Goal: Information Seeking & Learning: Learn about a topic

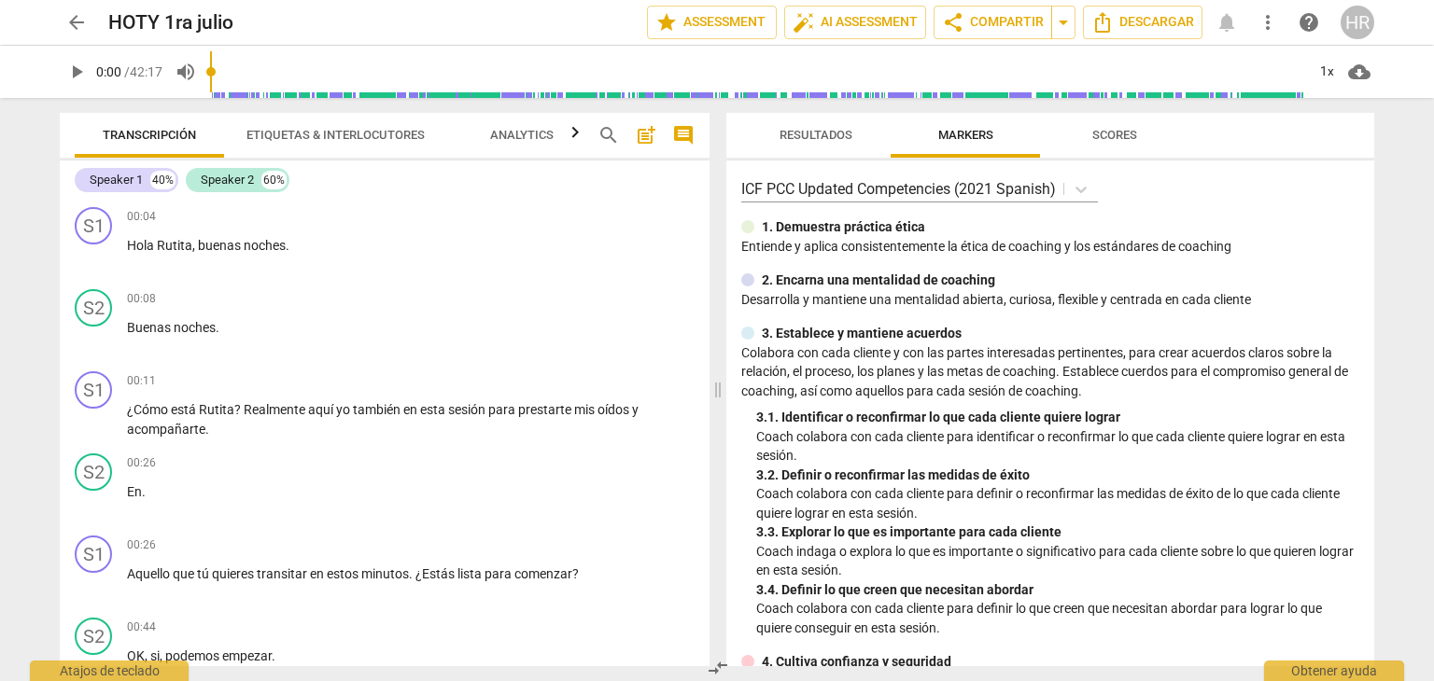
scroll to position [815, 0]
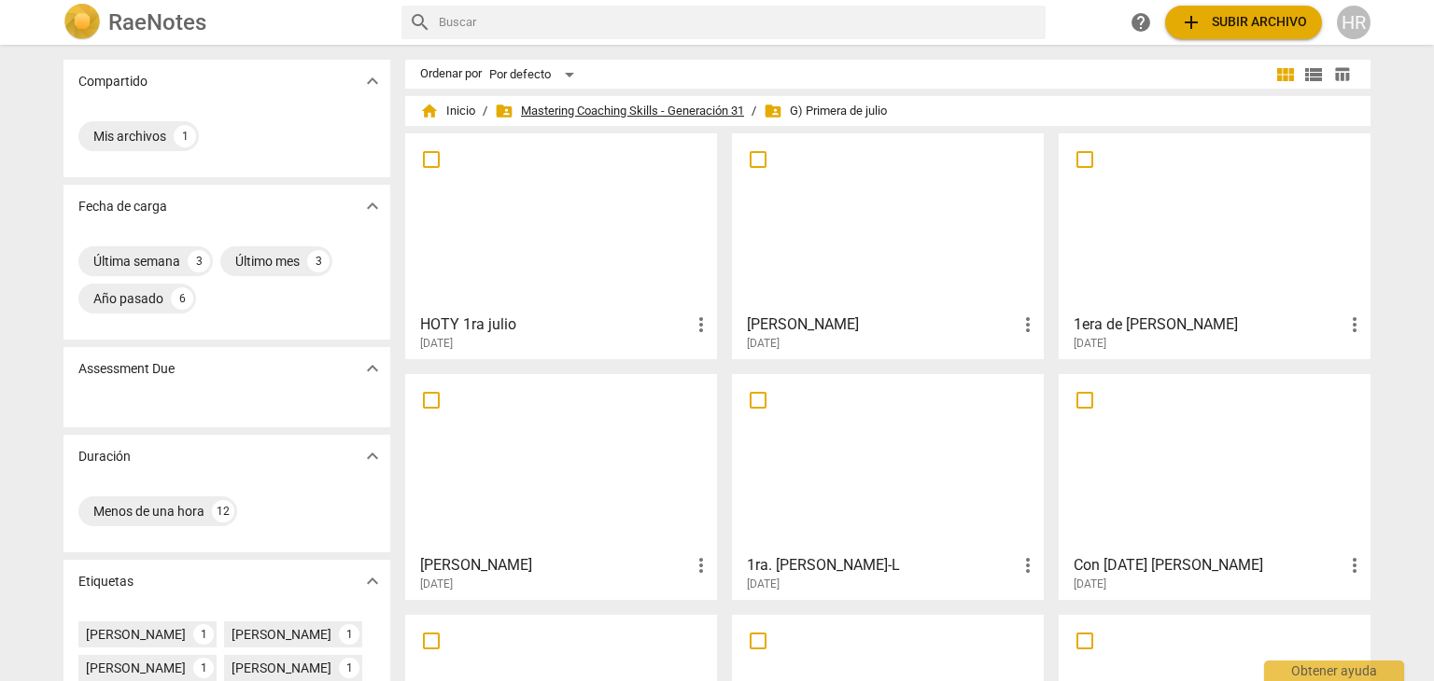
click at [633, 103] on span "folder_shared Mastering Coaching Skills - Generación 31" at bounding box center [619, 111] width 249 height 19
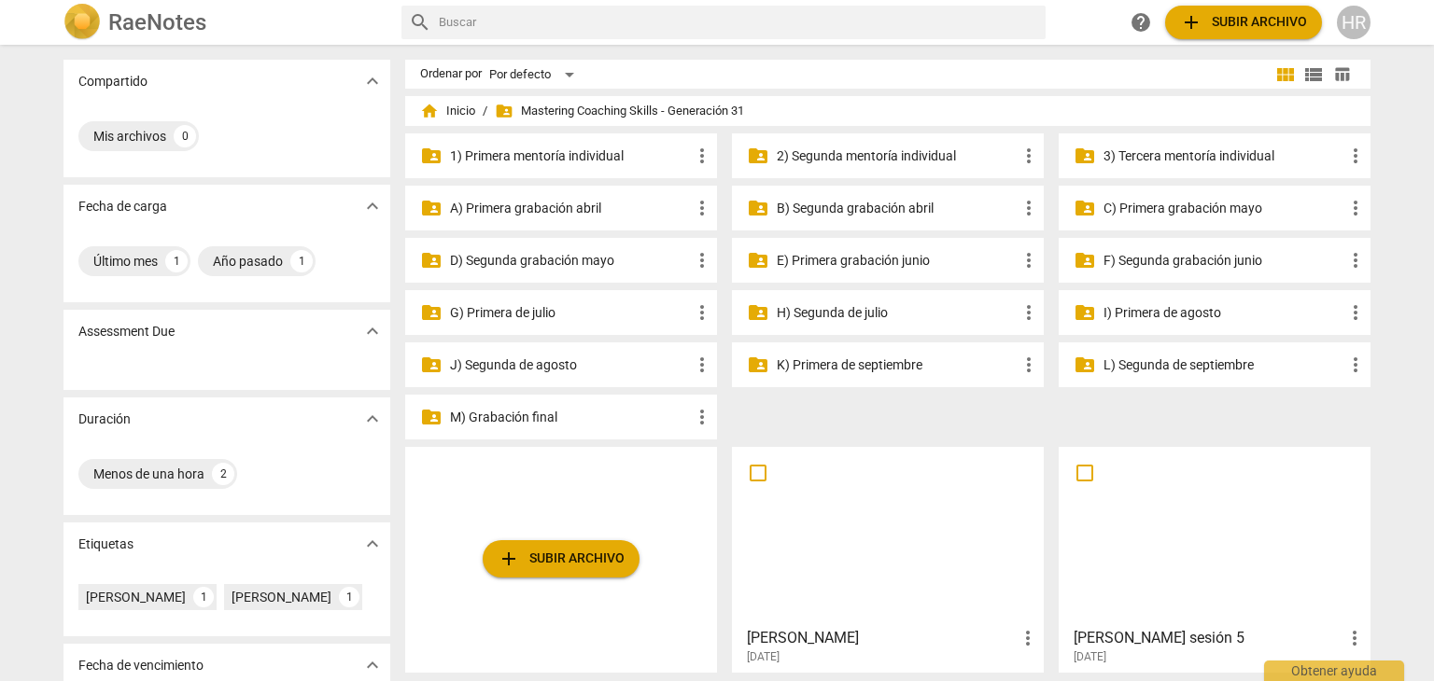
click at [541, 371] on p "J) Segunda de agosto" at bounding box center [570, 366] width 241 height 20
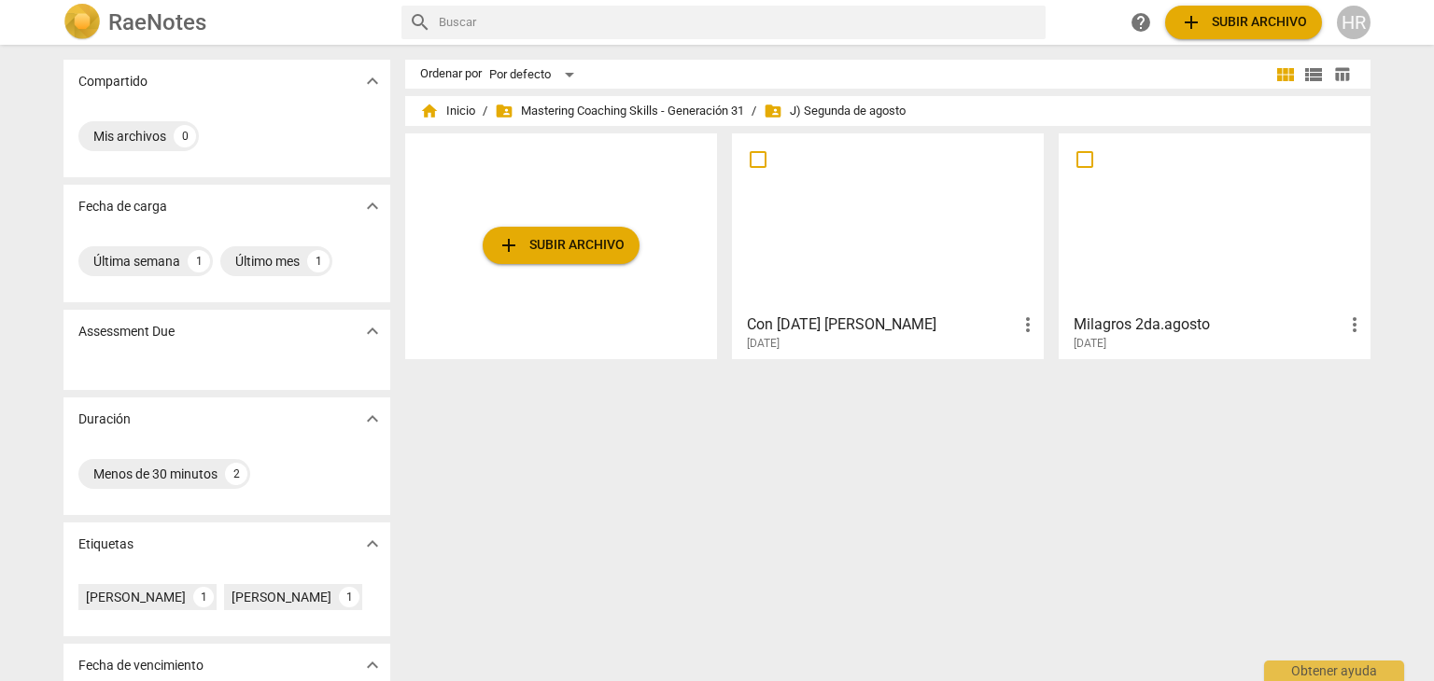
click at [1177, 273] on div at bounding box center [1214, 222] width 299 height 165
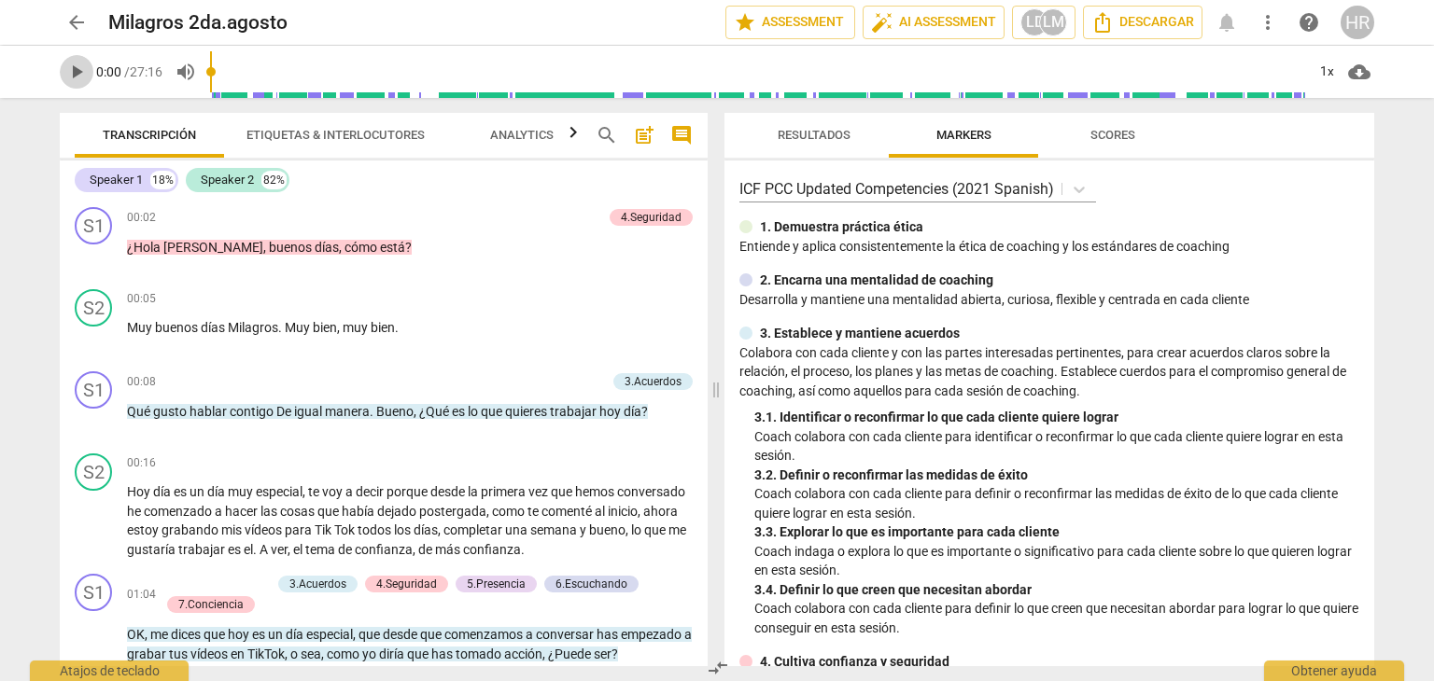
click at [75, 72] on span "play_arrow" at bounding box center [76, 72] width 22 height 22
click at [75, 72] on span "pause" at bounding box center [76, 72] width 22 height 22
type input "4"
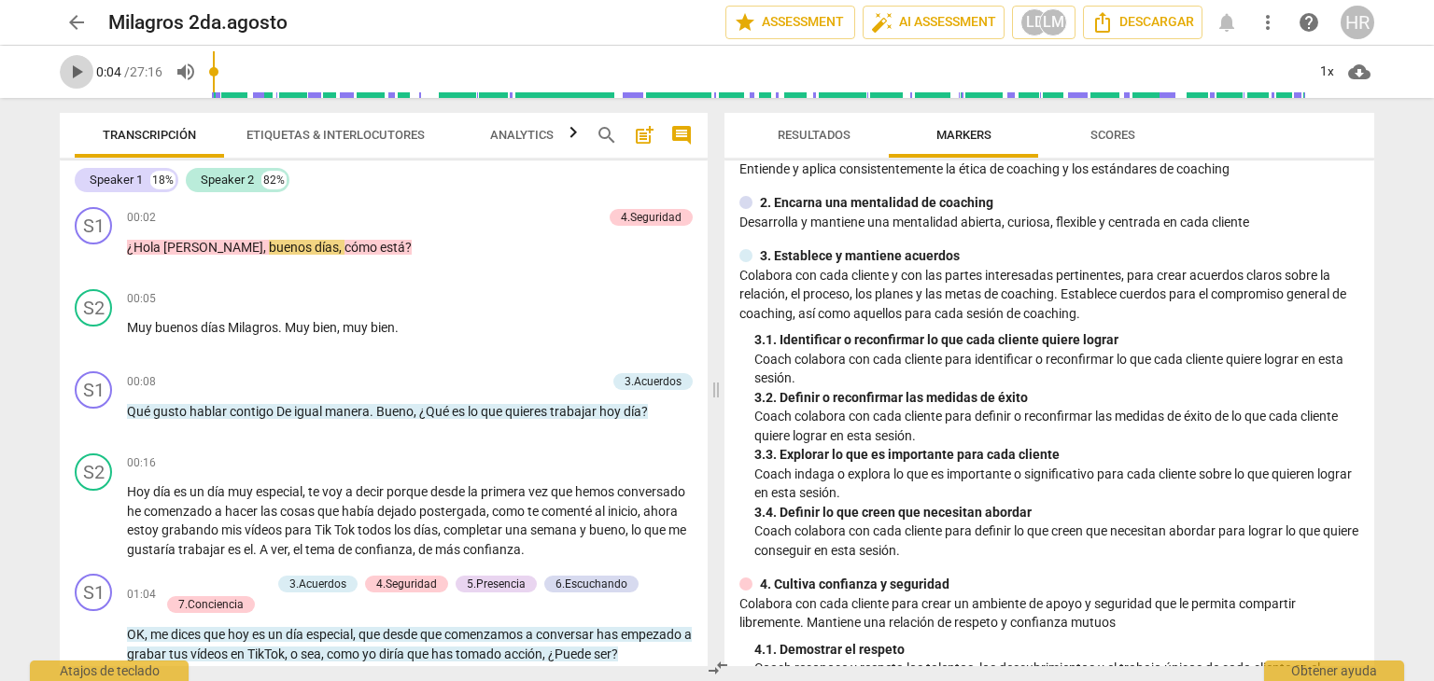
click at [75, 72] on span "play_arrow" at bounding box center [76, 72] width 22 height 22
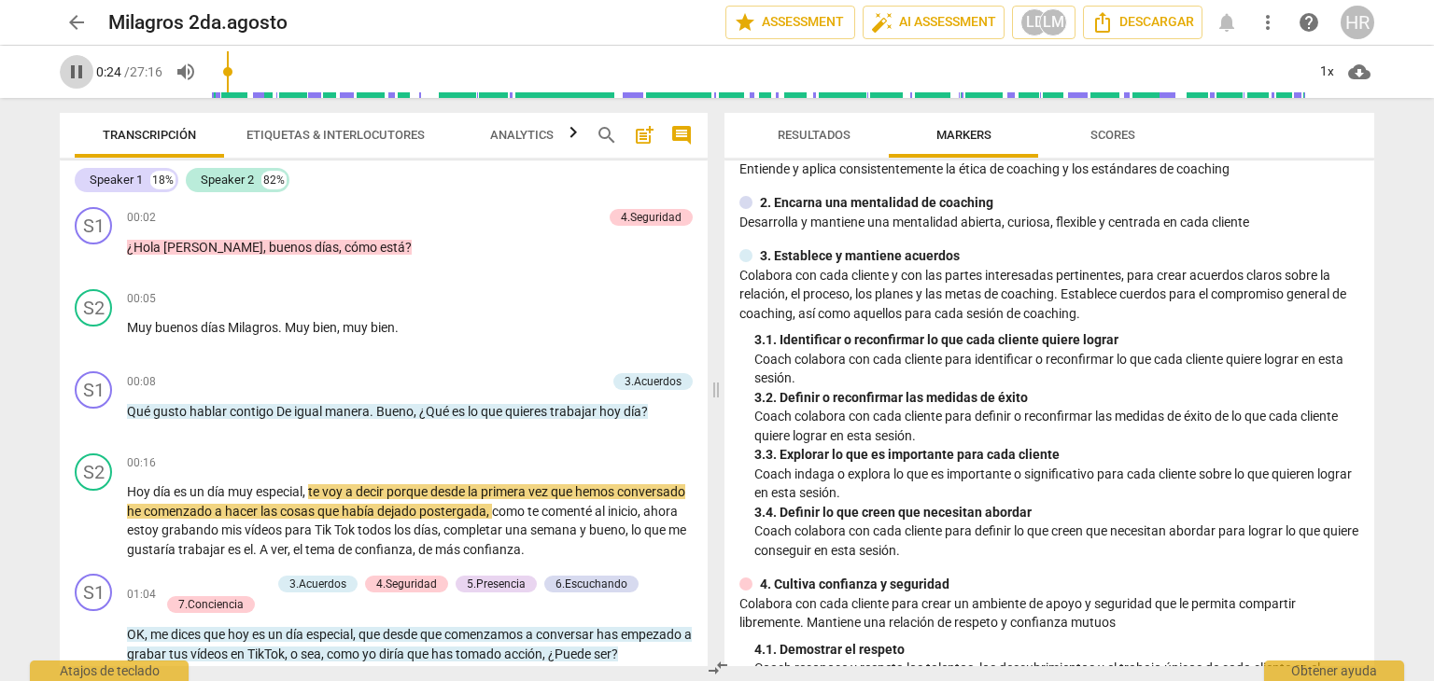
click at [82, 73] on span "pause" at bounding box center [76, 72] width 22 height 22
click at [653, 378] on div "3.Acuerdos" at bounding box center [653, 381] width 57 height 17
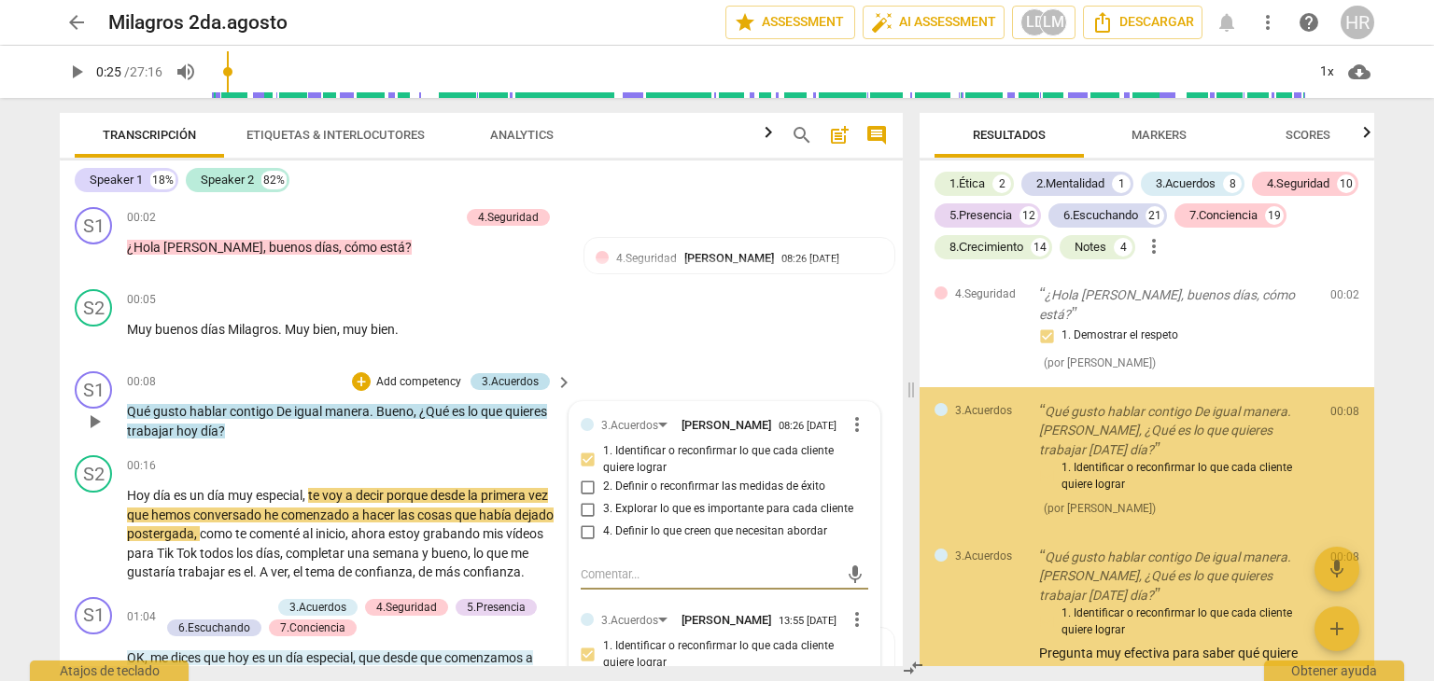
scroll to position [67, 0]
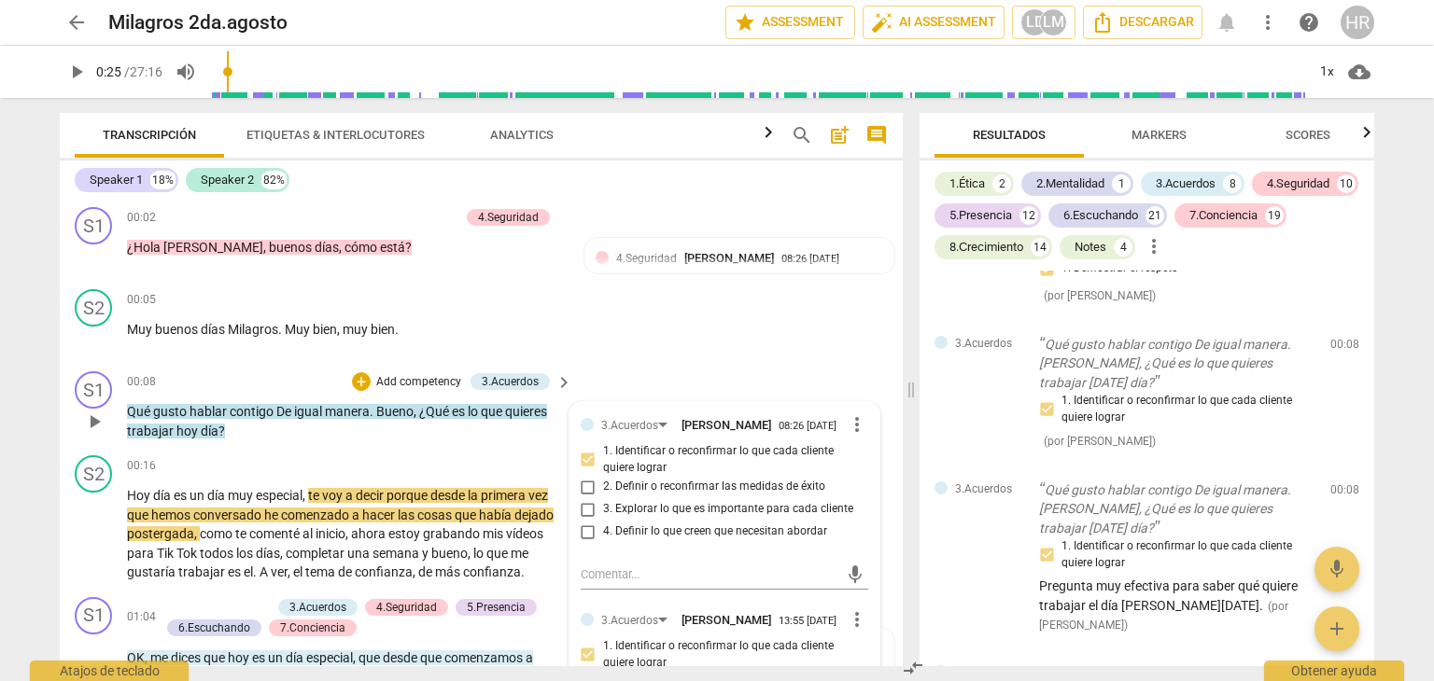
click at [829, 624] on div "3.Acuerdos [PERSON_NAME] 13:55 [DATE]" at bounding box center [723, 619] width 245 height 17
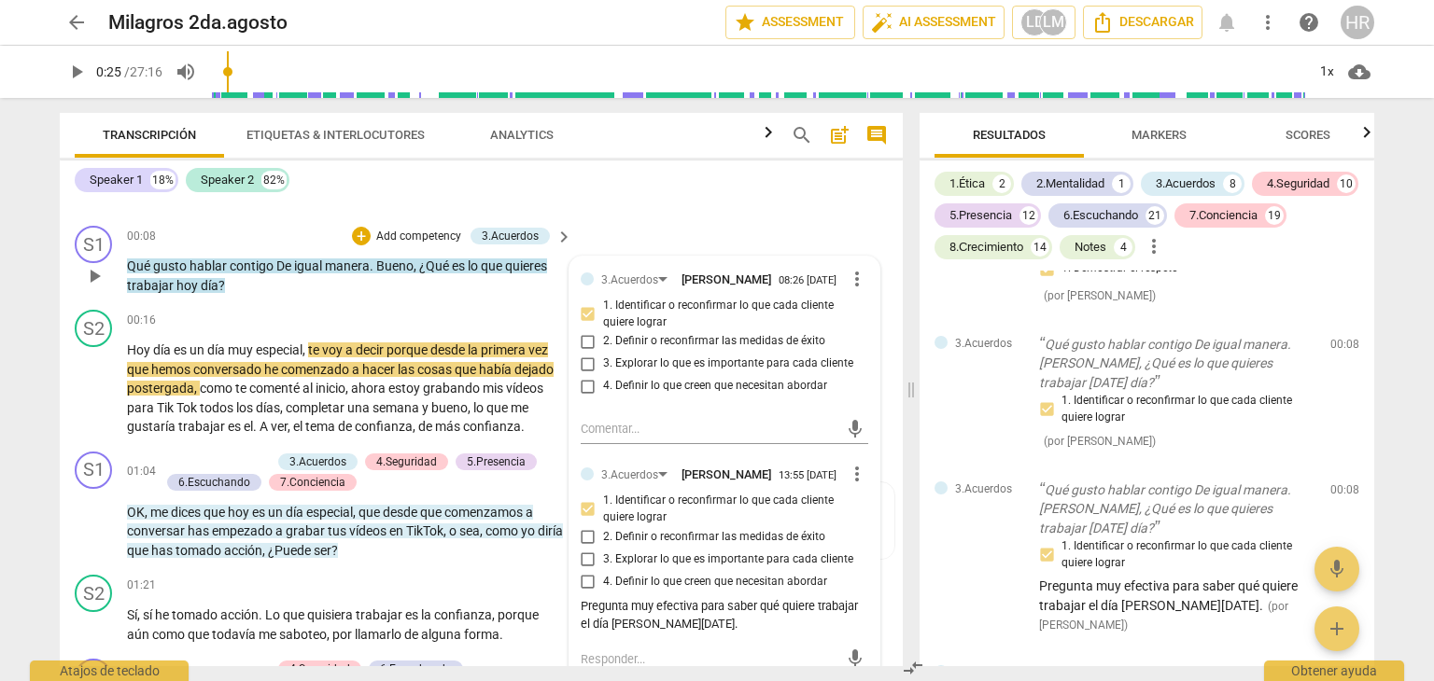
scroll to position [75, 0]
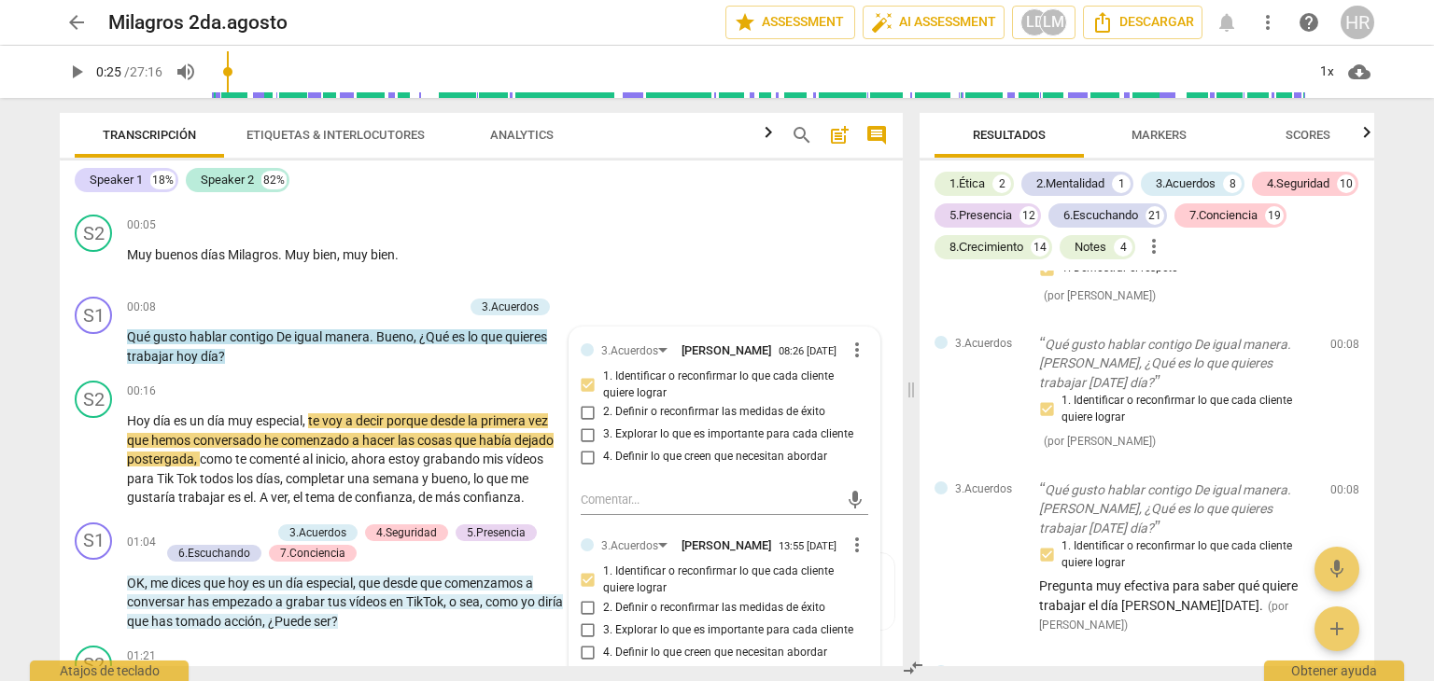
click at [82, 72] on span "play_arrow" at bounding box center [76, 72] width 22 height 22
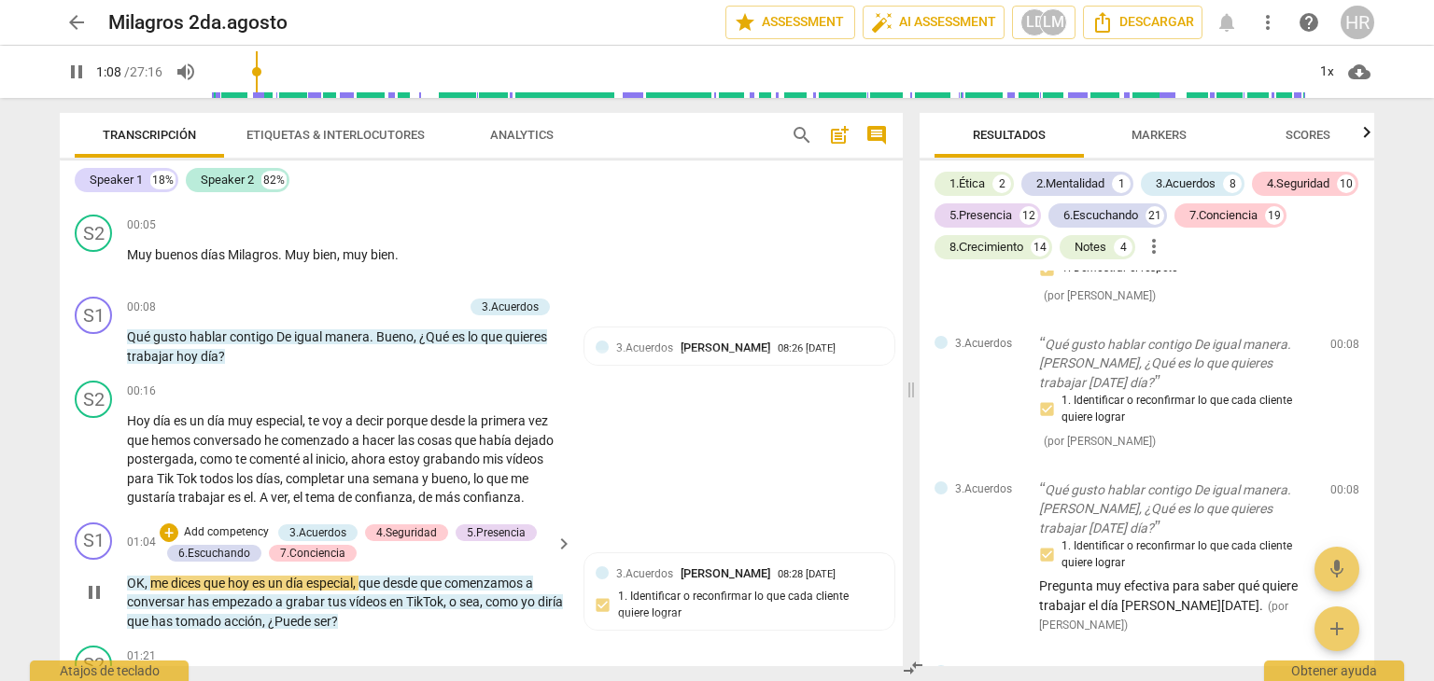
click at [234, 531] on p "Add competency" at bounding box center [226, 533] width 89 height 17
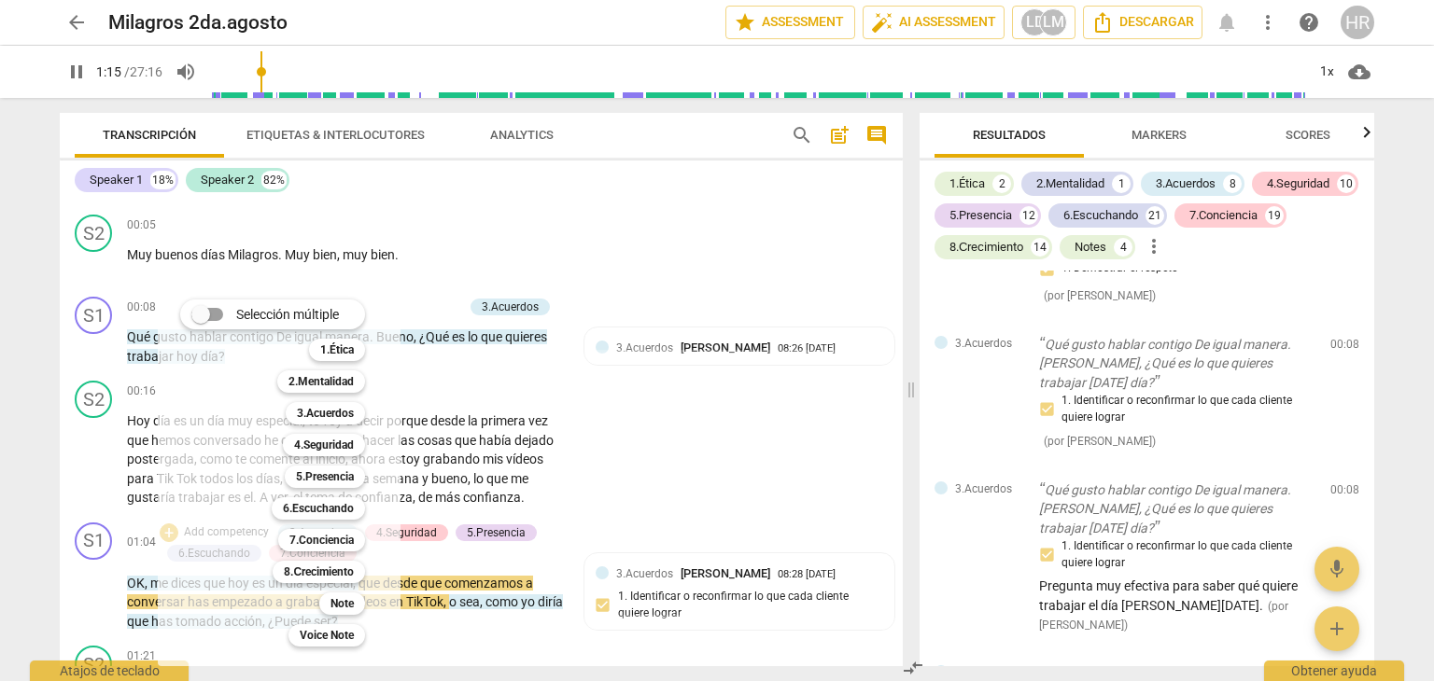
click at [803, 450] on div at bounding box center [717, 340] width 1434 height 681
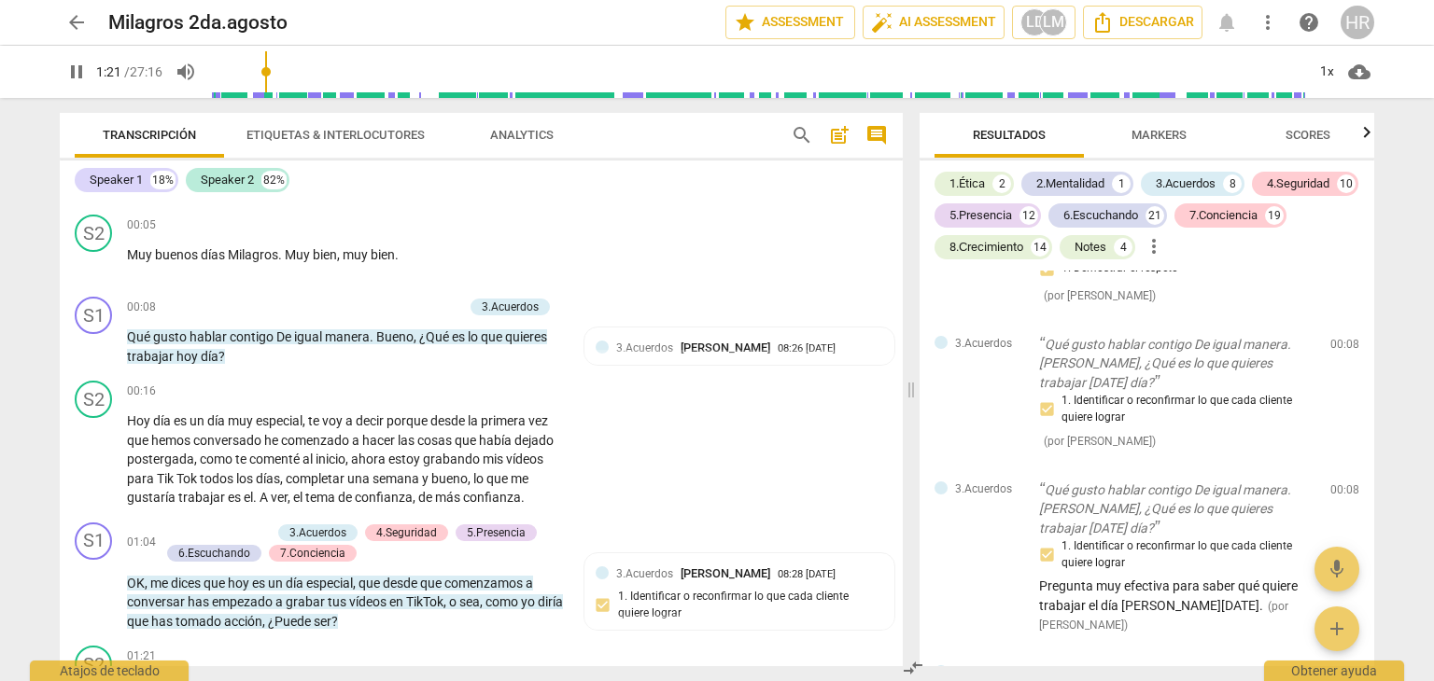
scroll to position [552, 0]
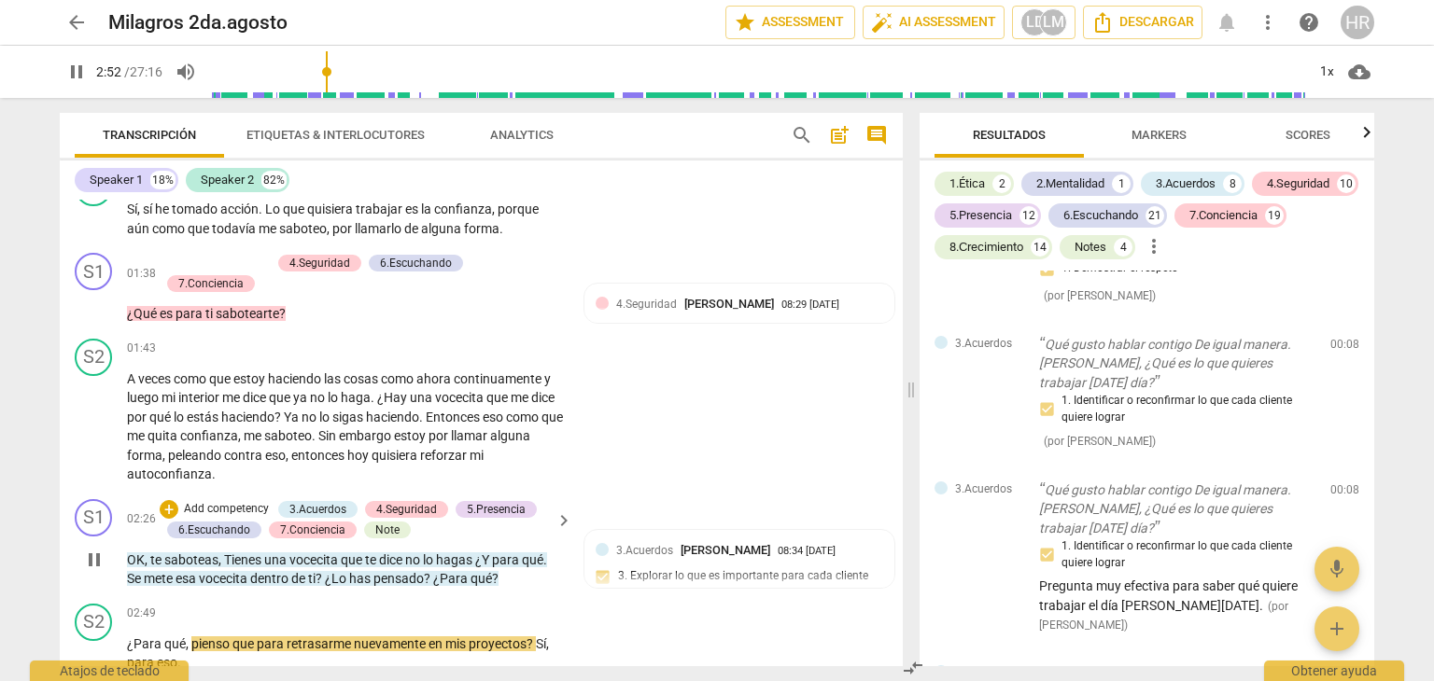
click at [218, 509] on p "Add competency" at bounding box center [226, 509] width 89 height 17
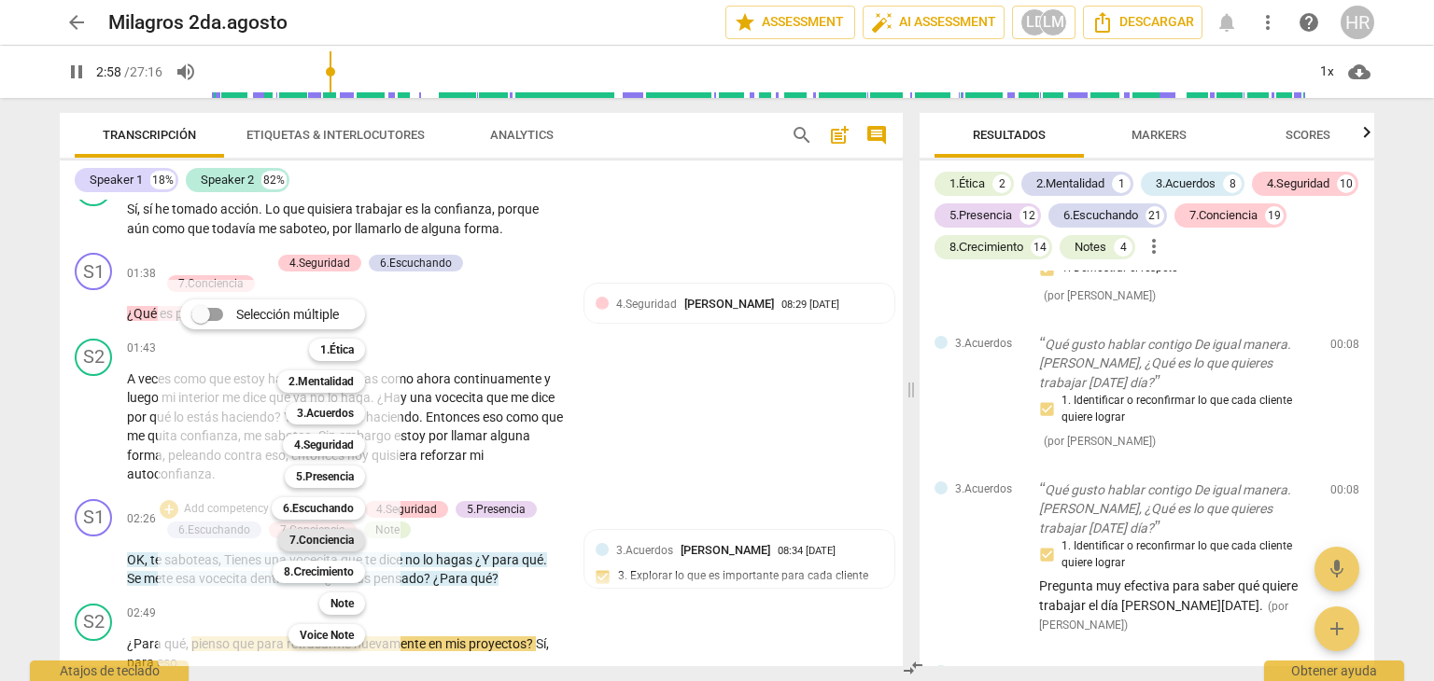
click at [317, 535] on b "7.Conciencia" at bounding box center [321, 540] width 64 height 22
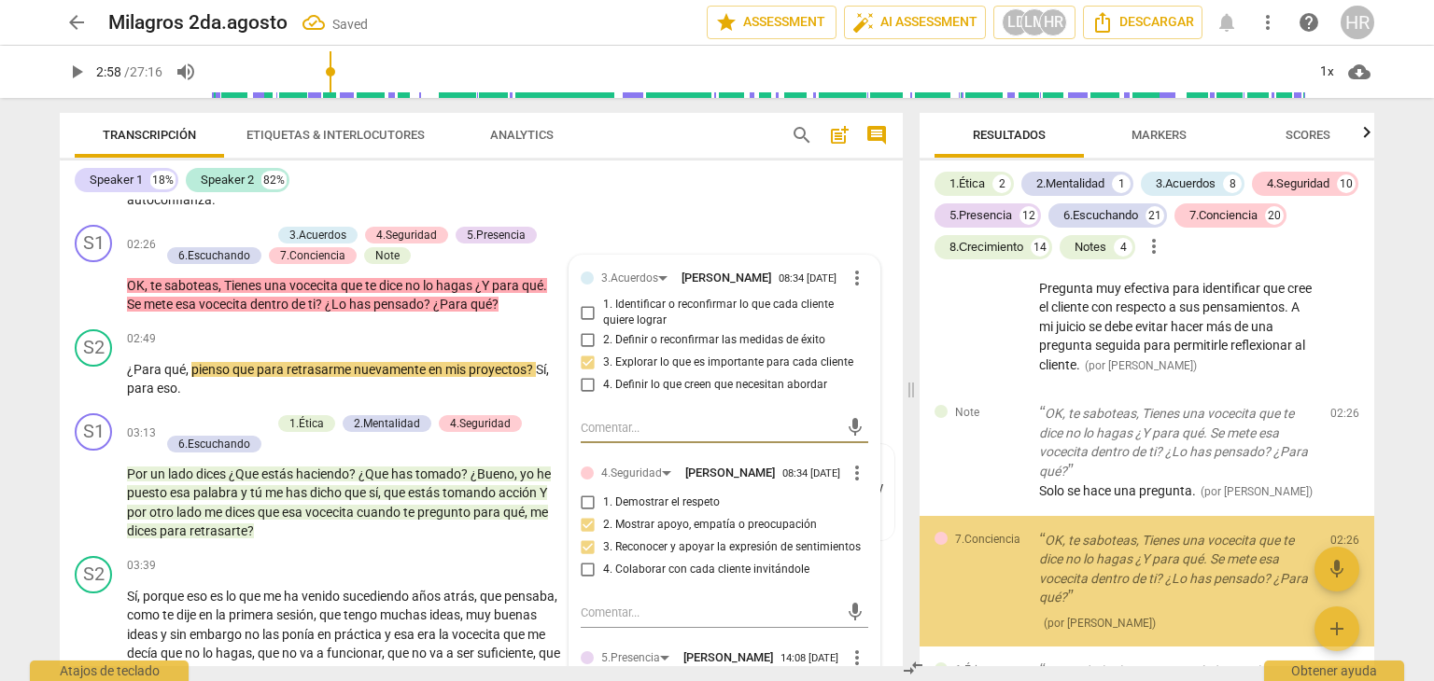
scroll to position [3247, 0]
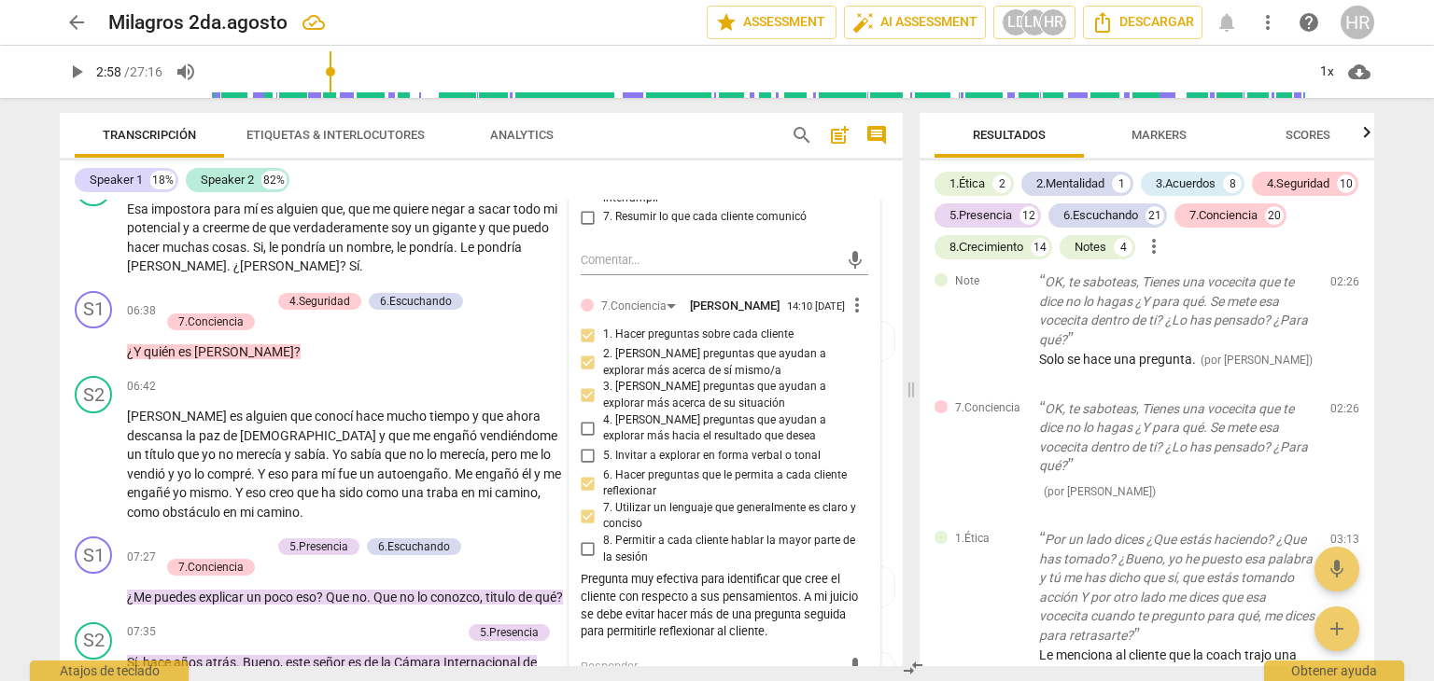
scroll to position [1685, 0]
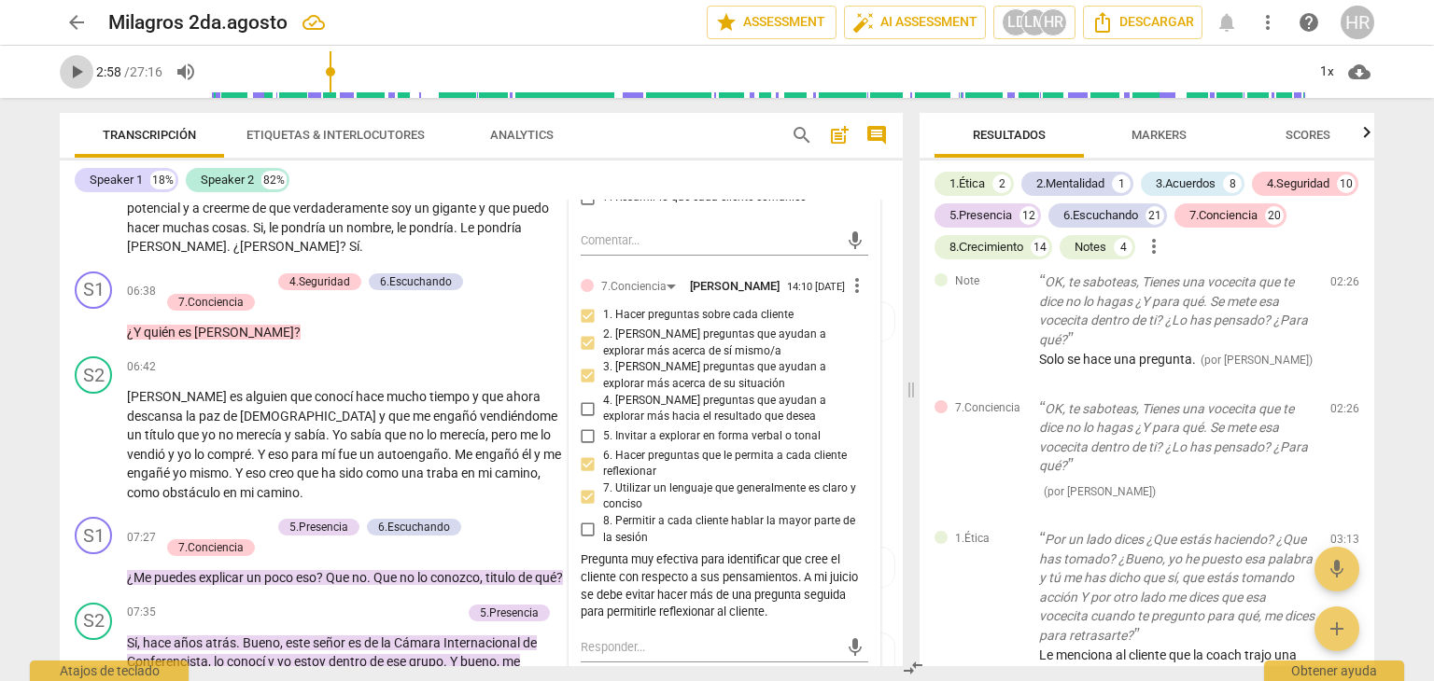
click at [79, 72] on span "play_arrow" at bounding box center [76, 72] width 22 height 22
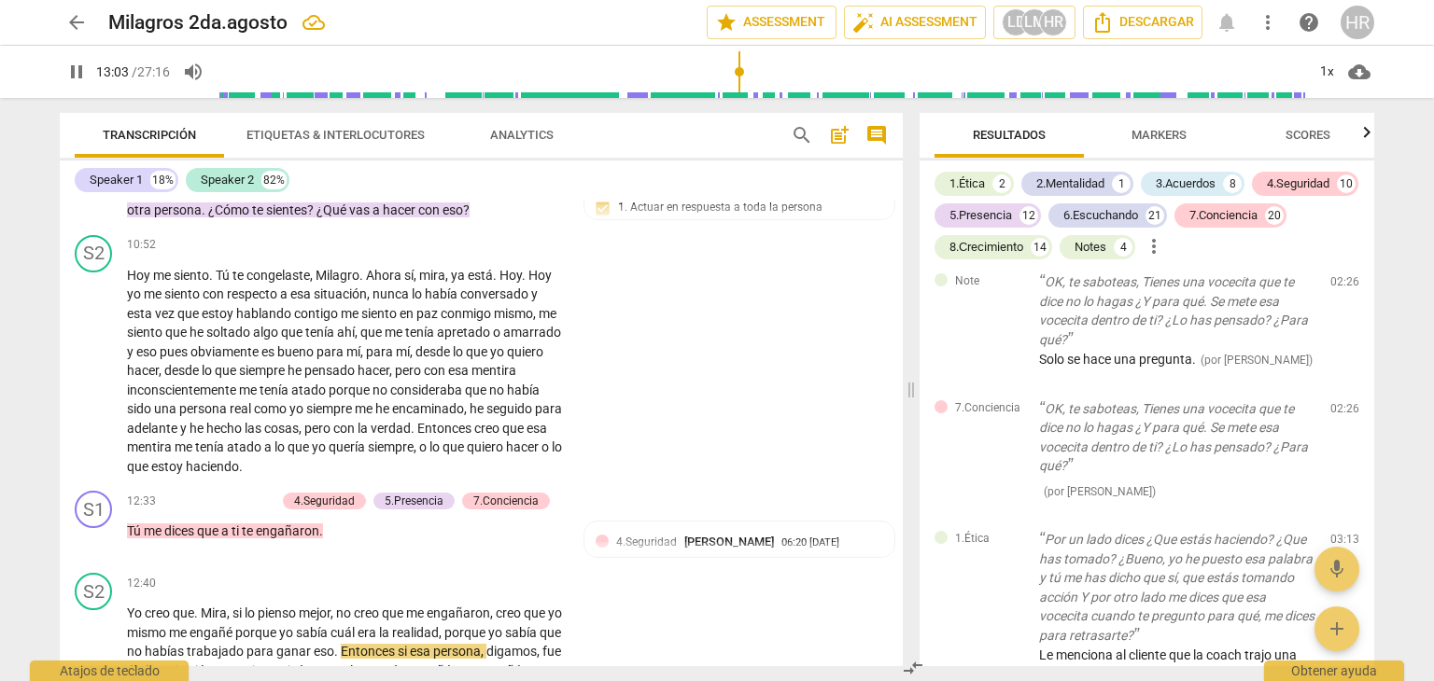
scroll to position [3065, 0]
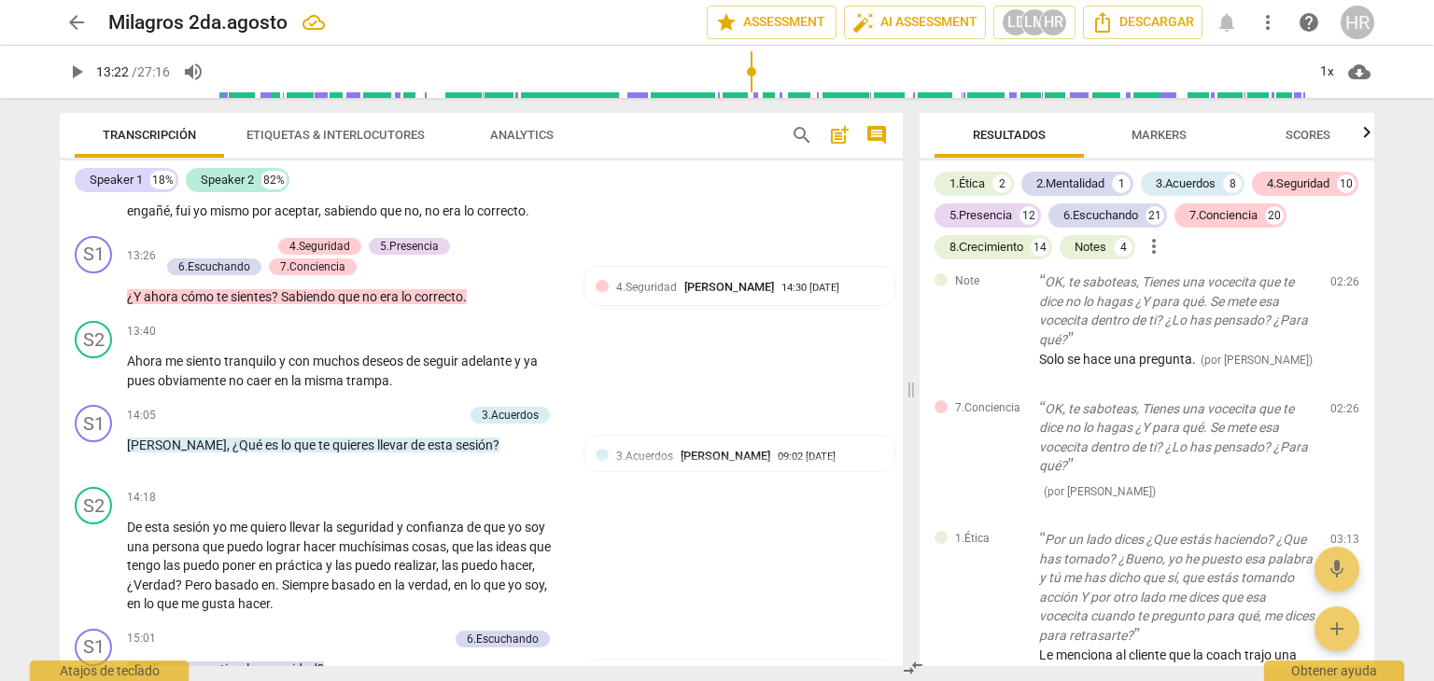
click at [74, 71] on span "play_arrow" at bounding box center [76, 72] width 22 height 22
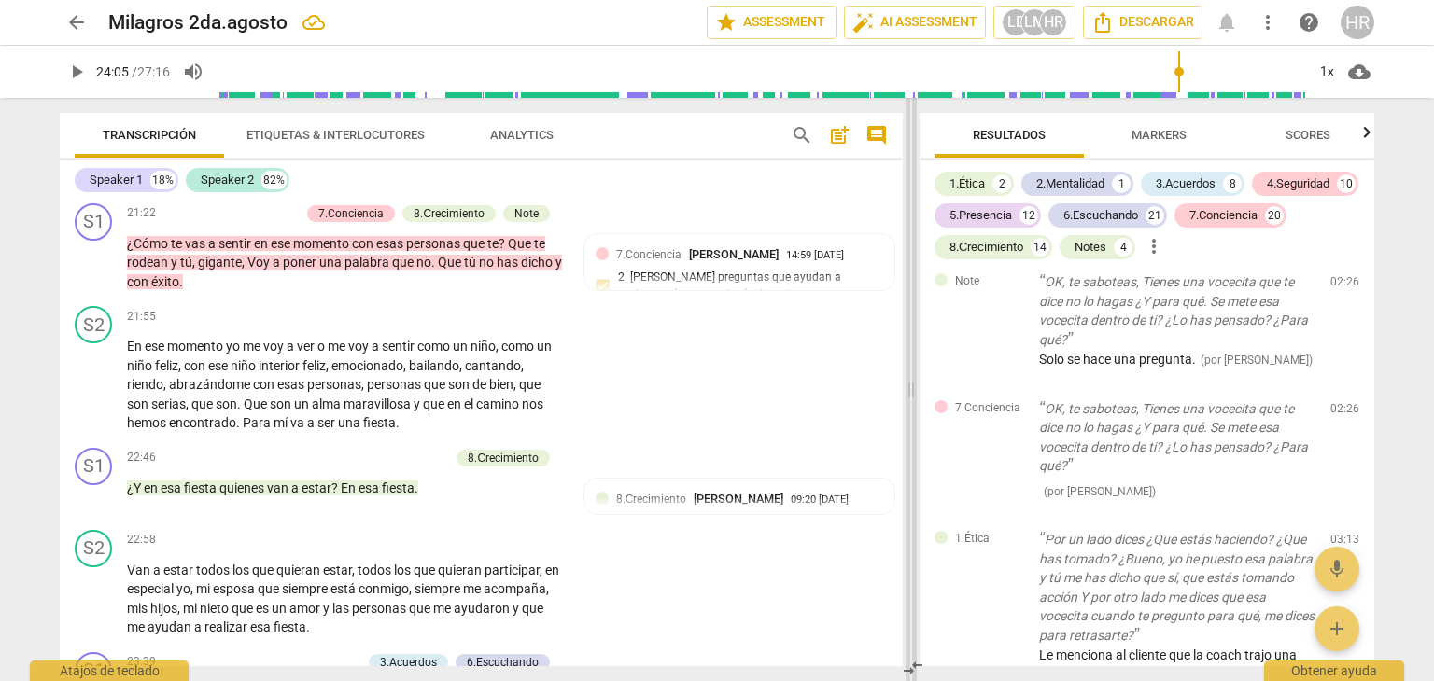
scroll to position [5646, 0]
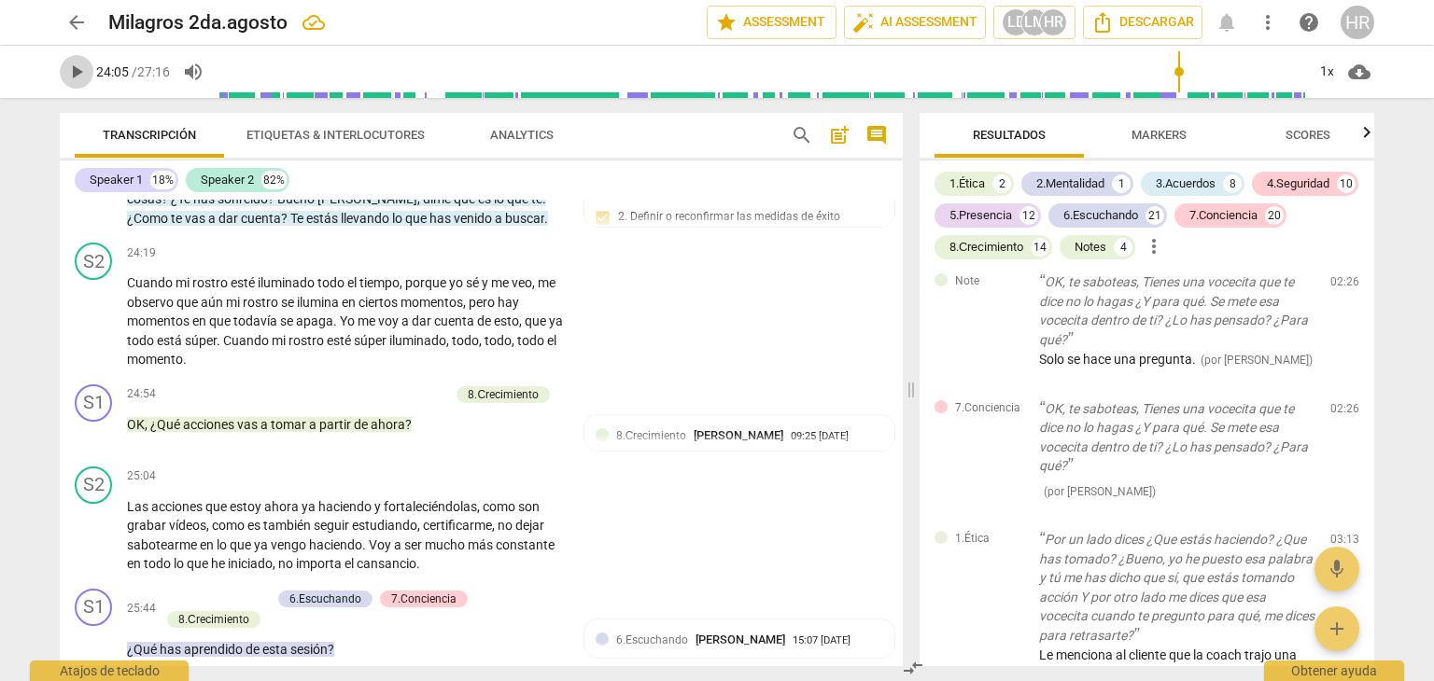
click at [78, 69] on span "play_arrow" at bounding box center [76, 72] width 22 height 22
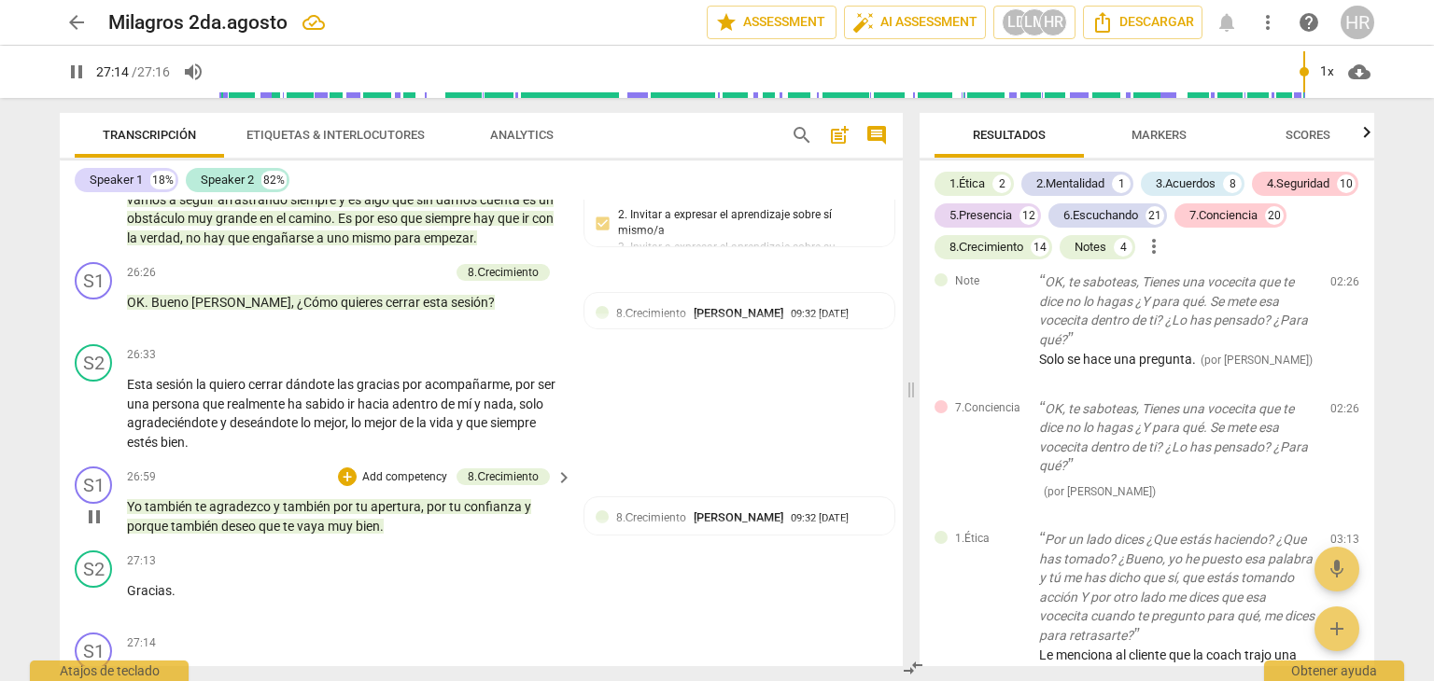
scroll to position [6315, 0]
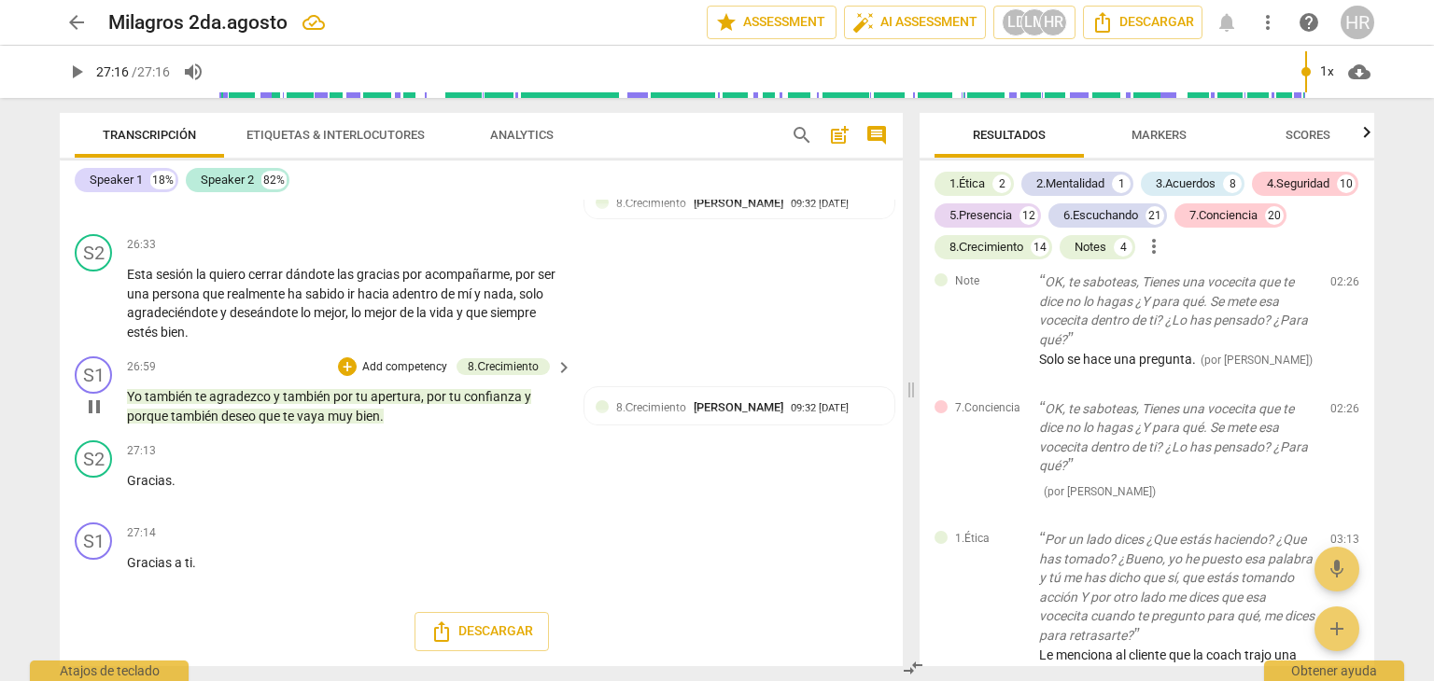
type input "1636"
click at [583, 576] on div "S1 play_arrow pause 27:14 + Add competency keyboard_arrow_right Gracias a ti ." at bounding box center [481, 556] width 843 height 82
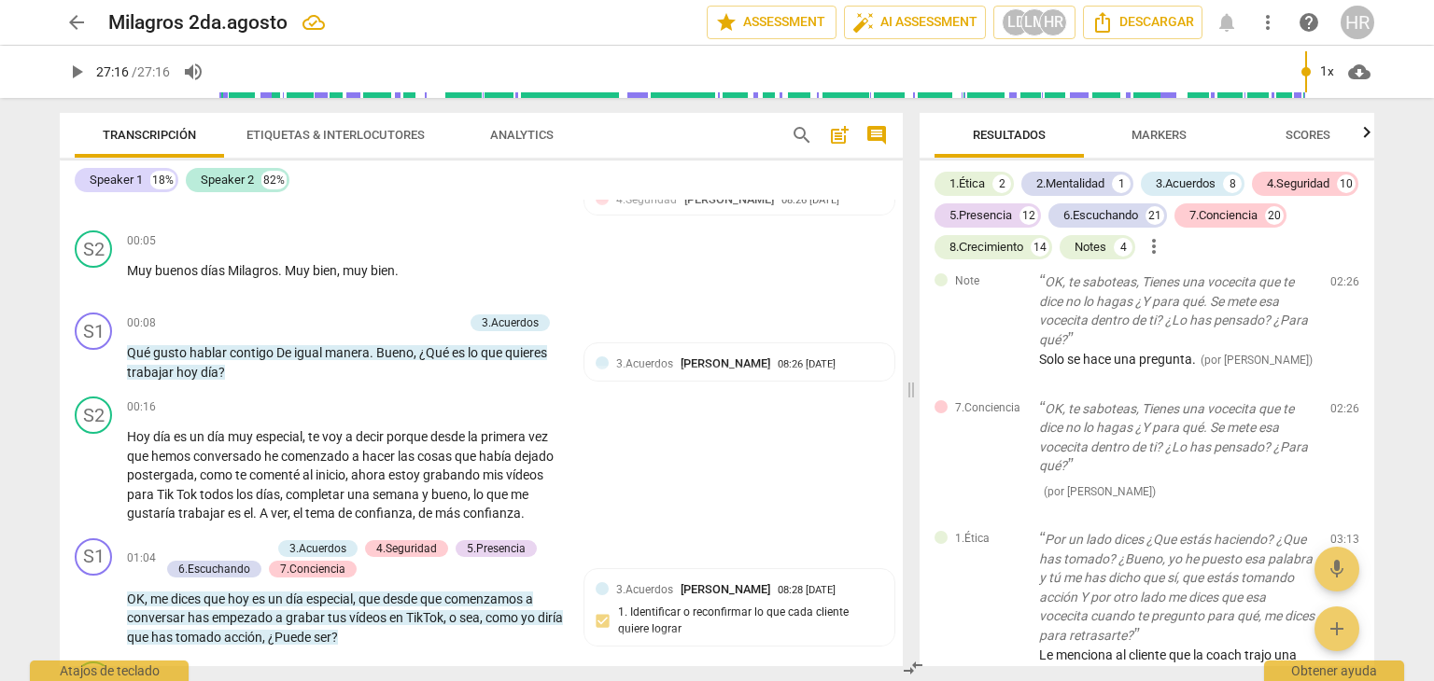
scroll to position [0, 0]
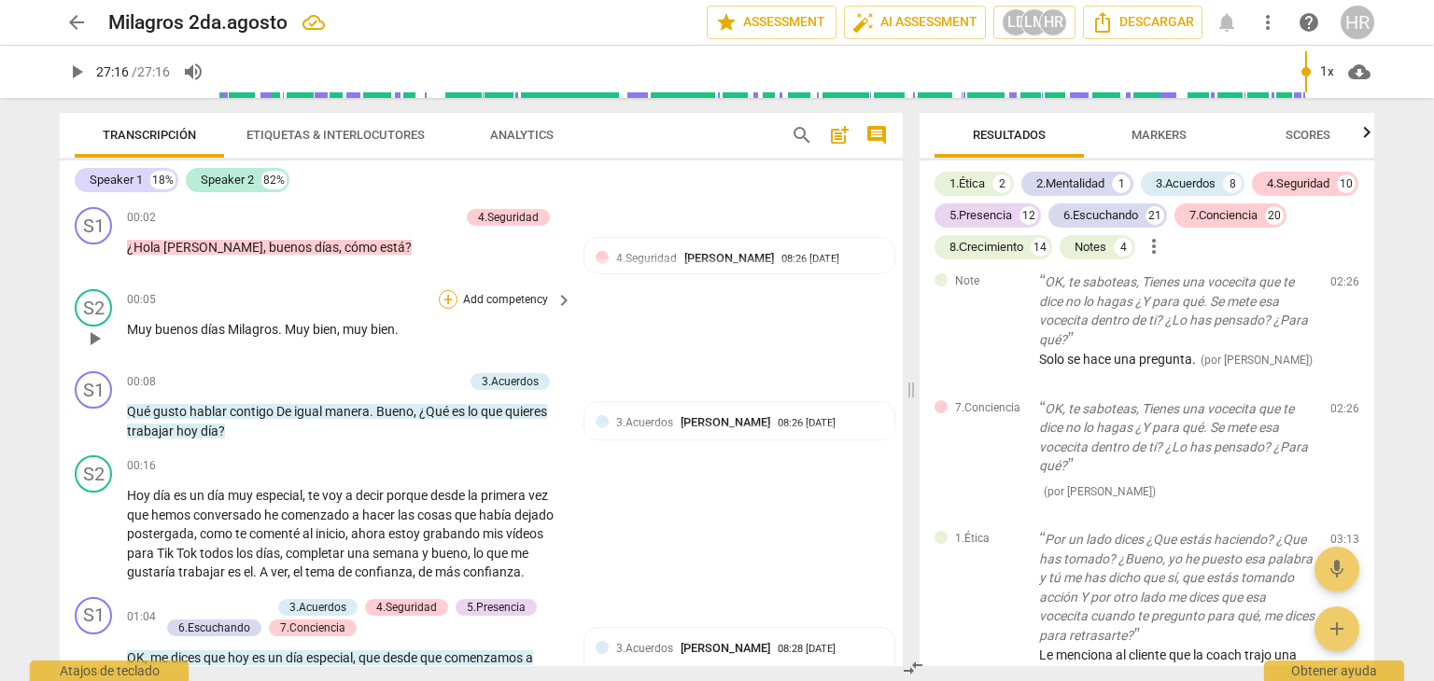
click at [448, 298] on div "+" at bounding box center [448, 299] width 19 height 19
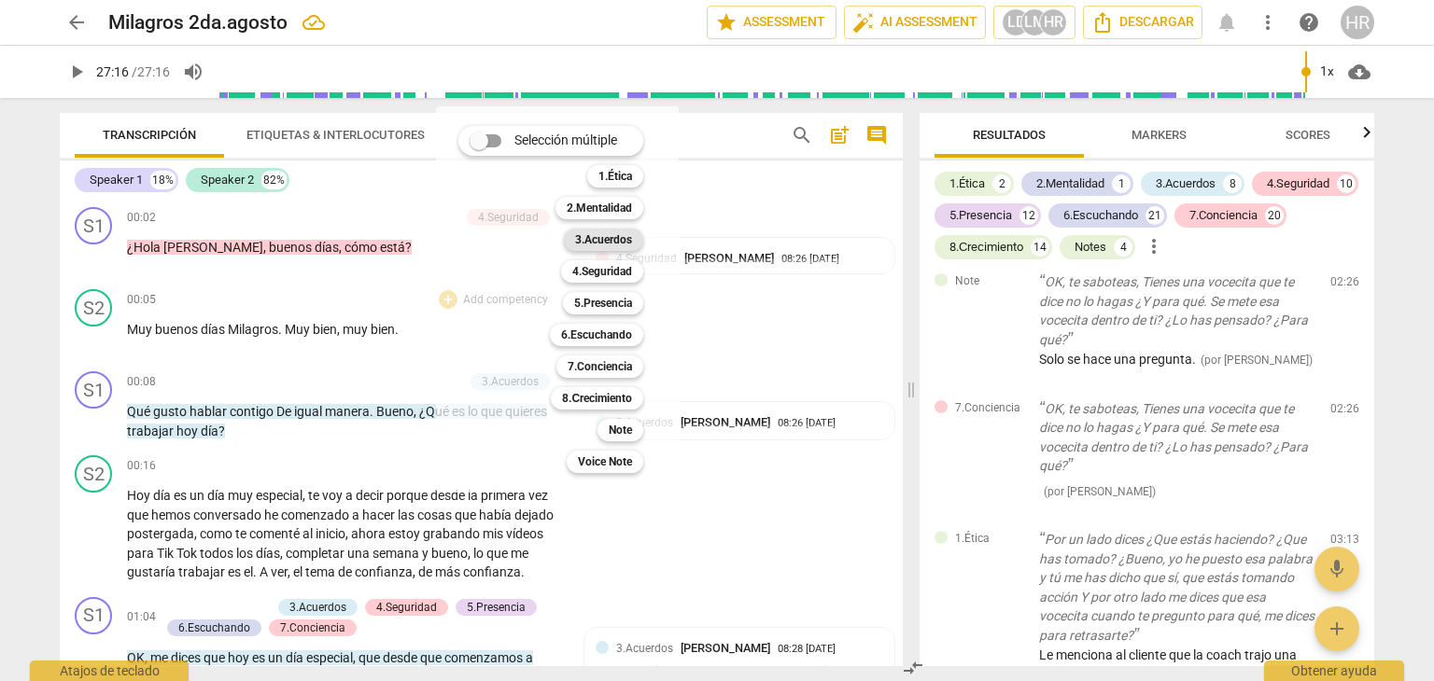
click at [614, 232] on b "3.Acuerdos" at bounding box center [603, 240] width 57 height 22
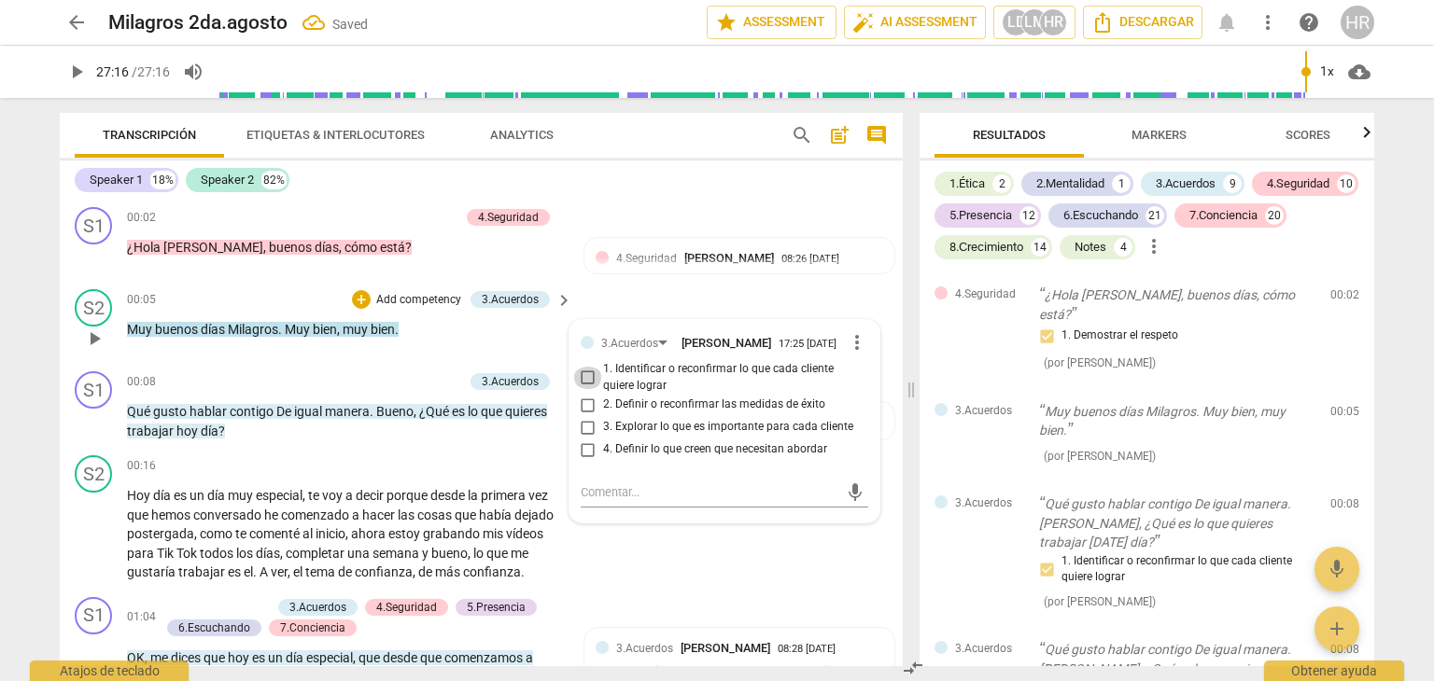
click at [585, 389] on input "1. Identificar o reconfirmar lo que cada cliente quiere lograr" at bounding box center [588, 378] width 30 height 22
checkbox input "true"
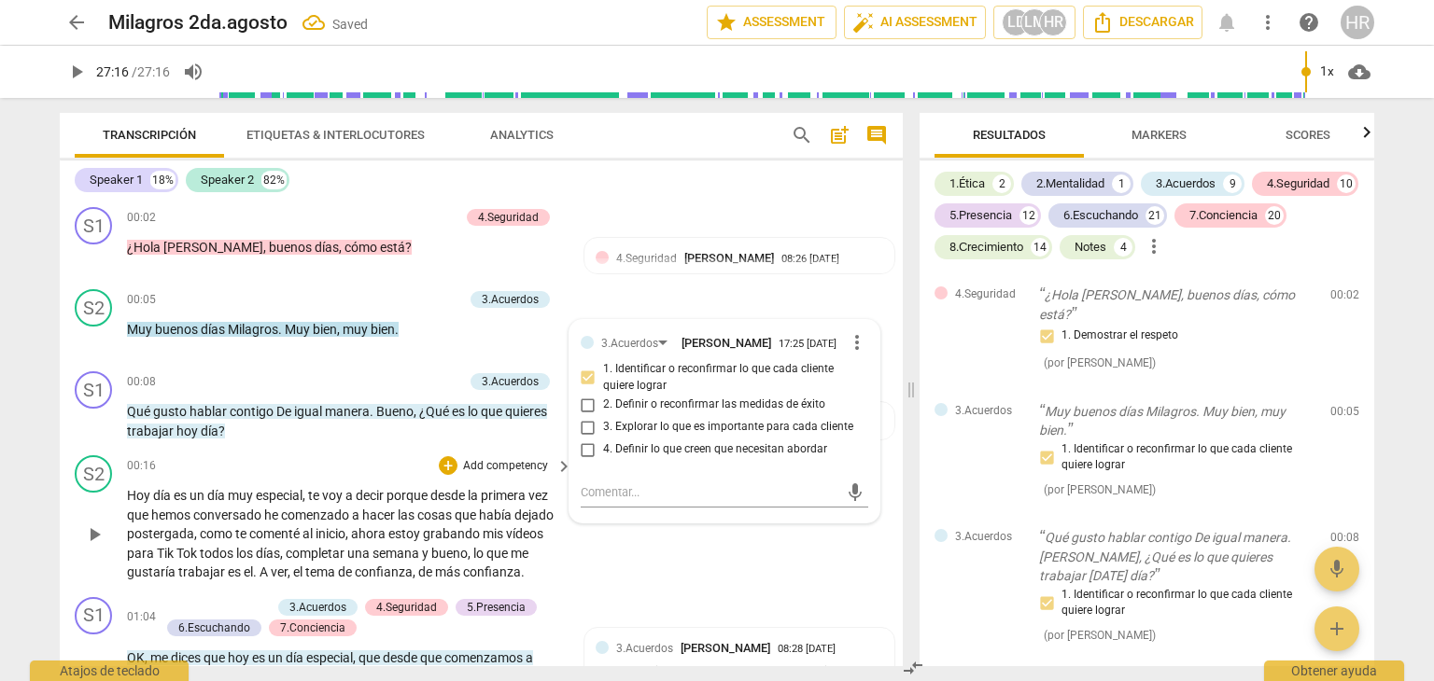
click at [557, 555] on p "[DATE] día es un día muy especial , te voy a decir porque desde la primera vez …" at bounding box center [345, 534] width 436 height 96
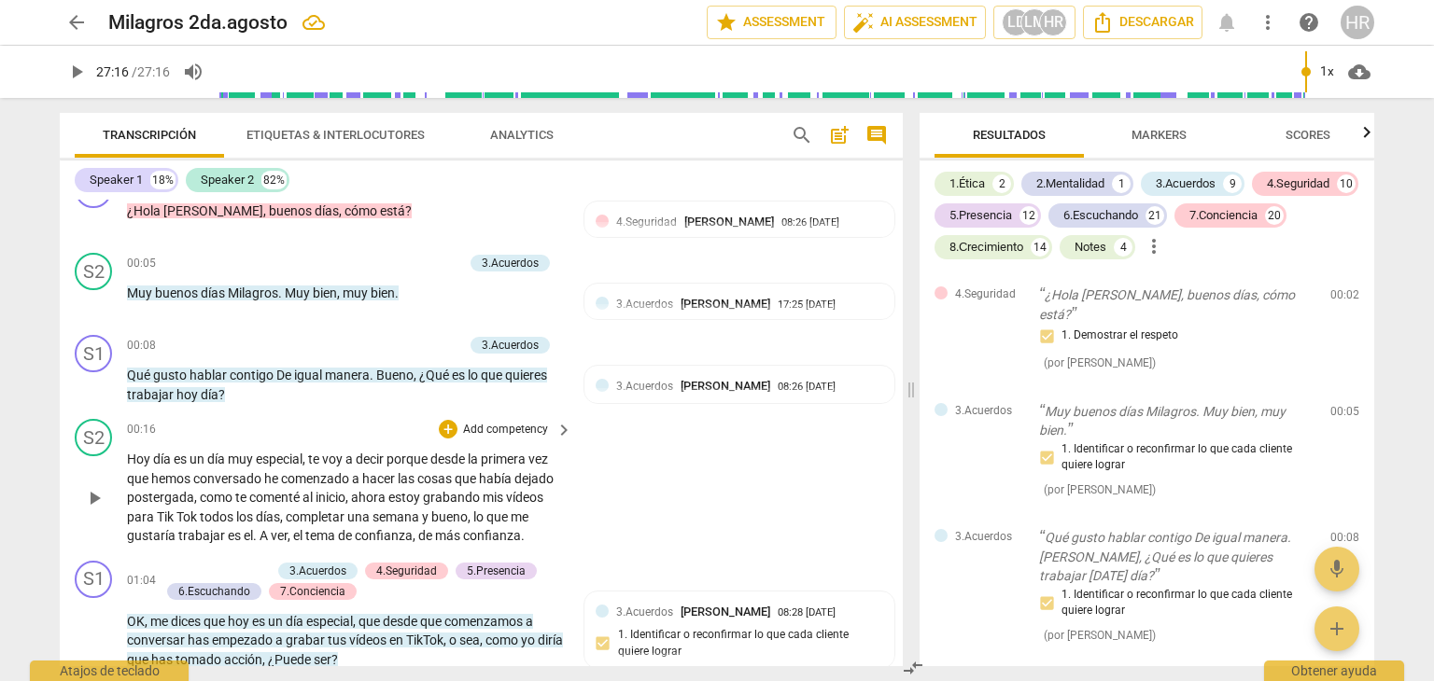
scroll to position [326, 0]
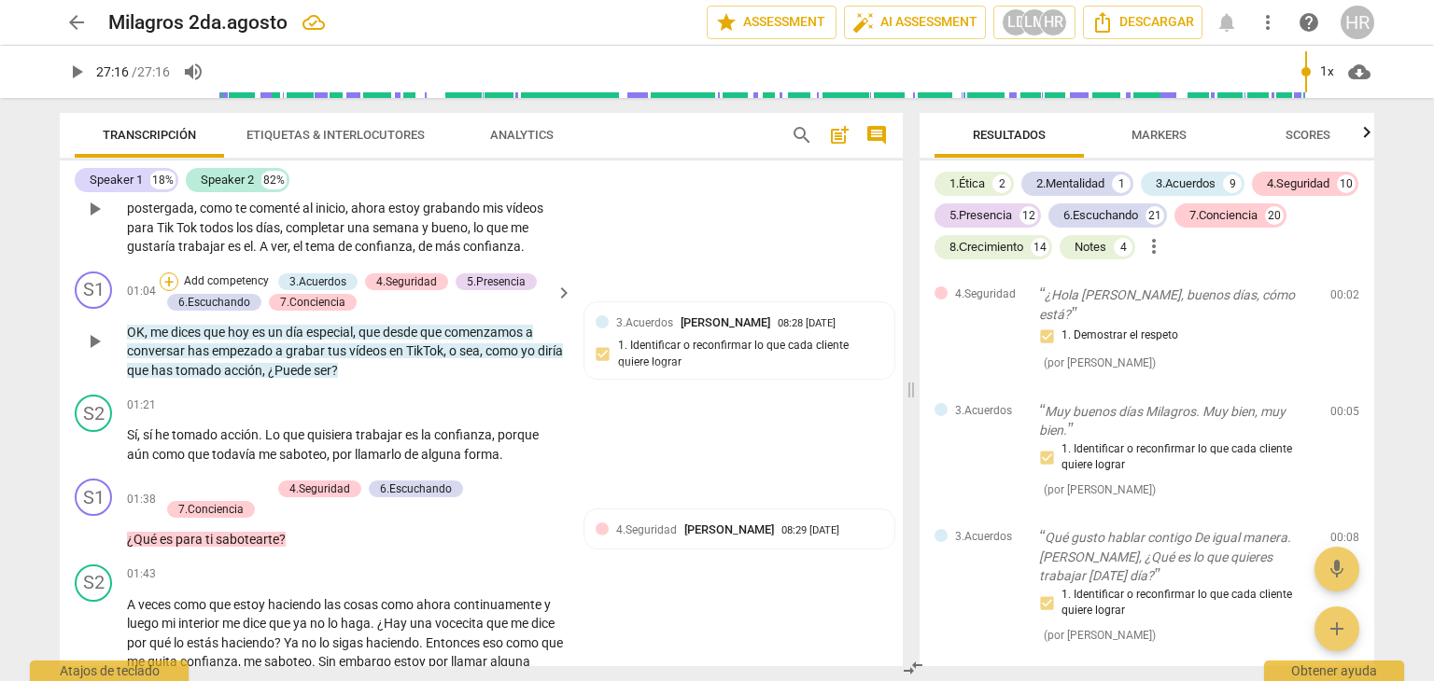
click at [163, 275] on div "+" at bounding box center [169, 282] width 19 height 19
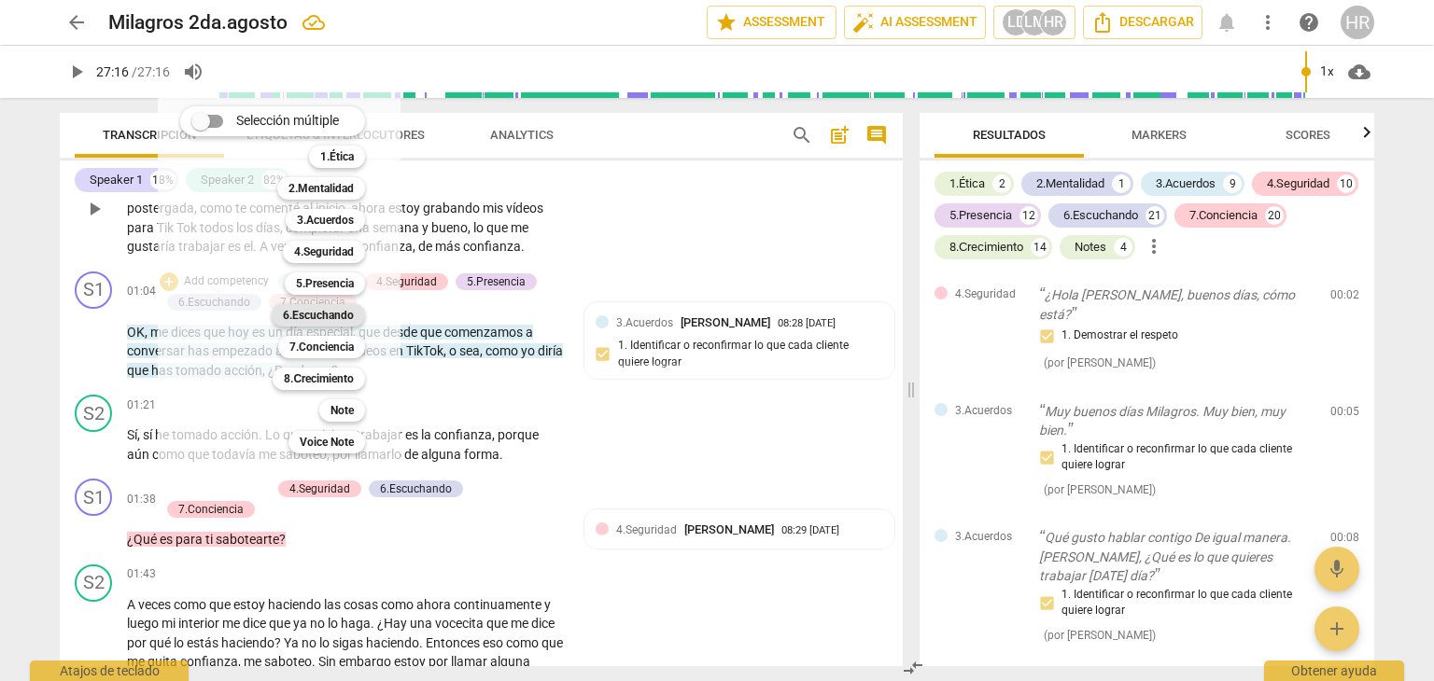
click at [301, 315] on b "6.Escuchando" at bounding box center [318, 315] width 71 height 22
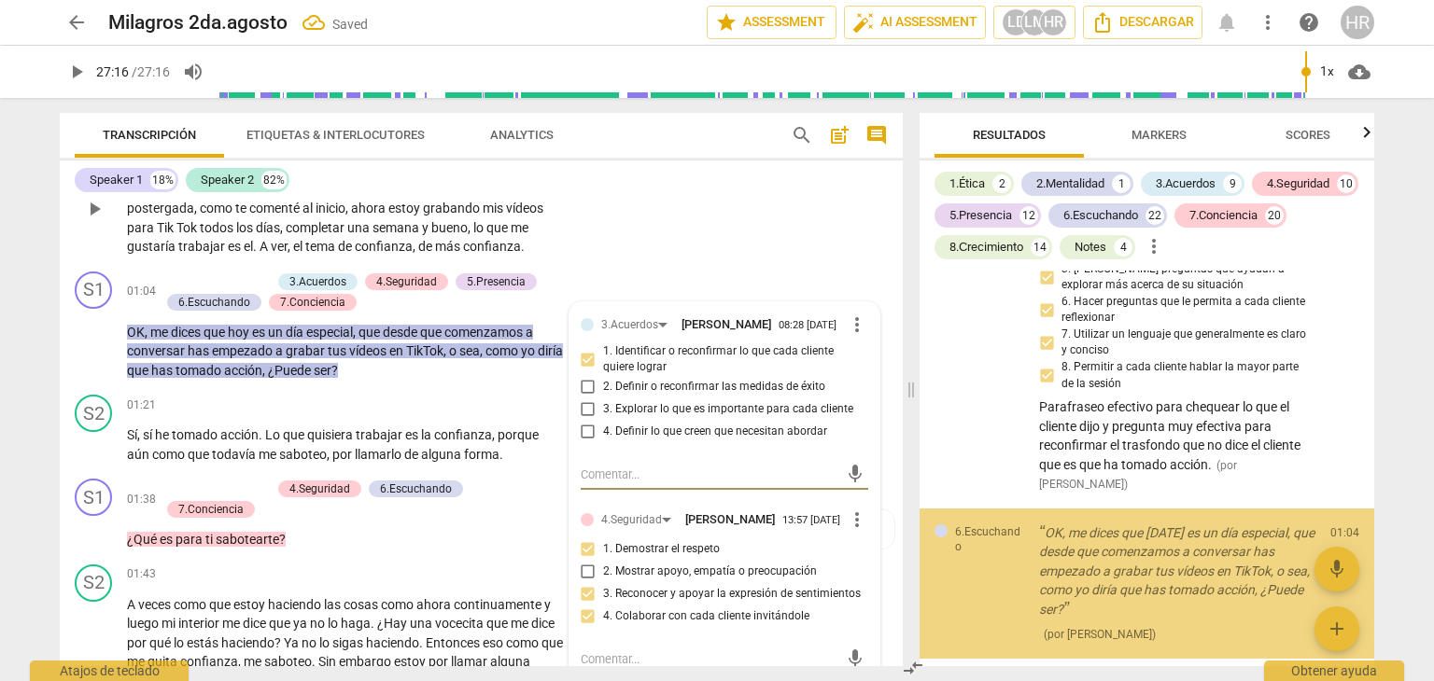
scroll to position [1706, 0]
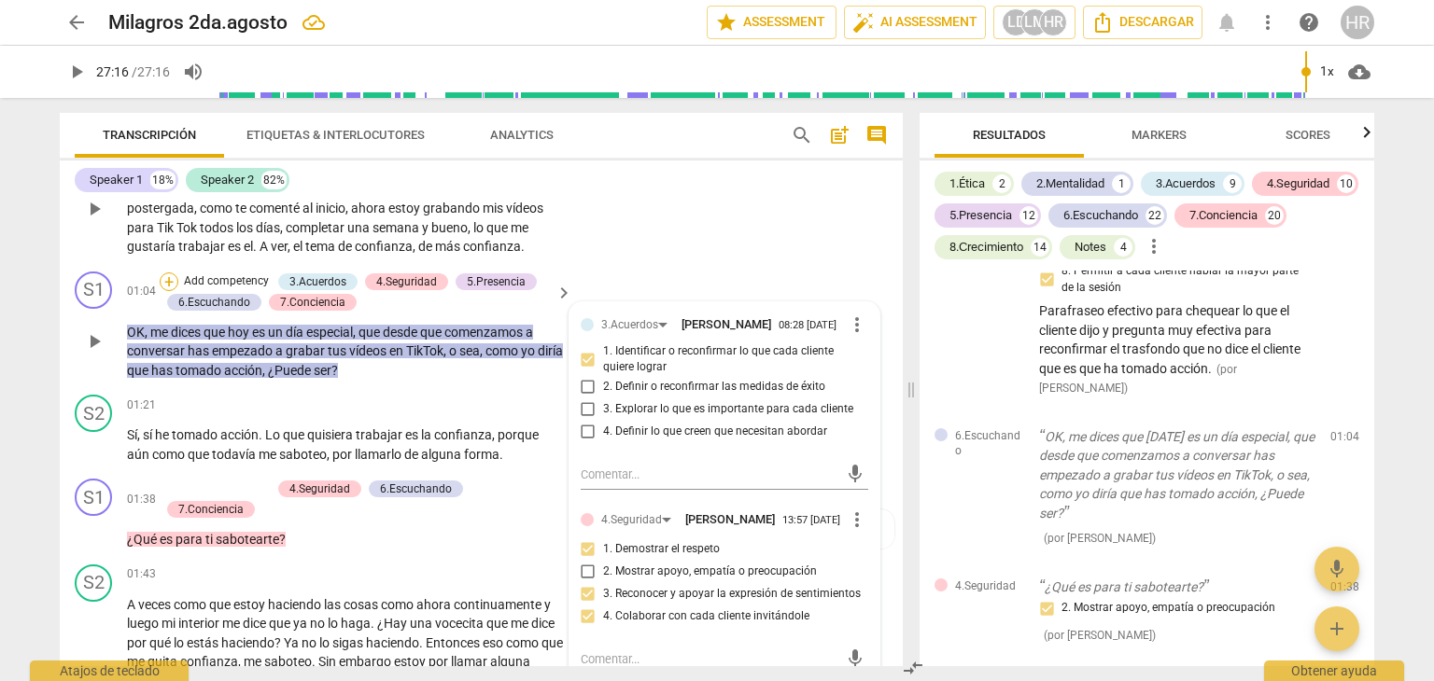
click at [169, 277] on div "+" at bounding box center [169, 282] width 19 height 19
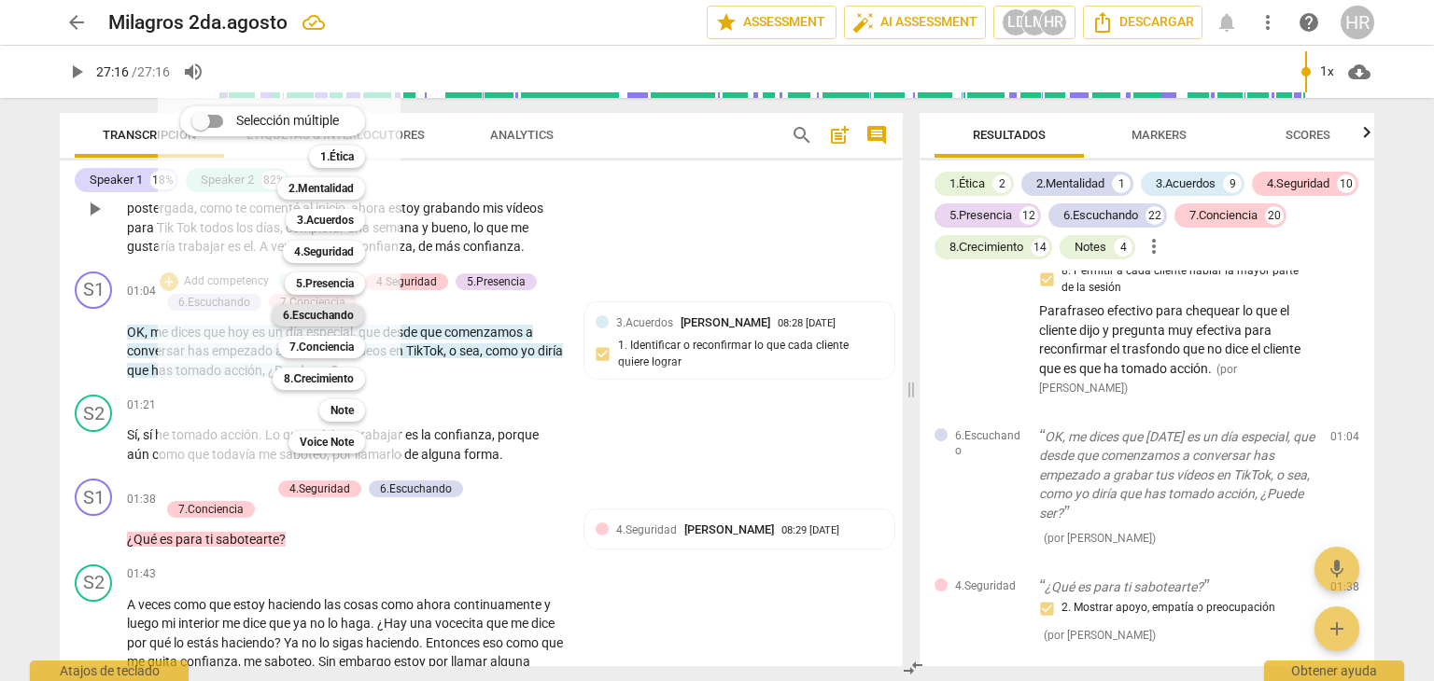
click at [322, 318] on b "6.Escuchando" at bounding box center [318, 315] width 71 height 22
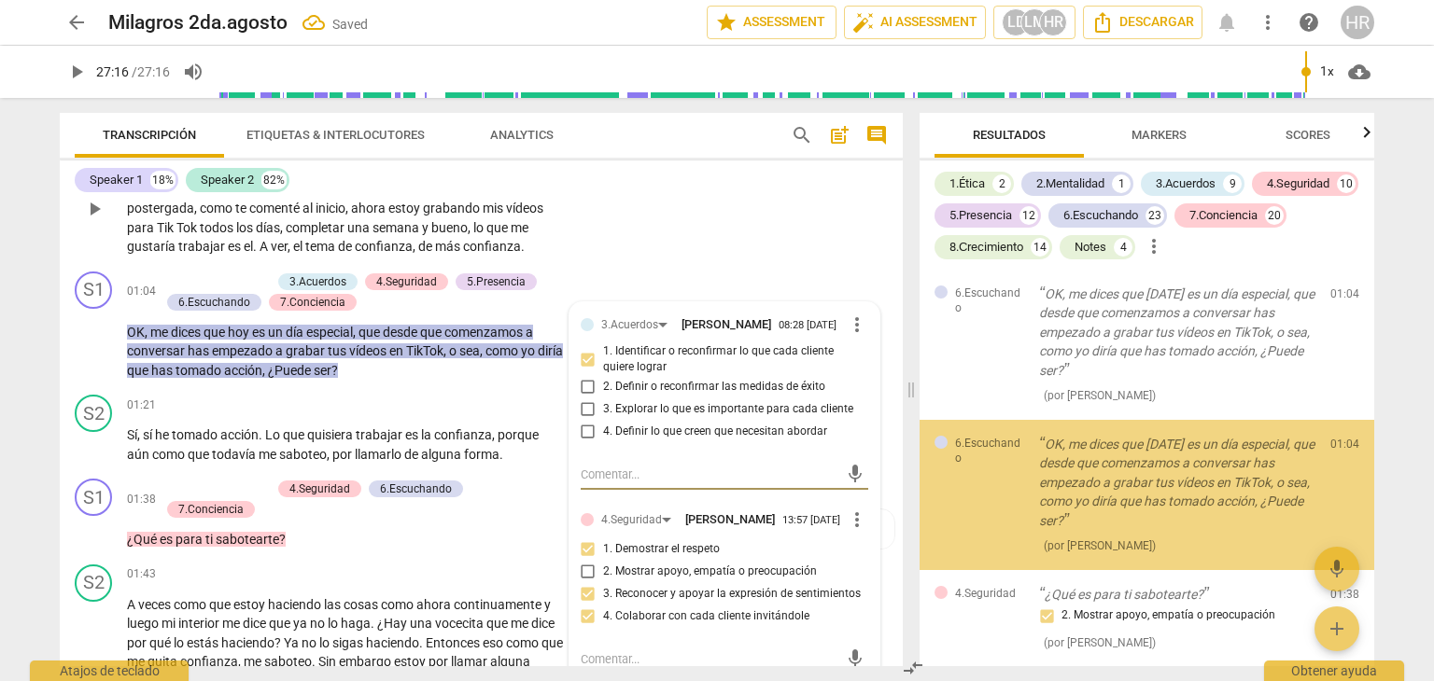
scroll to position [1856, 0]
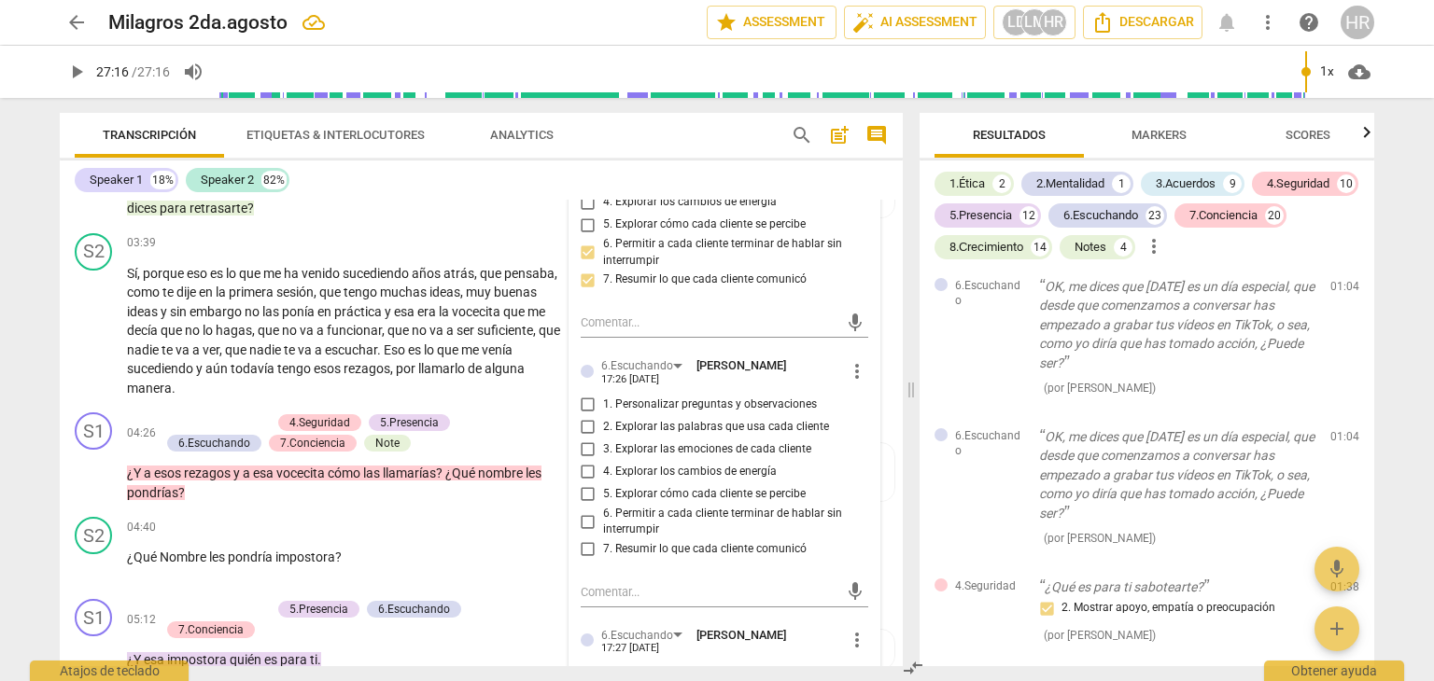
scroll to position [1185, 0]
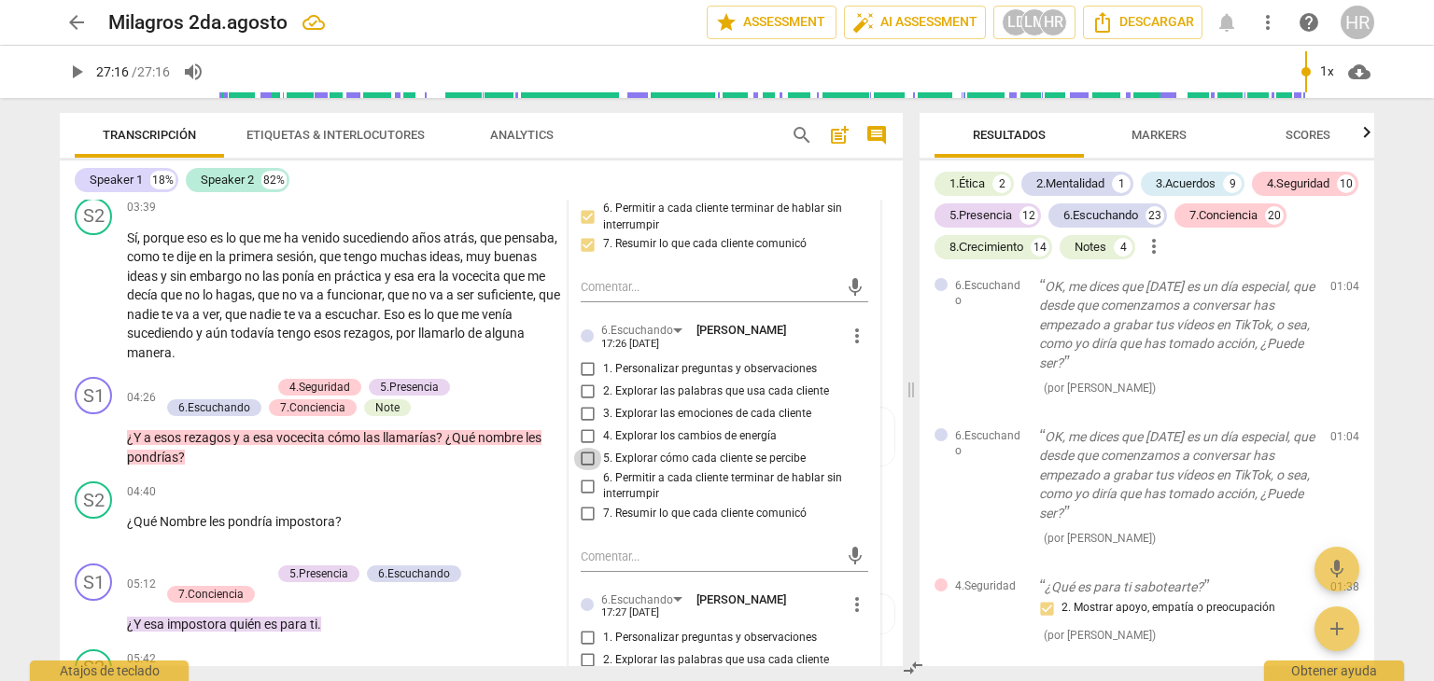
click at [583, 470] on input "5. Explorar cómo cada cliente se percibe" at bounding box center [588, 459] width 30 height 22
checkbox input "true"
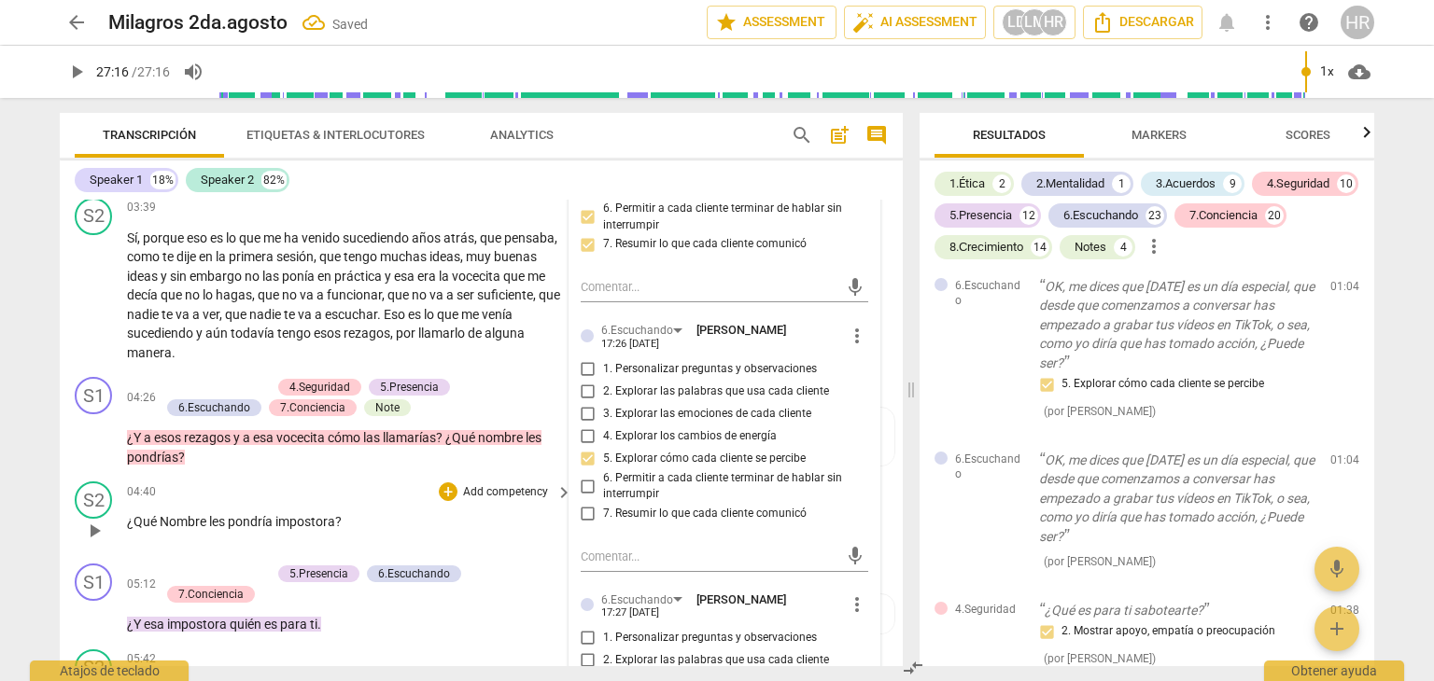
click at [498, 498] on div "+ Add competency" at bounding box center [494, 492] width 111 height 19
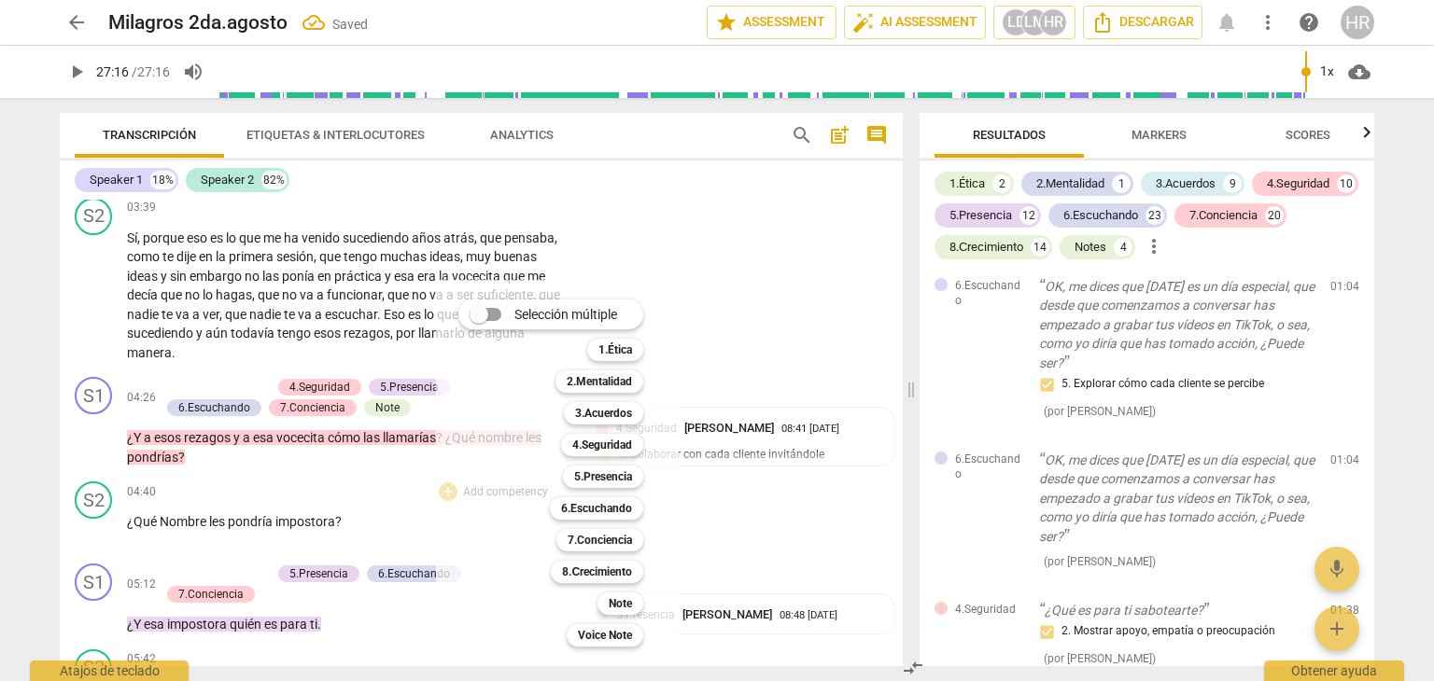
click at [433, 197] on div at bounding box center [717, 340] width 1434 height 681
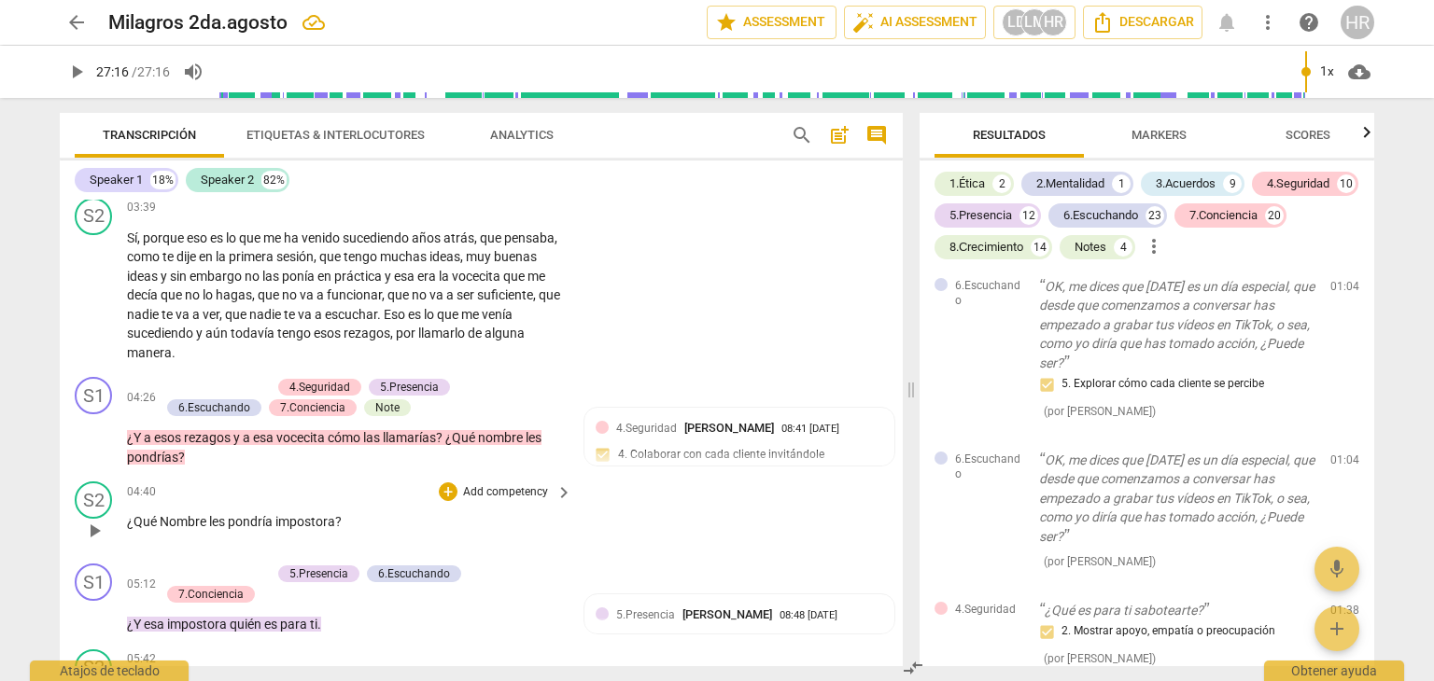
click at [560, 525] on div "¿Qué Nombre les pondría impostora ?" at bounding box center [350, 522] width 447 height 20
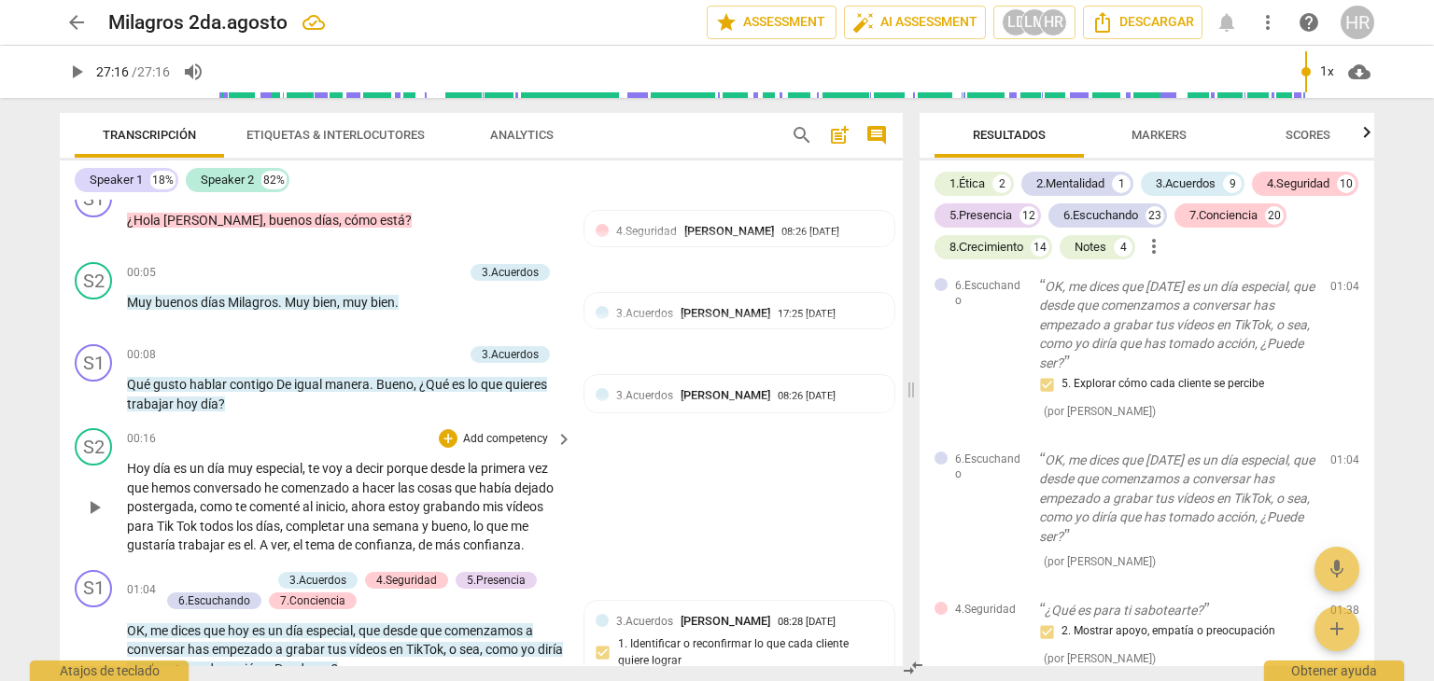
scroll to position [0, 0]
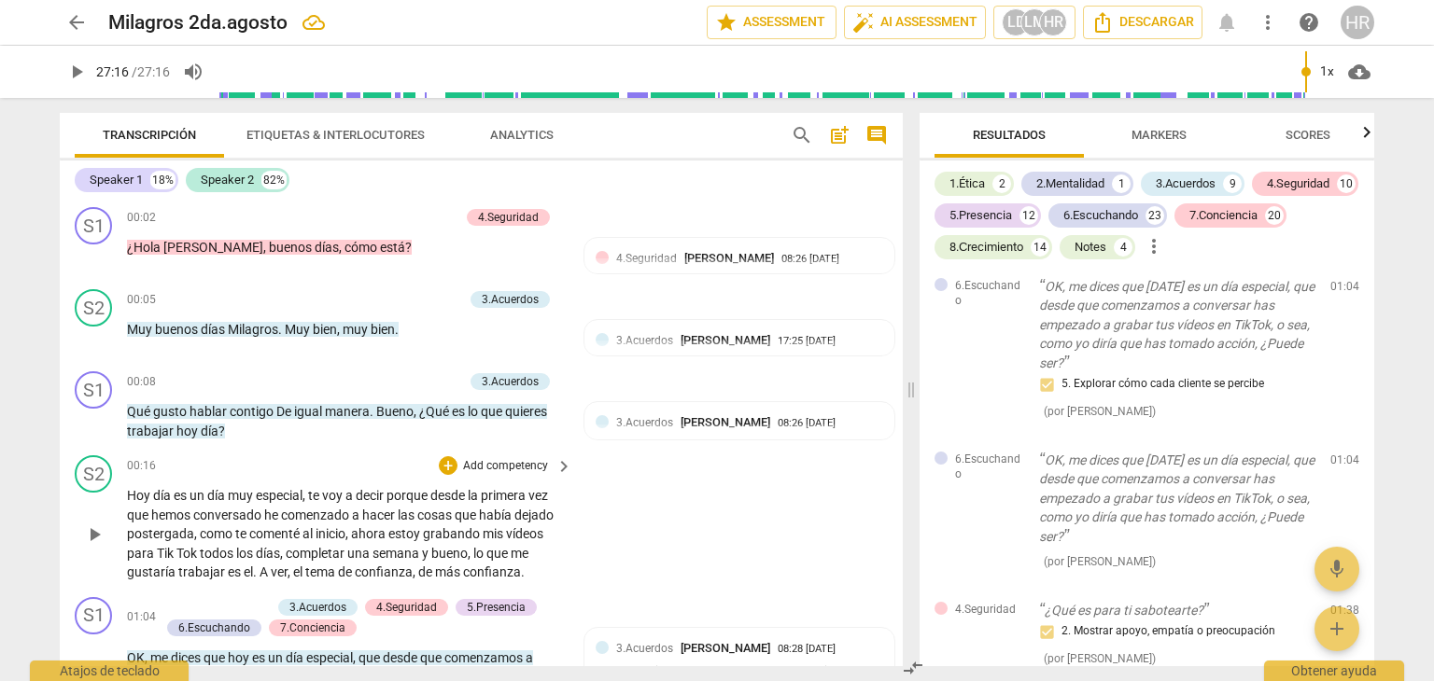
click at [578, 554] on div "S2 play_arrow pause 00:16 + Add competency keyboard_arrow_right [DATE] día es u…" at bounding box center [481, 519] width 843 height 142
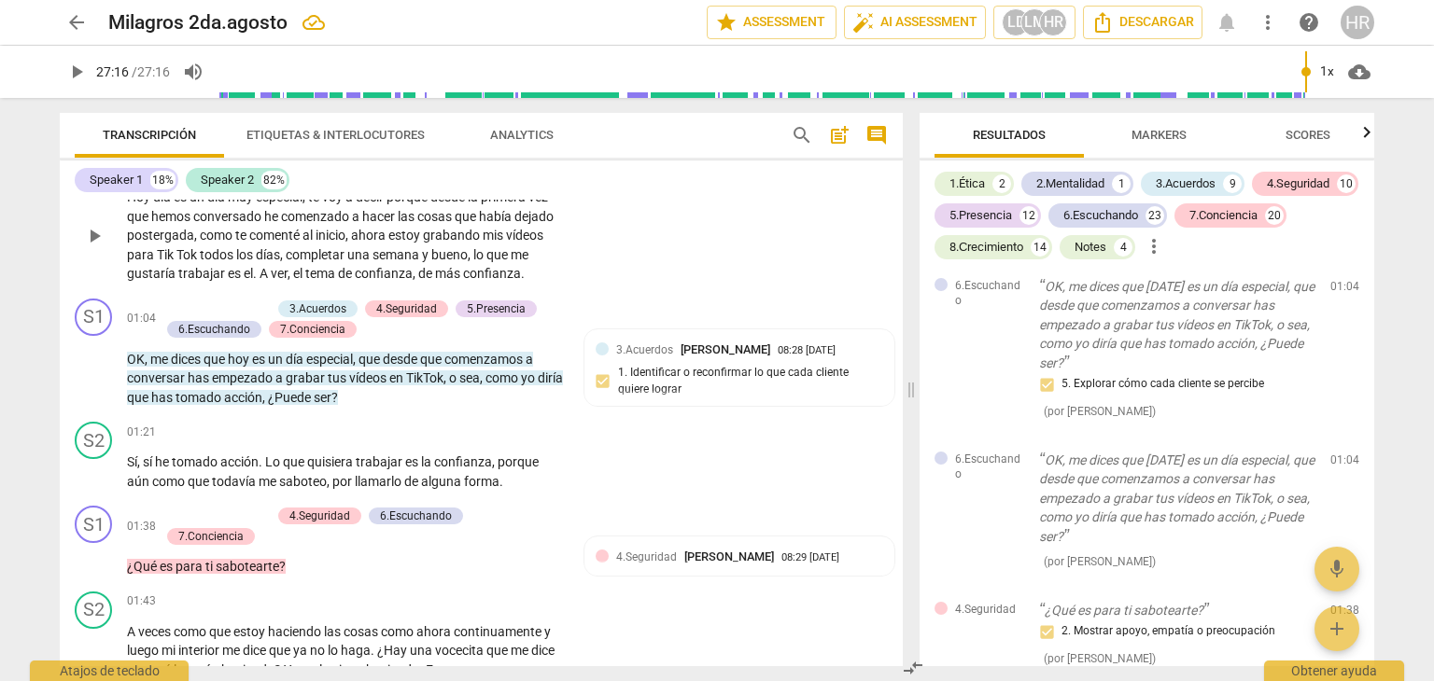
scroll to position [336, 0]
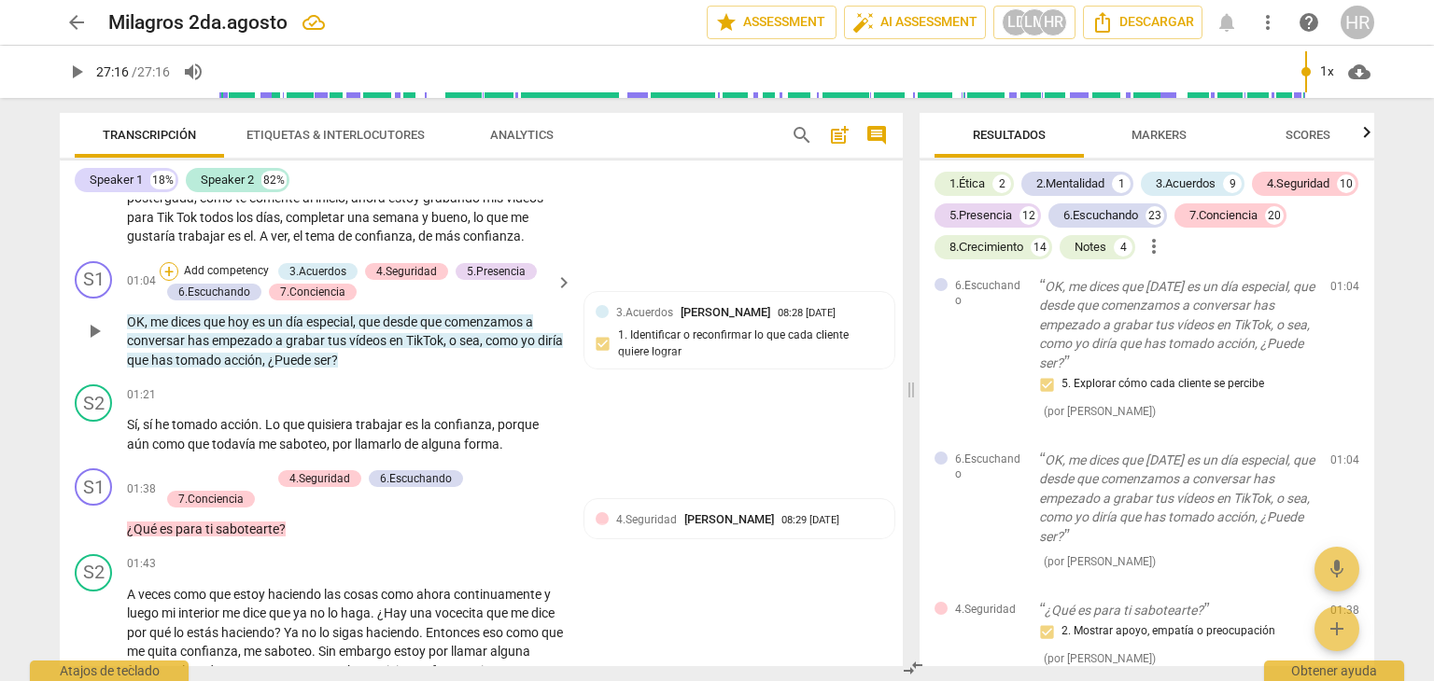
click at [162, 269] on div "+" at bounding box center [169, 271] width 19 height 19
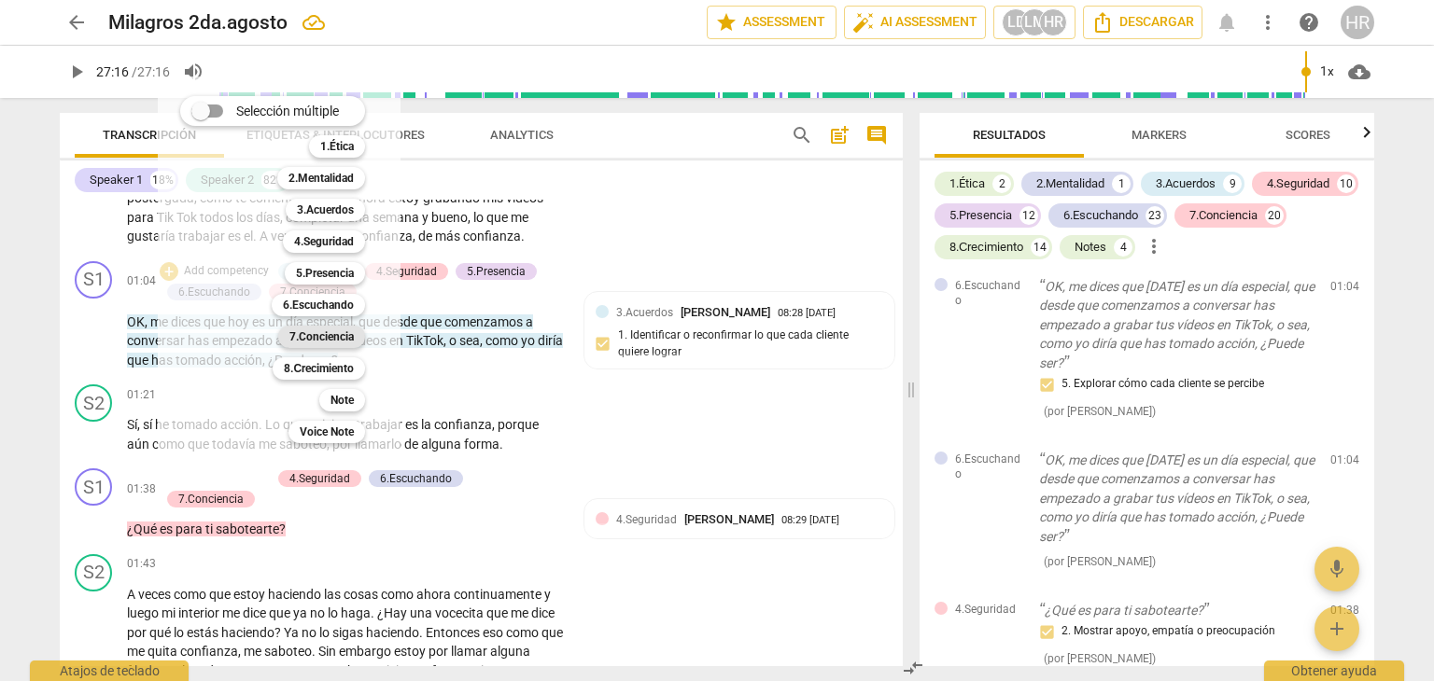
click at [336, 340] on b "7.Conciencia" at bounding box center [321, 337] width 64 height 22
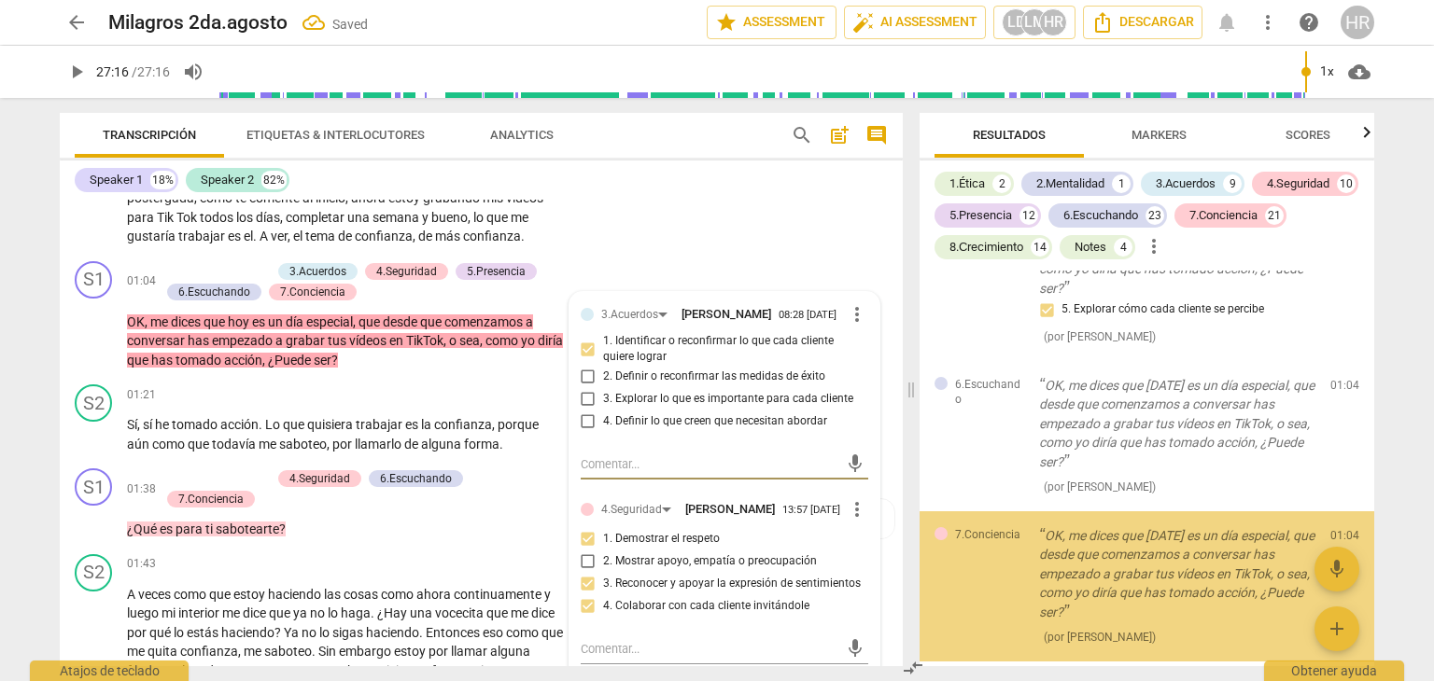
scroll to position [2029, 0]
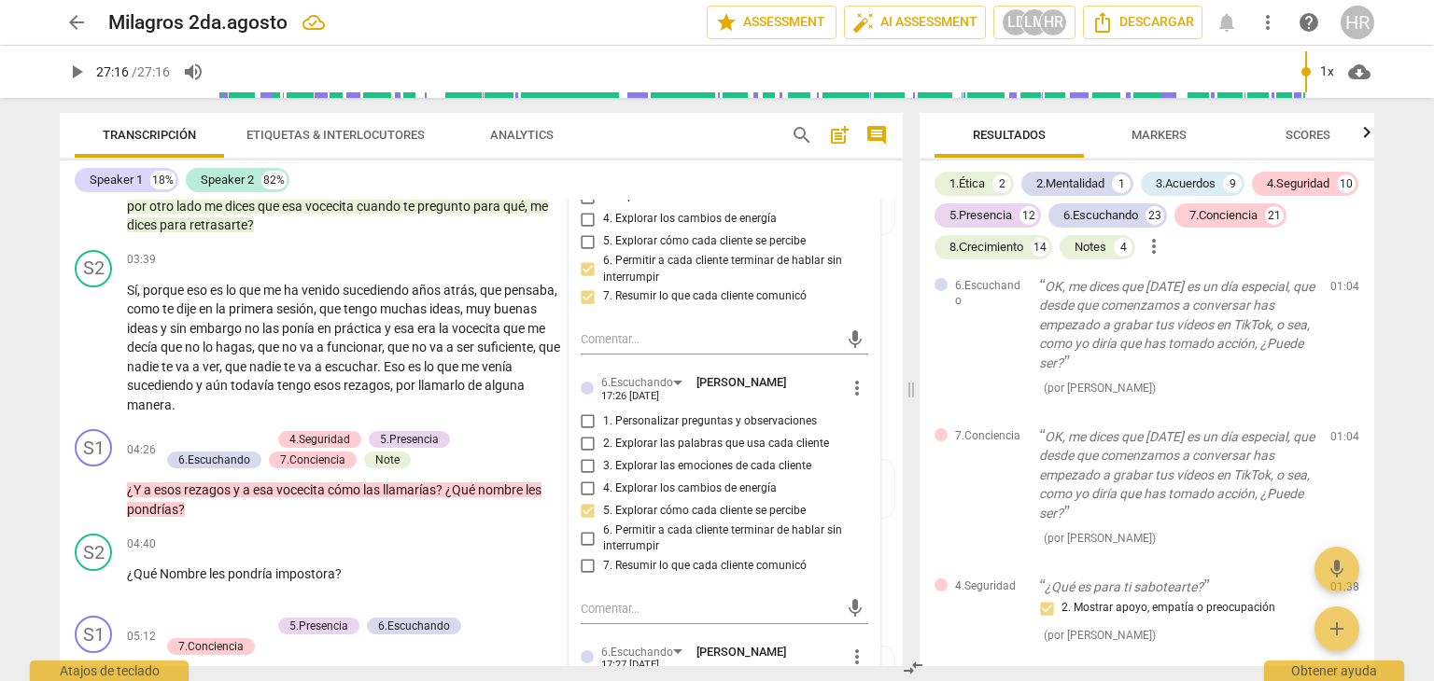
scroll to position [1158, 0]
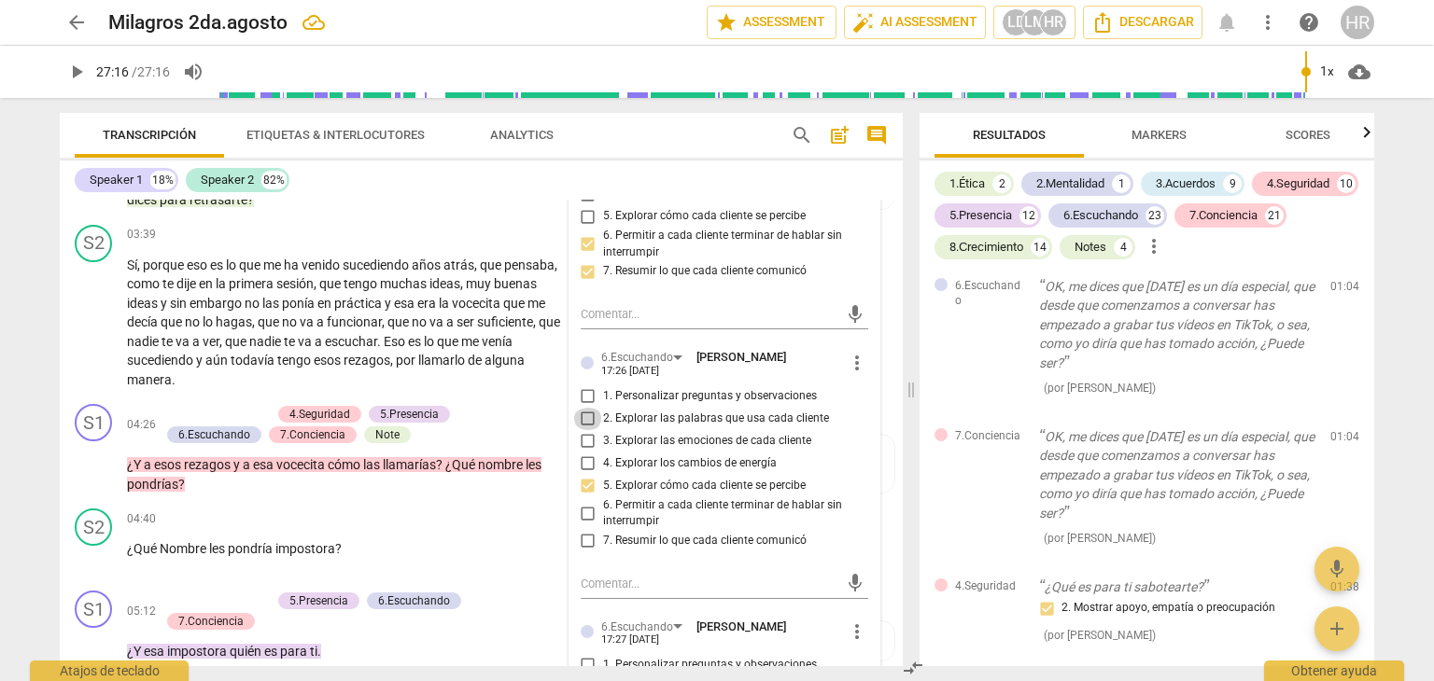
click at [587, 430] on input "2. Explorar las palabras que usa cada cliente" at bounding box center [588, 419] width 30 height 22
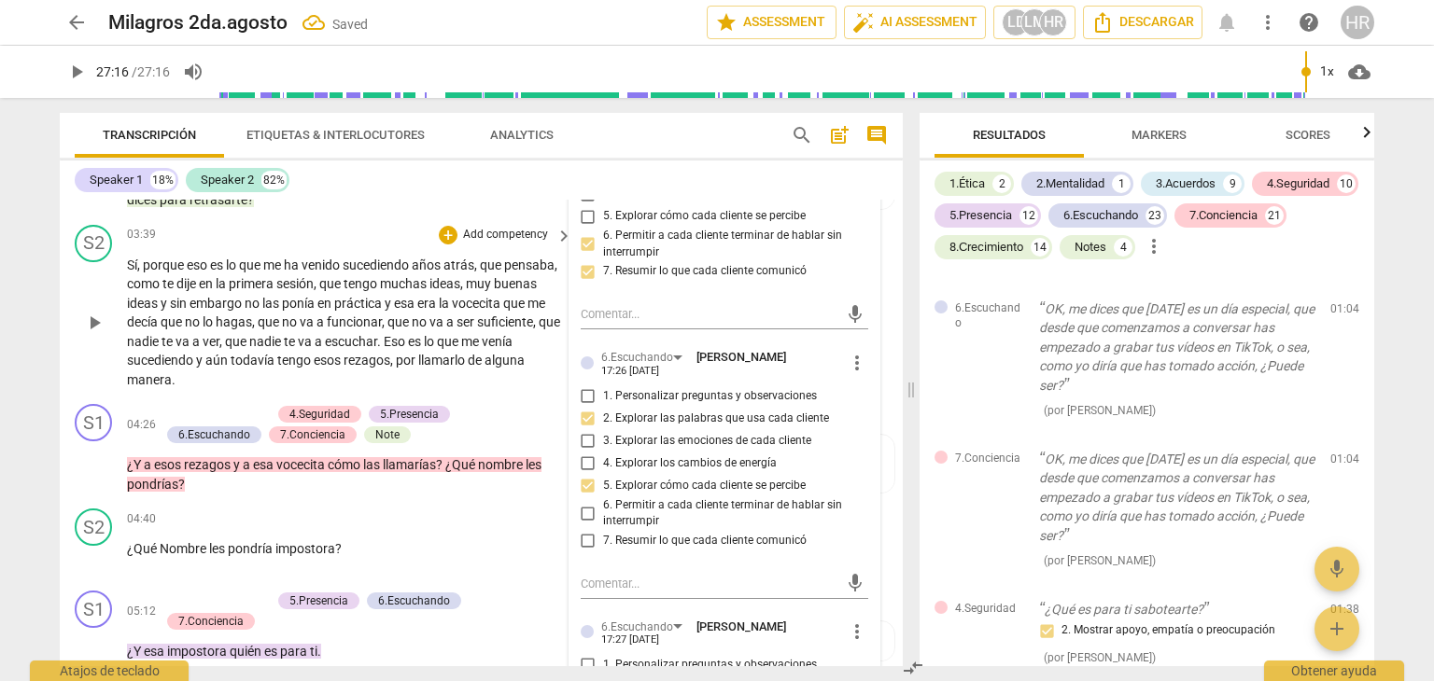
scroll to position [2052, 0]
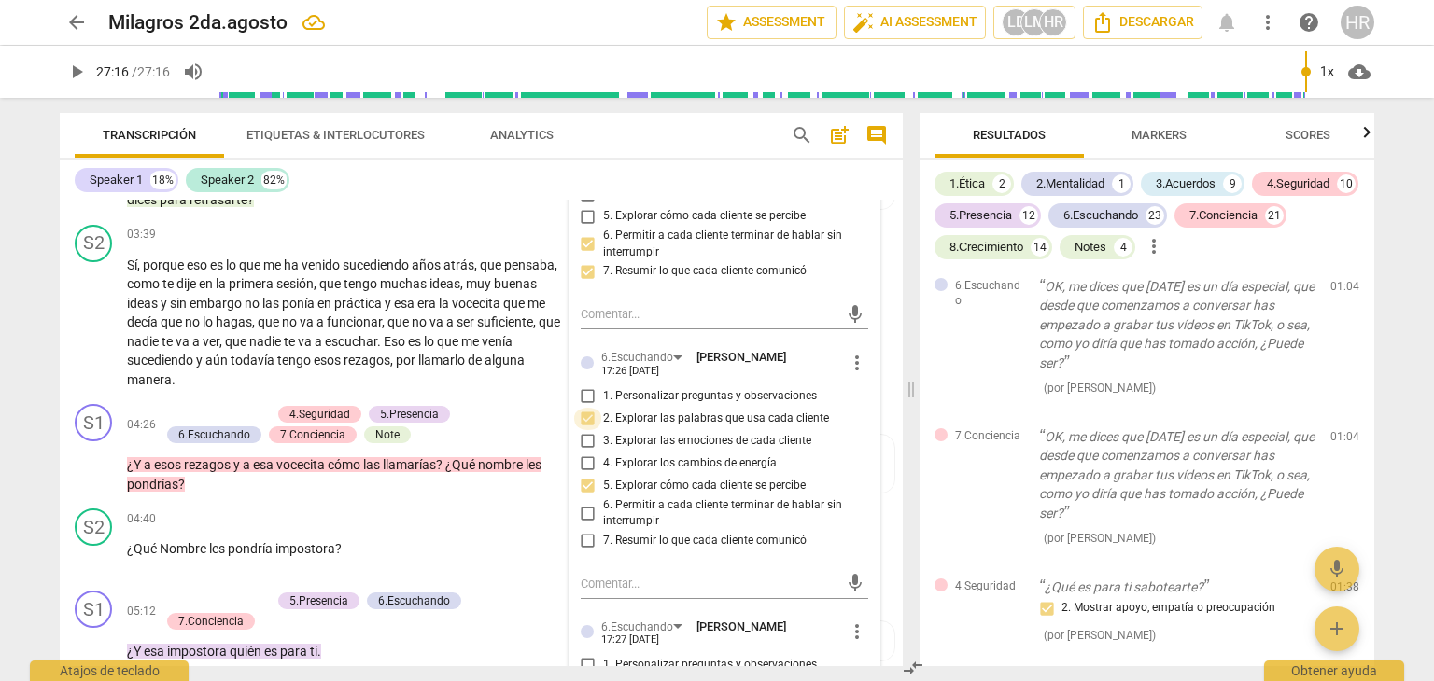
click at [586, 430] on input "2. Explorar las palabras que usa cada cliente" at bounding box center [588, 419] width 30 height 22
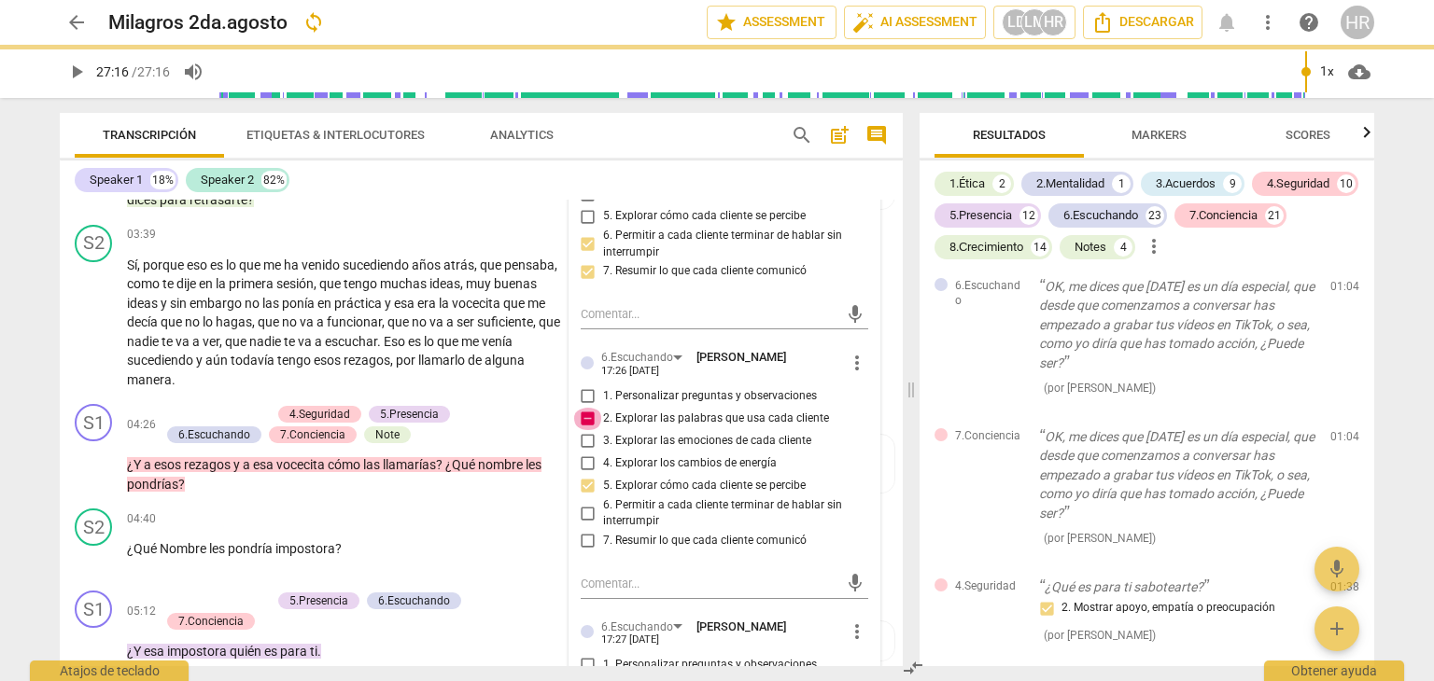
click at [581, 430] on input "2. Explorar las palabras que usa cada cliente" at bounding box center [588, 419] width 30 height 22
checkbox input "false"
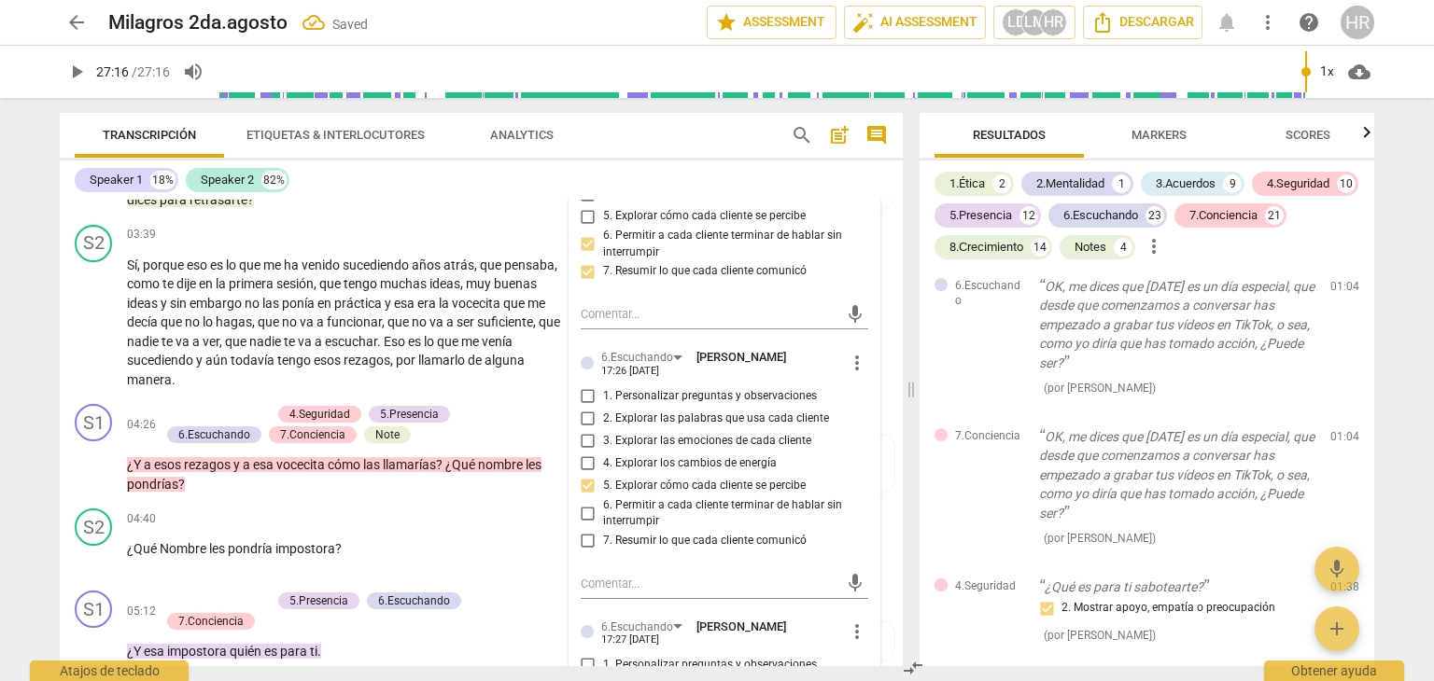
click at [866, 528] on div "3.Acuerdos [PERSON_NAME] 08:28 [DATE] more_vert 1. Identificar o reconfirmar lo…" at bounding box center [724, 541] width 310 height 2140
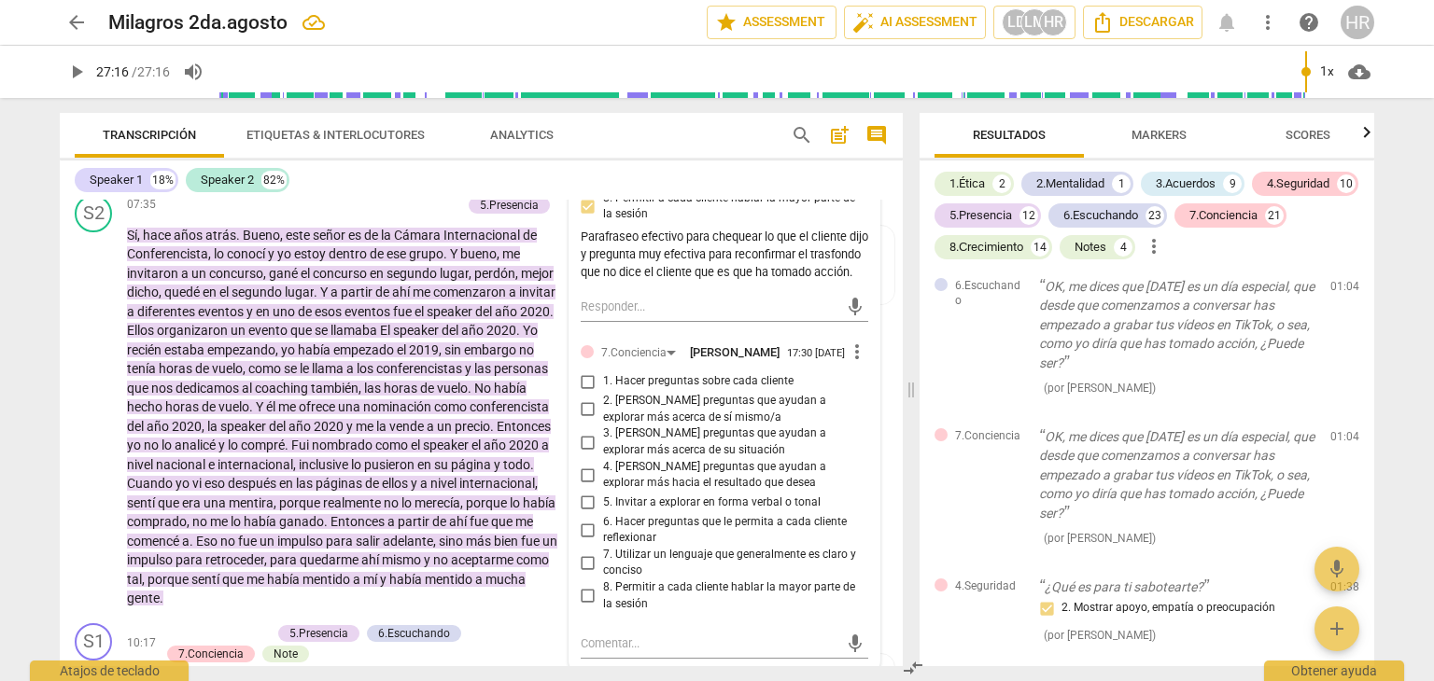
scroll to position [2128, 0]
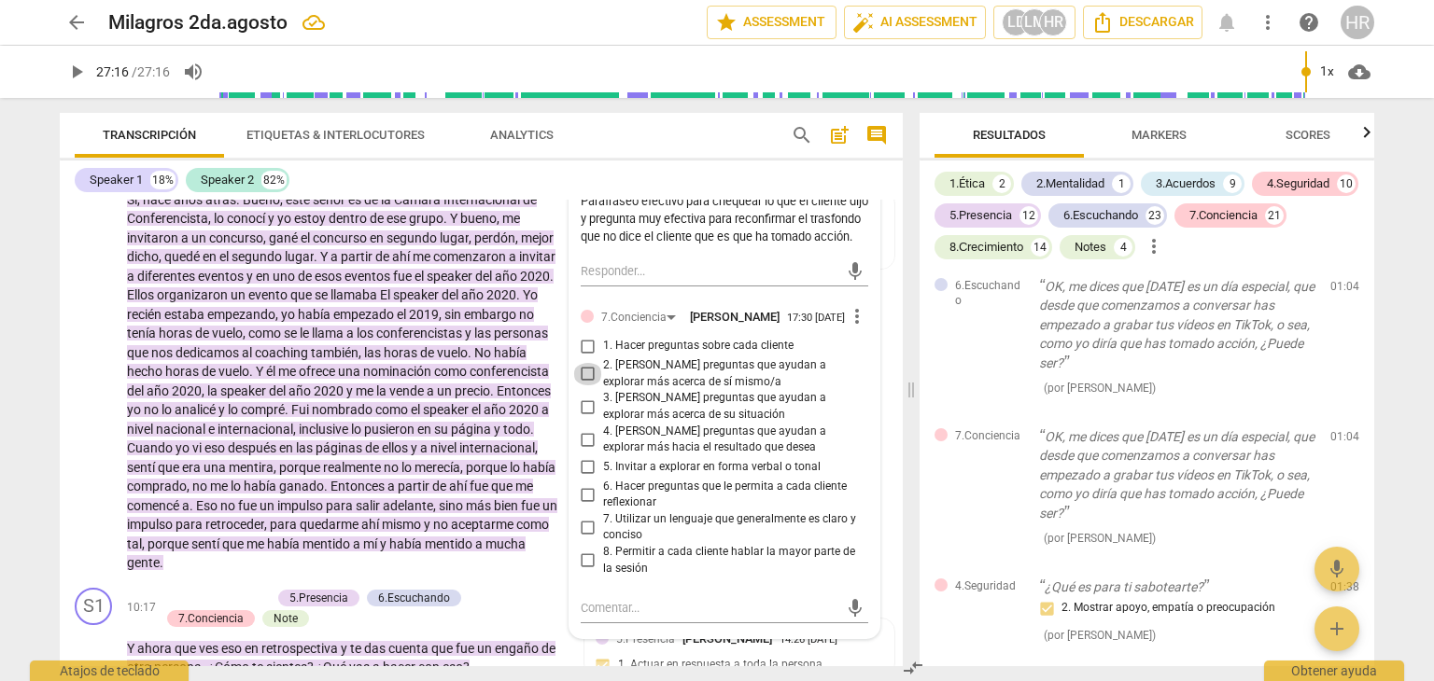
click at [583, 386] on input "2. [PERSON_NAME] preguntas que ayudan a explorar más acerca de sí mismo/a" at bounding box center [588, 374] width 30 height 22
checkbox input "true"
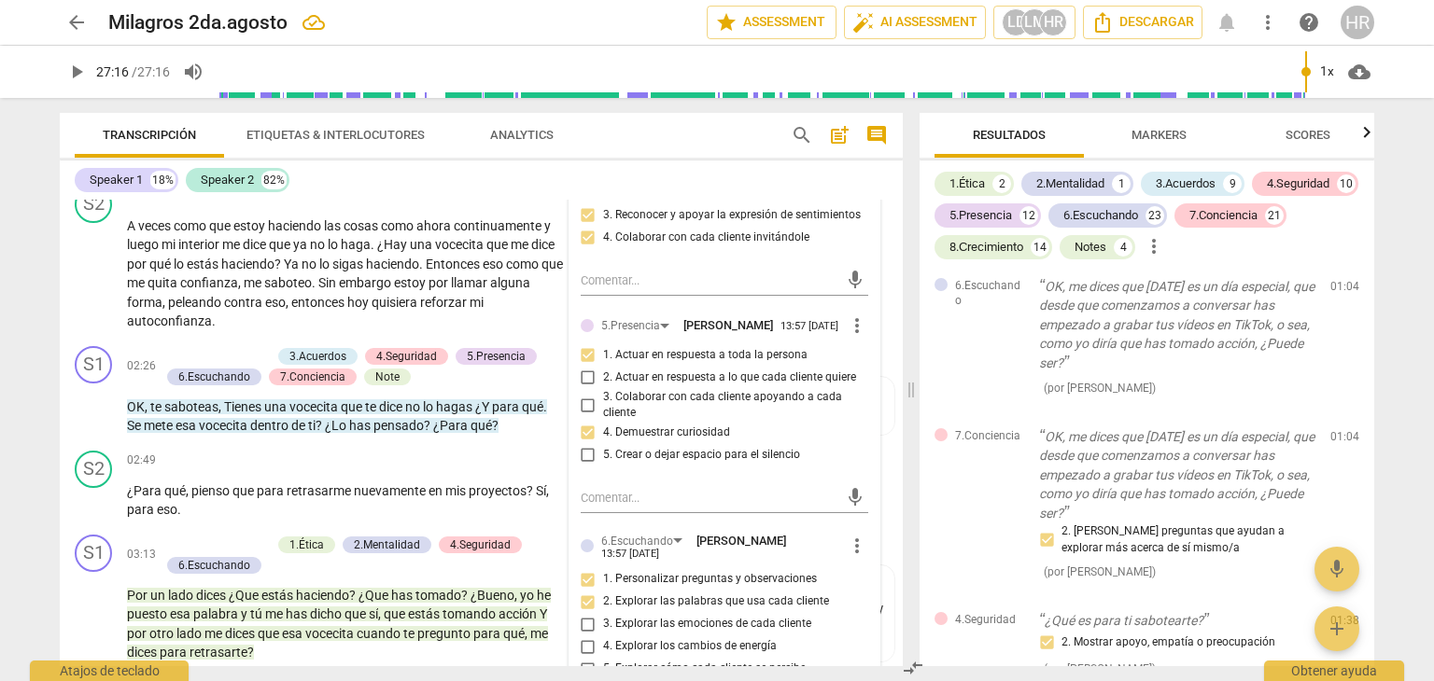
scroll to position [560, 0]
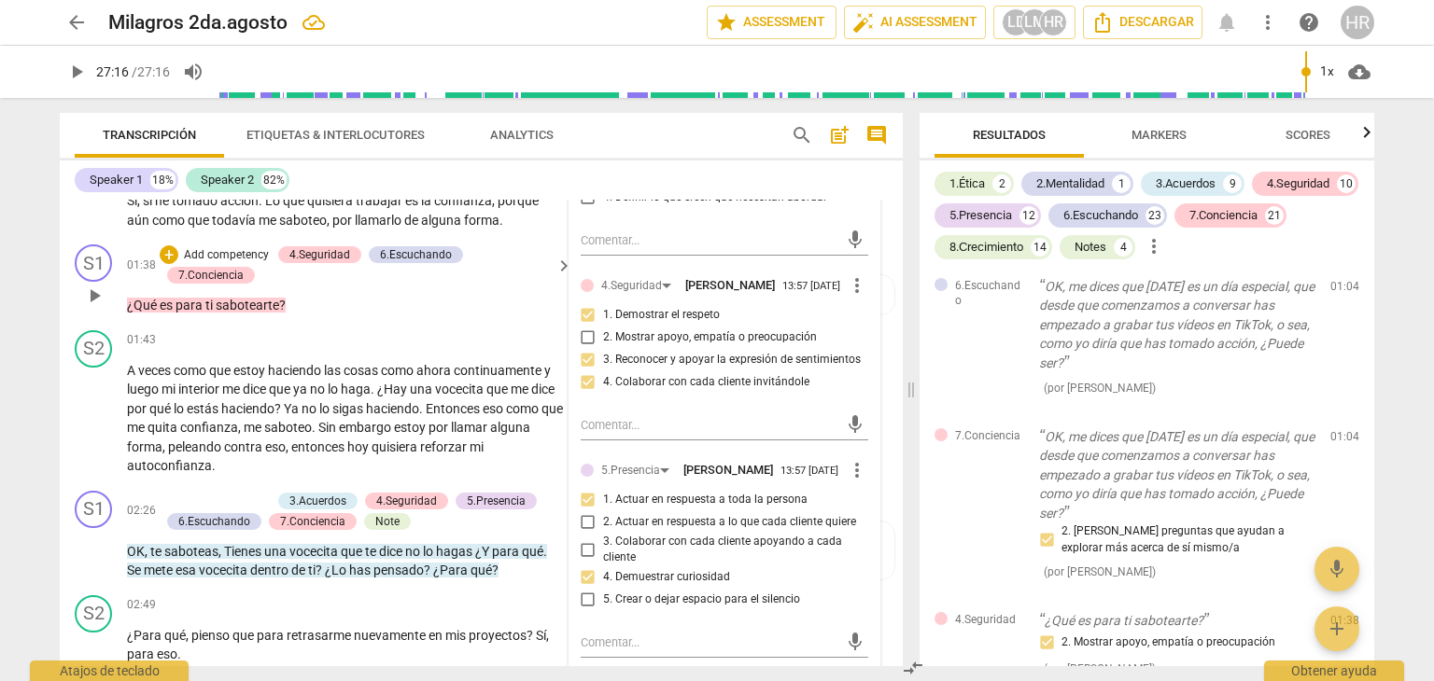
click at [564, 309] on div "¿Qué es para ti sabotearte ?" at bounding box center [350, 306] width 447 height 20
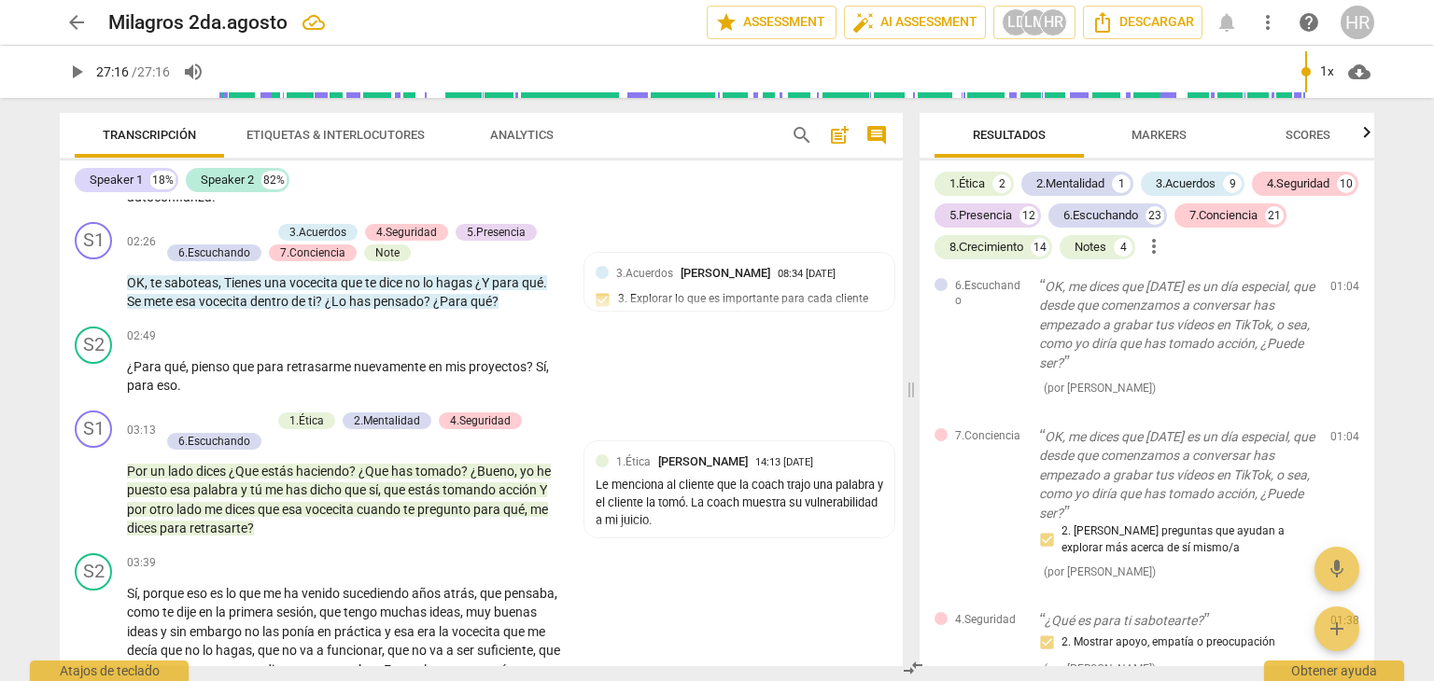
scroll to position [859, 0]
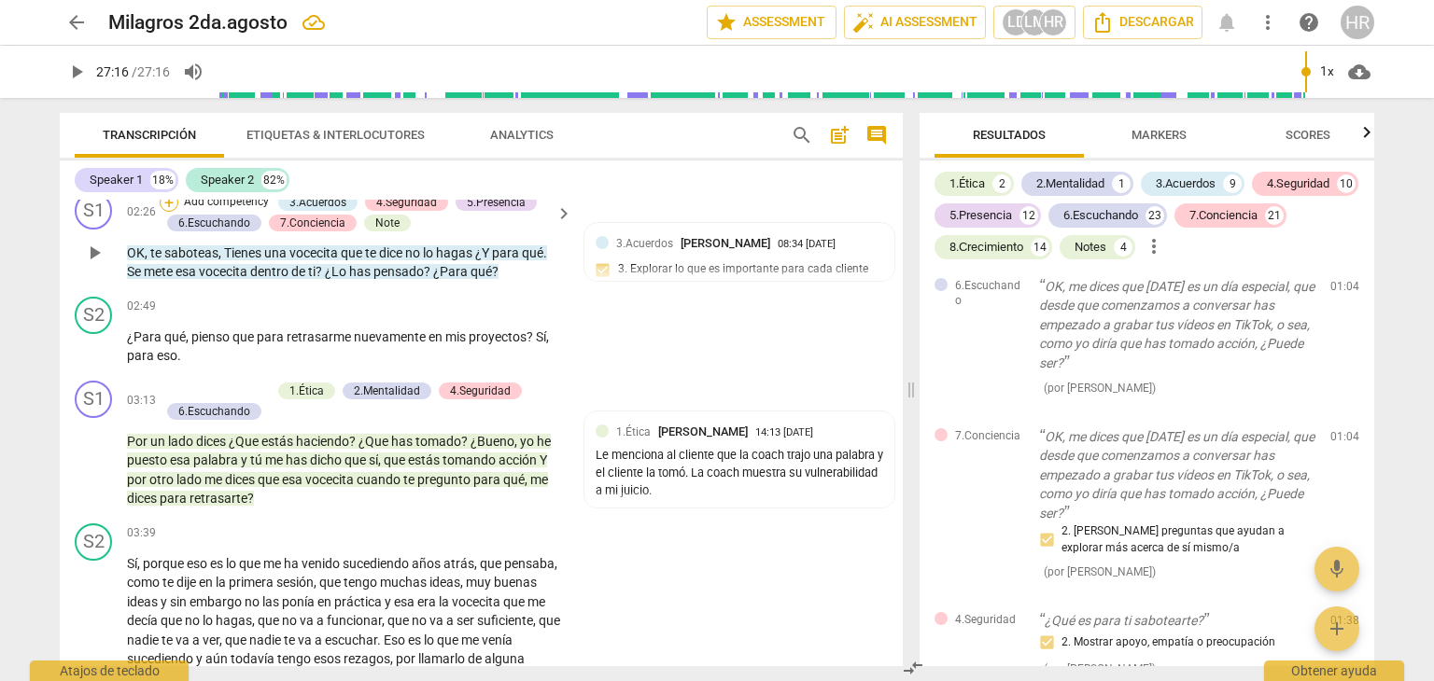
click at [165, 206] on div "+" at bounding box center [169, 202] width 19 height 19
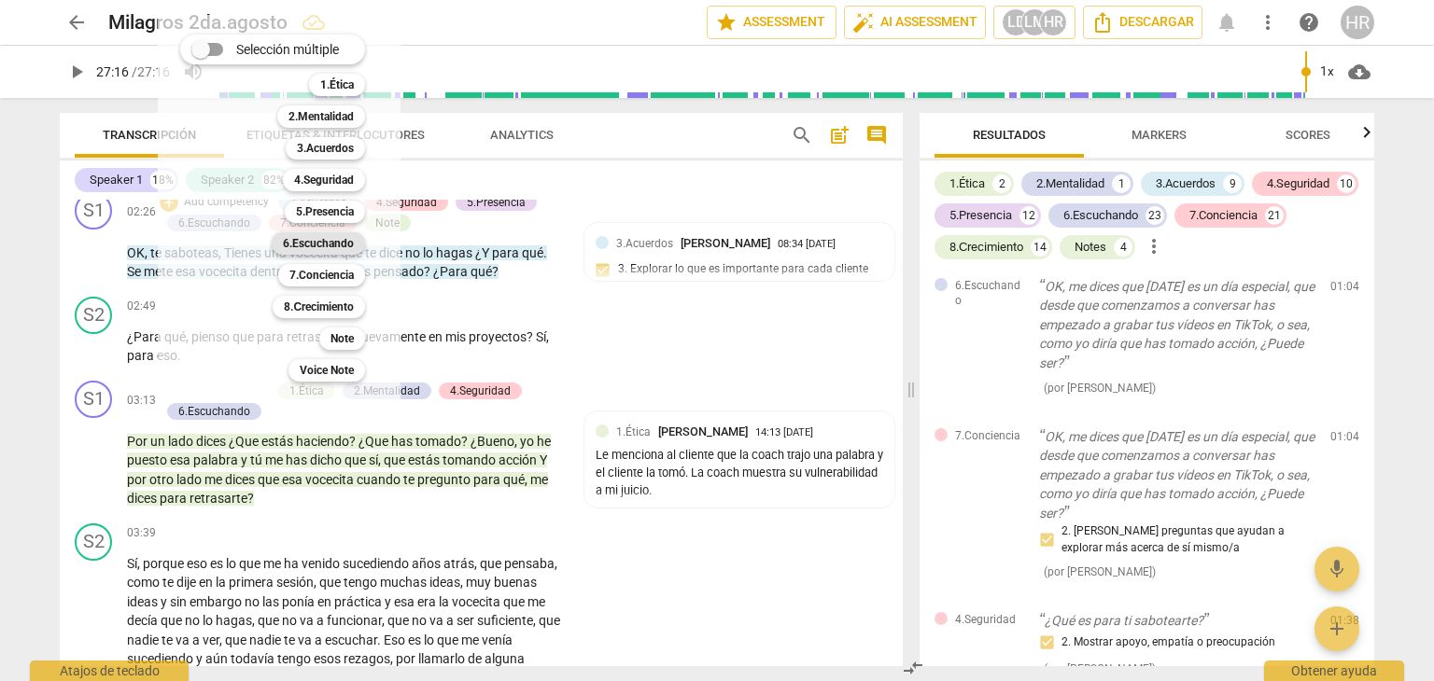
click at [316, 243] on b "6.Escuchando" at bounding box center [318, 243] width 71 height 22
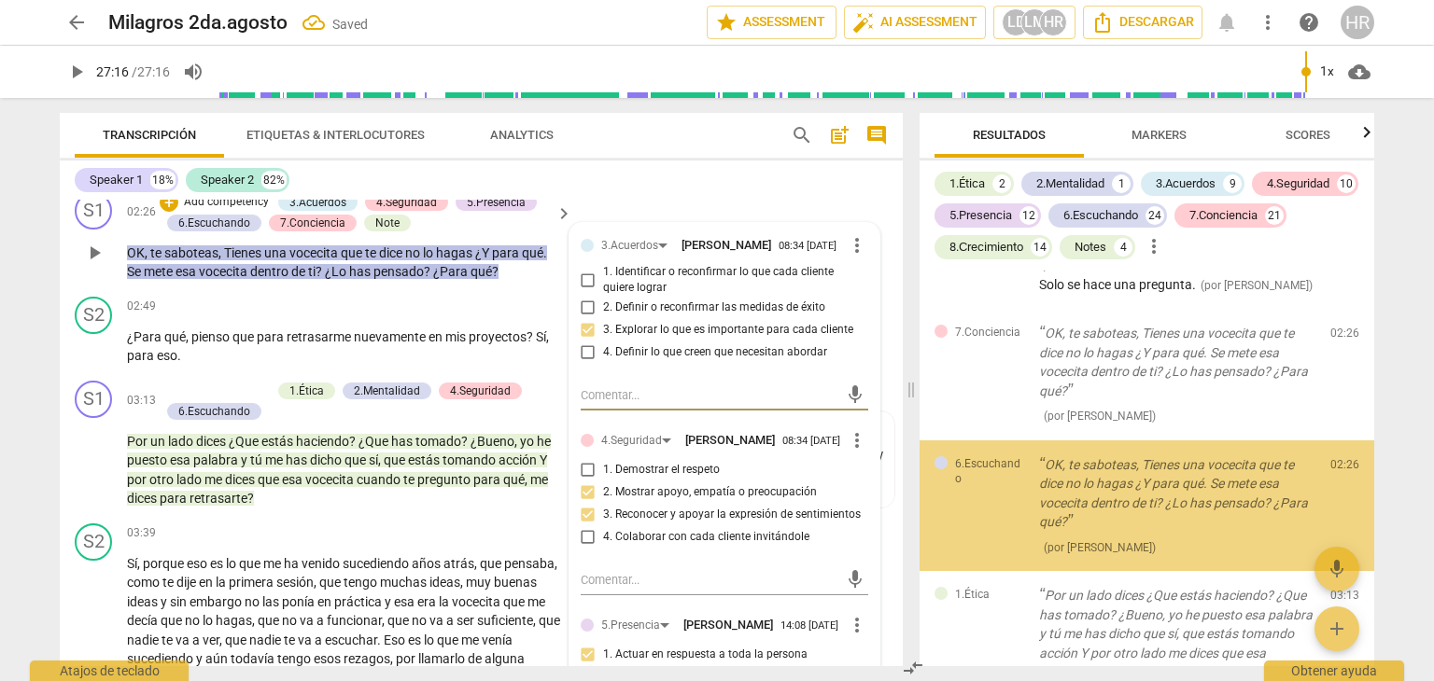
scroll to position [4013, 0]
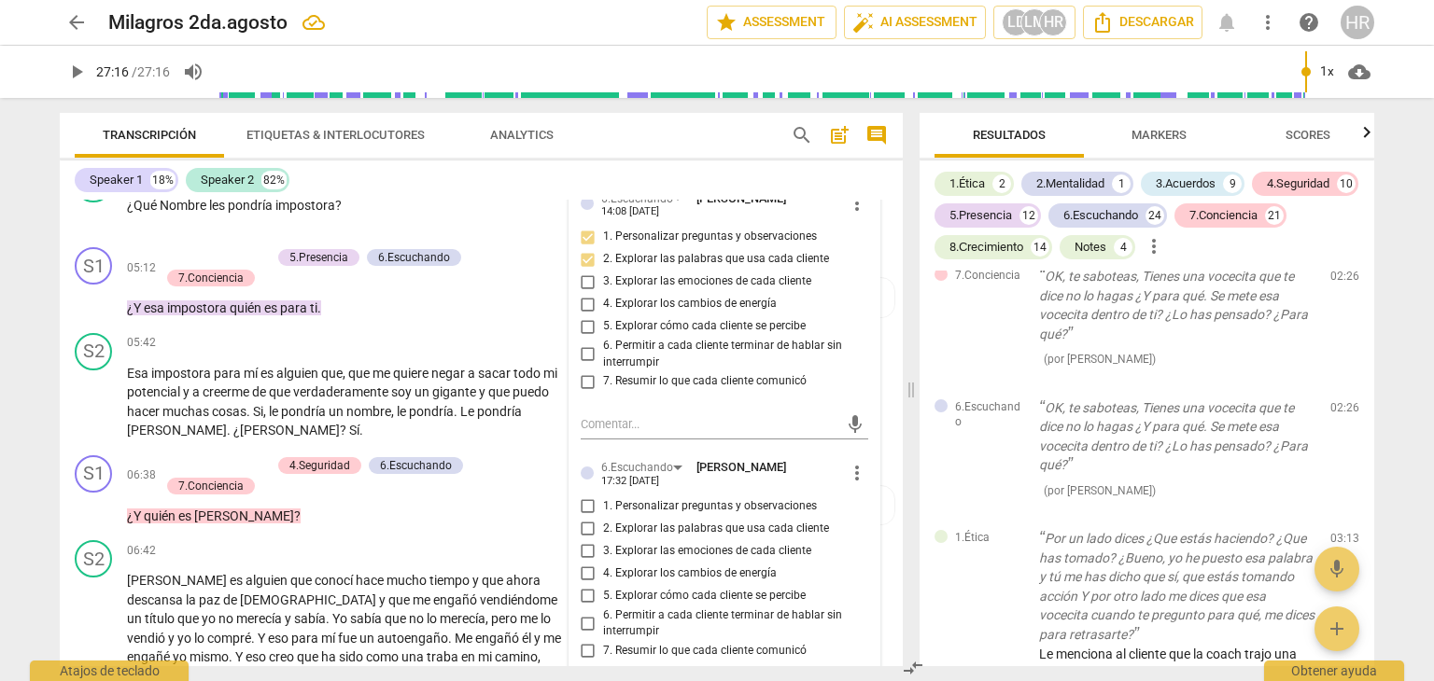
scroll to position [1531, 0]
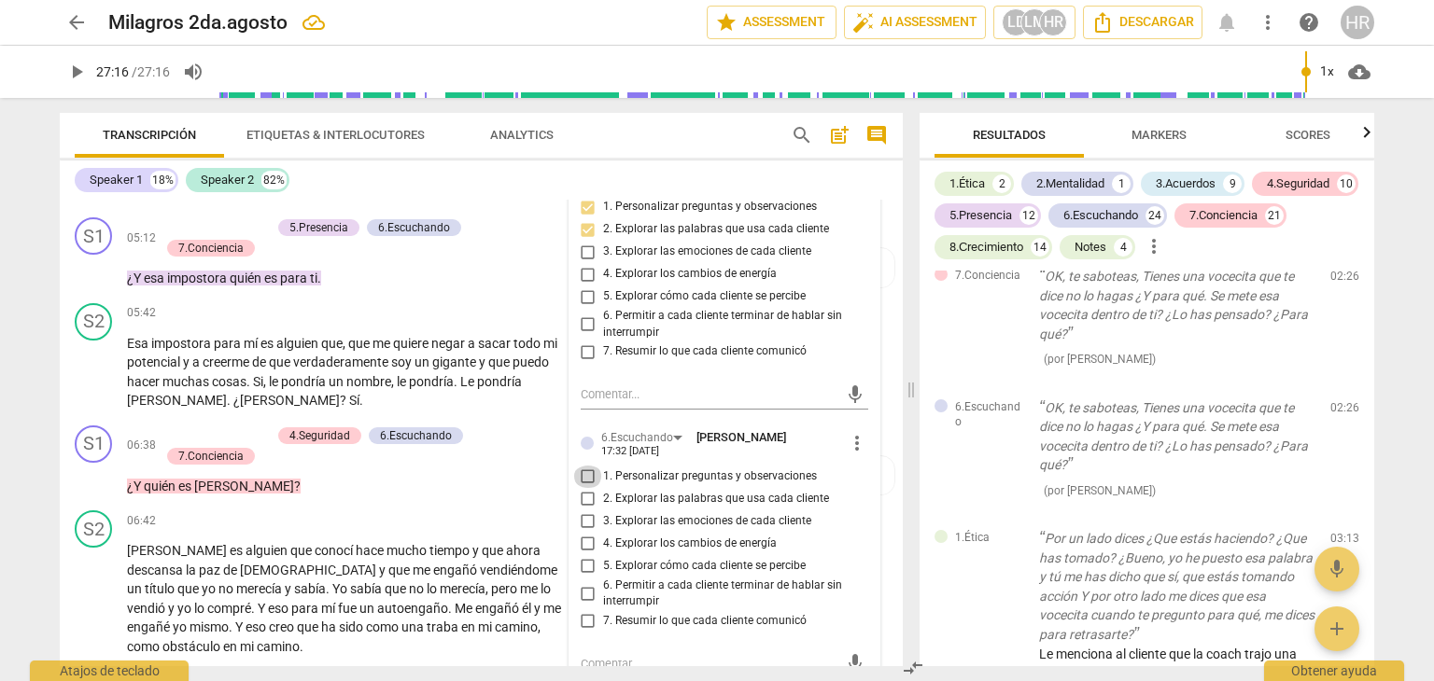
click at [585, 488] on input "1. Personalizar preguntas y observaciones" at bounding box center [588, 477] width 30 height 22
checkbox input "true"
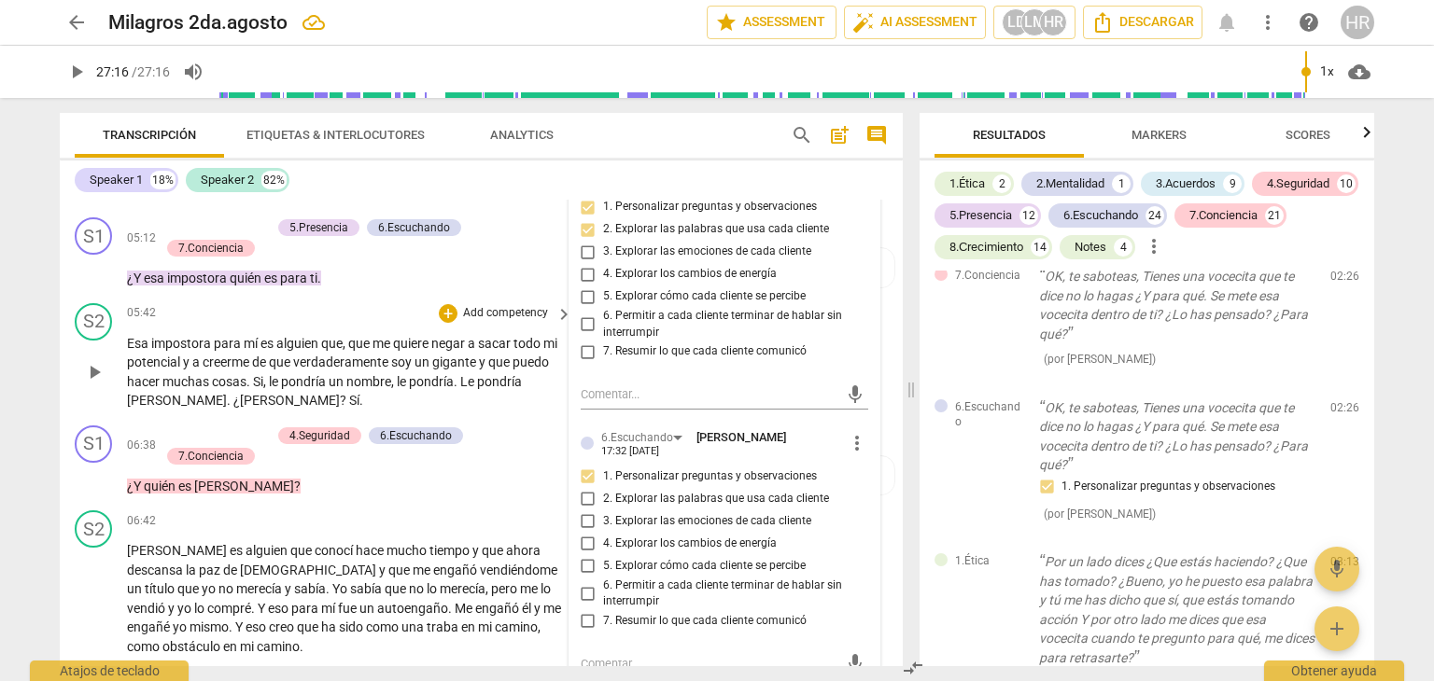
click at [554, 408] on div "S2 play_arrow pause 05:42 + Add competency keyboard_arrow_right Esa impostora p…" at bounding box center [481, 357] width 843 height 122
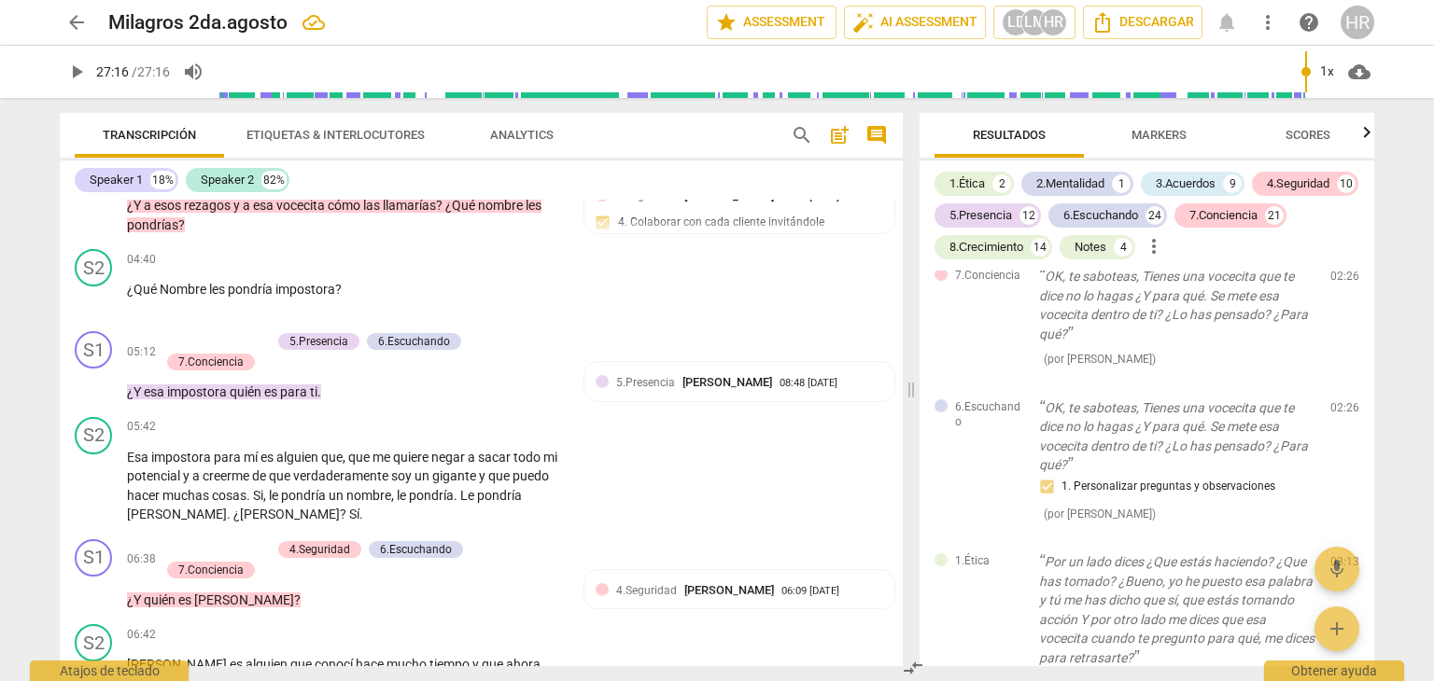
scroll to position [1419, 0]
click at [171, 334] on div "+" at bounding box center [169, 339] width 19 height 19
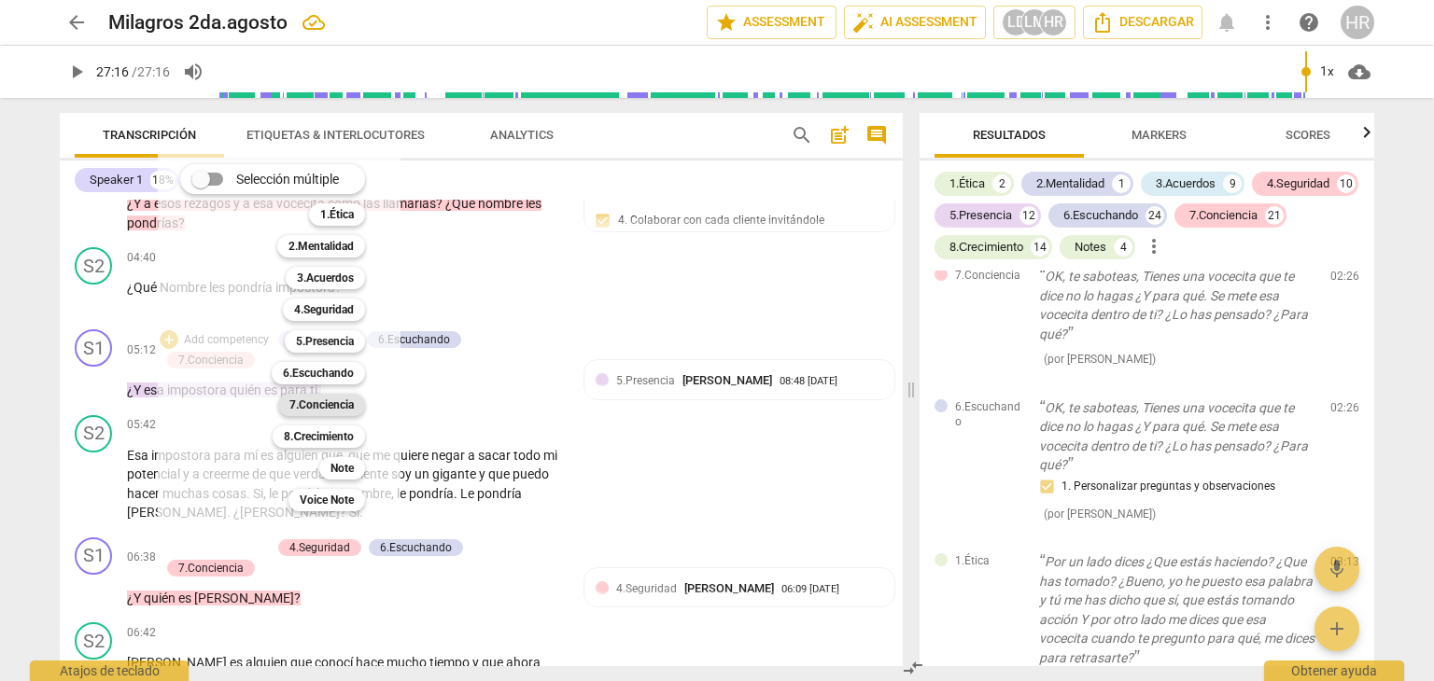
click at [329, 404] on b "7.Conciencia" at bounding box center [321, 405] width 64 height 22
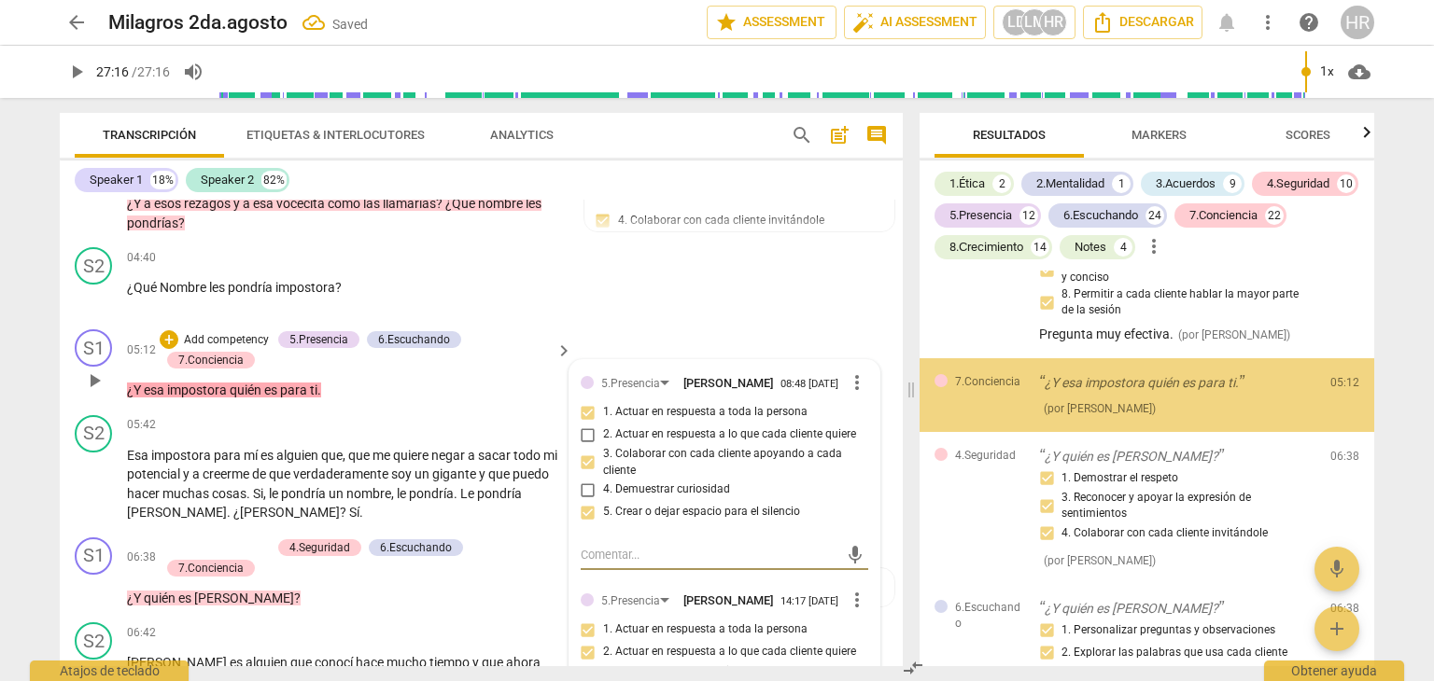
scroll to position [6887, 0]
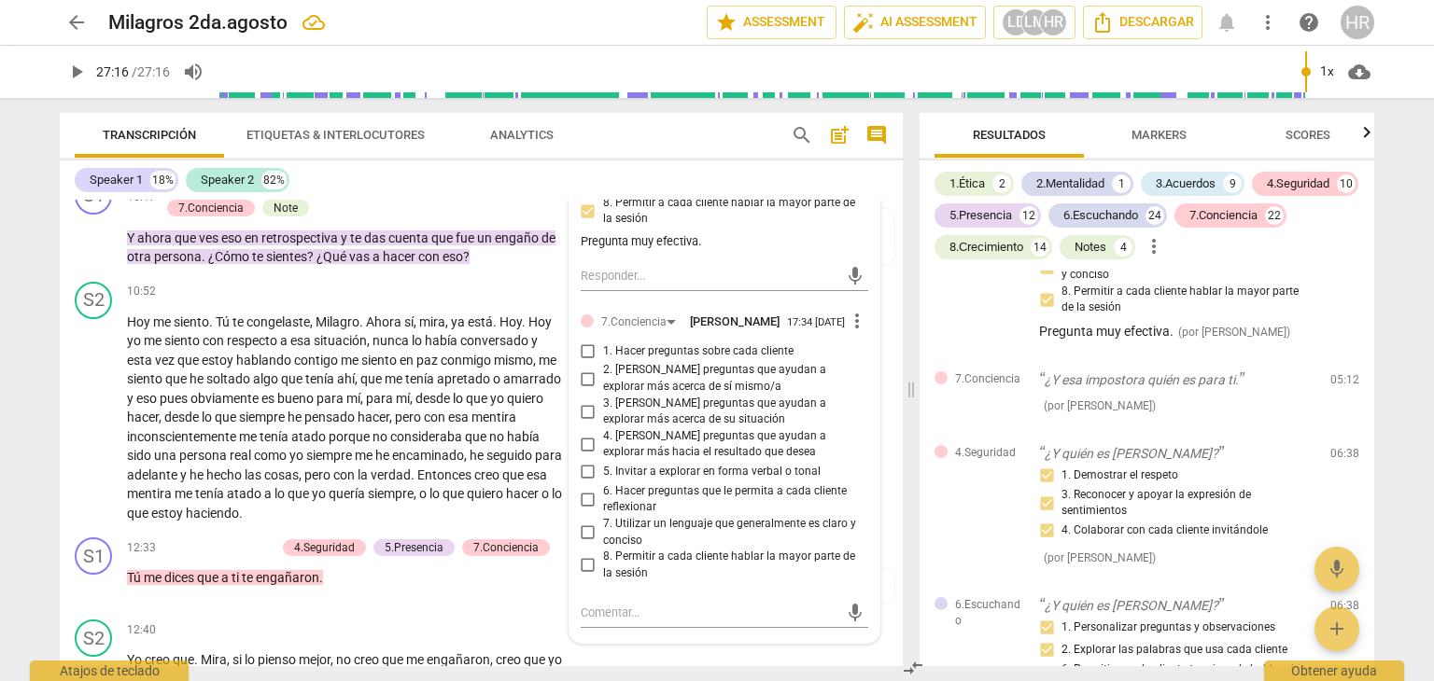
scroll to position [2576, 0]
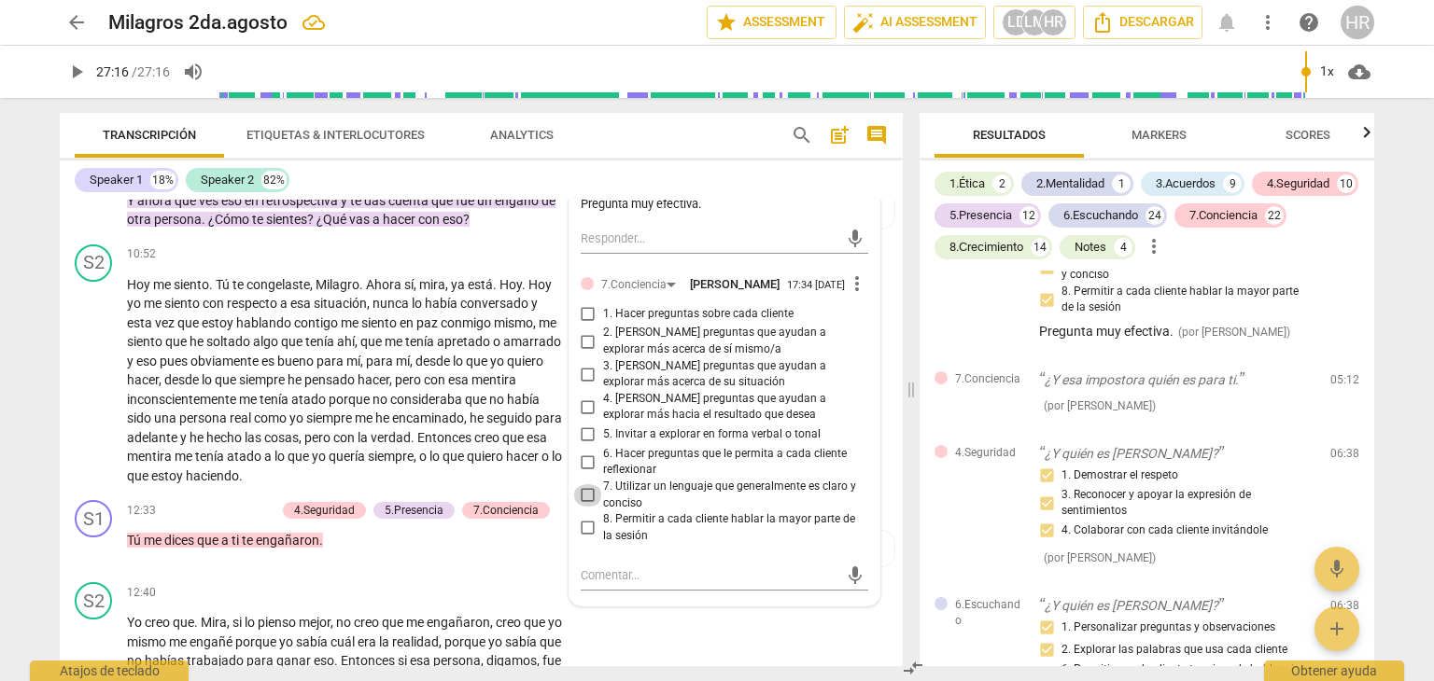
click at [583, 507] on input "7. Utilizar un lenguaje que generalmente es claro y conciso" at bounding box center [588, 495] width 30 height 22
checkbox input "true"
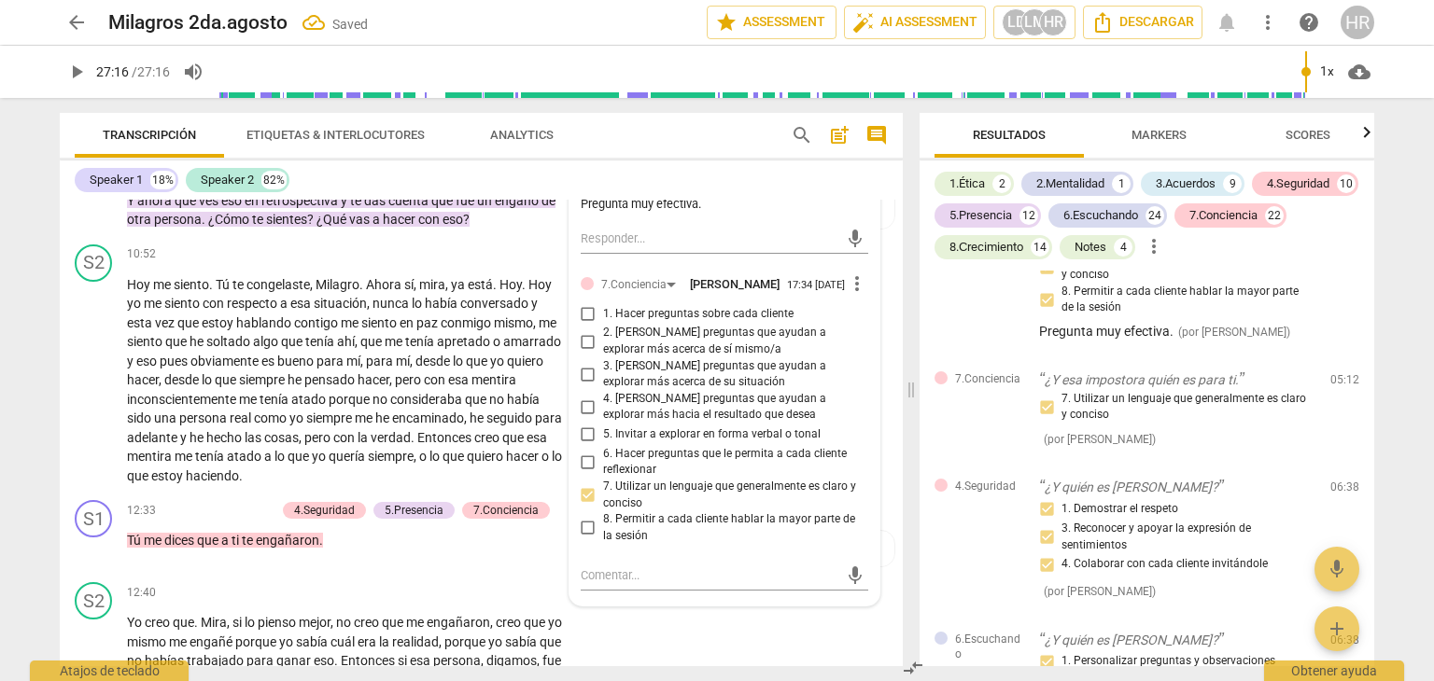
click at [545, 176] on div "Speaker 1 18% Speaker 2 82%" at bounding box center [481, 180] width 813 height 32
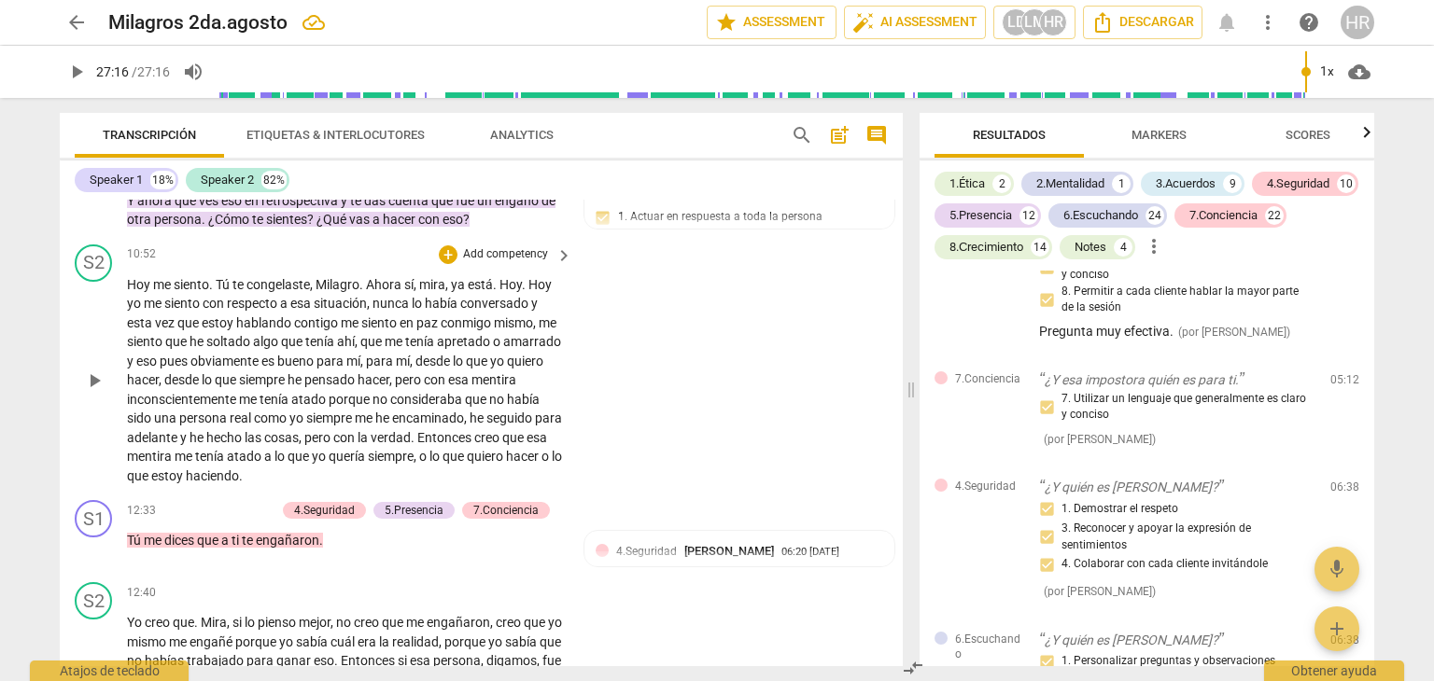
click at [569, 365] on div "[DATE] me siento . Tú te congelaste , Milagro . Ahora sí , mira , ya está . [DA…" at bounding box center [350, 380] width 447 height 211
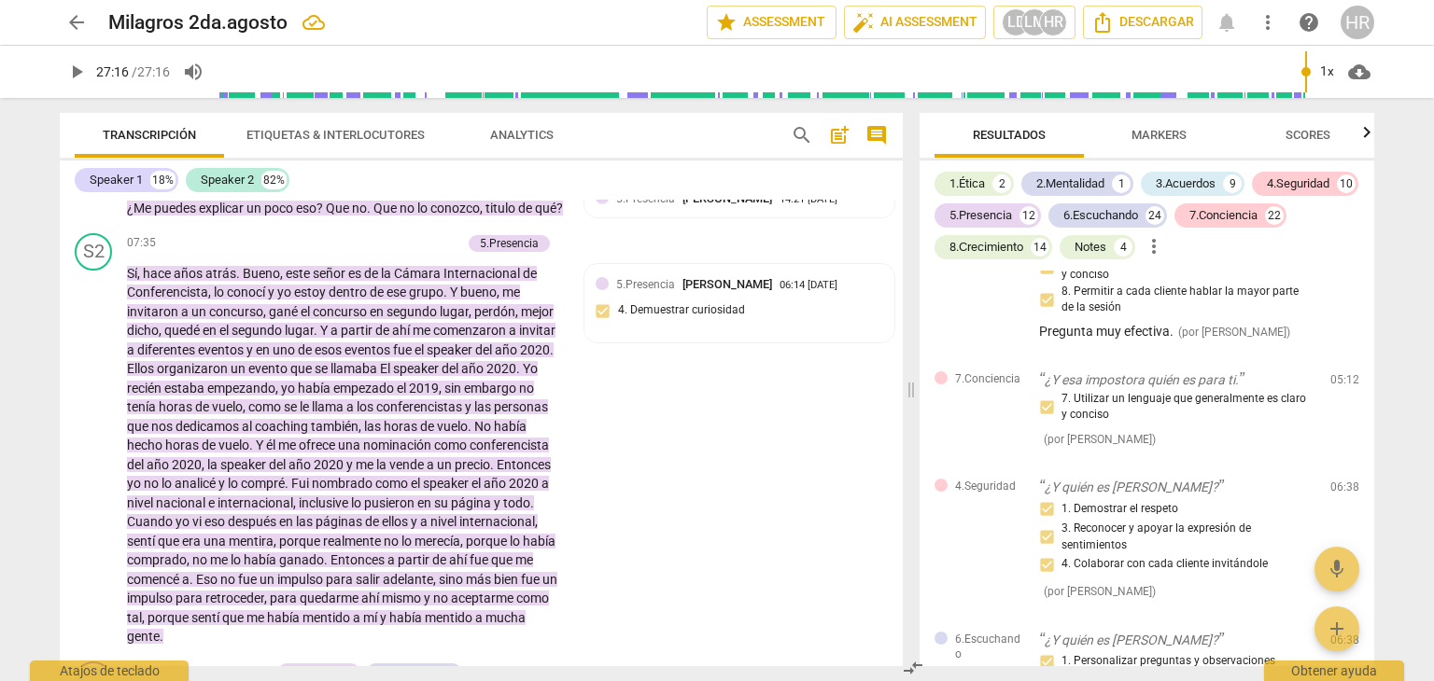
scroll to position [2054, 0]
click at [356, 254] on div "+" at bounding box center [359, 244] width 19 height 19
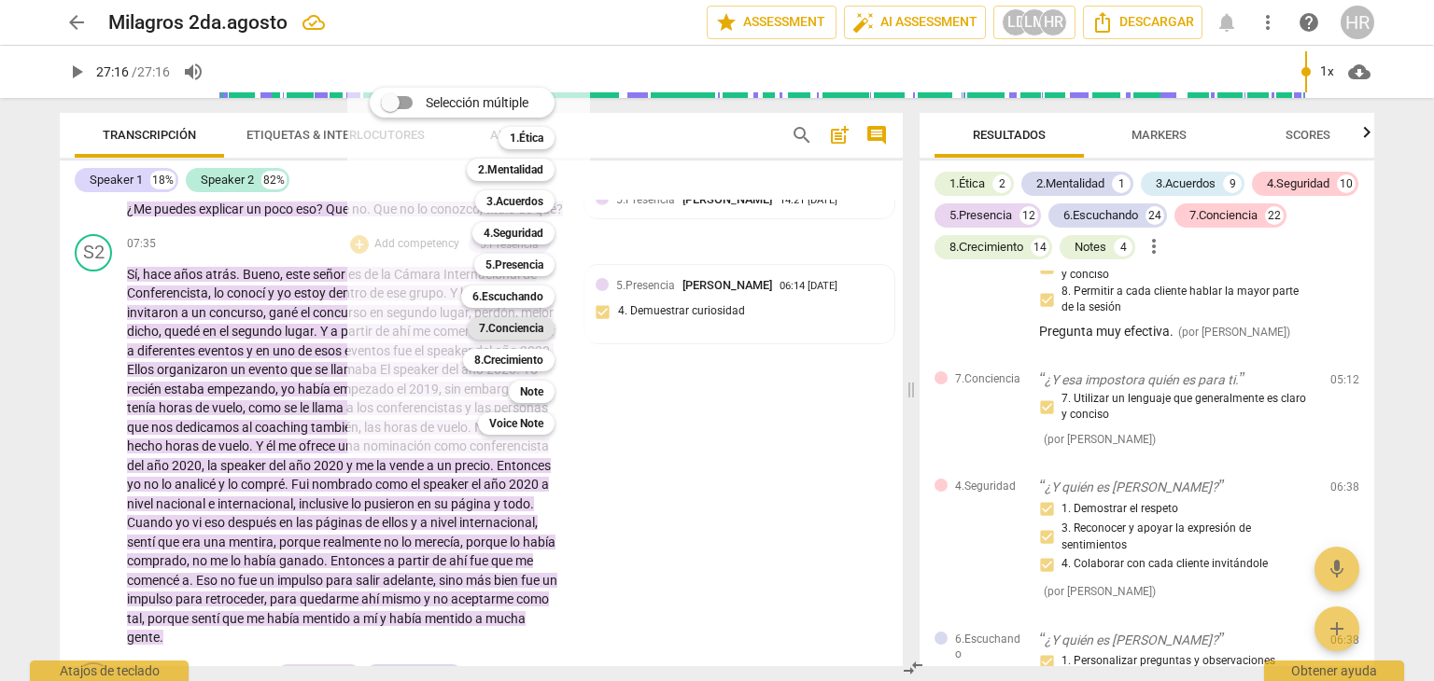
click at [512, 326] on b "7.Conciencia" at bounding box center [511, 328] width 64 height 22
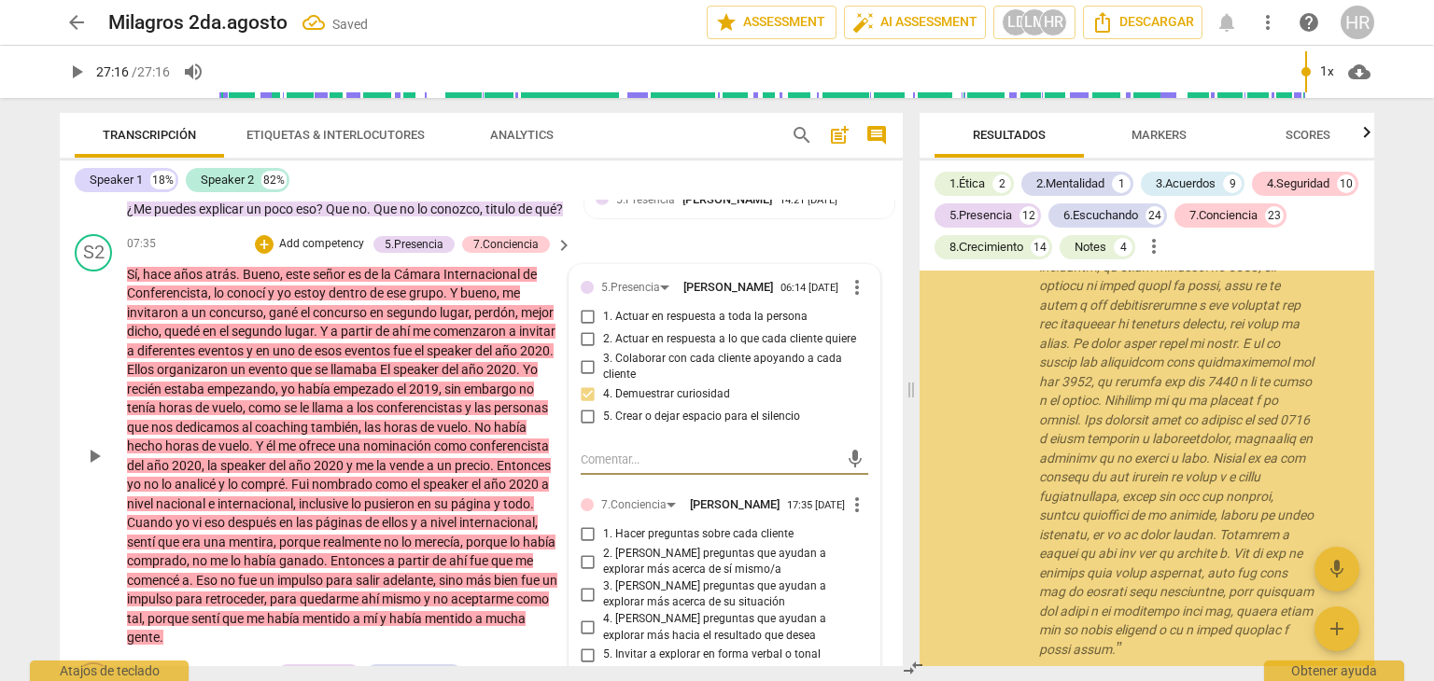
scroll to position [9055, 0]
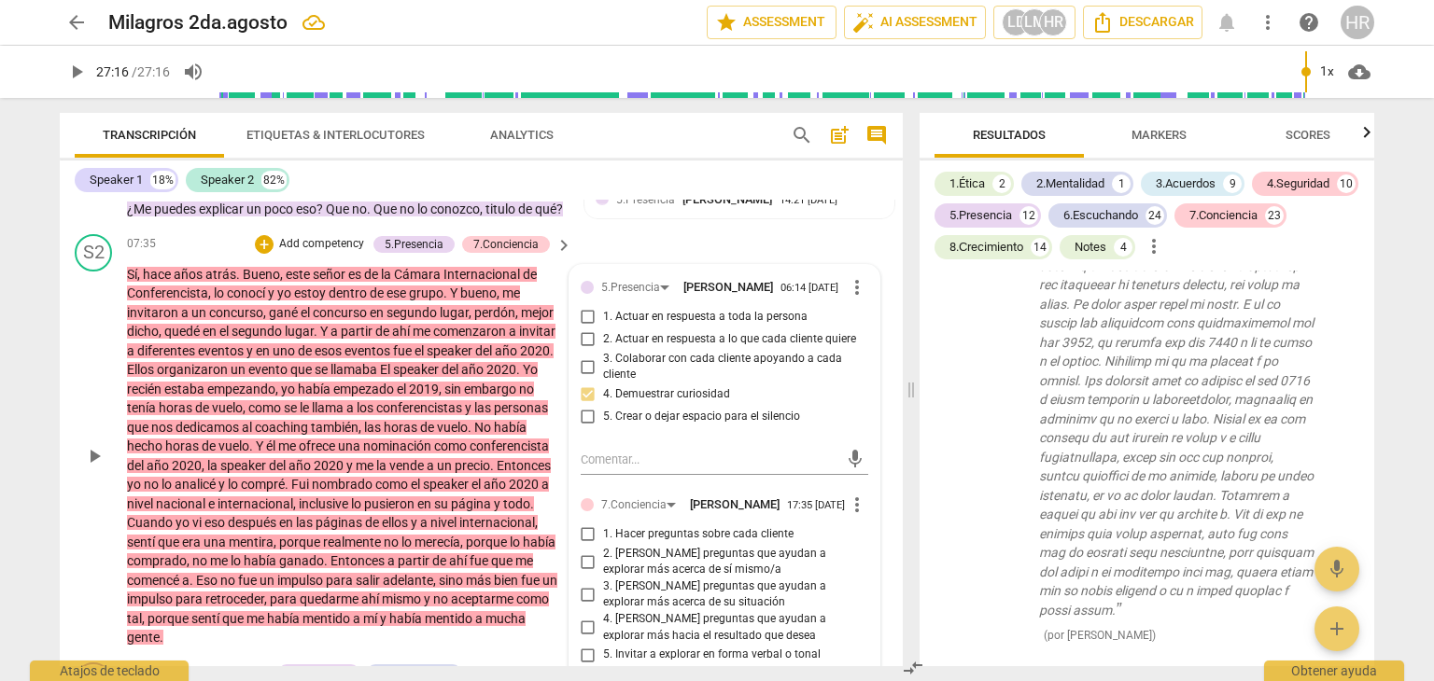
click at [865, 586] on div "5.Presencia [PERSON_NAME] 06:14 [DATE] more_vert 1. Actuar en respuesta a toda …" at bounding box center [724, 546] width 310 height 562
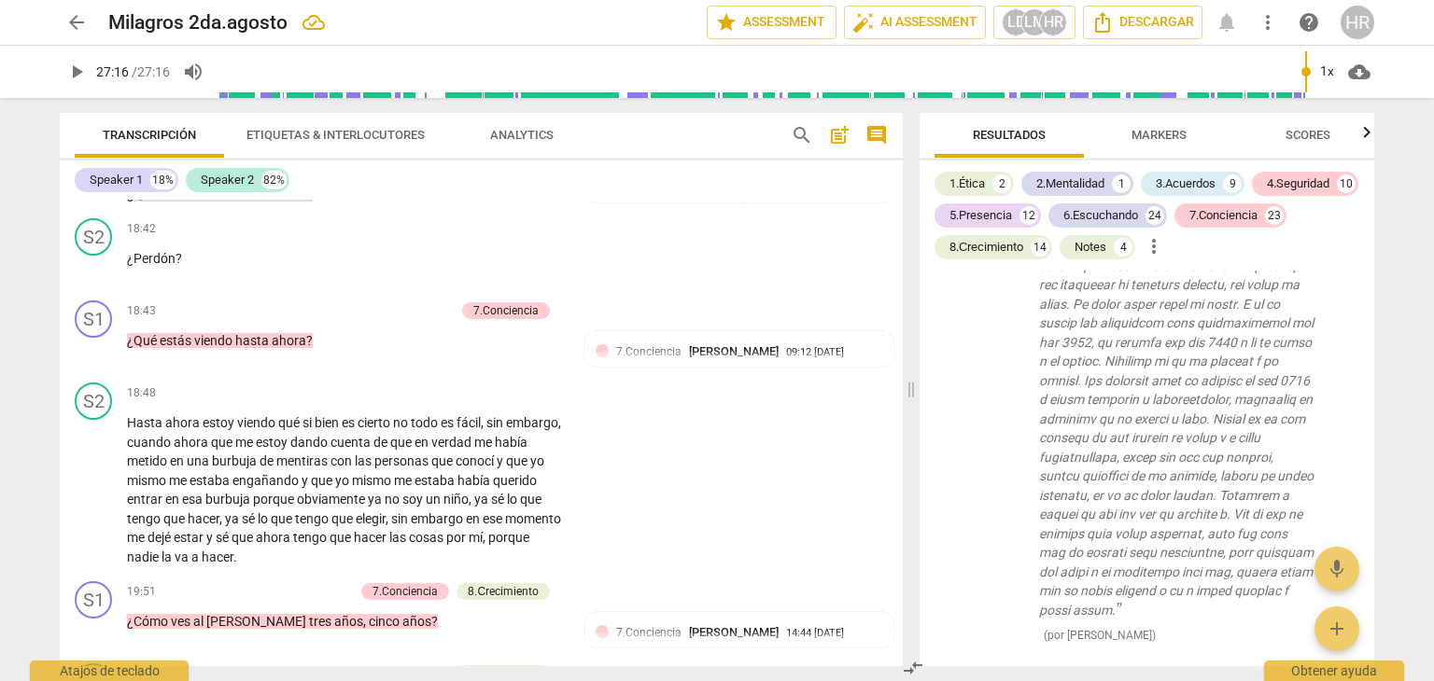
scroll to position [4331, 0]
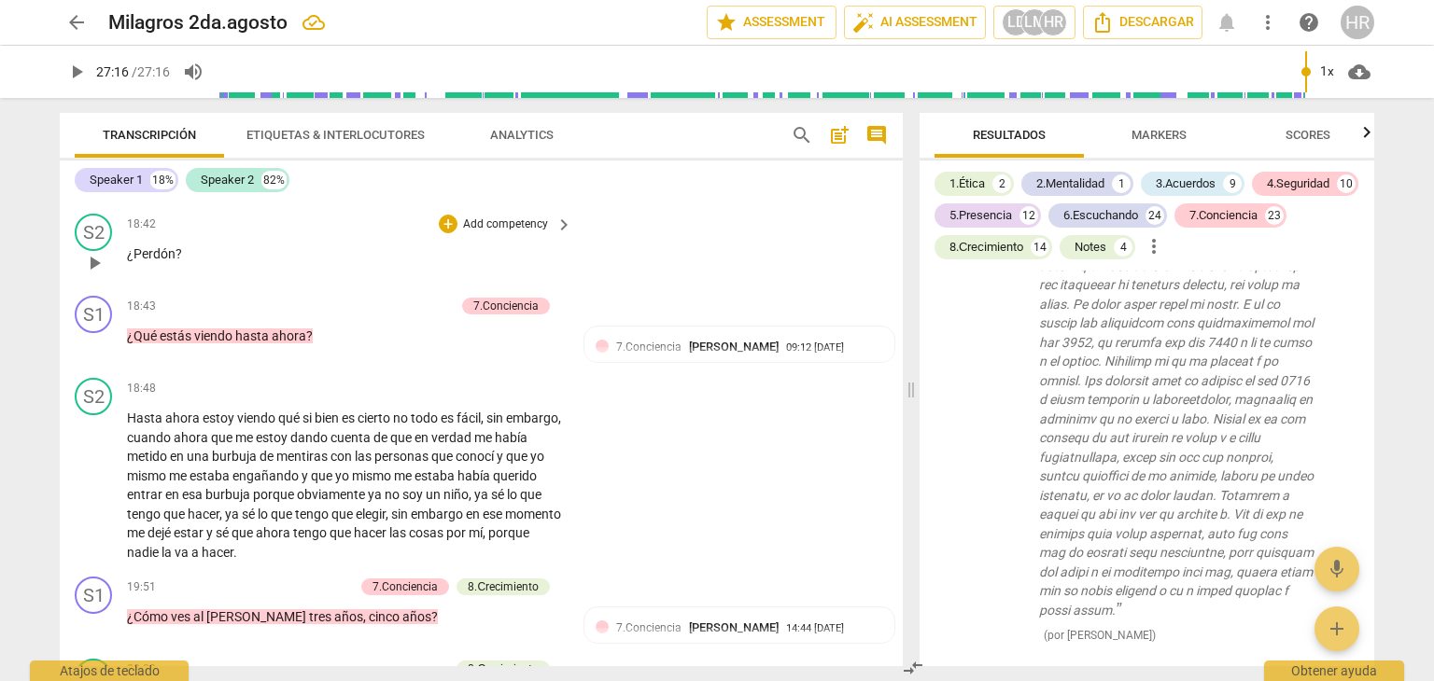
click at [559, 281] on div "18:42 + Add competency keyboard_arrow_right ¿Perdón ?" at bounding box center [350, 247] width 447 height 67
click at [571, 430] on div "S2 play_arrow pause 18:48 + Add competency keyboard_arrow_right Hasta ahora est…" at bounding box center [481, 470] width 843 height 199
click at [583, 490] on div "S2 play_arrow pause 18:48 + Add competency keyboard_arrow_right Hasta ahora est…" at bounding box center [481, 470] width 843 height 199
click at [876, 288] on div "S2 play_arrow pause 18:42 + Add competency keyboard_arrow_right ¿Perdón ?" at bounding box center [481, 247] width 843 height 82
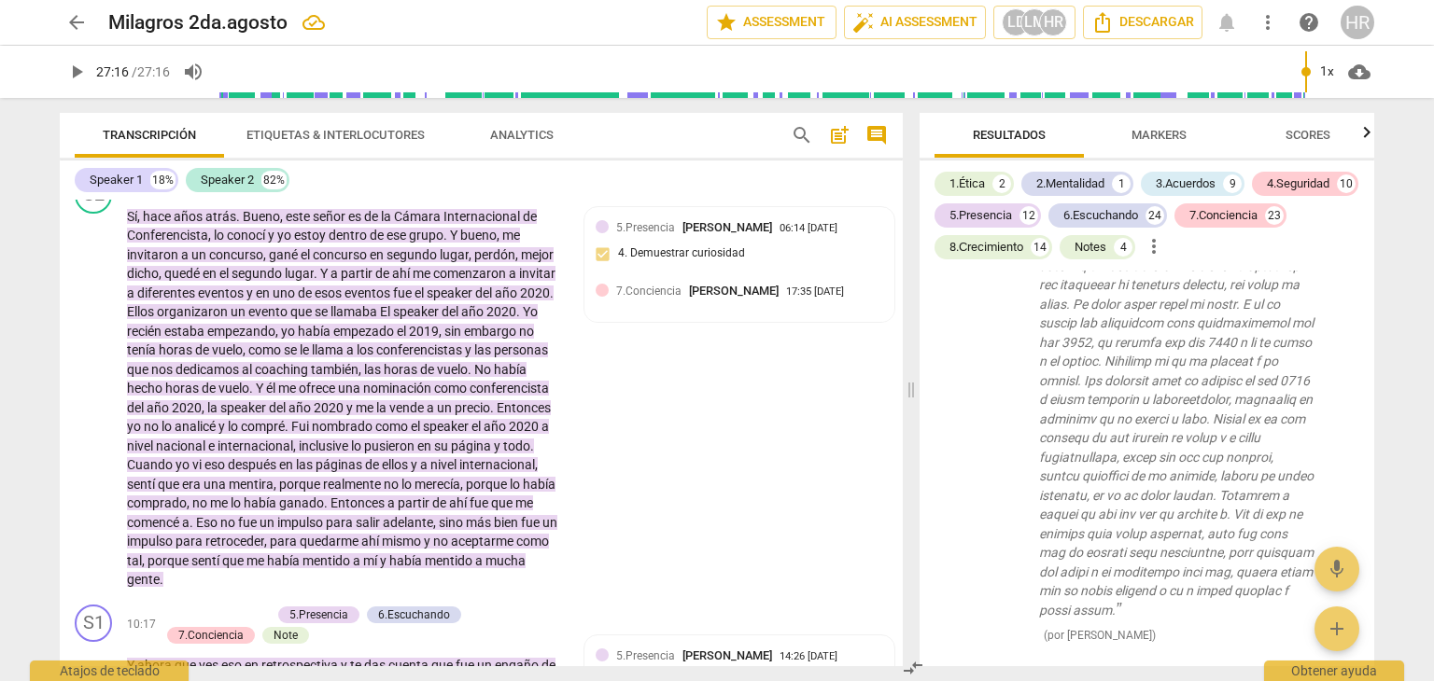
scroll to position [1909, 0]
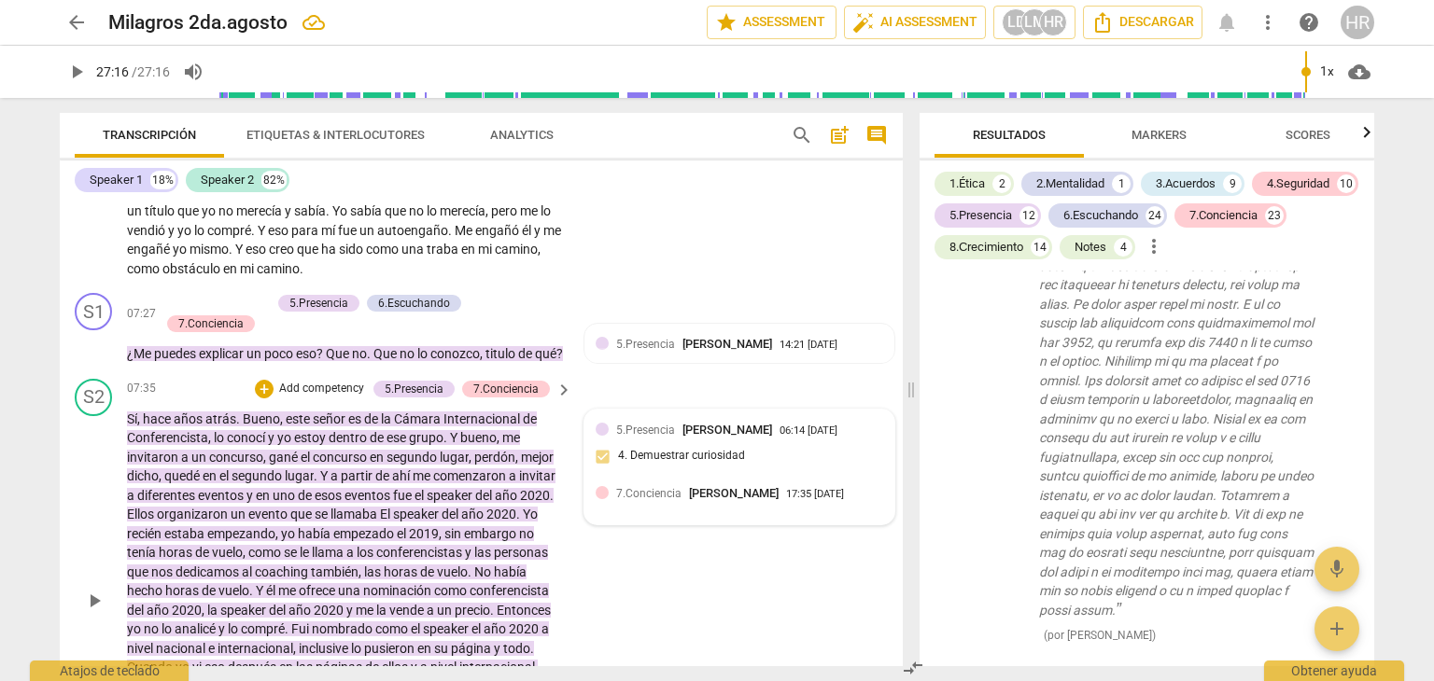
click at [725, 502] on div "7.Conciencia [PERSON_NAME] 17:35 [DATE]" at bounding box center [749, 493] width 267 height 18
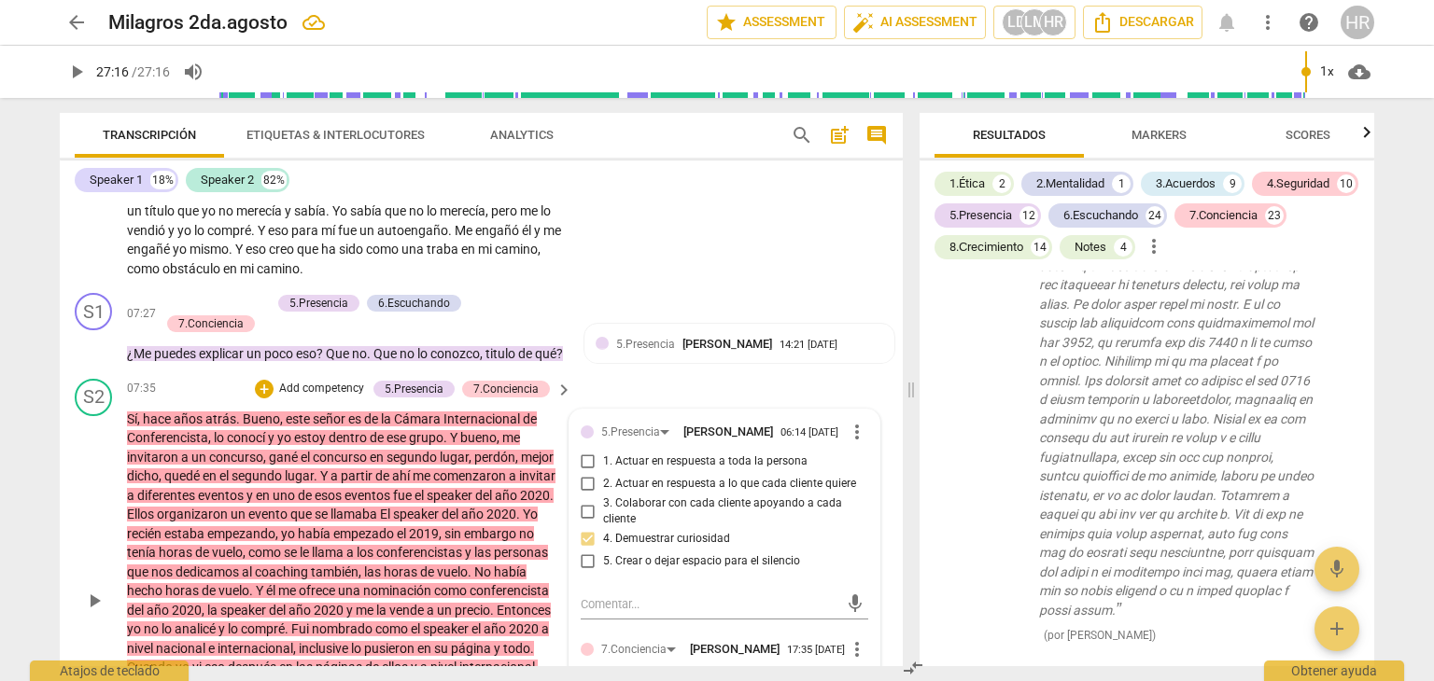
click at [863, 586] on div "5.Presencia [PERSON_NAME] 06:14 [DATE] more_vert 1. Actuar en respuesta a toda …" at bounding box center [724, 691] width 310 height 562
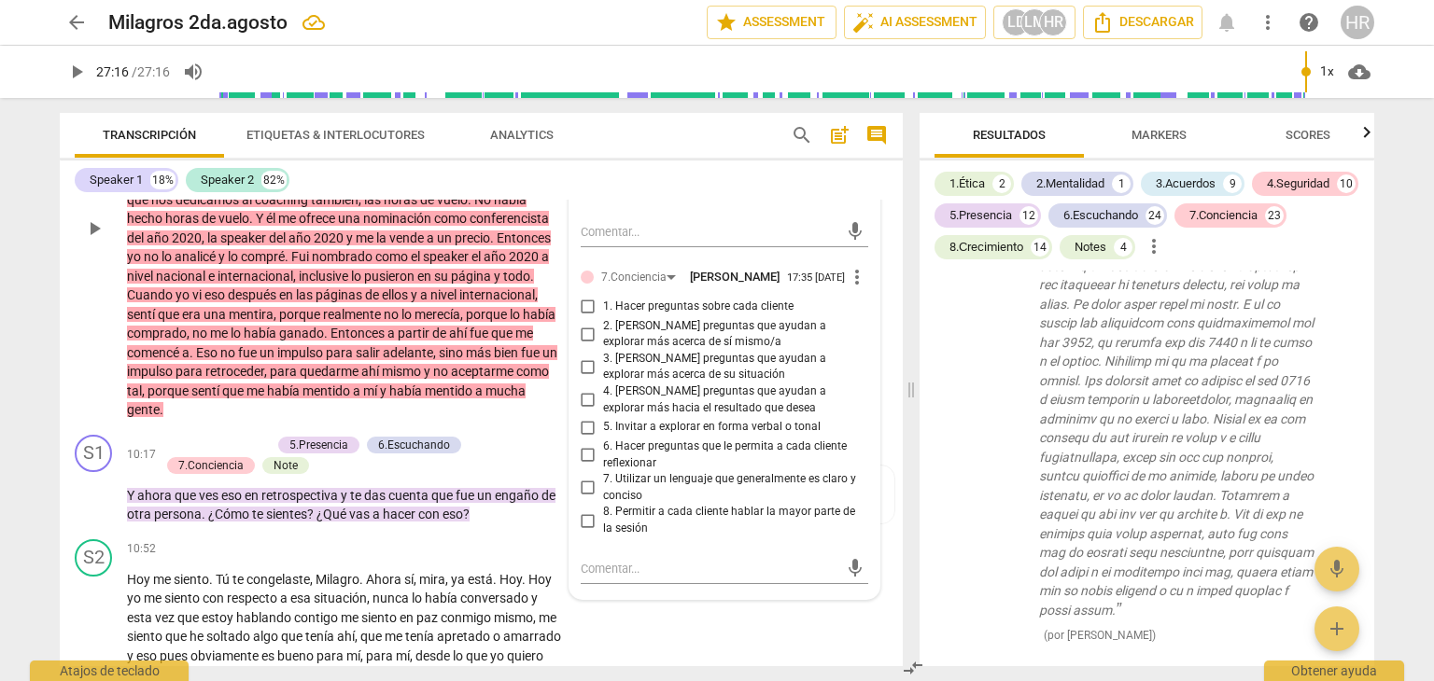
scroll to position [2282, 0]
click at [585, 531] on input "8. Permitir a cada cliente hablar la mayor parte de la sesión" at bounding box center [588, 520] width 30 height 22
checkbox input "true"
click at [545, 474] on div "+ Add competency 5.Presencia 6.Escuchando 7.Conciencia Note" at bounding box center [355, 454] width 390 height 41
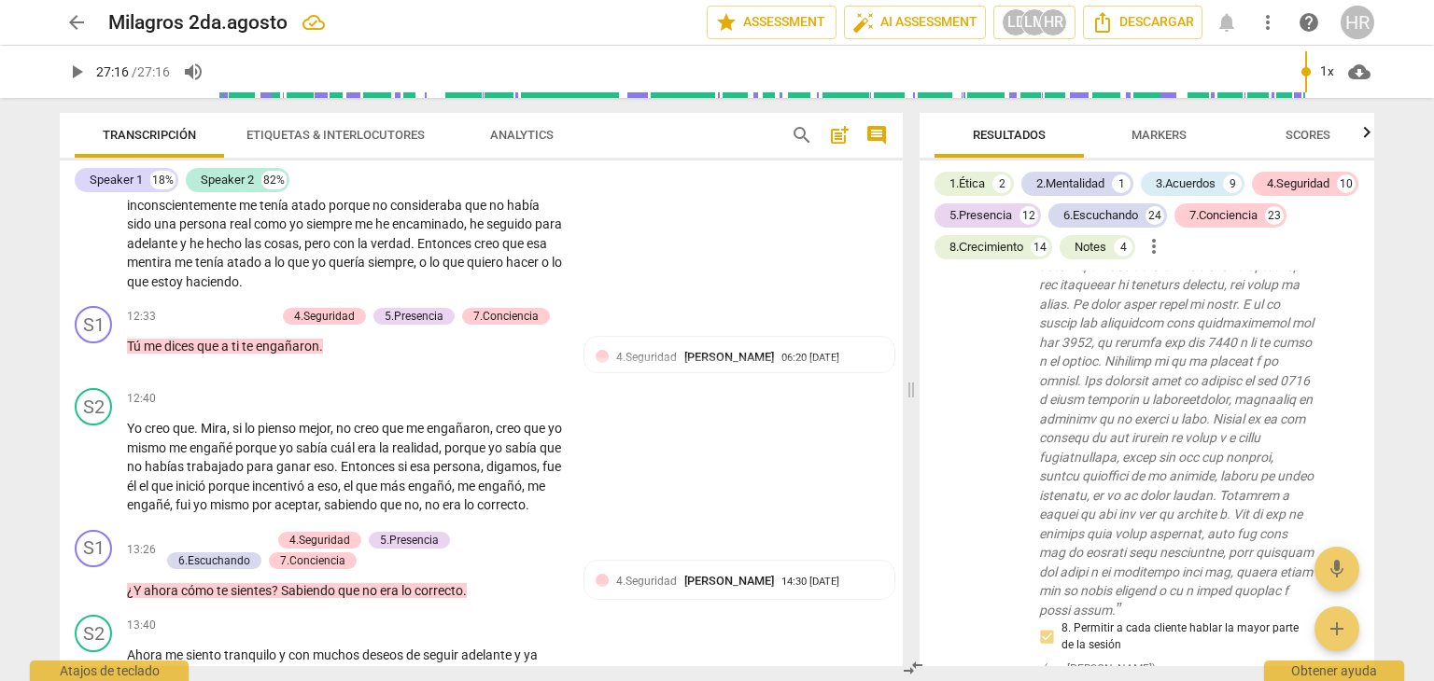
scroll to position [2768, 0]
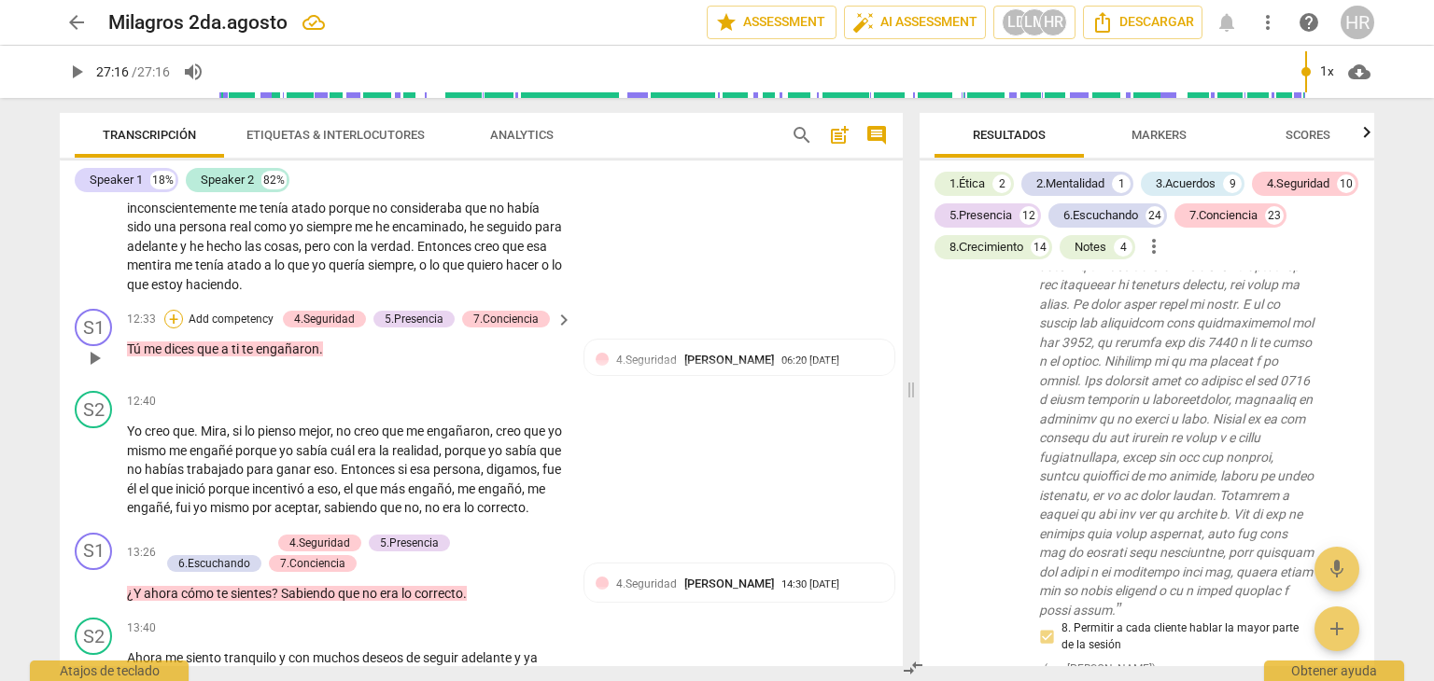
click at [168, 329] on div "+" at bounding box center [173, 319] width 19 height 19
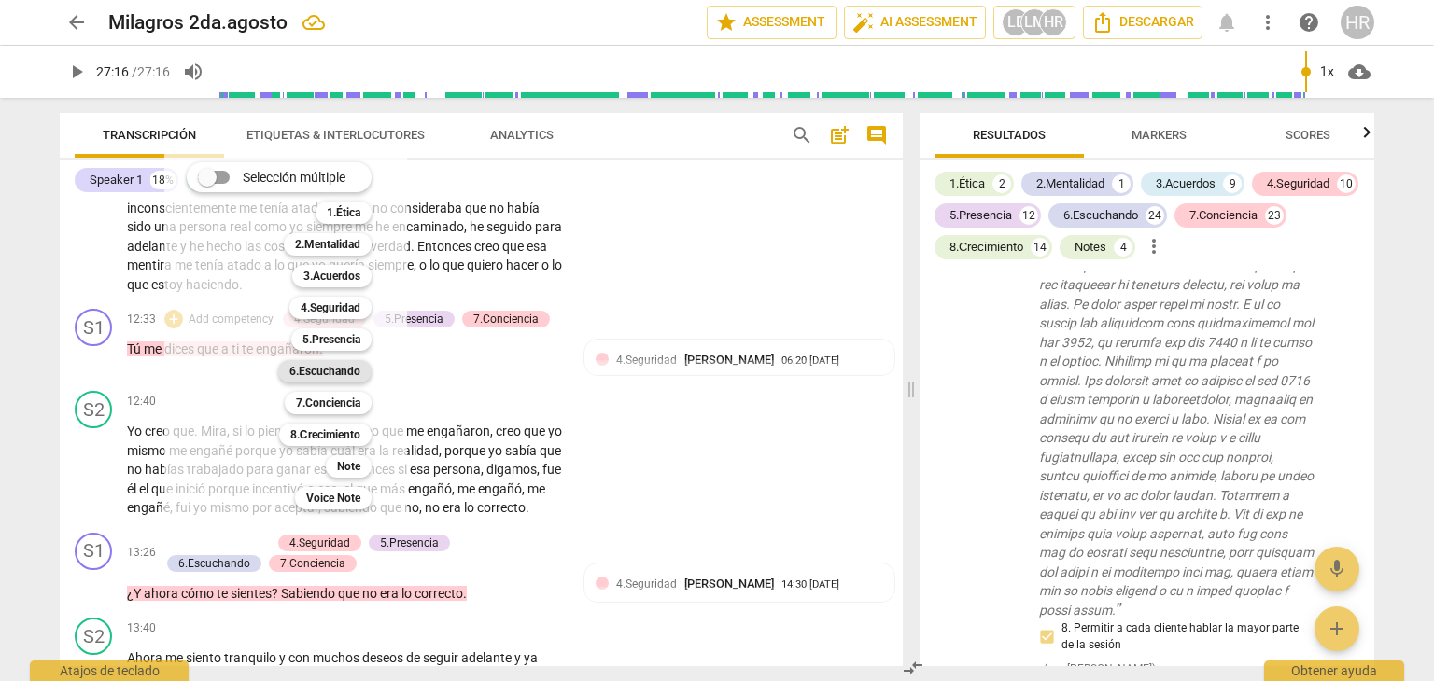
click at [332, 371] on b "6.Escuchando" at bounding box center [324, 371] width 71 height 22
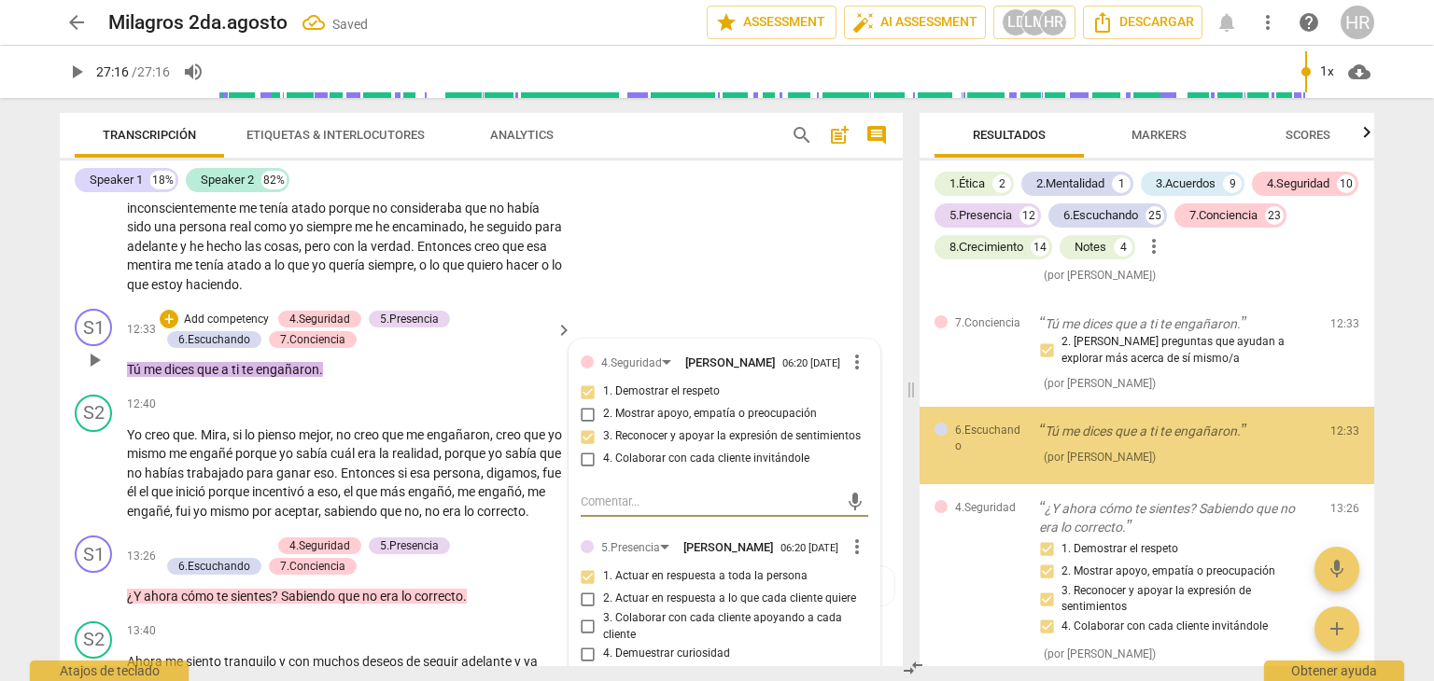
scroll to position [10802, 0]
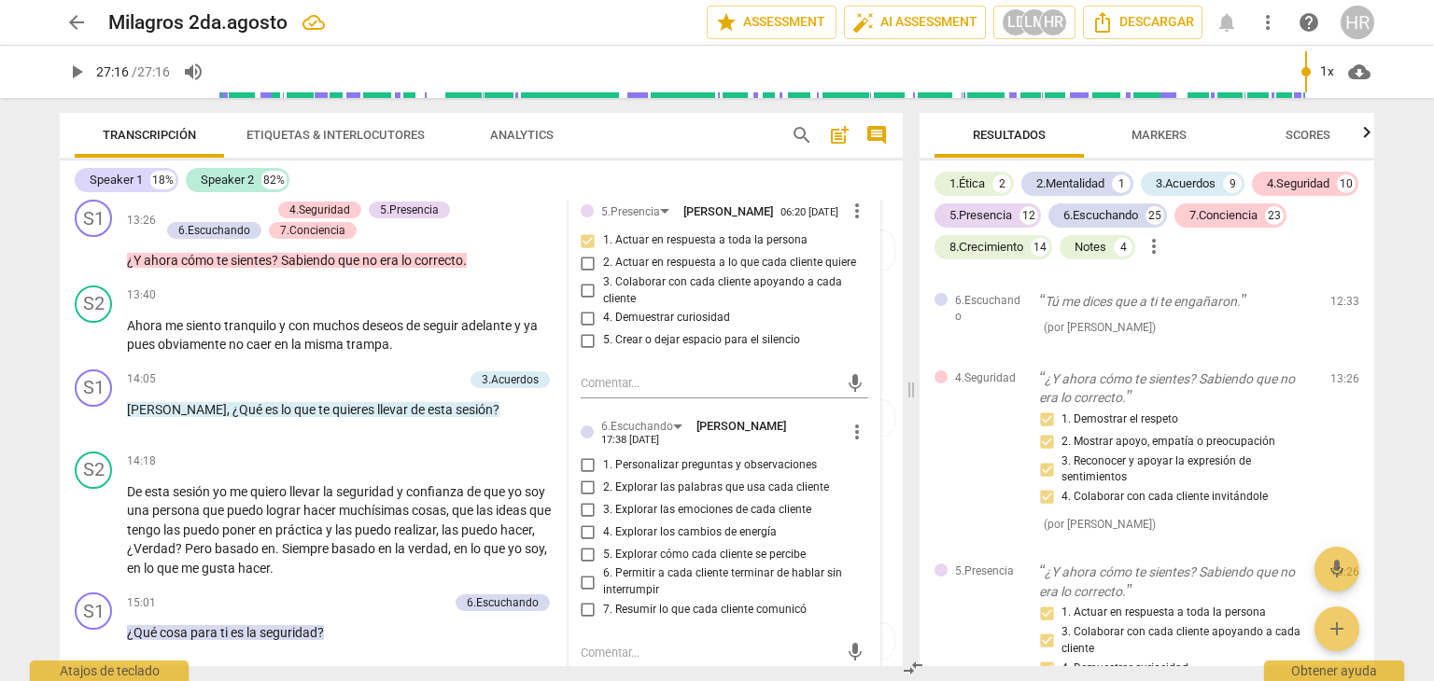
scroll to position [3141, 0]
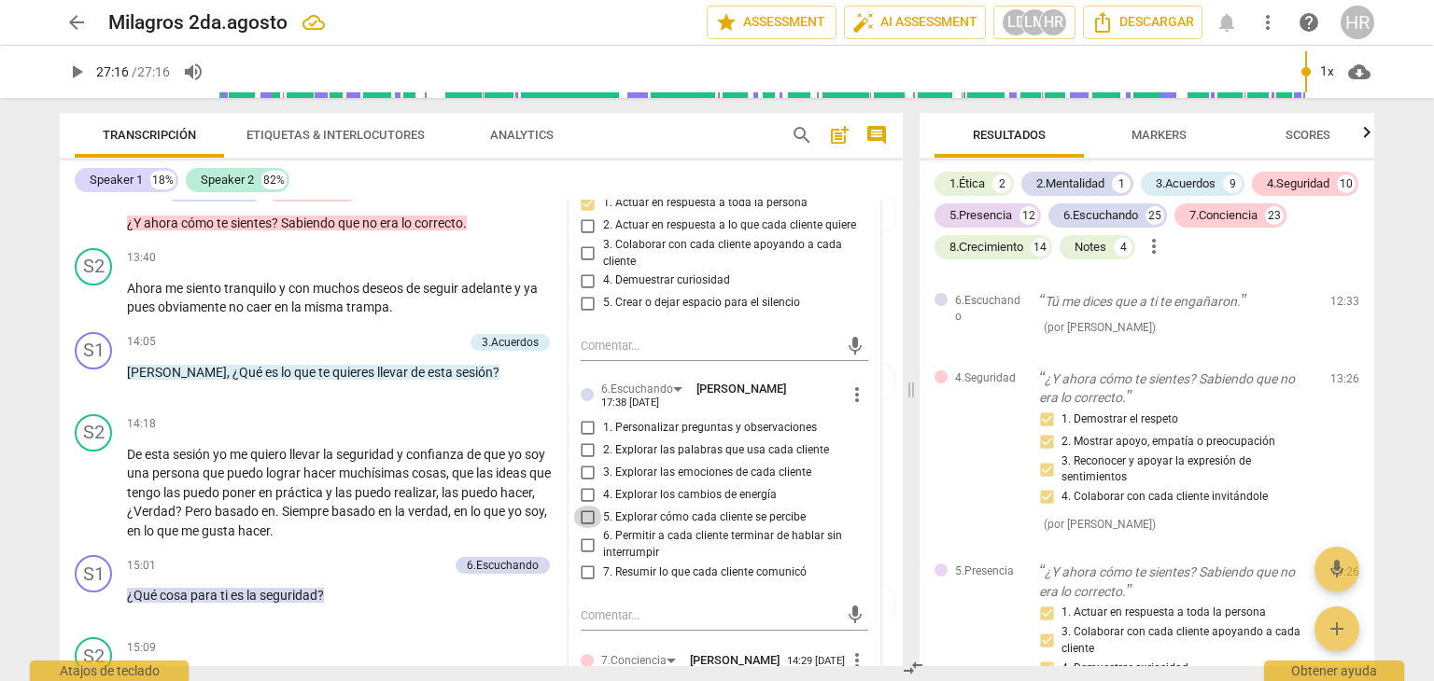
click at [586, 528] on input "5. Explorar cómo cada cliente se percibe" at bounding box center [588, 517] width 30 height 22
checkbox input "true"
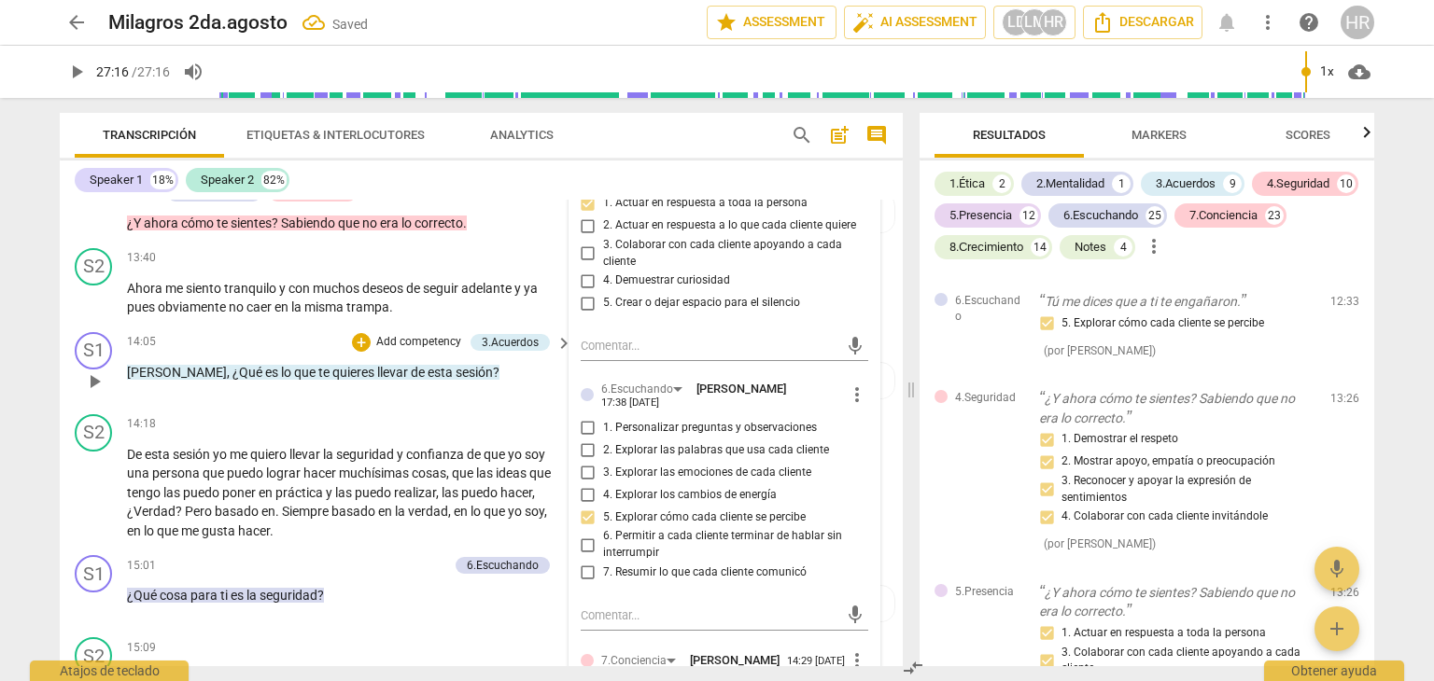
click at [555, 400] on div "14:05 + Add competency 3.Acuerdos keyboard_arrow_right [PERSON_NAME] , ¿Qué es …" at bounding box center [350, 365] width 447 height 67
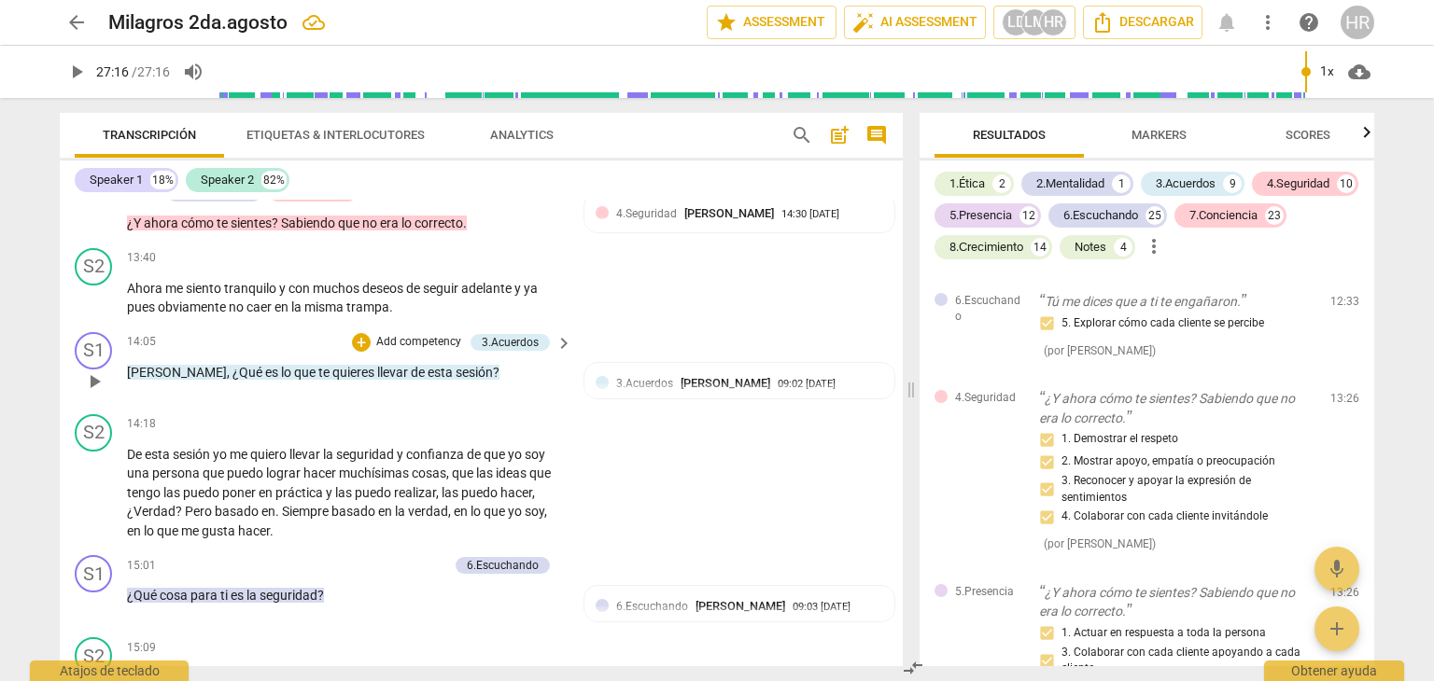
click at [567, 400] on div "14:05 + Add competency 3.Acuerdos keyboard_arrow_right [PERSON_NAME] , ¿Qué es …" at bounding box center [350, 365] width 447 height 67
click at [357, 352] on div "+" at bounding box center [361, 342] width 19 height 19
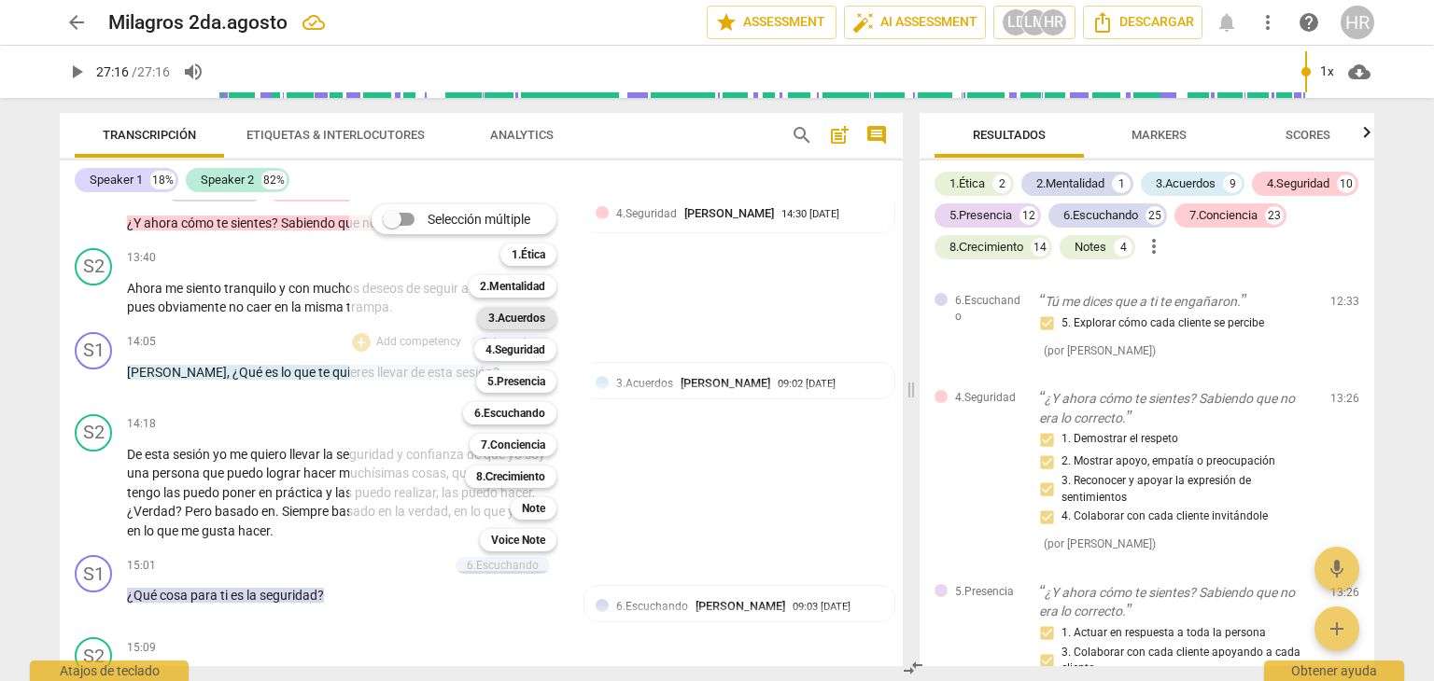
click at [524, 315] on b "3.Acuerdos" at bounding box center [516, 318] width 57 height 22
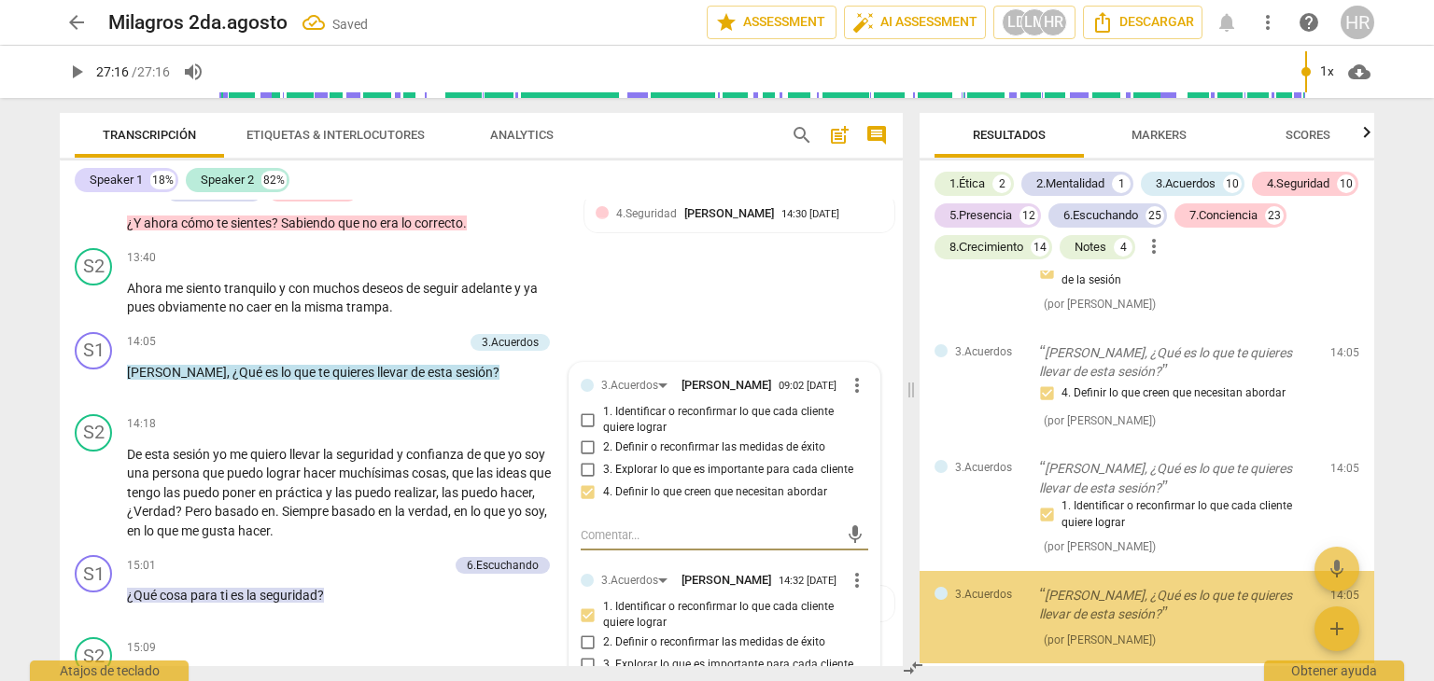
scroll to position [12050, 0]
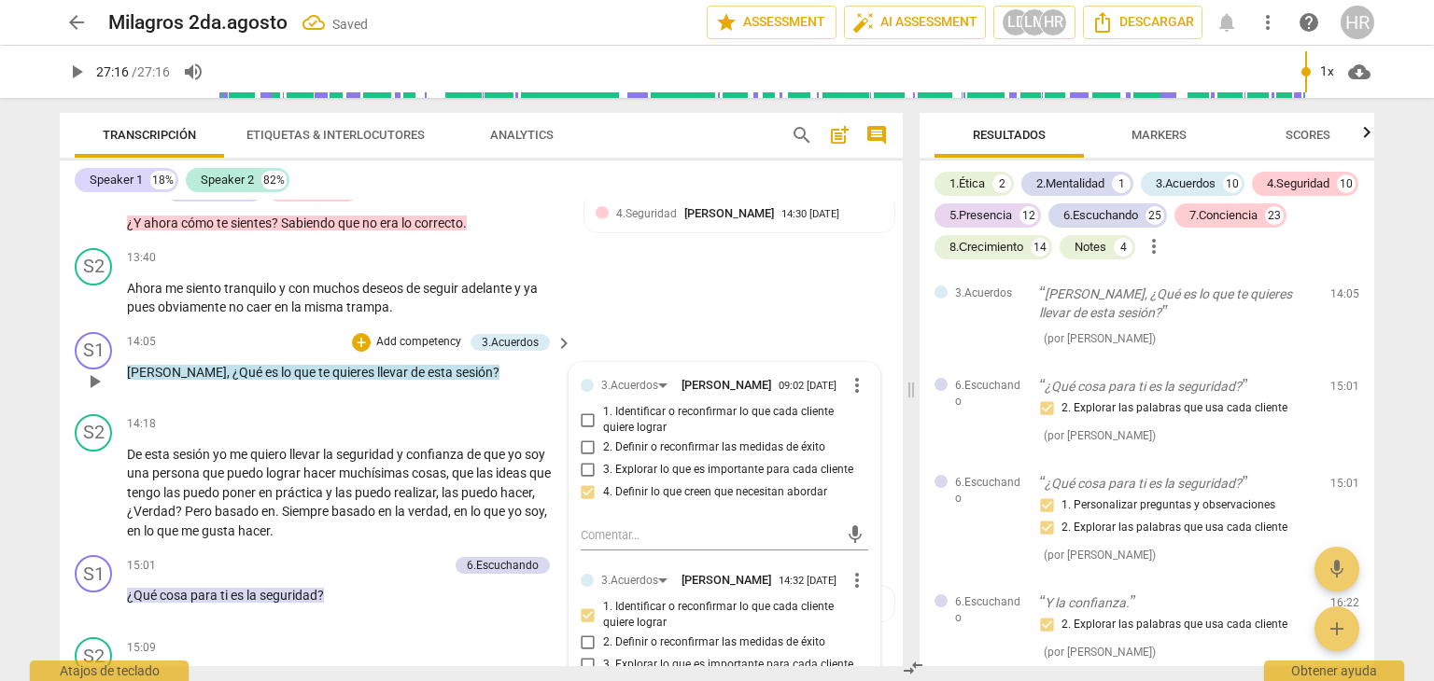
click at [866, 495] on div "3.Acuerdos [PERSON_NAME] 09:02 [DATE] more_vert 1. Identificar o reconfirmar lo…" at bounding box center [724, 659] width 310 height 593
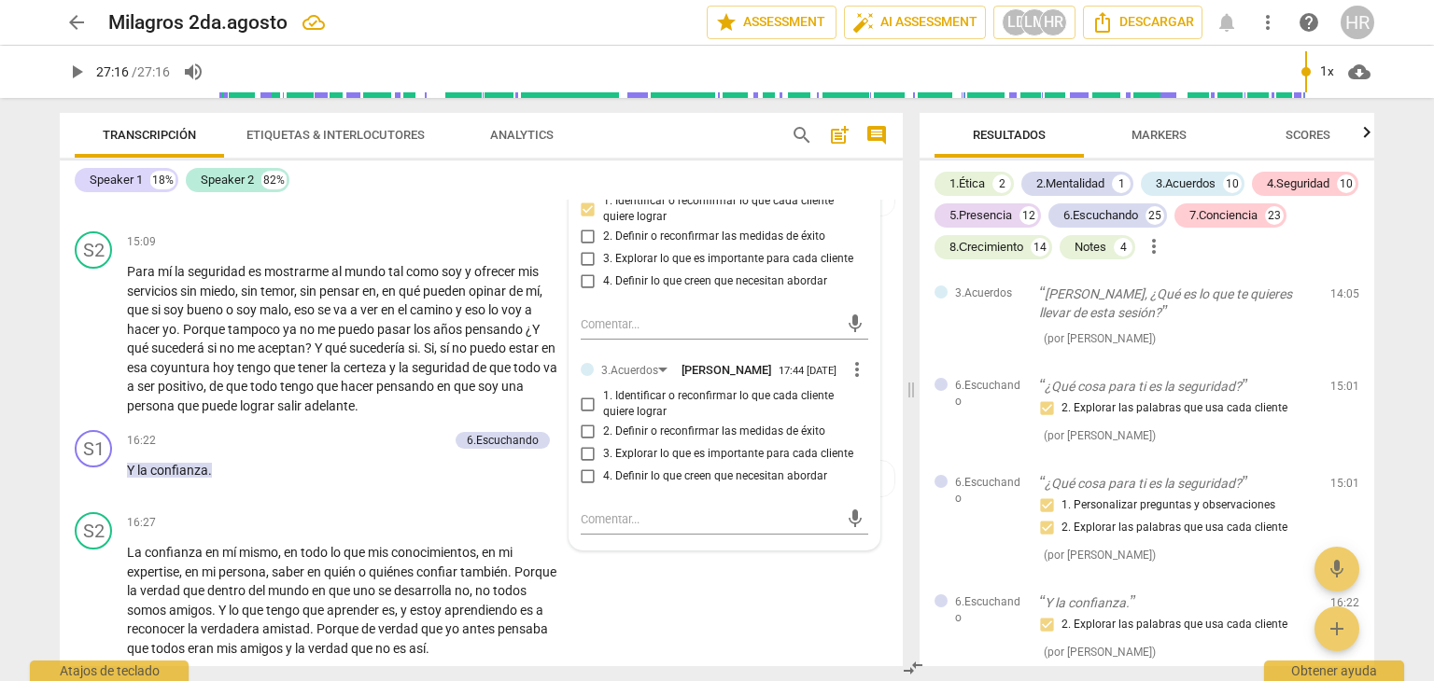
scroll to position [3552, 0]
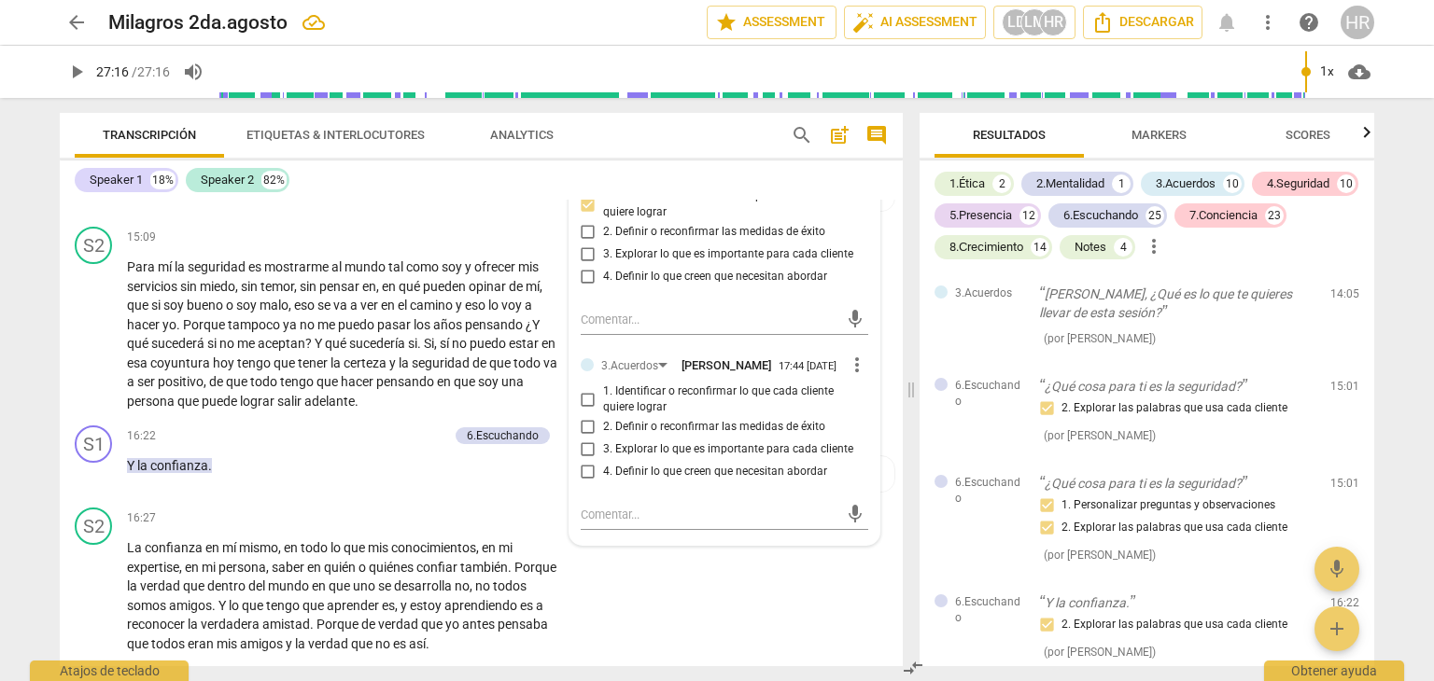
click at [587, 439] on input "2. Definir o reconfirmar las medidas de éxito" at bounding box center [588, 427] width 30 height 22
checkbox input "true"
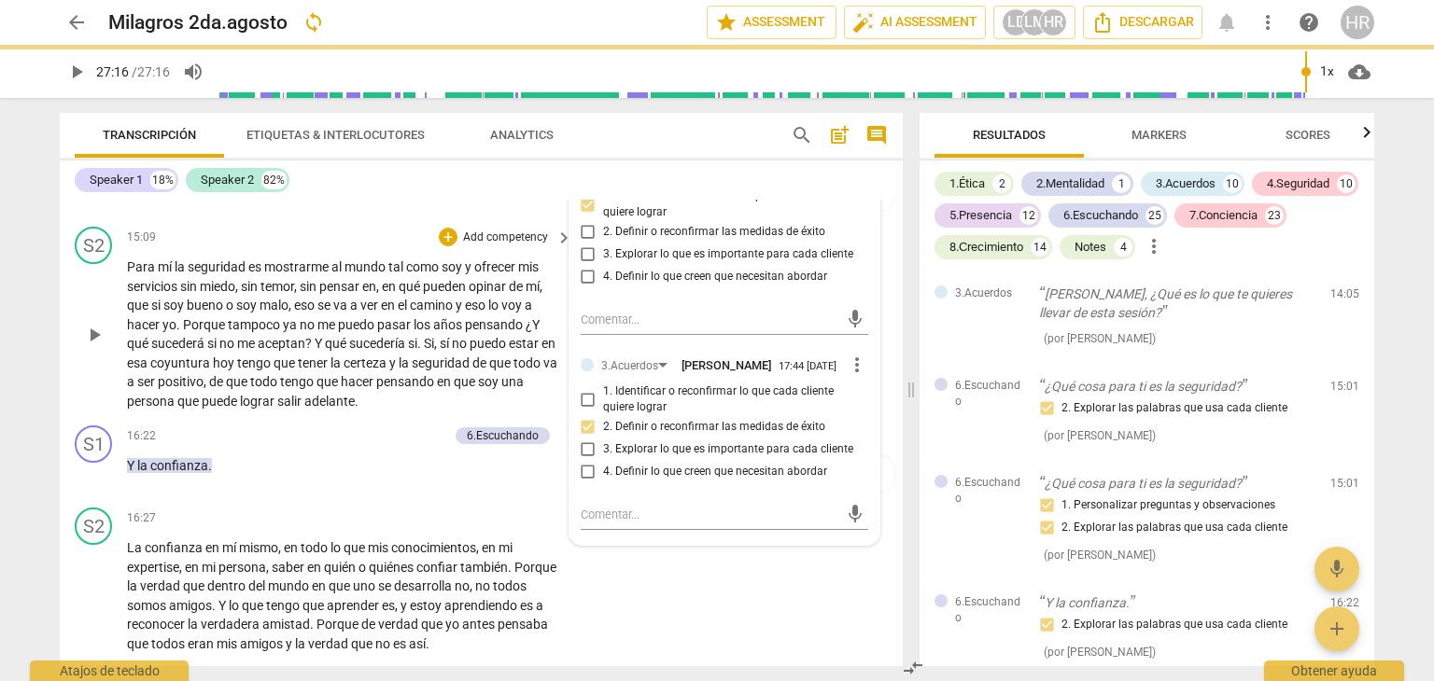
click at [388, 258] on div "S2 play_arrow pause 15:09 + Add competency keyboard_arrow_right Para mí la segu…" at bounding box center [481, 318] width 843 height 199
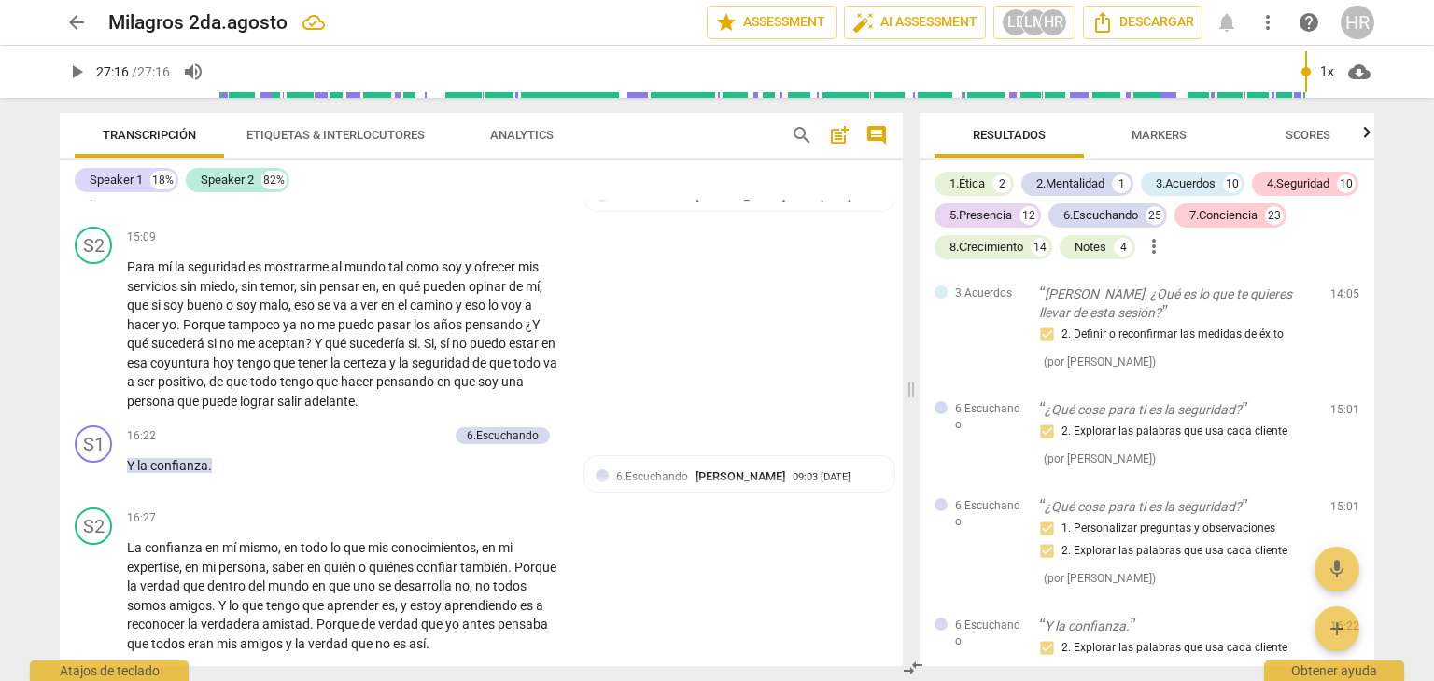
click at [447, 203] on div "15:01 + Add competency 6.Escuchando keyboard_arrow_right ¿Qué cosa para ti es l…" at bounding box center [350, 178] width 447 height 67
click at [565, 212] on div "15:01 + Add competency 6.Escuchando keyboard_arrow_right ¿Qué cosa para ti es l…" at bounding box center [350, 178] width 447 height 67
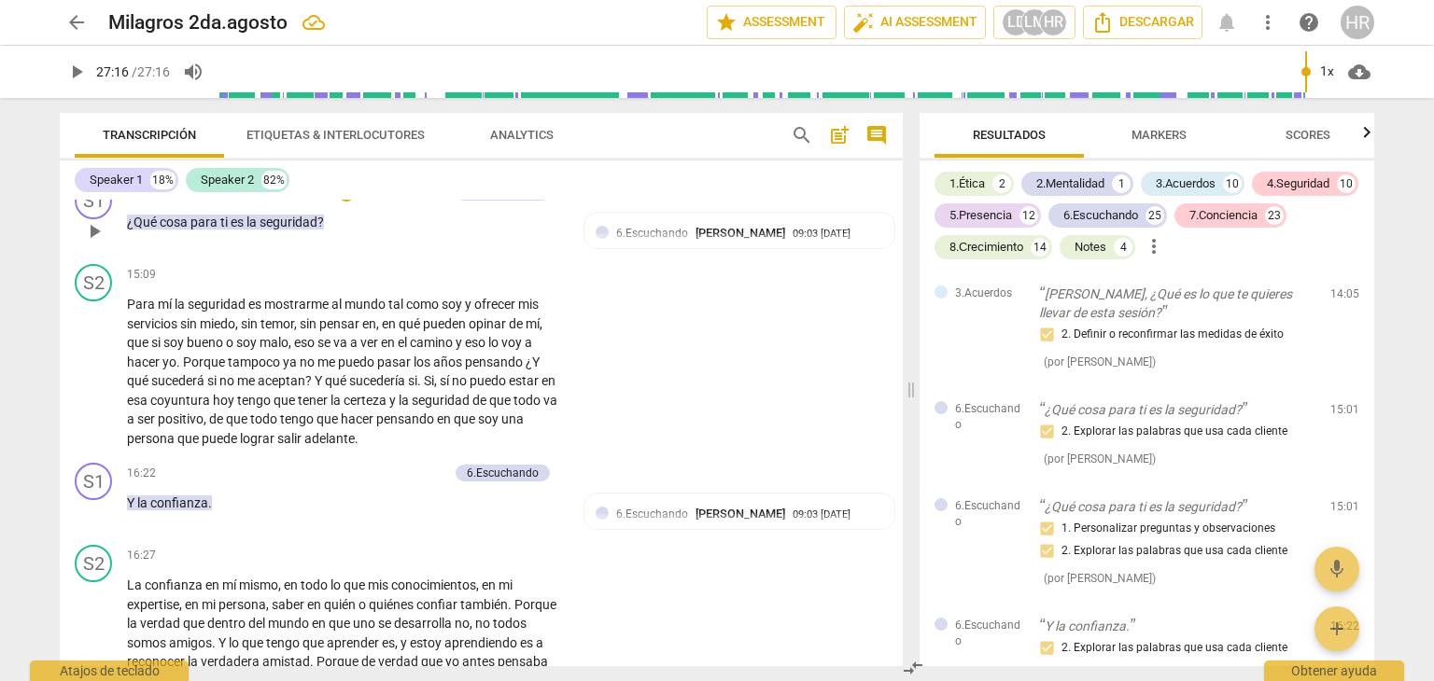
scroll to position [3477, 0]
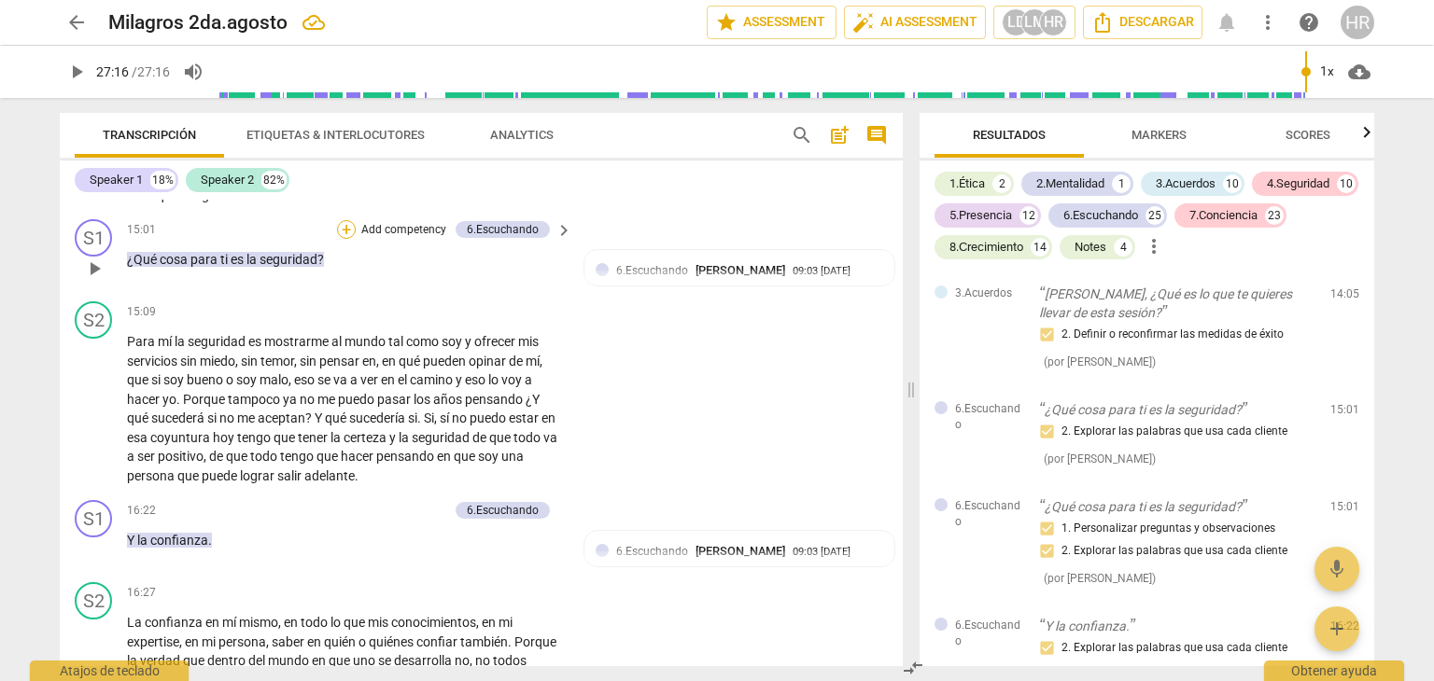
click at [344, 239] on div "+" at bounding box center [346, 229] width 19 height 19
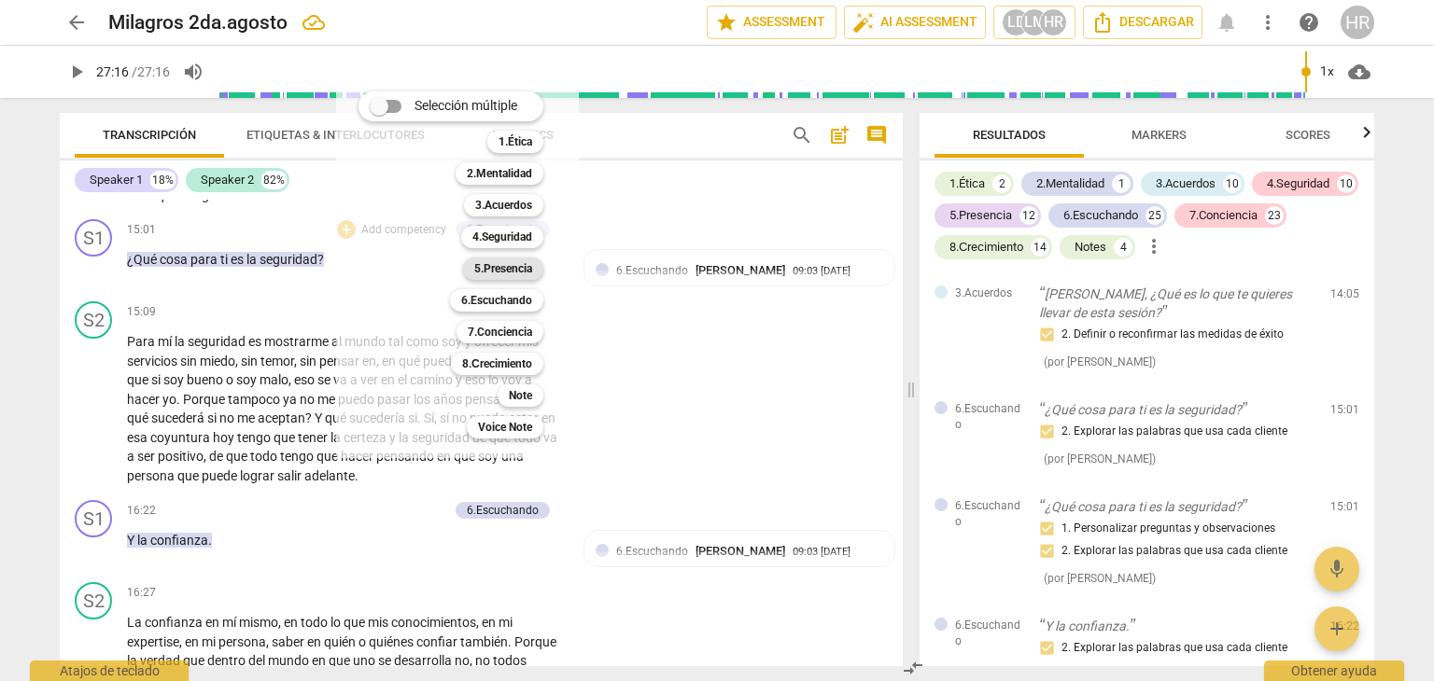
click at [517, 269] on b "5.Presencia" at bounding box center [503, 269] width 58 height 22
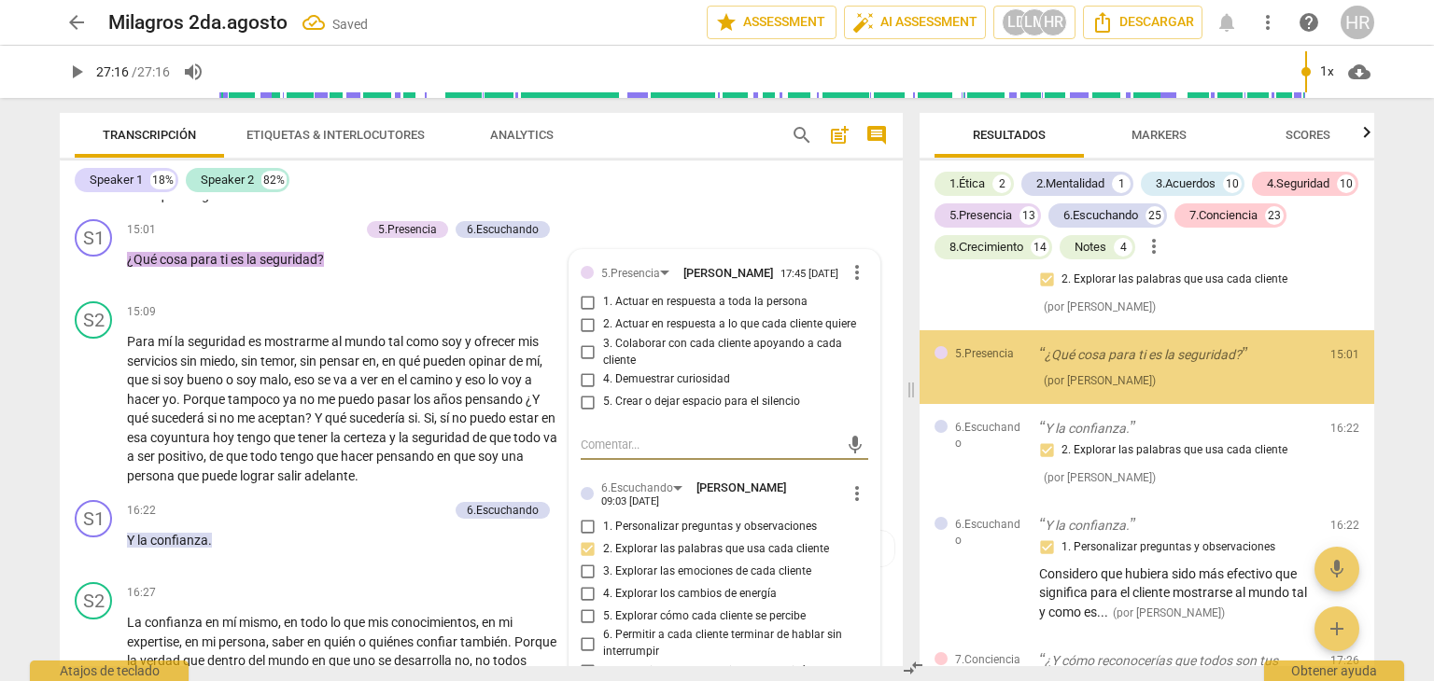
scroll to position [12374, 0]
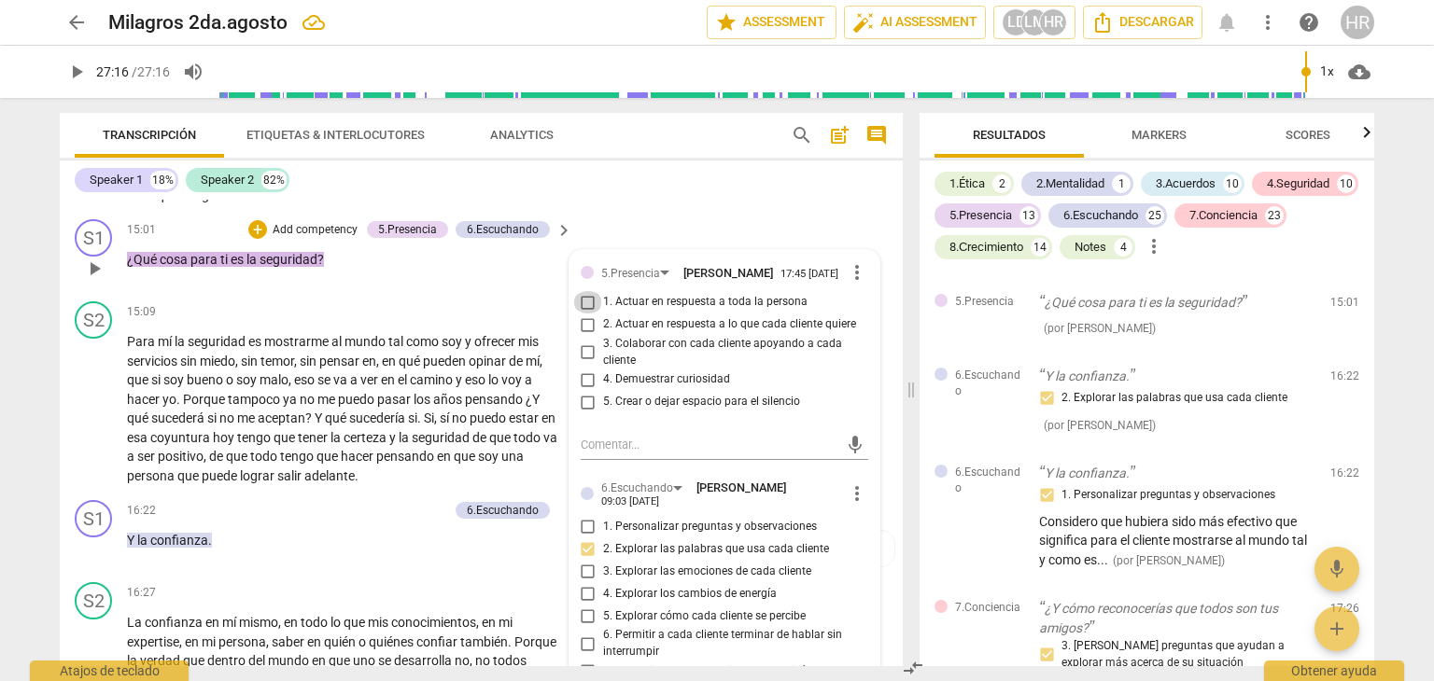
click at [586, 314] on input "1. Actuar en respuesta a toda la persona" at bounding box center [588, 302] width 30 height 22
checkbox input "true"
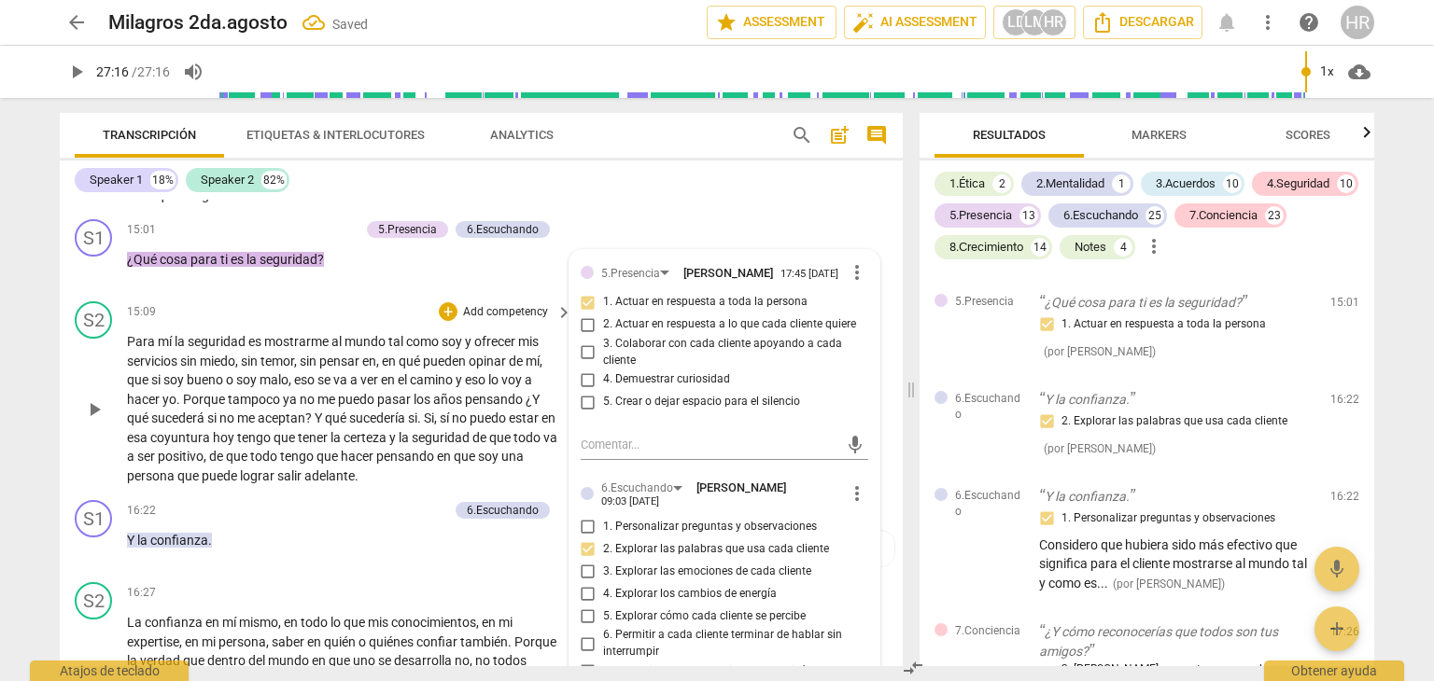
click at [555, 465] on p "Para mí la seguridad es mostrarme al mundo tal como soy y ofrecer mis servicios…" at bounding box center [345, 408] width 436 height 153
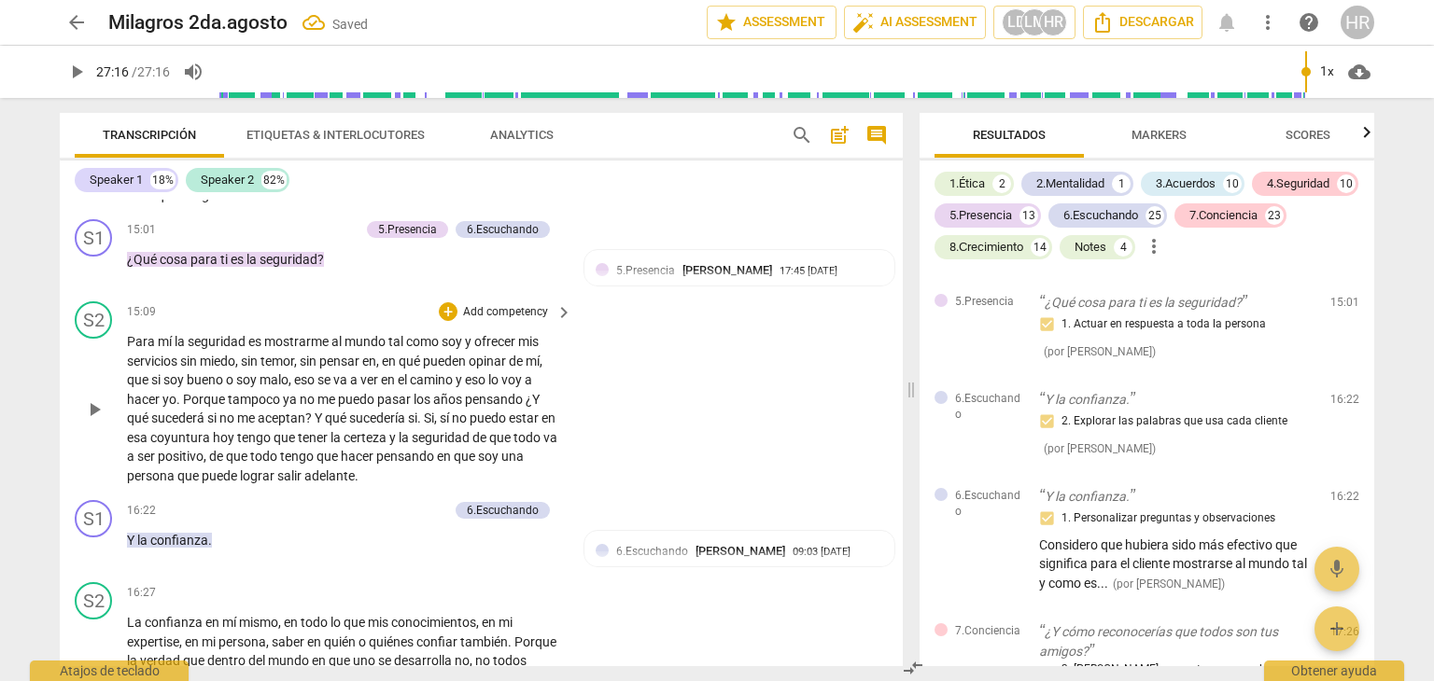
click at [555, 465] on p "Para mí la seguridad es mostrarme al mundo tal como soy y ofrecer mis servicios…" at bounding box center [345, 408] width 436 height 153
click at [575, 473] on div "S2 play_arrow pause 15:09 + Add competency keyboard_arrow_right Para mí la segu…" at bounding box center [481, 393] width 843 height 199
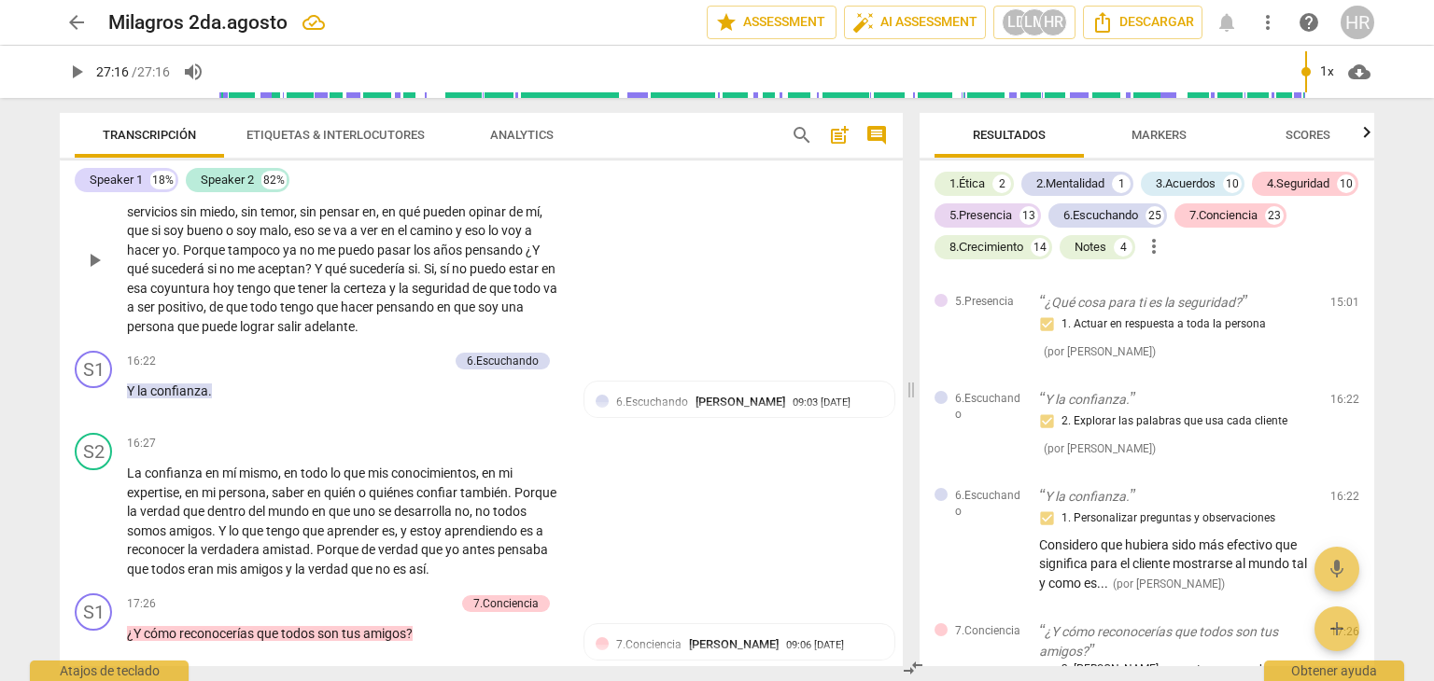
scroll to position [3589, 0]
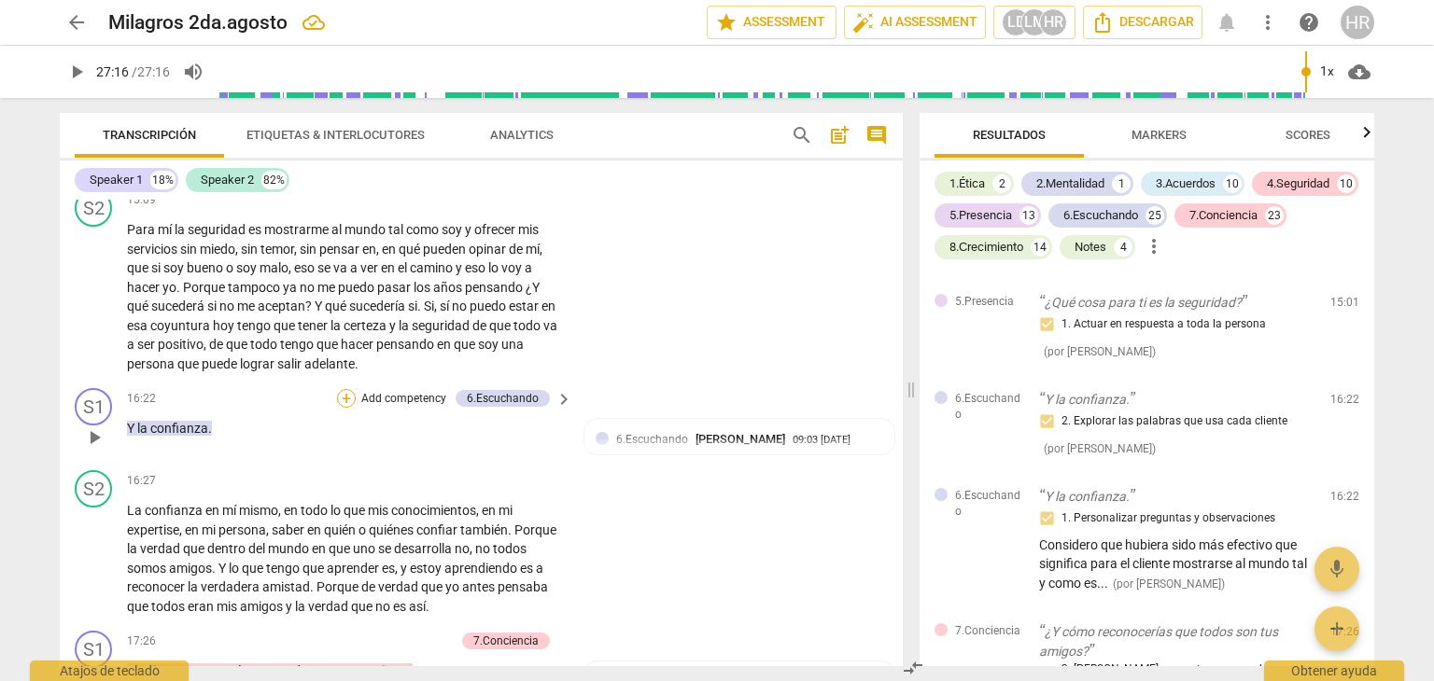
click at [344, 408] on div "+" at bounding box center [346, 398] width 19 height 19
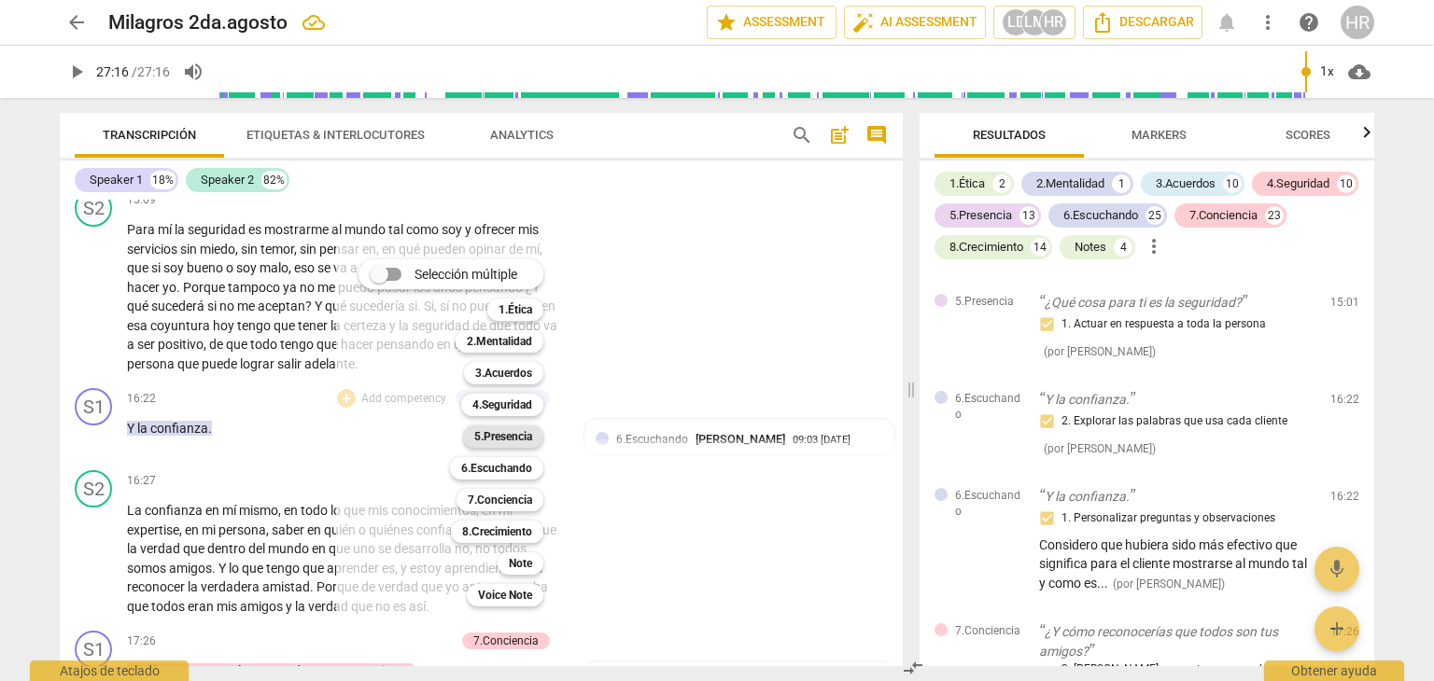
click at [498, 439] on b "5.Presencia" at bounding box center [503, 437] width 58 height 22
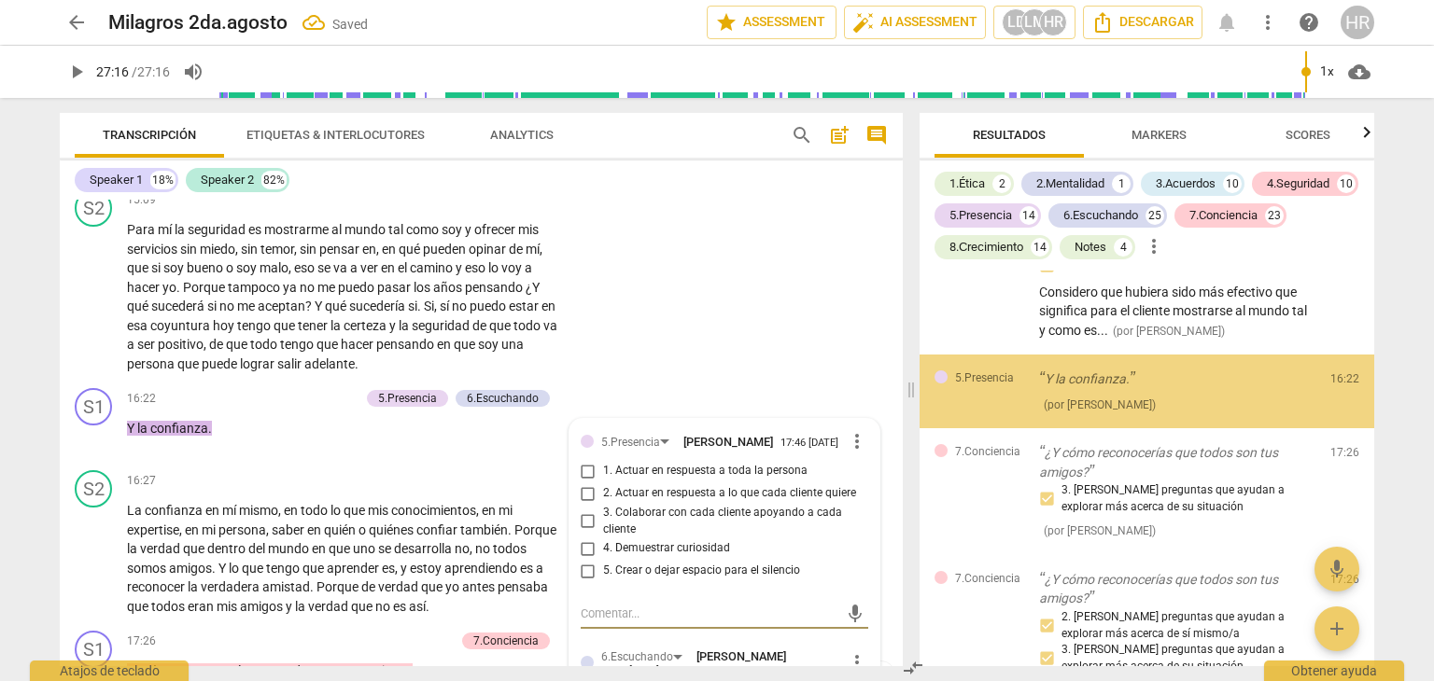
scroll to position [12703, 0]
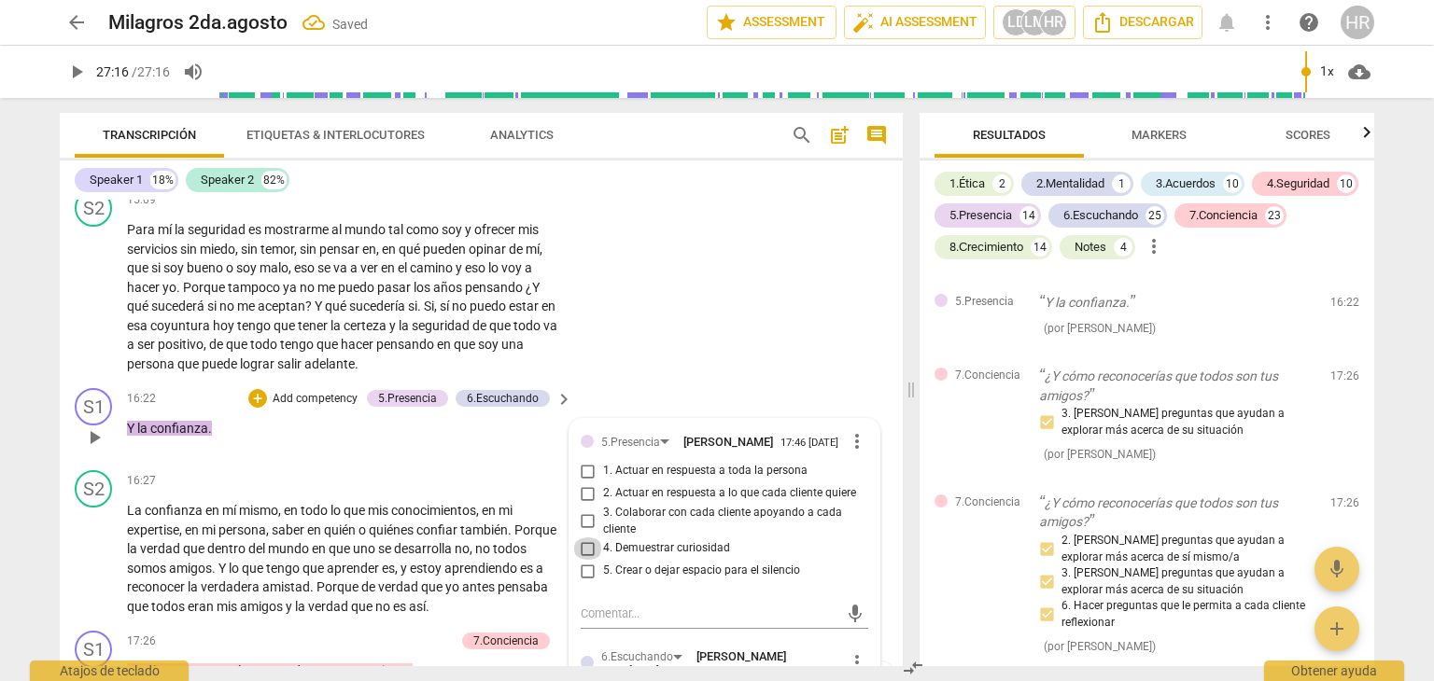
click at [584, 560] on input "4. Demuestrar curiosidad" at bounding box center [588, 549] width 30 height 22
checkbox input "true"
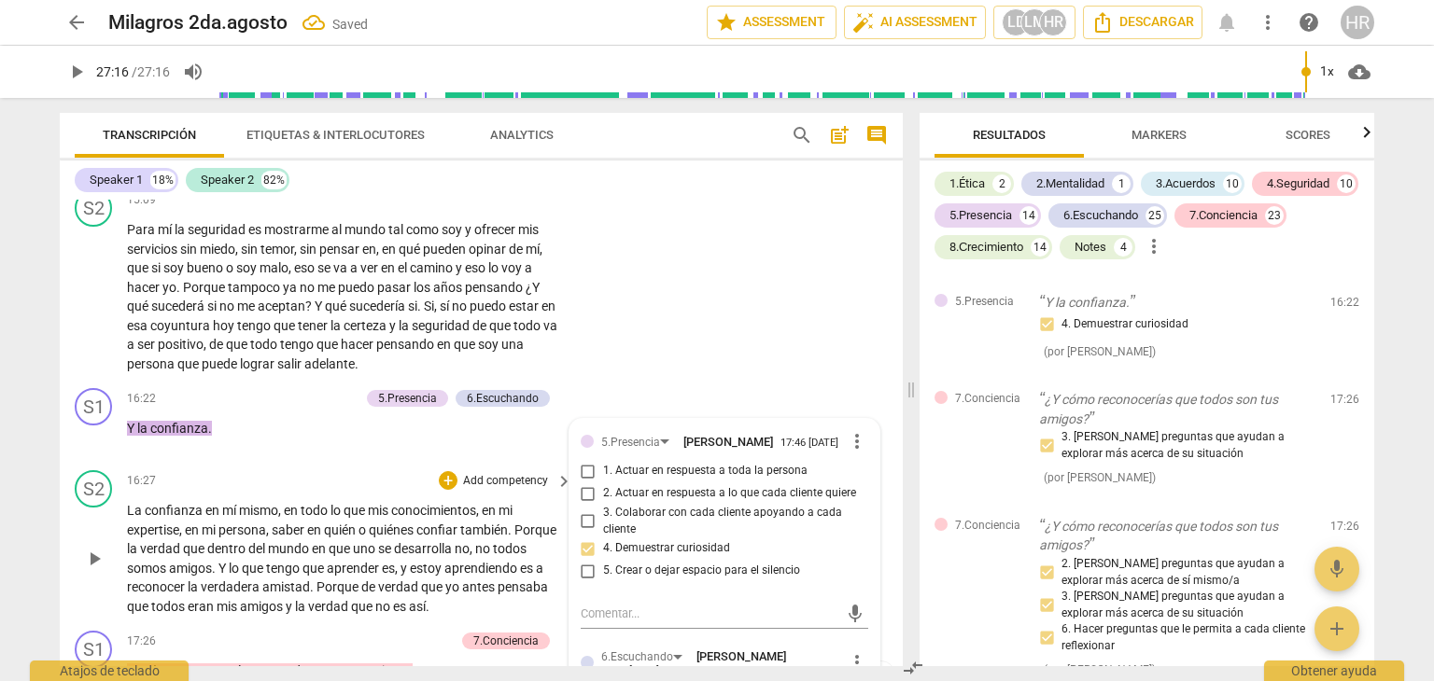
click at [558, 551] on p "La confianza en mí mismo , en todo lo que mis conocimientos , en mi expertise ,…" at bounding box center [345, 558] width 436 height 115
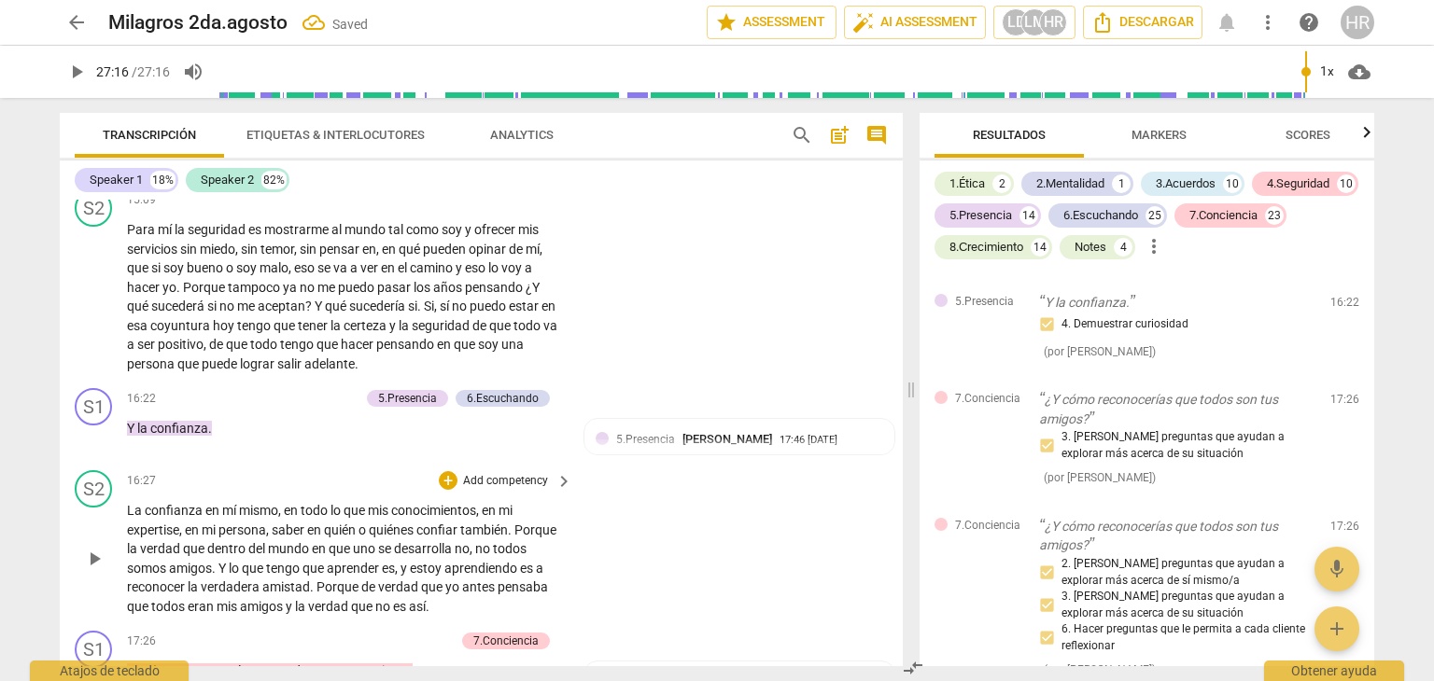
click at [572, 559] on div "S2 play_arrow pause 16:27 + Add competency keyboard_arrow_right La confianza en…" at bounding box center [481, 543] width 843 height 161
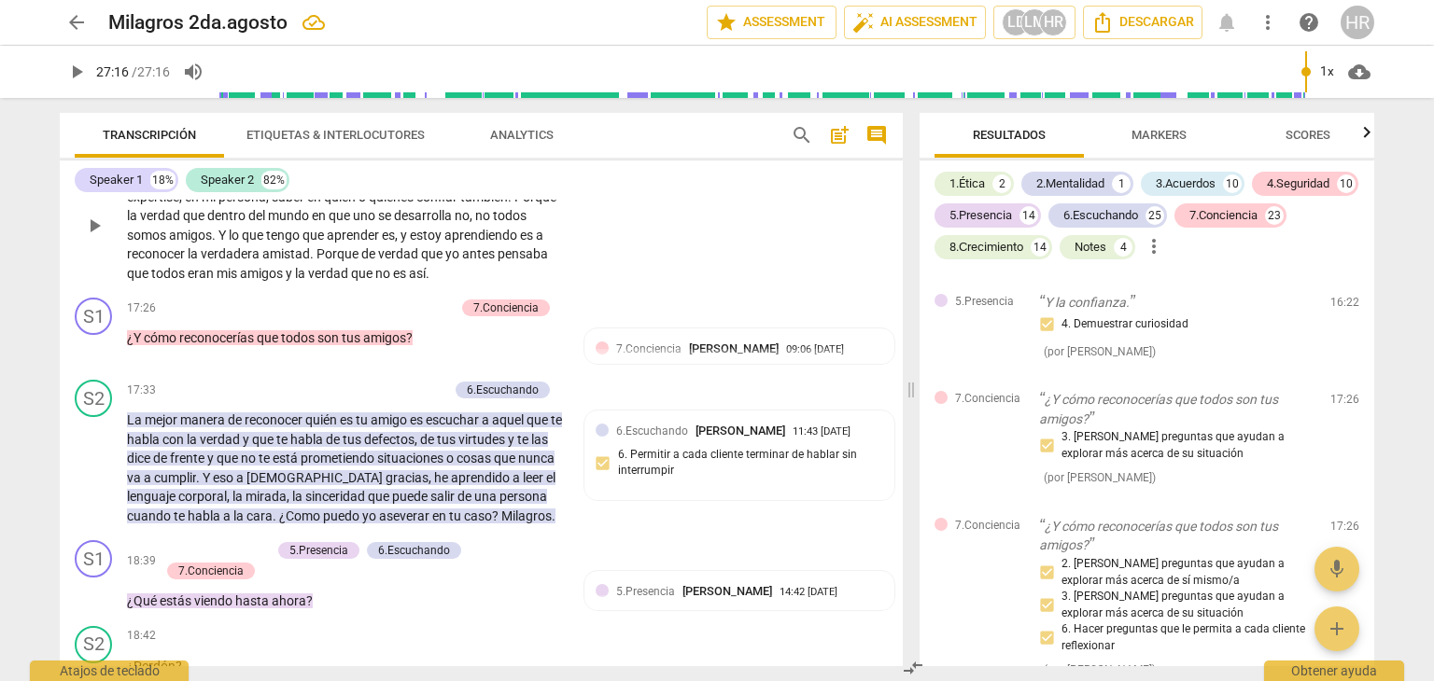
scroll to position [3925, 0]
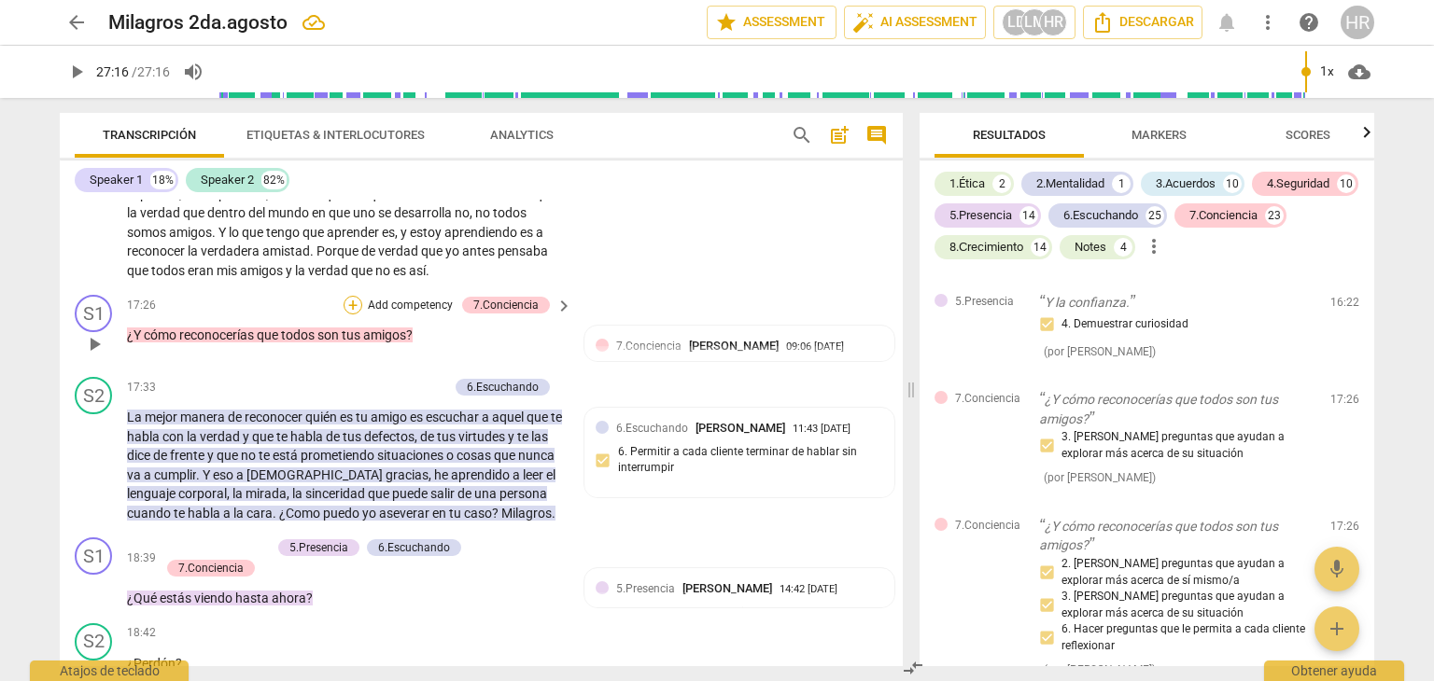
click at [347, 315] on div "+" at bounding box center [353, 305] width 19 height 19
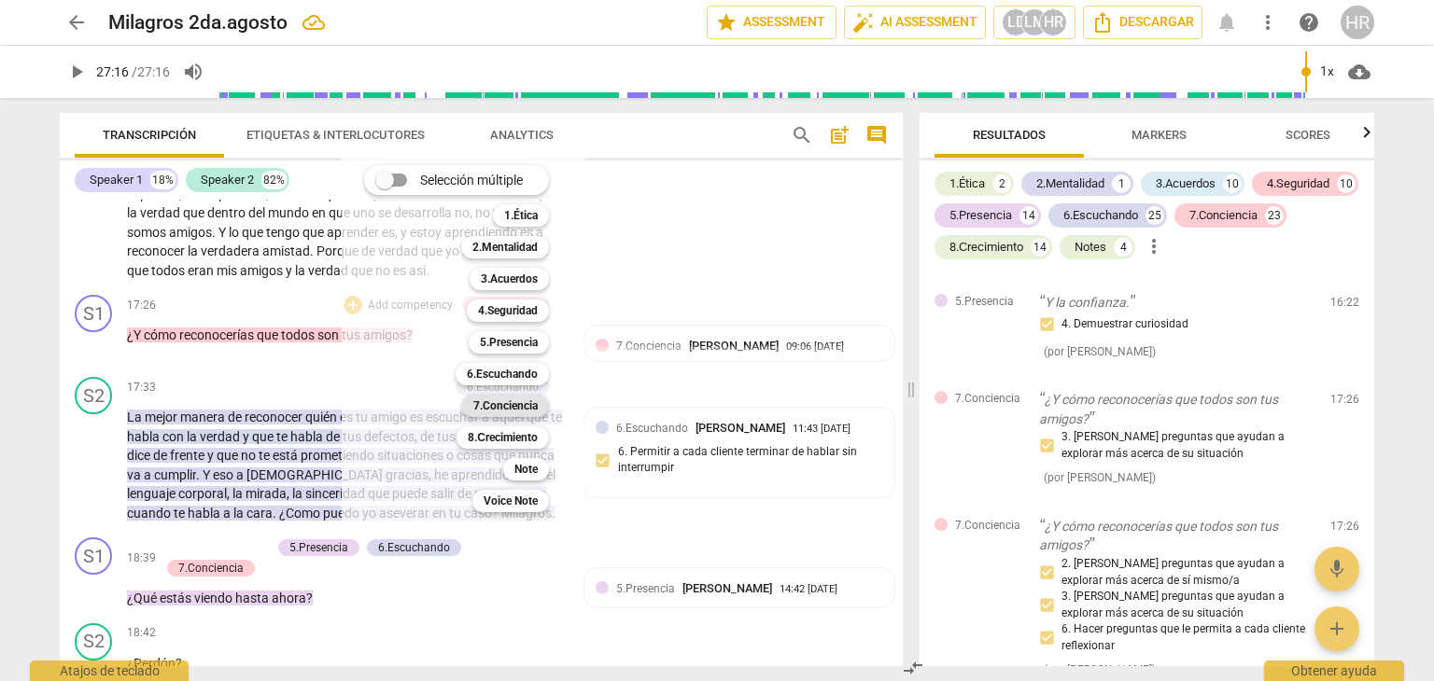
click at [527, 401] on b "7.Conciencia" at bounding box center [505, 406] width 64 height 22
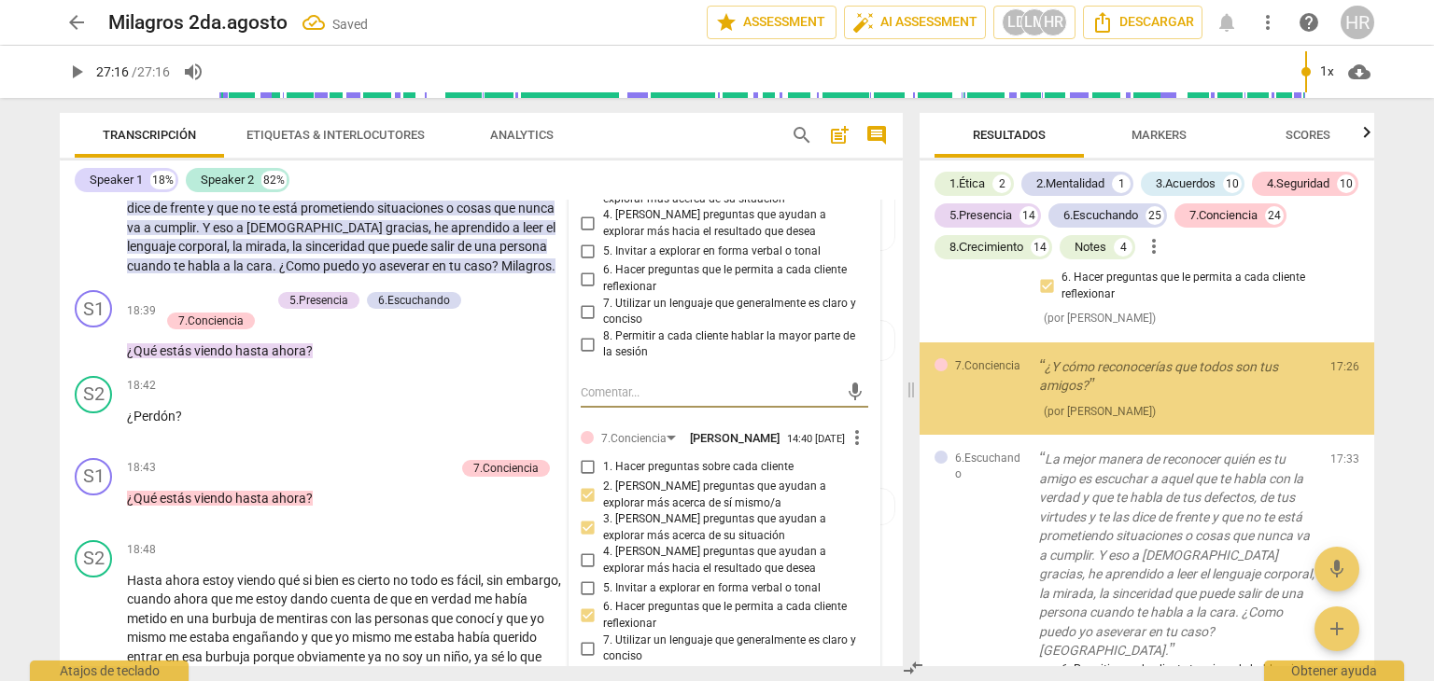
scroll to position [13129, 0]
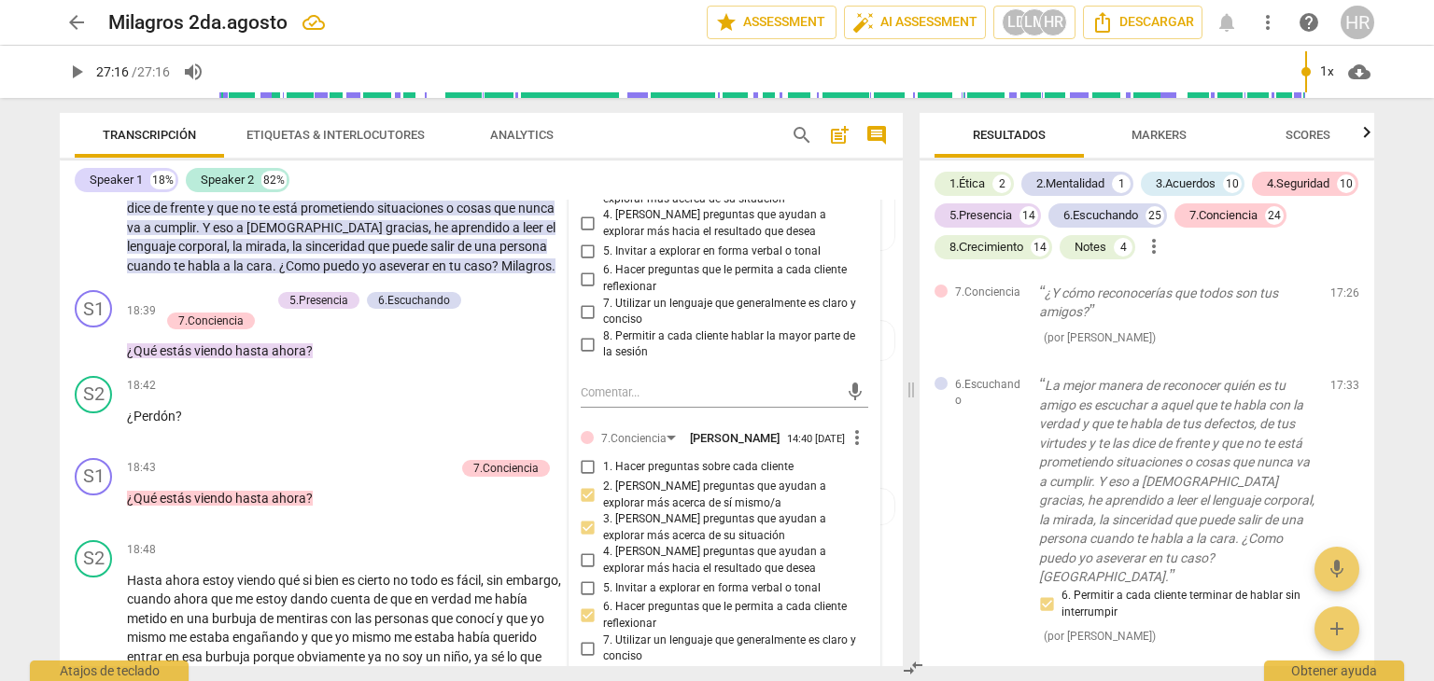
click at [871, 421] on div "7.Conciencia [PERSON_NAME] 09:06 [DATE] more_vert 1. Hacer preguntas sobre cada…" at bounding box center [724, 587] width 310 height 1018
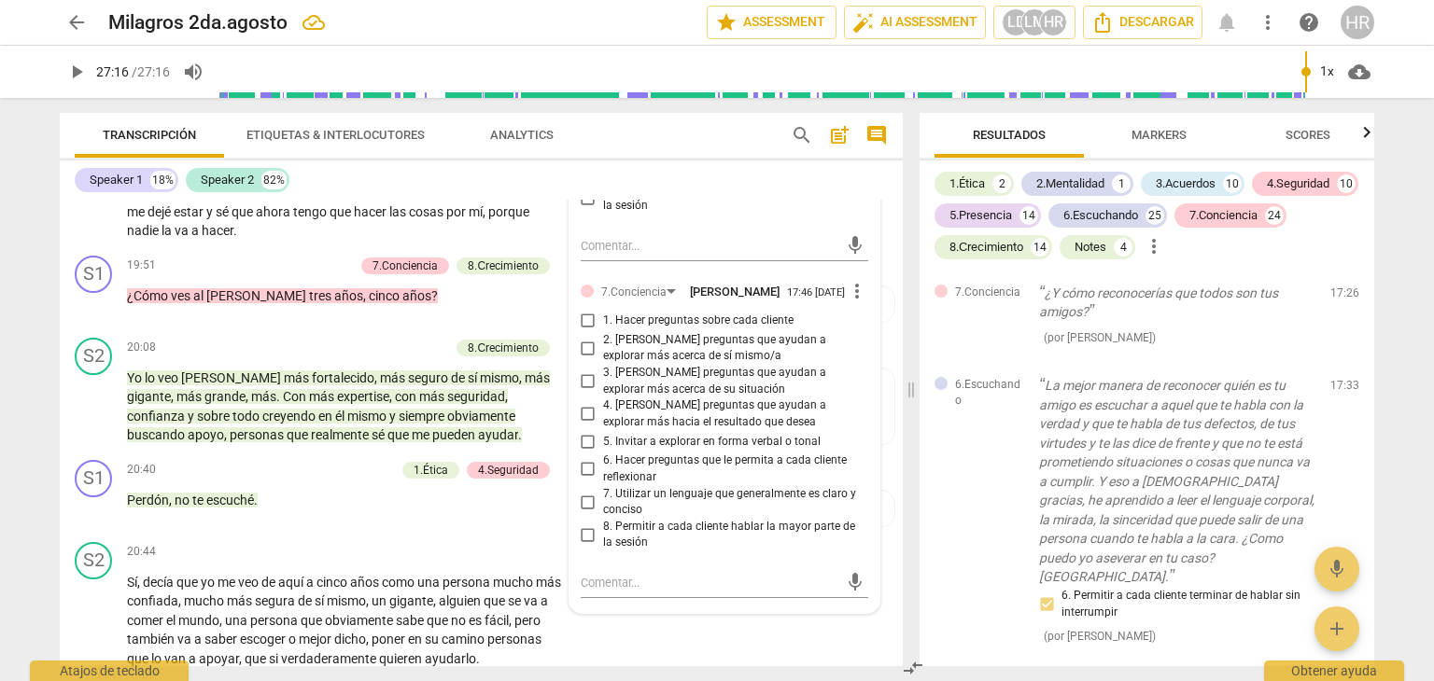
scroll to position [4658, 0]
click at [585, 451] on input "5. Invitar a explorar en forma verbal o tonal" at bounding box center [588, 439] width 30 height 22
checkbox input "true"
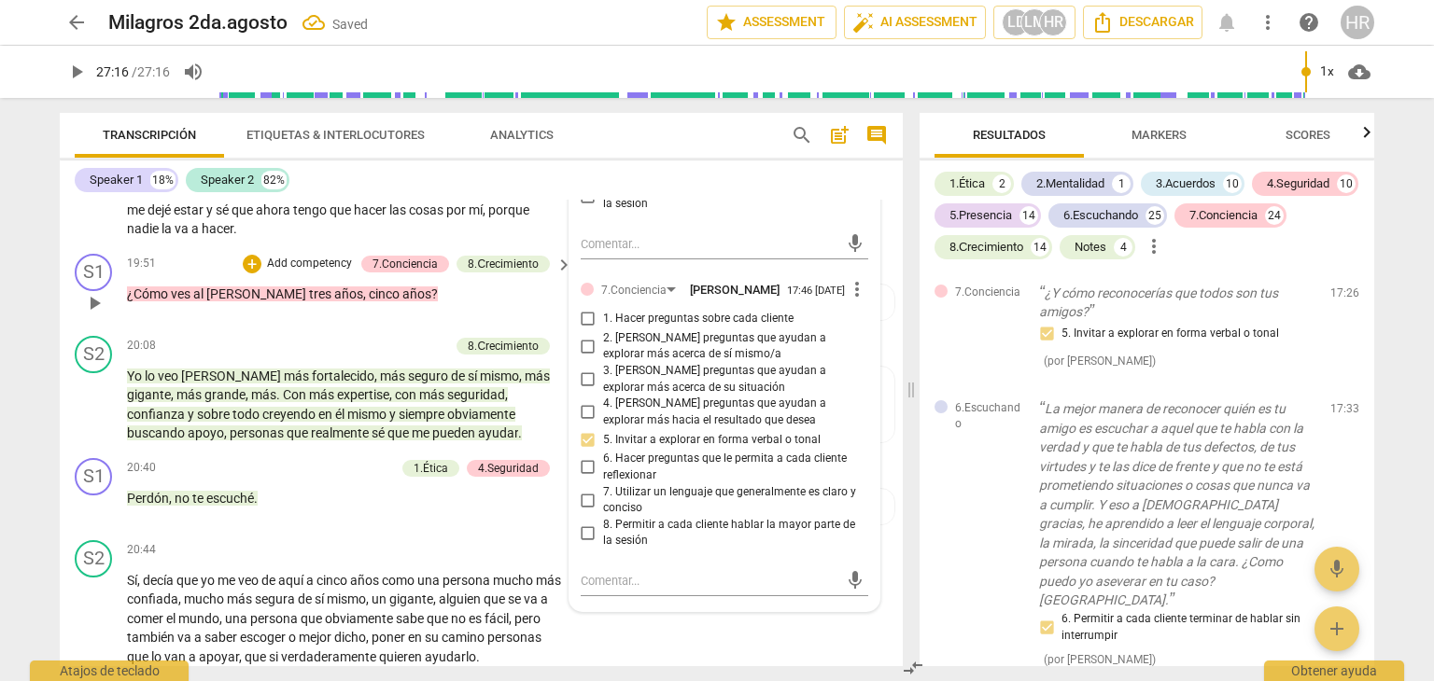
click at [559, 321] on div "19:51 + Add competency 7.Conciencia 8.Сrecimiento keyboard_arrow_right ¿Cómo ve…" at bounding box center [350, 287] width 447 height 67
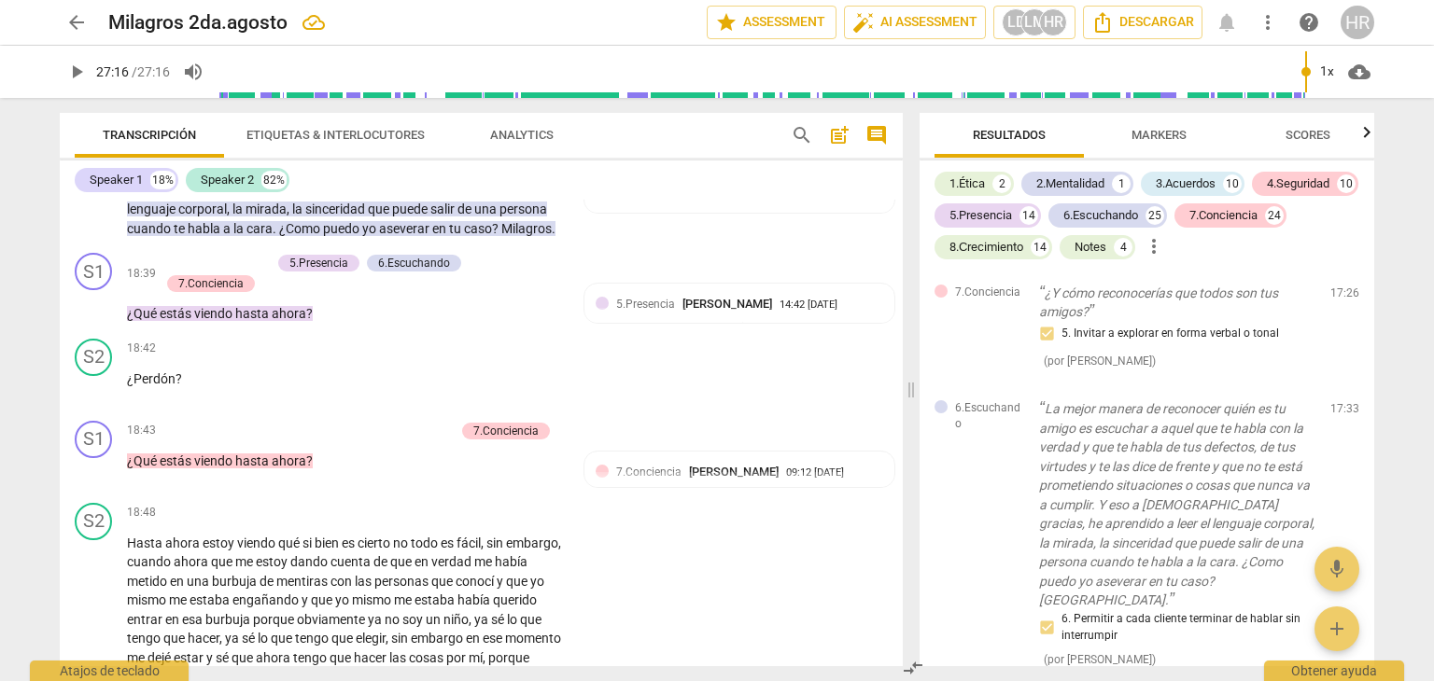
scroll to position [4247, 0]
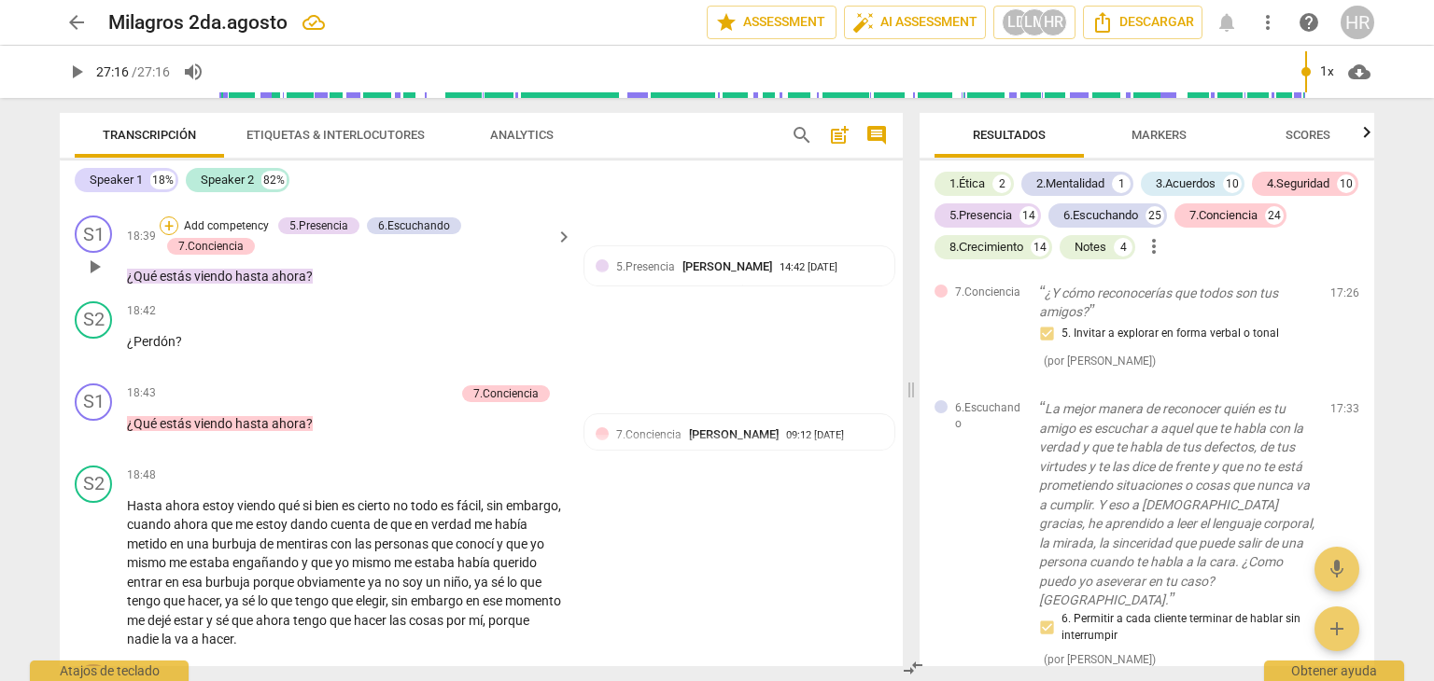
click at [163, 235] on div "+" at bounding box center [169, 226] width 19 height 19
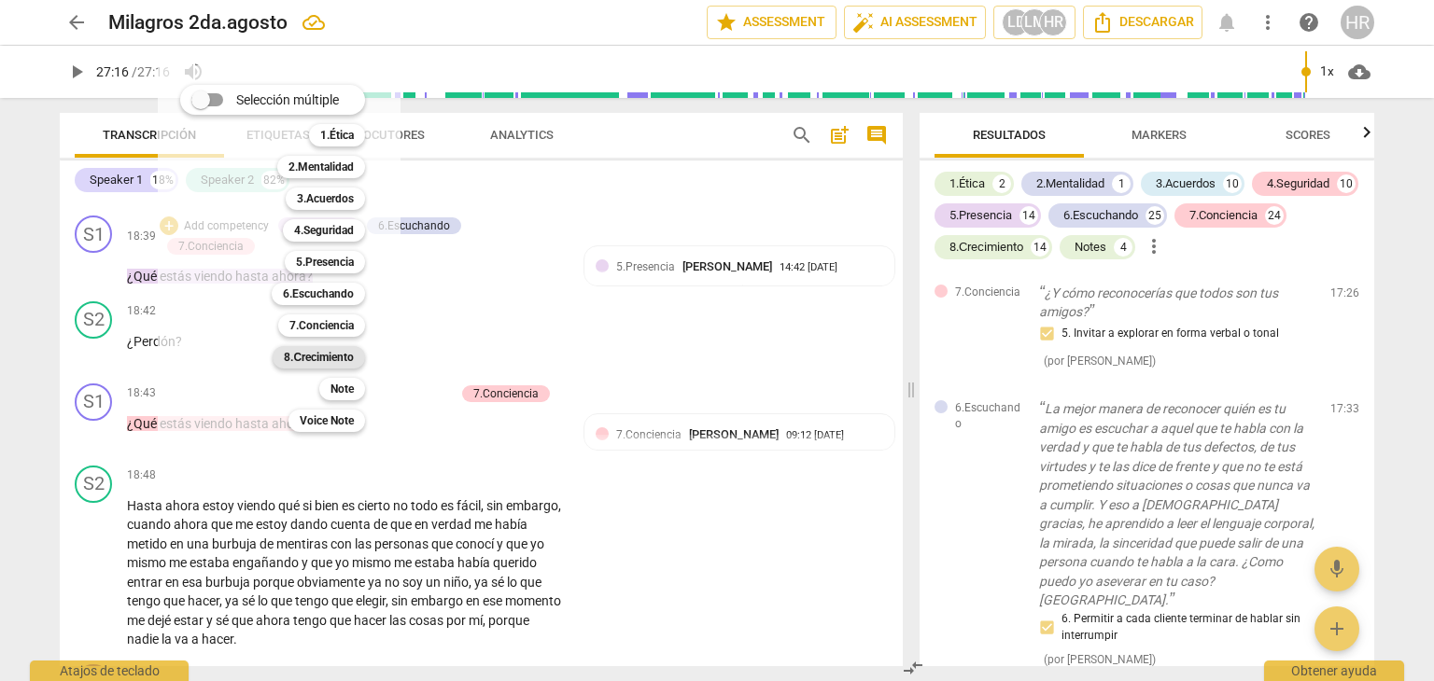
click at [308, 357] on b "8.Сrecimiento" at bounding box center [319, 357] width 70 height 22
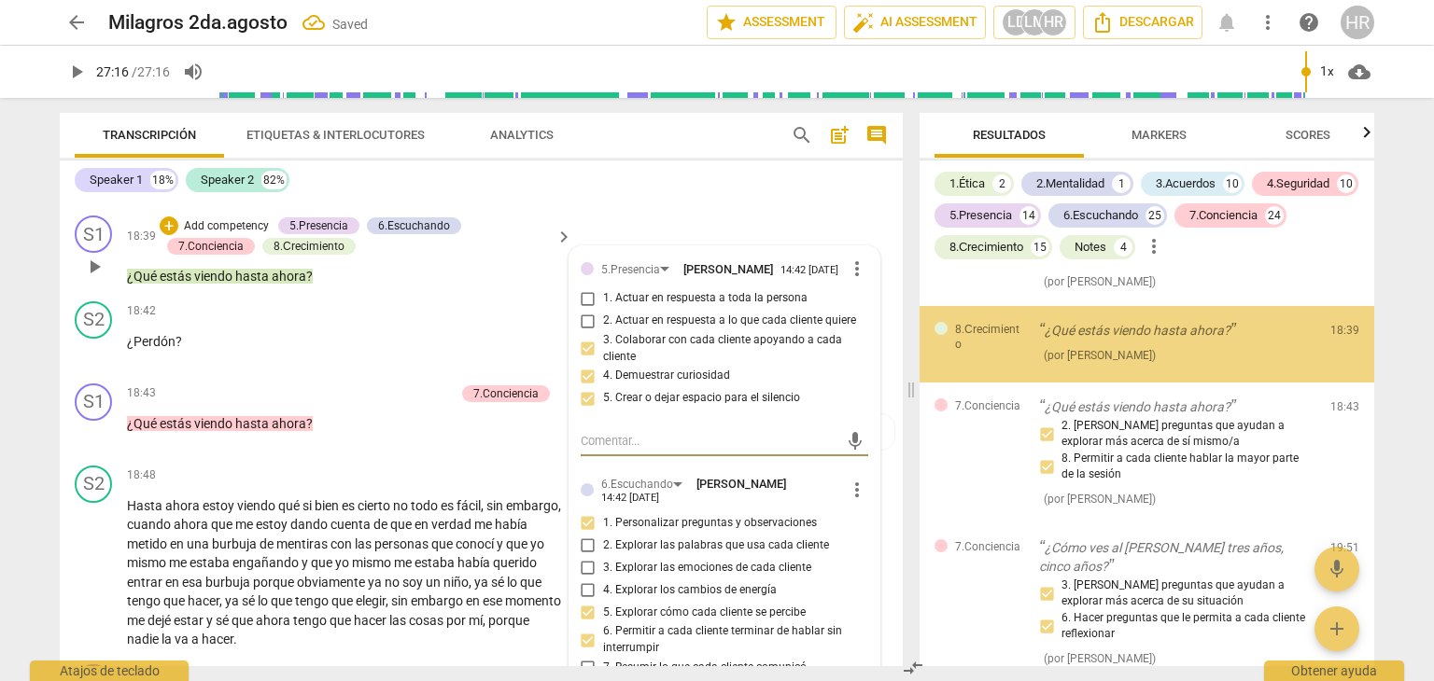
scroll to position [14179, 0]
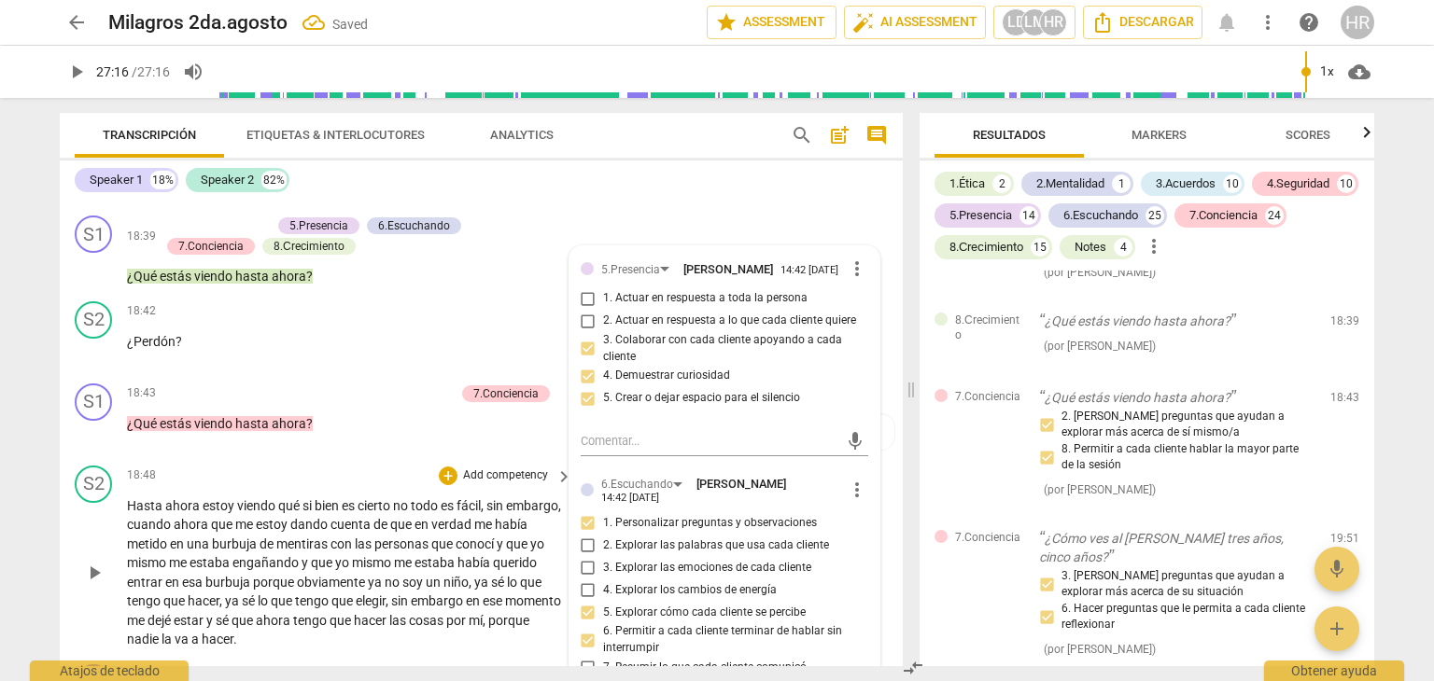
click at [875, 519] on div "S2 play_arrow pause 18:48 + Add competency keyboard_arrow_right Hasta ahora est…" at bounding box center [481, 557] width 843 height 199
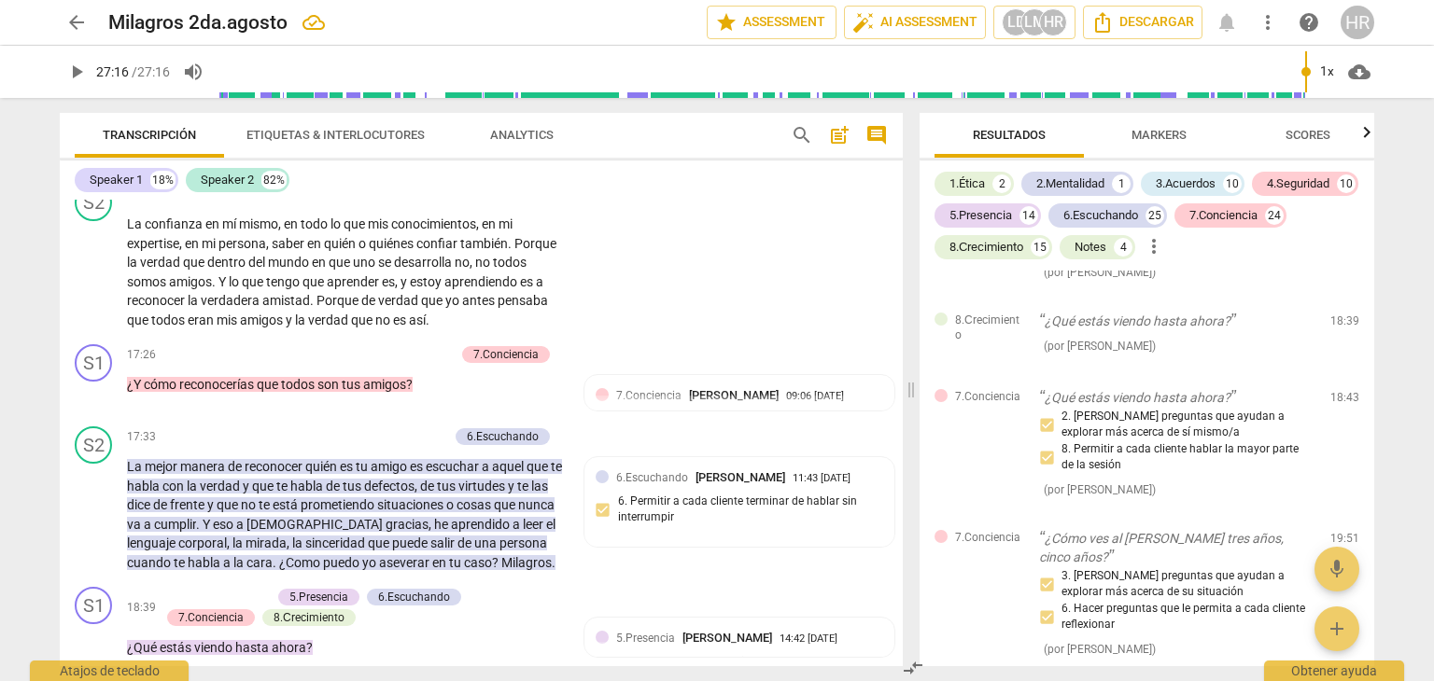
scroll to position [3874, 0]
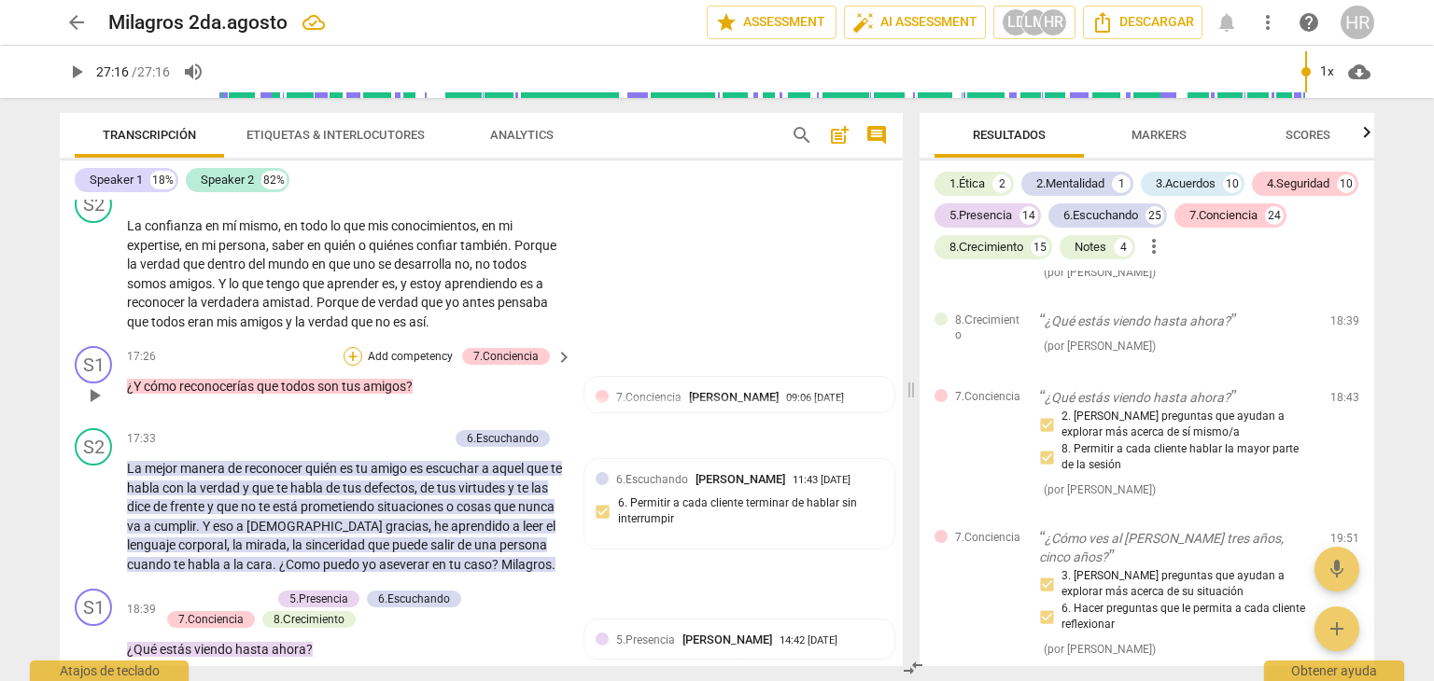
click at [349, 366] on div "+" at bounding box center [353, 356] width 19 height 19
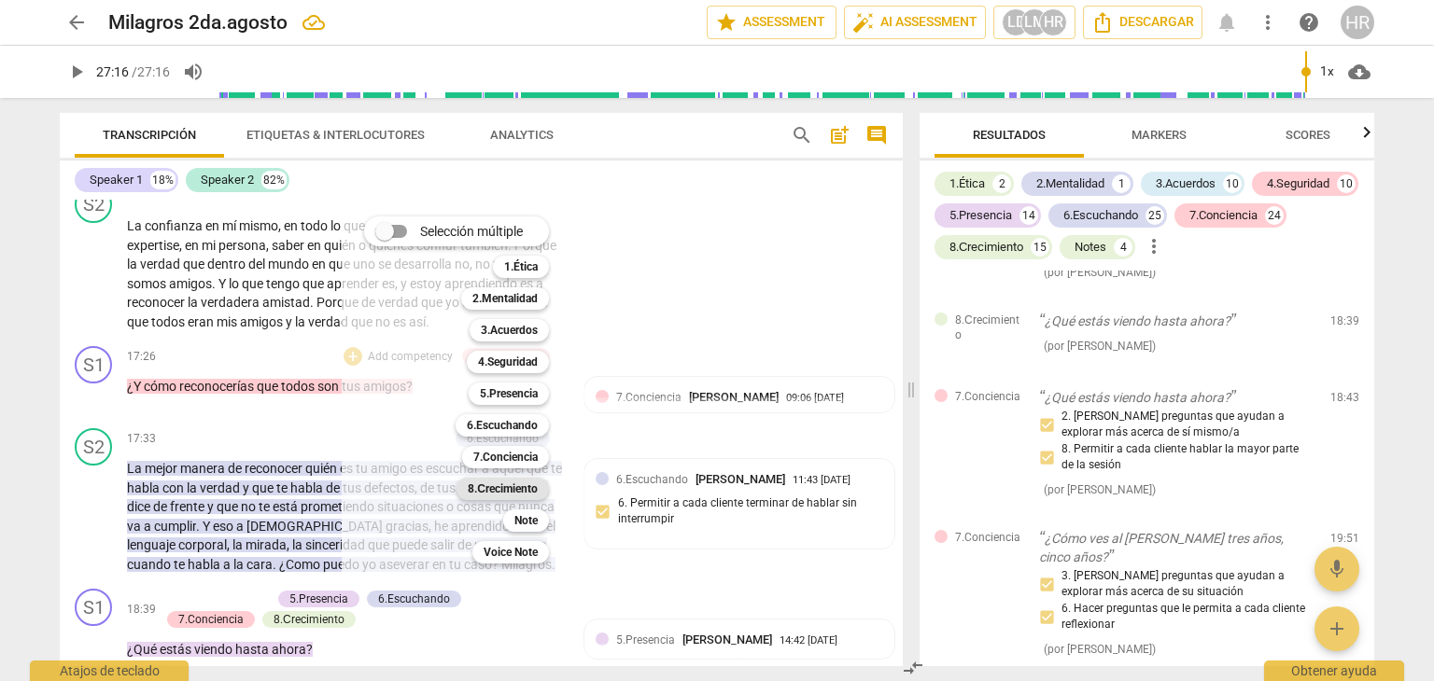
click at [502, 487] on b "8.Сrecimiento" at bounding box center [503, 489] width 70 height 22
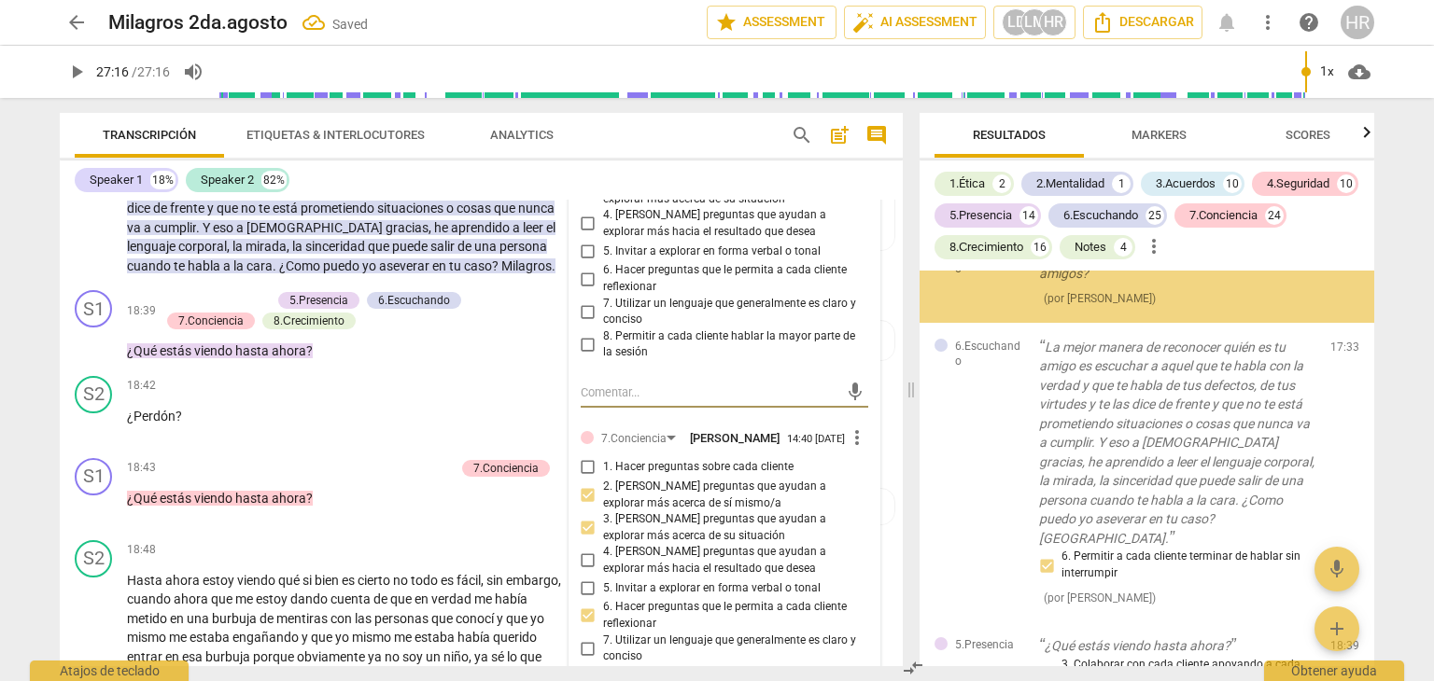
scroll to position [13245, 0]
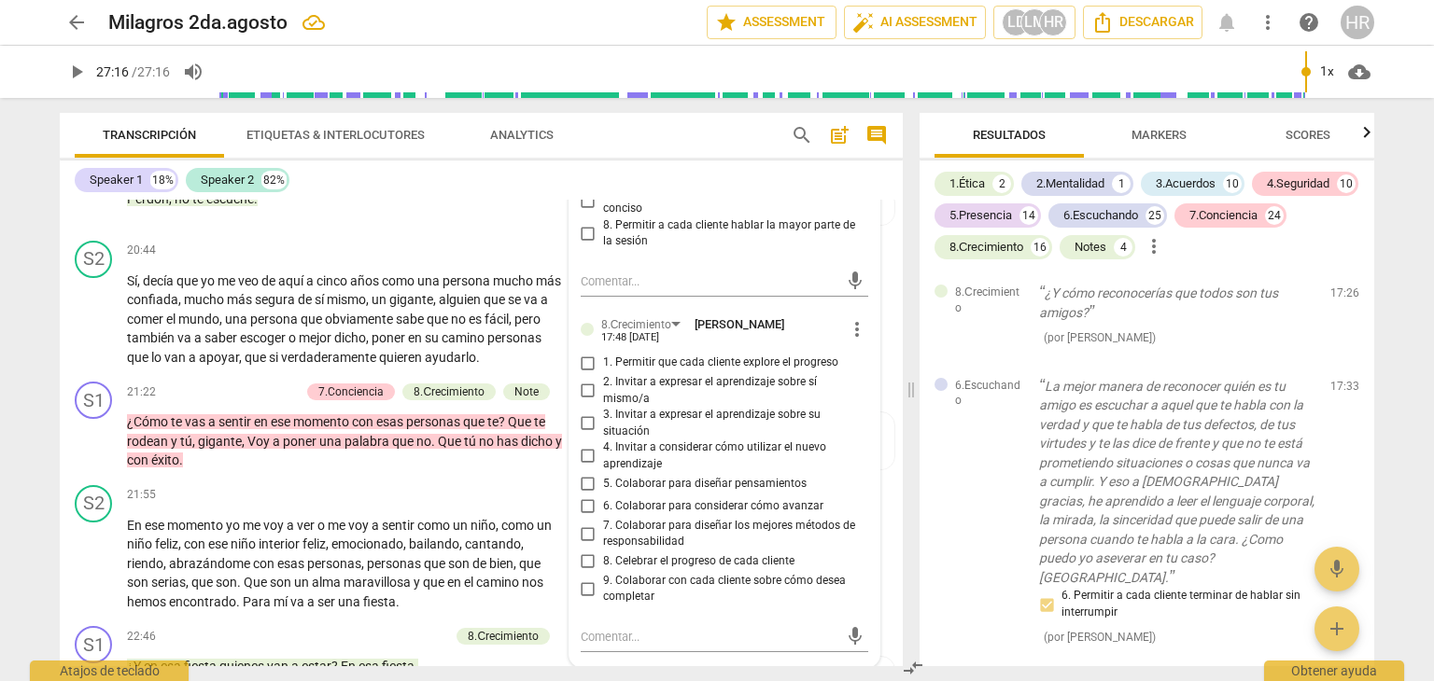
scroll to position [4994, 0]
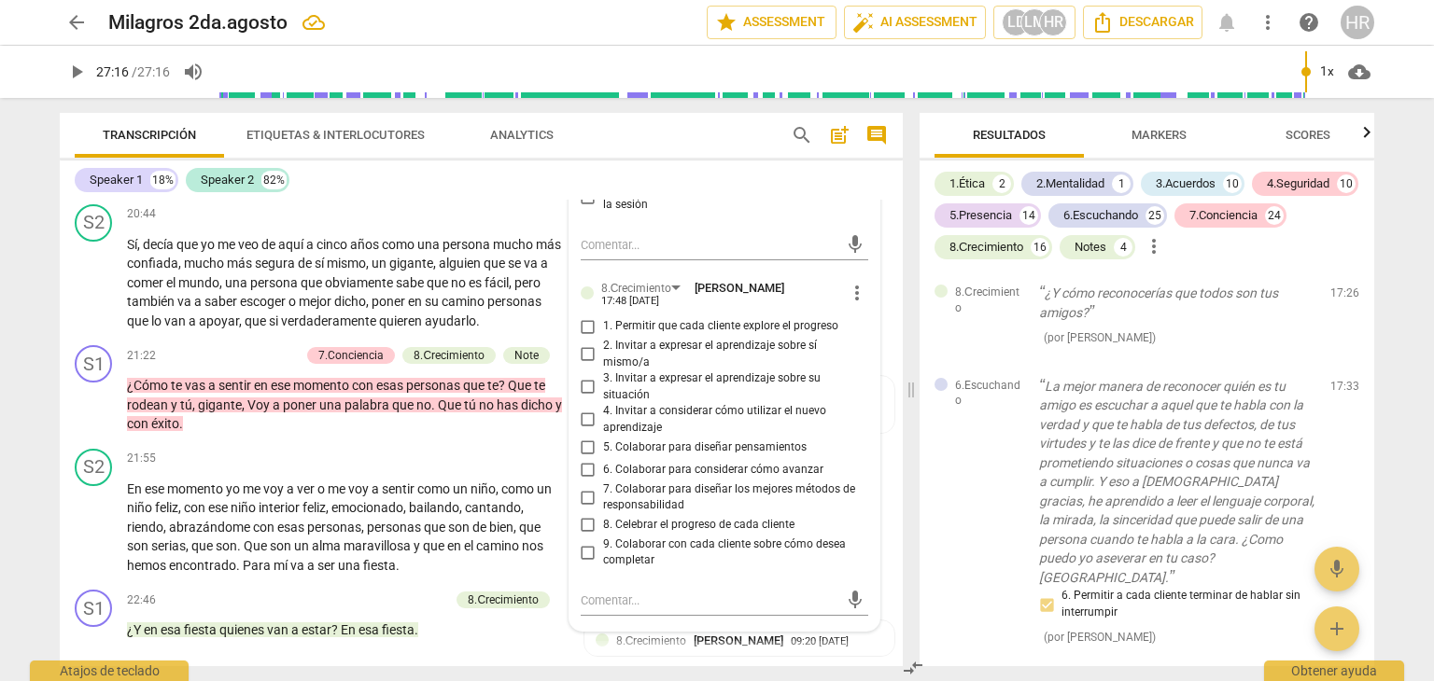
click at [583, 338] on input "1. Permitir que cada cliente explore el progreso" at bounding box center [588, 327] width 30 height 22
checkbox input "true"
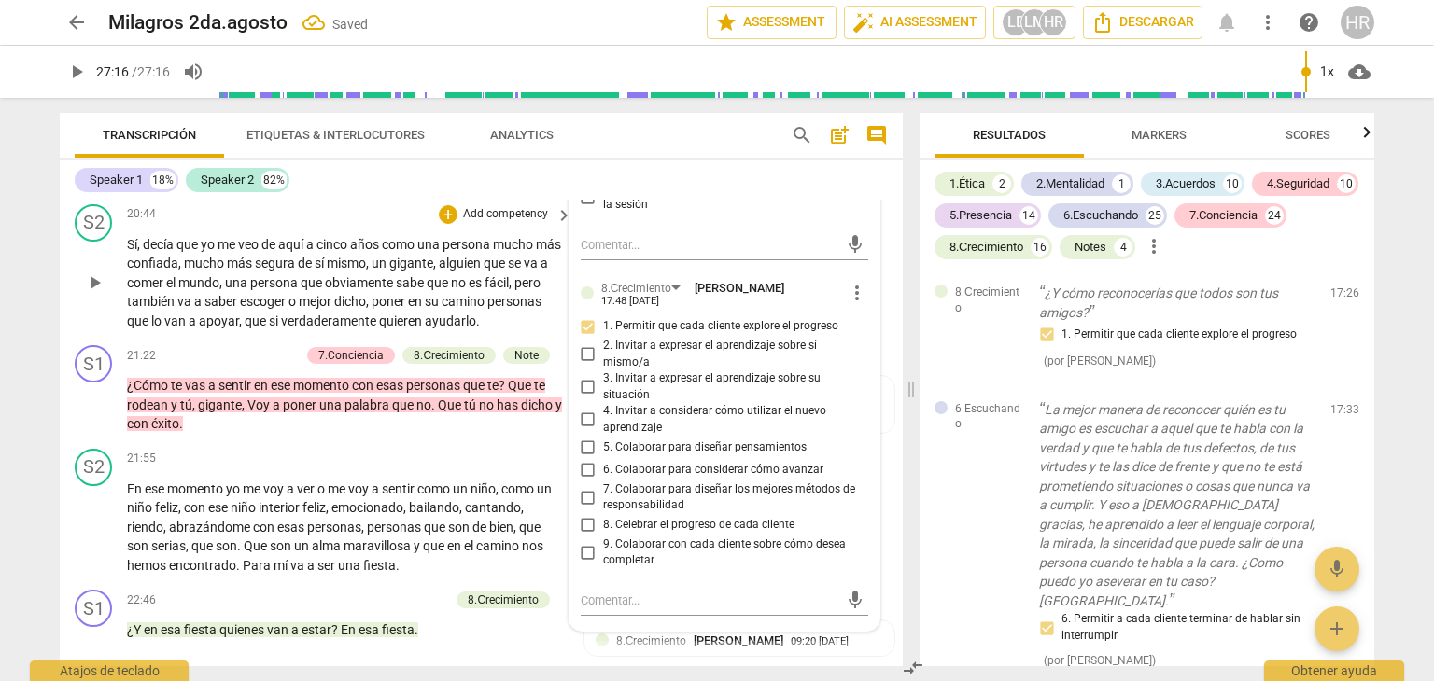
click at [561, 307] on div "Sí , decía que yo me veo de aquí a cinco años como una persona mucho más confia…" at bounding box center [350, 283] width 447 height 96
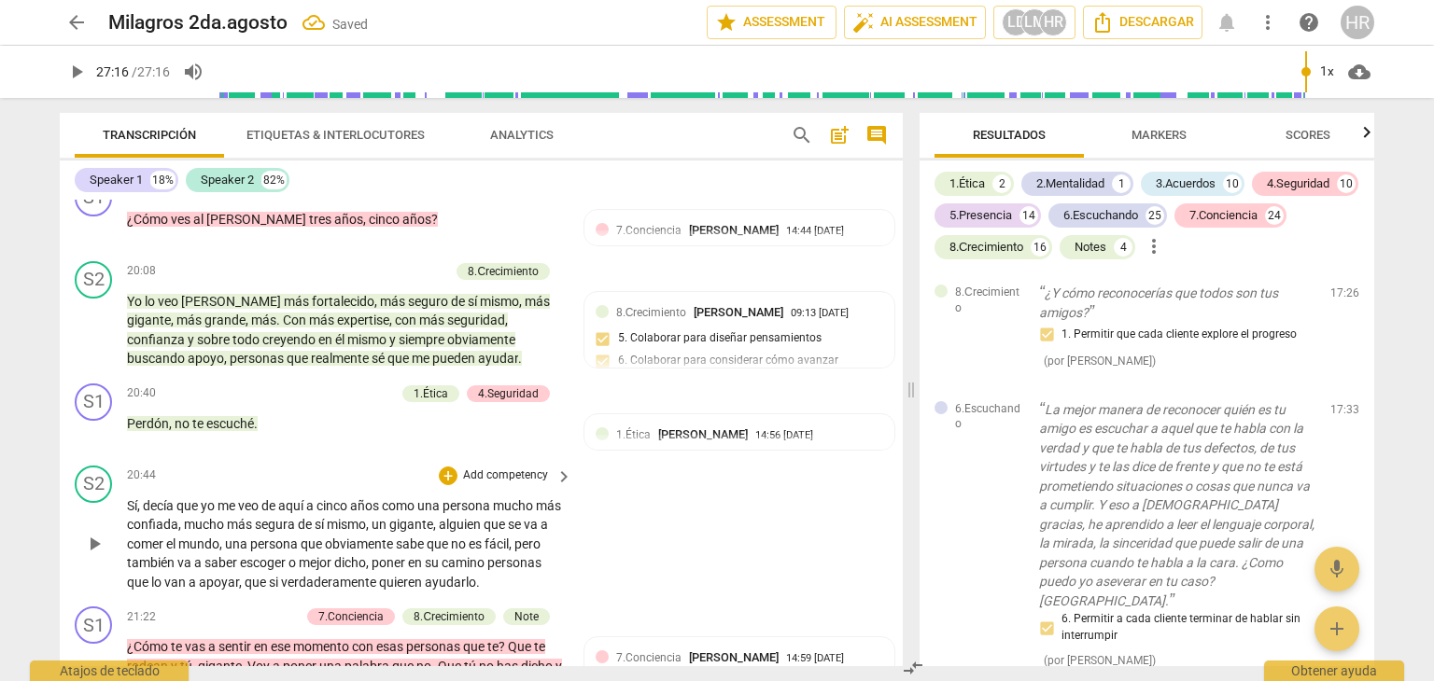
scroll to position [4621, 0]
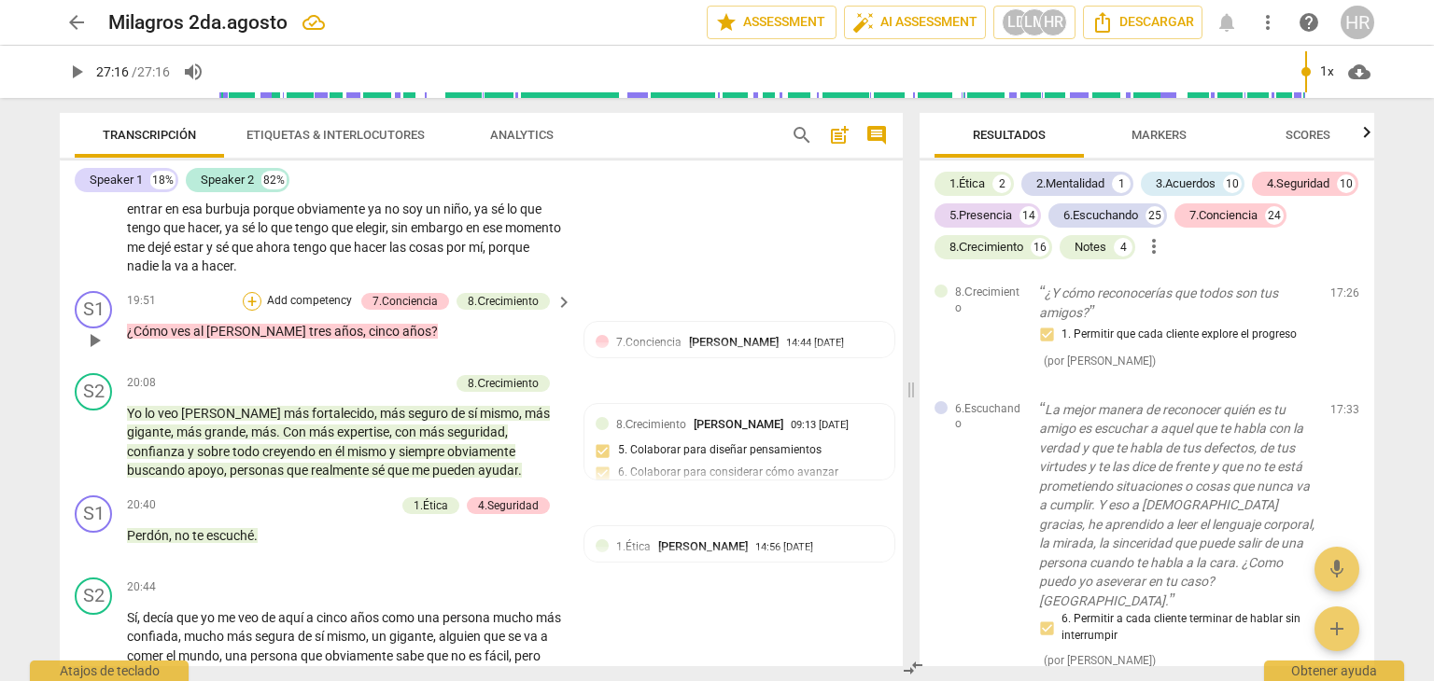
click at [247, 311] on div "+" at bounding box center [252, 301] width 19 height 19
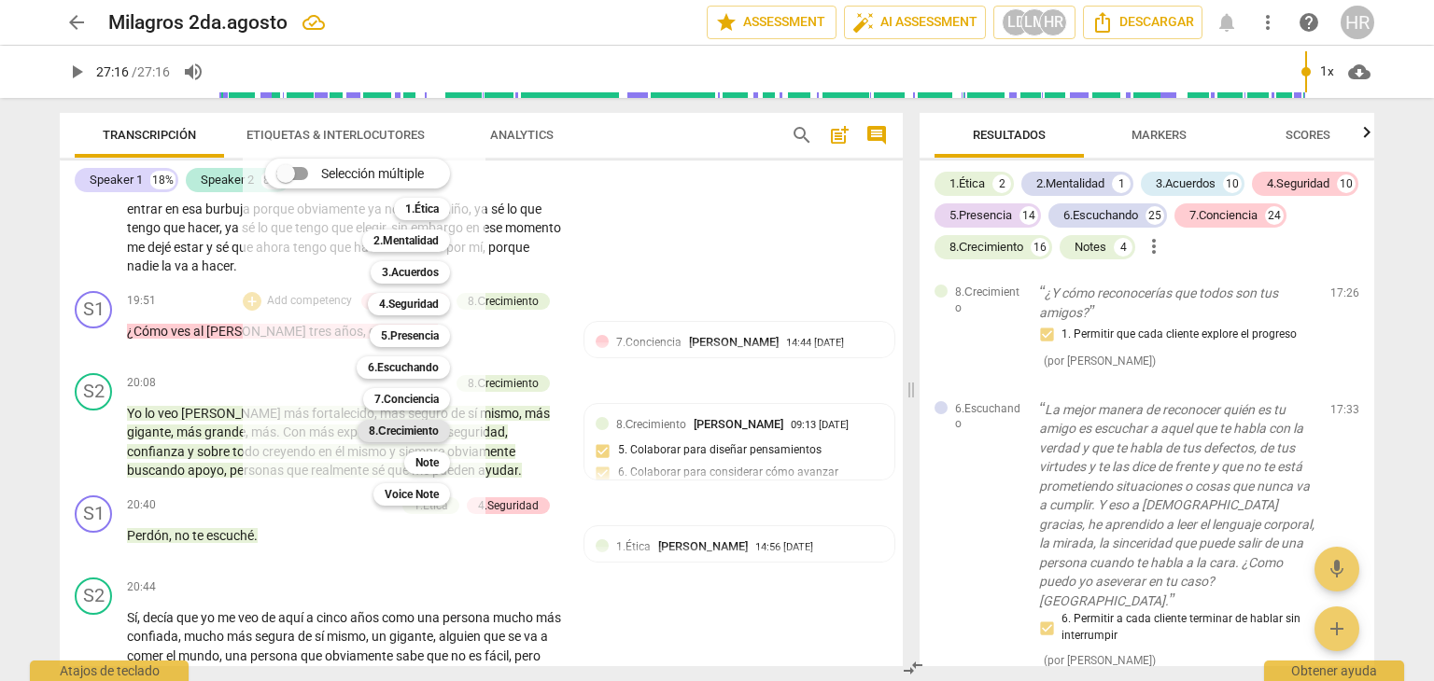
click at [422, 434] on b "8.Сrecimiento" at bounding box center [404, 431] width 70 height 22
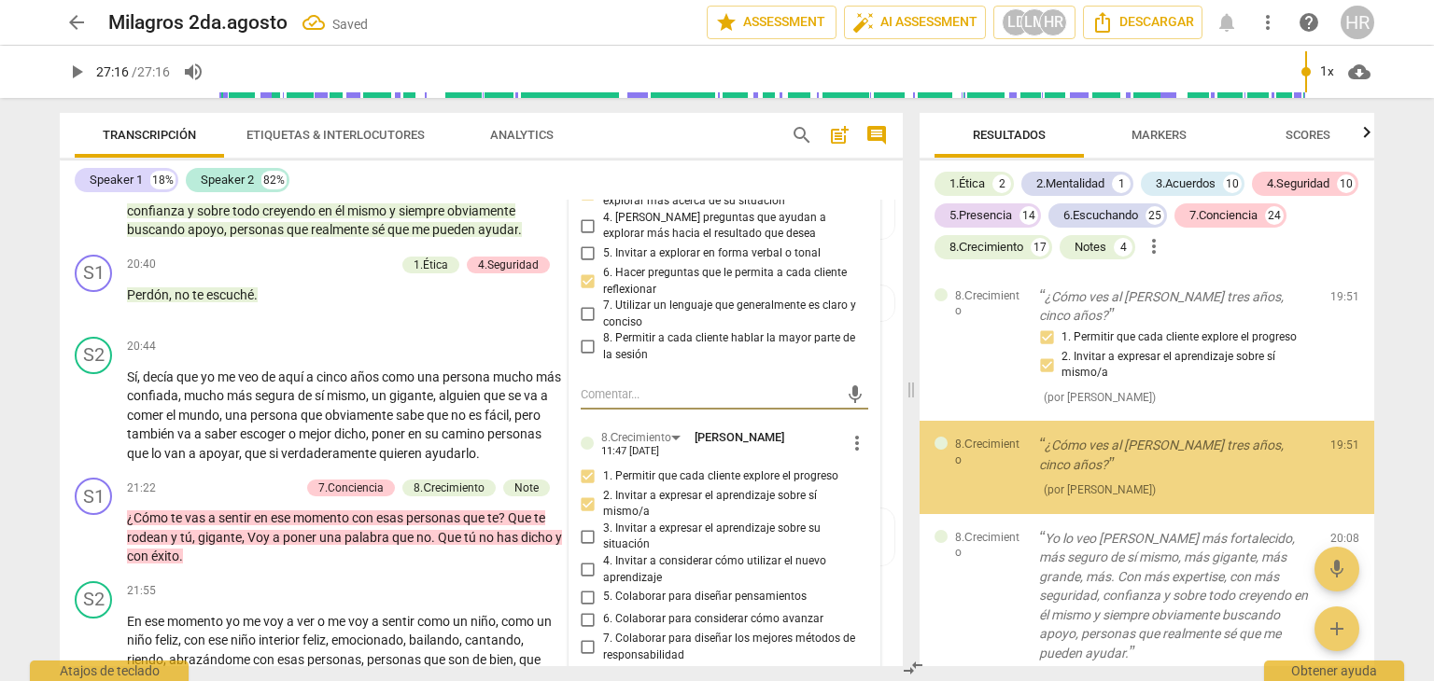
scroll to position [14783, 0]
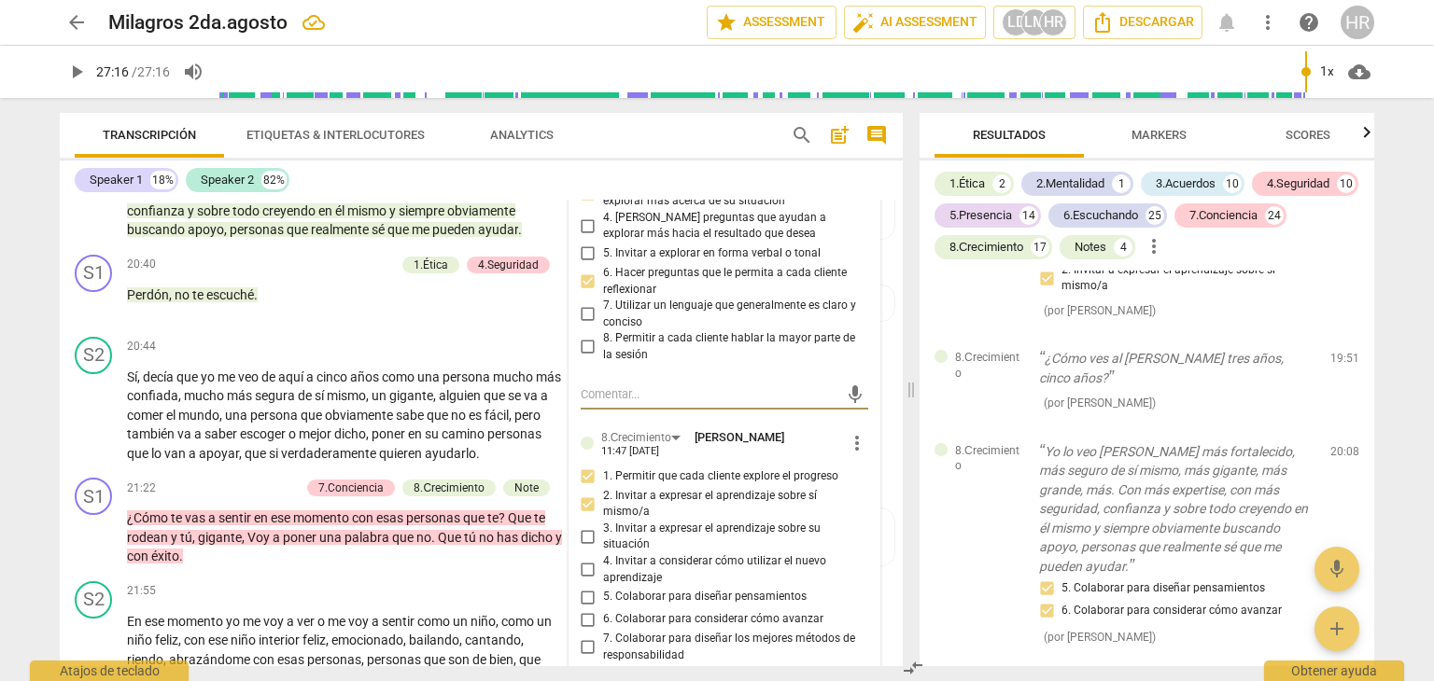
click at [870, 523] on div "7.Conciencia [PERSON_NAME] 14:44 [DATE] more_vert 1. Hacer preguntas sobre cada…" at bounding box center [724, 609] width 310 height 1056
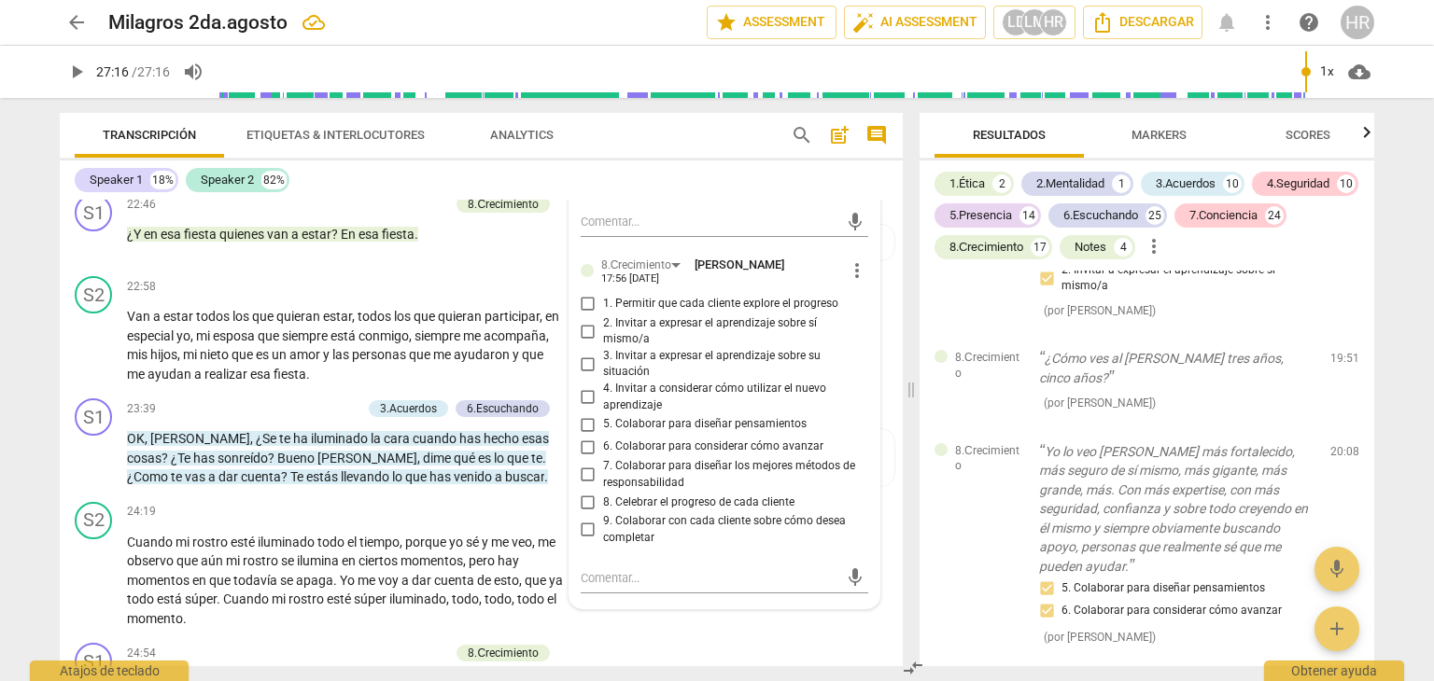
scroll to position [5422, 0]
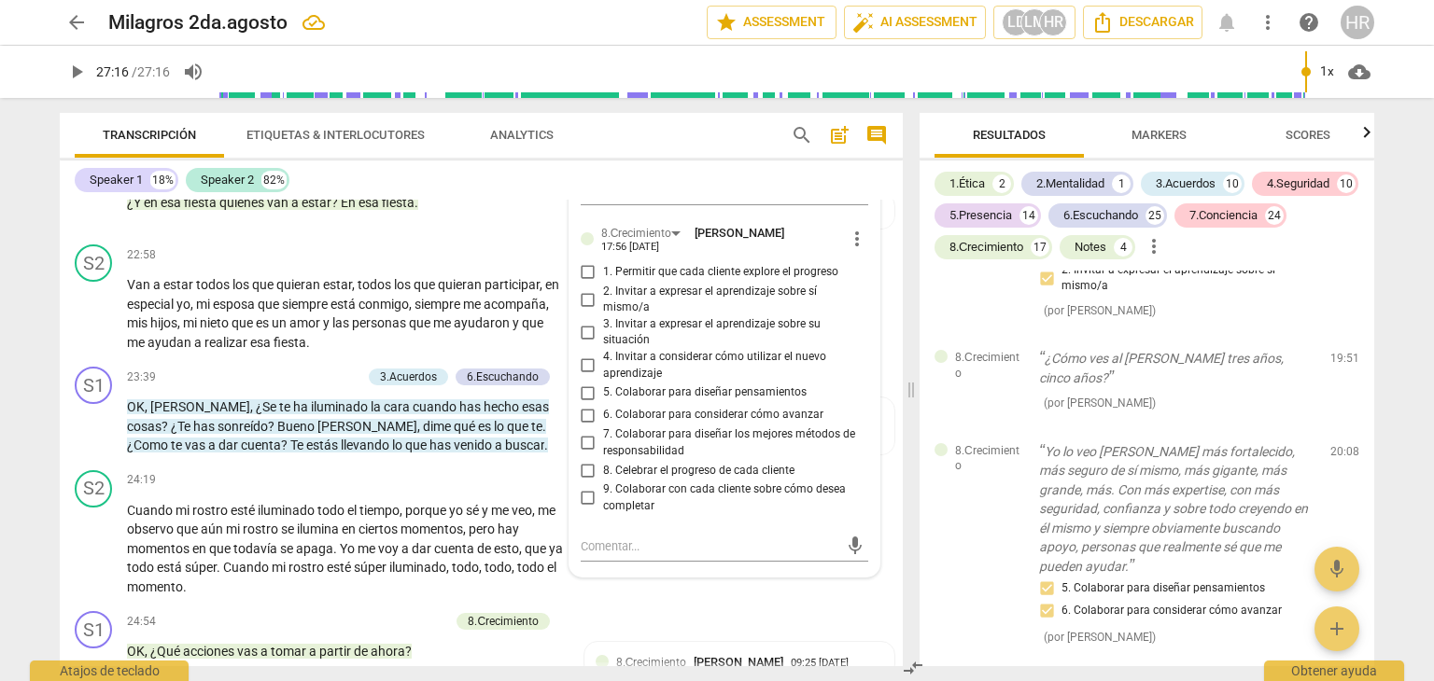
click at [587, 311] on input "2. Invitar a expresar el aprendizaje sobre sí mismo/a" at bounding box center [588, 299] width 30 height 22
checkbox input "true"
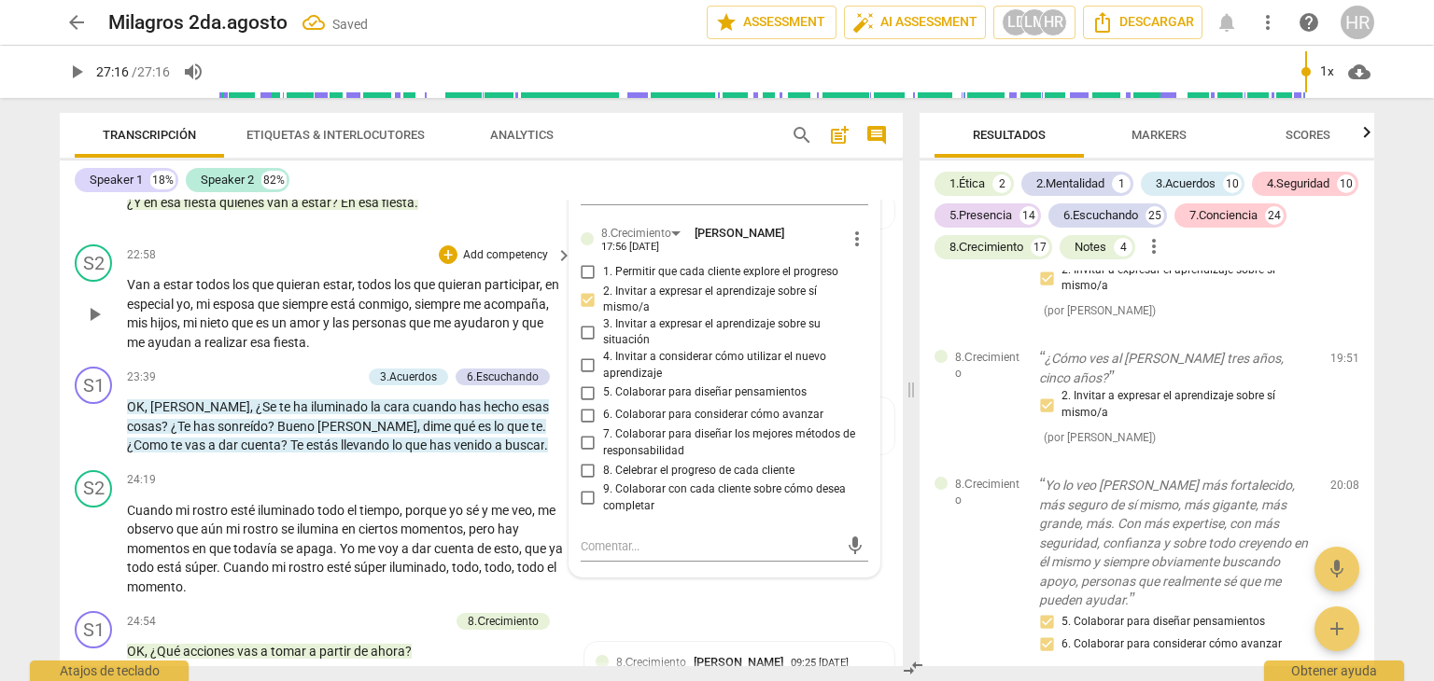
click at [556, 350] on p "Van a estar todos los que quieran estar , todos los que quieran participar , en…" at bounding box center [345, 313] width 436 height 77
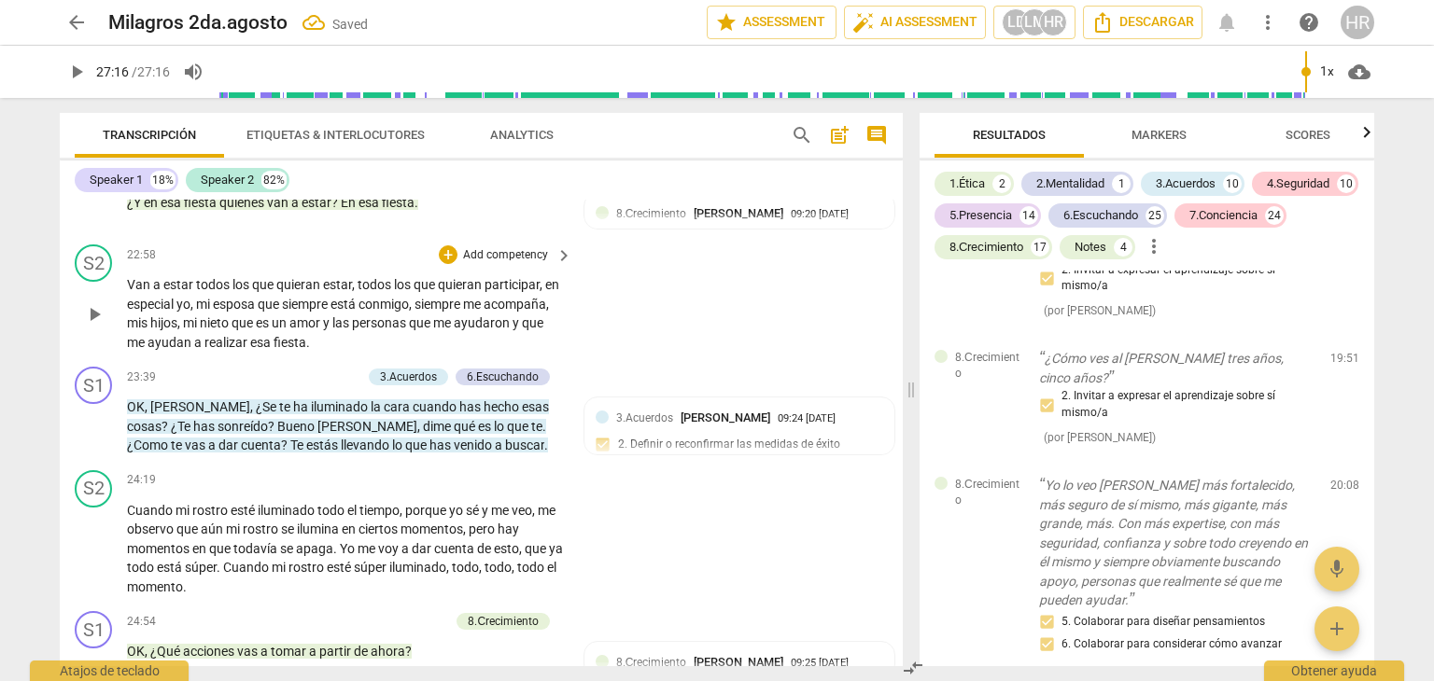
click at [556, 350] on p "Van a estar todos los que quieran estar , todos los que quieran participar , en…" at bounding box center [345, 313] width 436 height 77
click at [570, 359] on div "S2 play_arrow pause 22:58 + Add competency keyboard_arrow_right Van a estar tod…" at bounding box center [481, 298] width 843 height 122
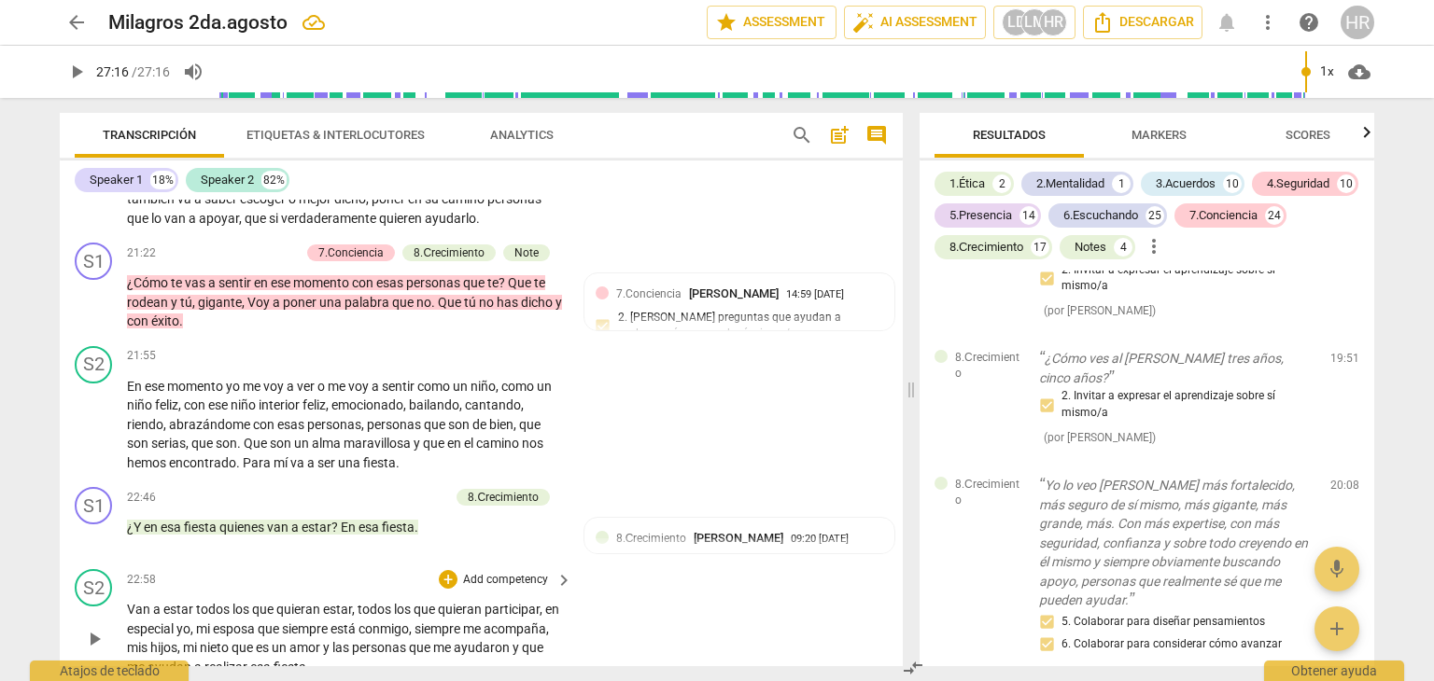
scroll to position [5123, 0]
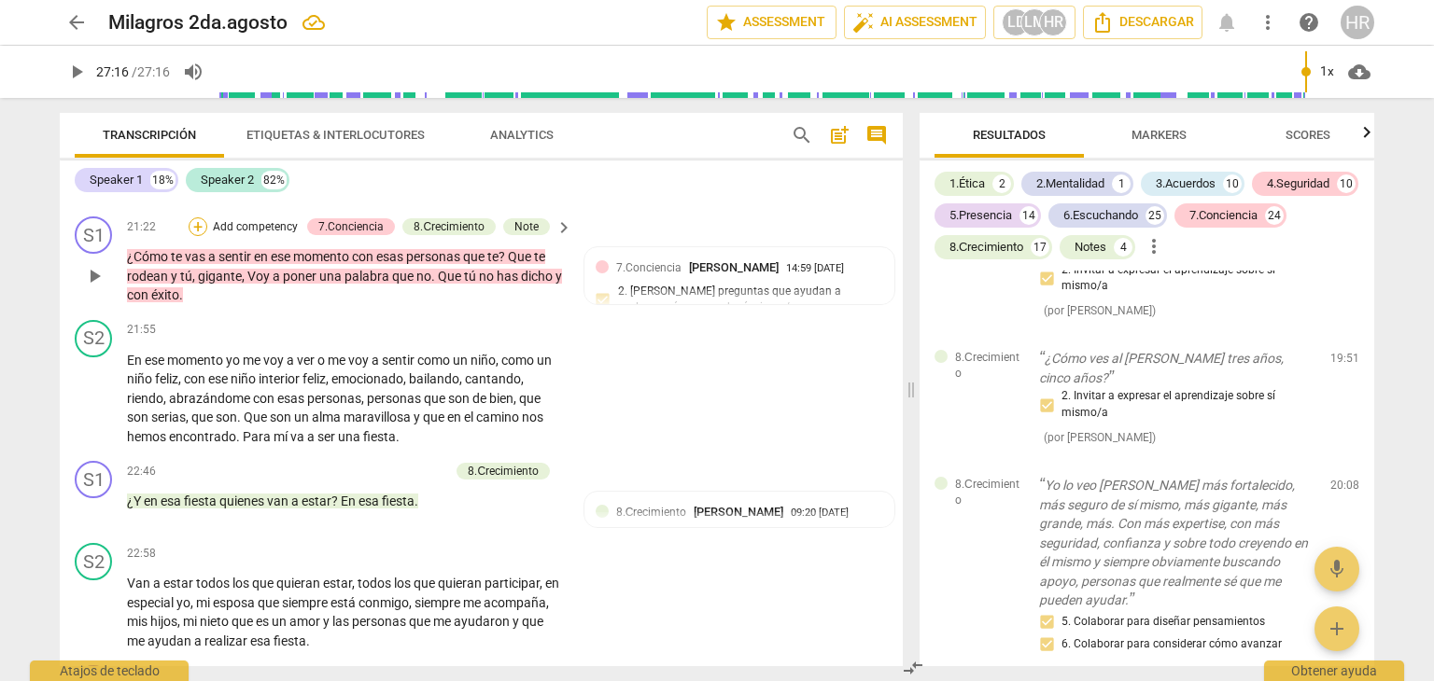
click at [198, 236] on div "+" at bounding box center [198, 227] width 19 height 19
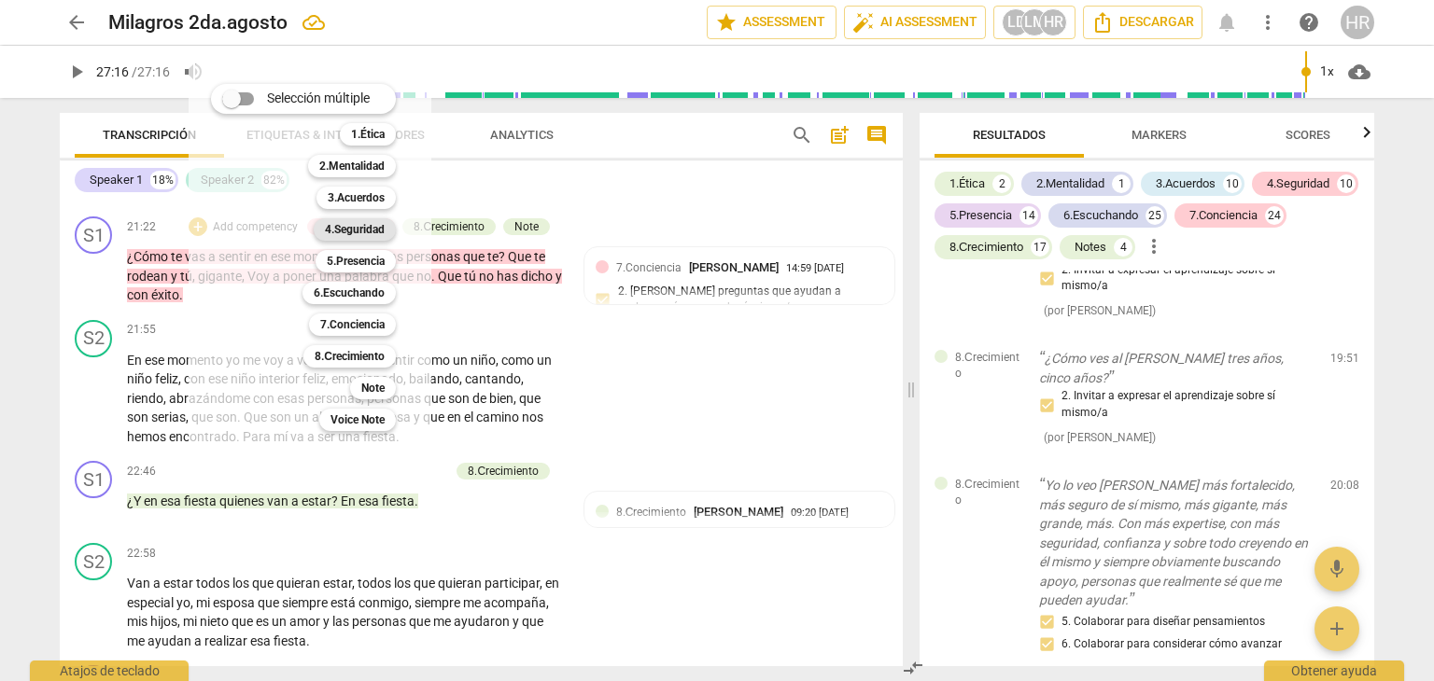
click at [367, 227] on b "4.Seguridad" at bounding box center [355, 229] width 60 height 22
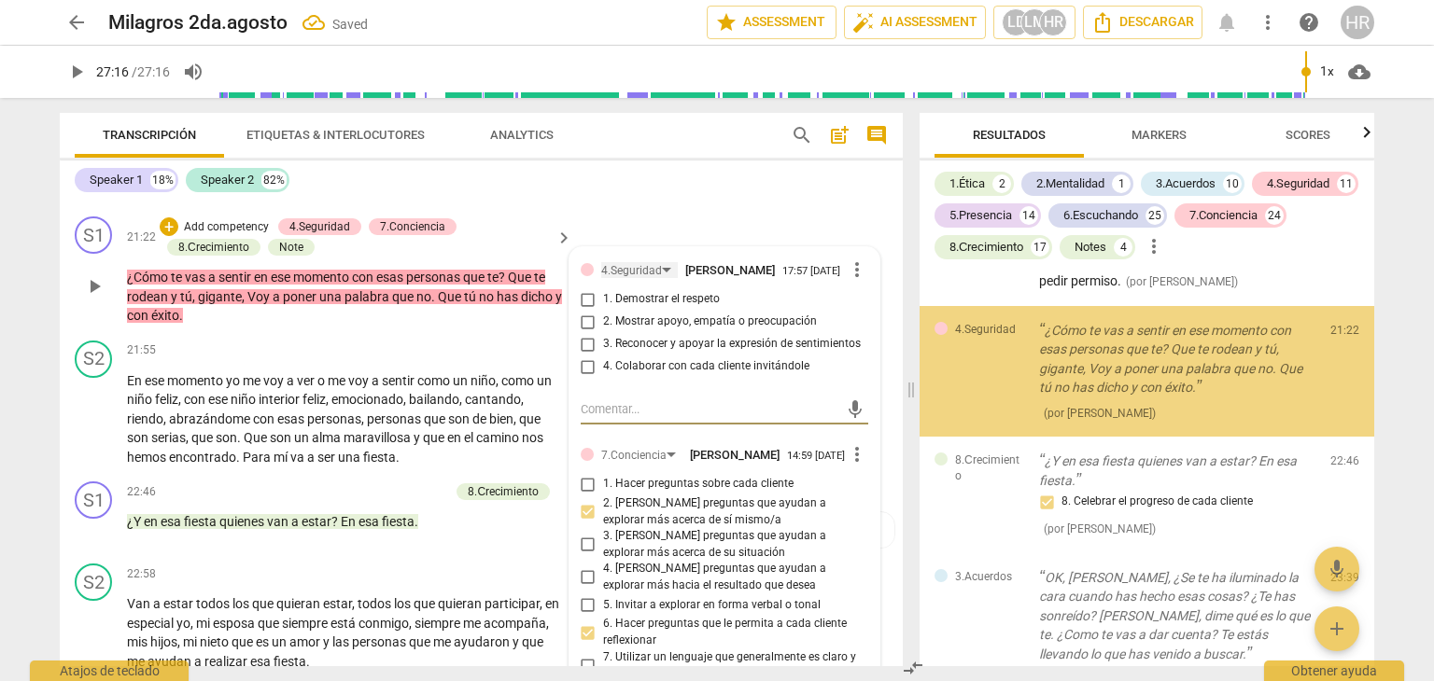
scroll to position [15886, 0]
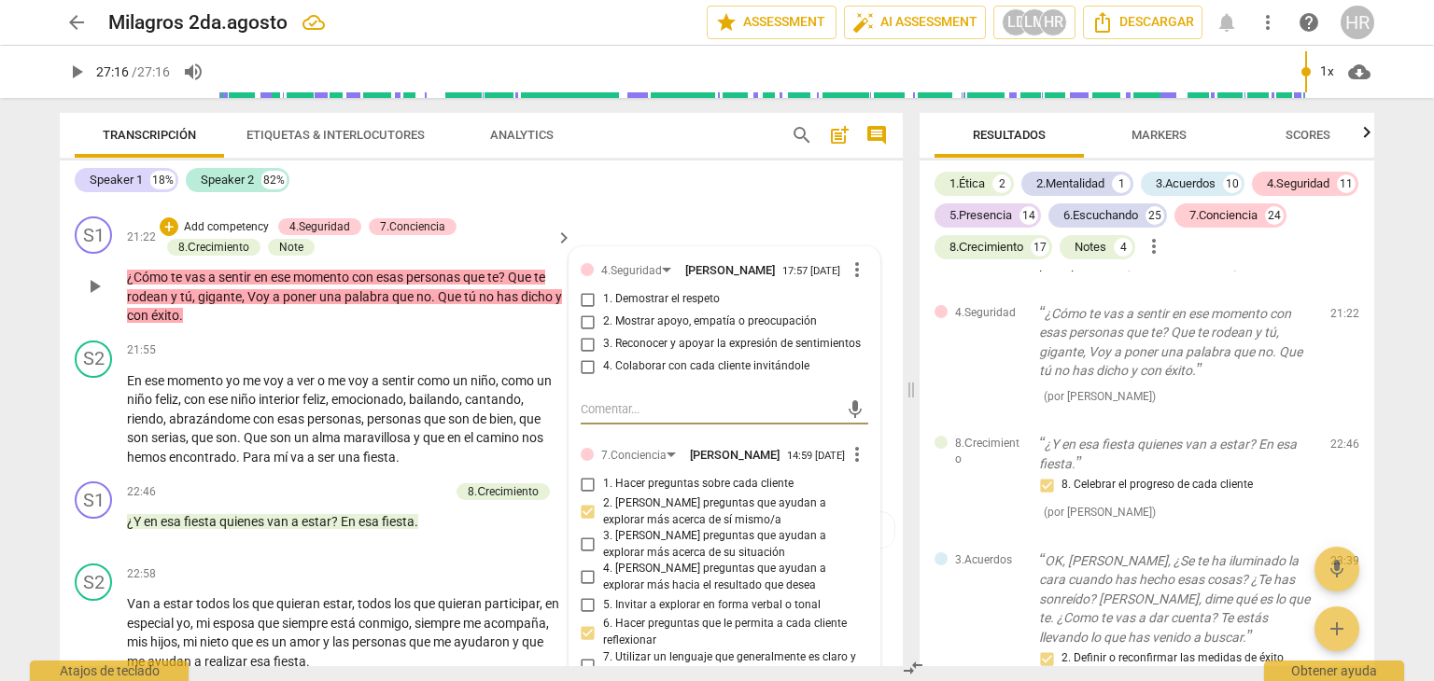
click at [586, 356] on input "3. Reconocer y apoyar la expresión de sentimientos" at bounding box center [588, 344] width 30 height 22
checkbox input "true"
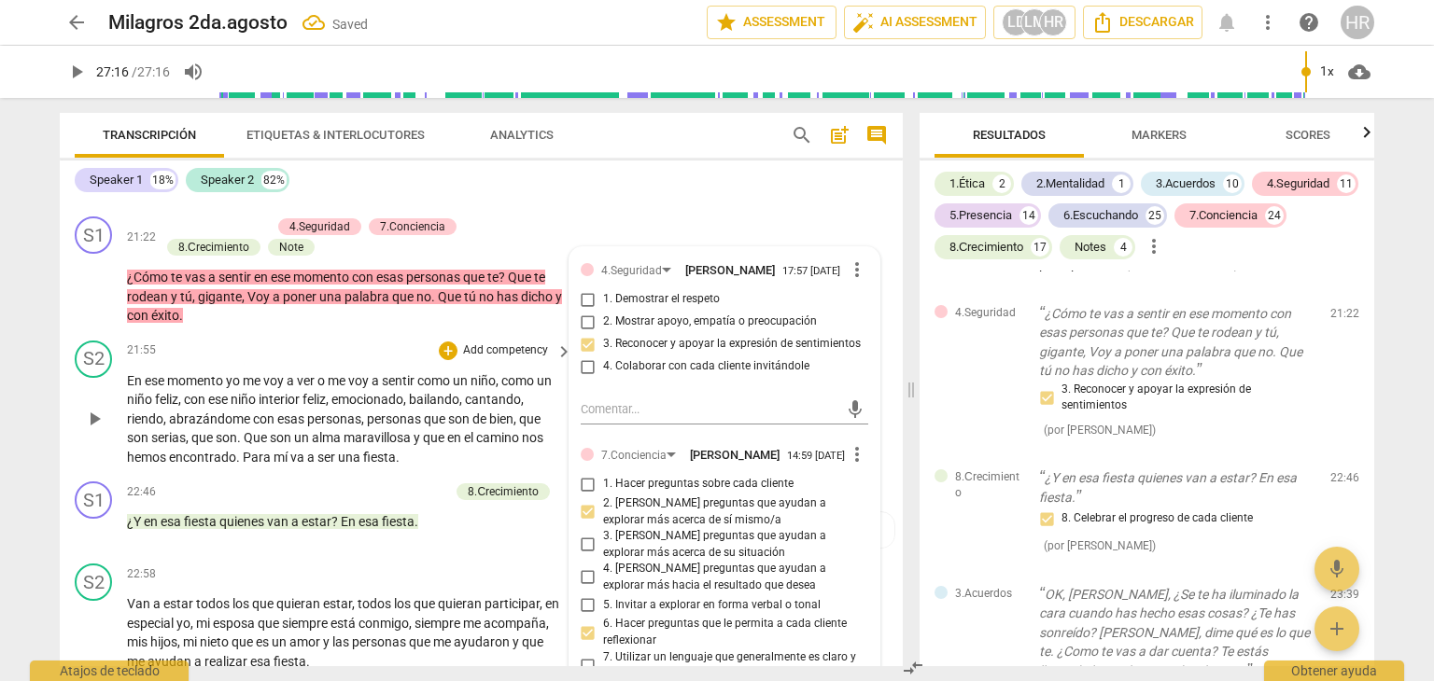
click at [555, 468] on p "En ese momento yo me voy a ver o me voy a sentir como un niño , como un niño fe…" at bounding box center [345, 420] width 436 height 96
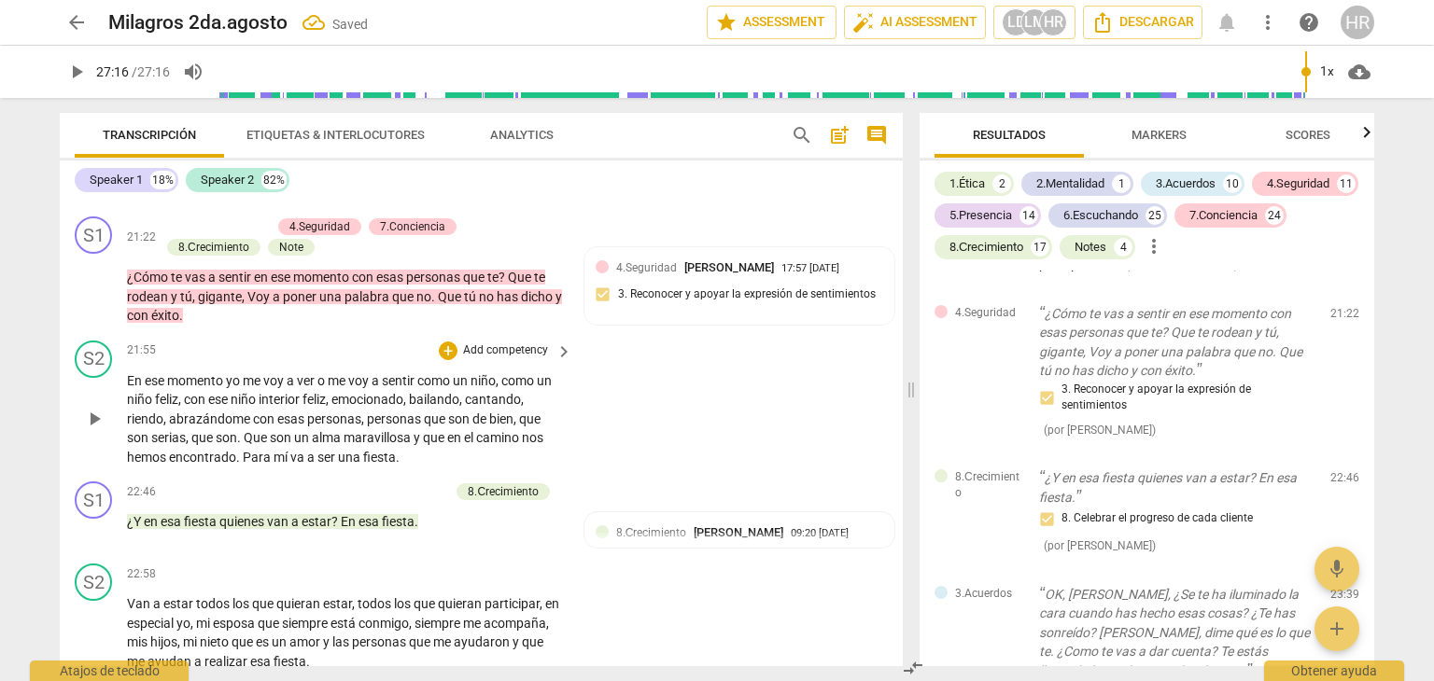
click at [570, 475] on div "S2 play_arrow pause 21:55 + Add competency keyboard_arrow_right En ese momento …" at bounding box center [481, 404] width 843 height 142
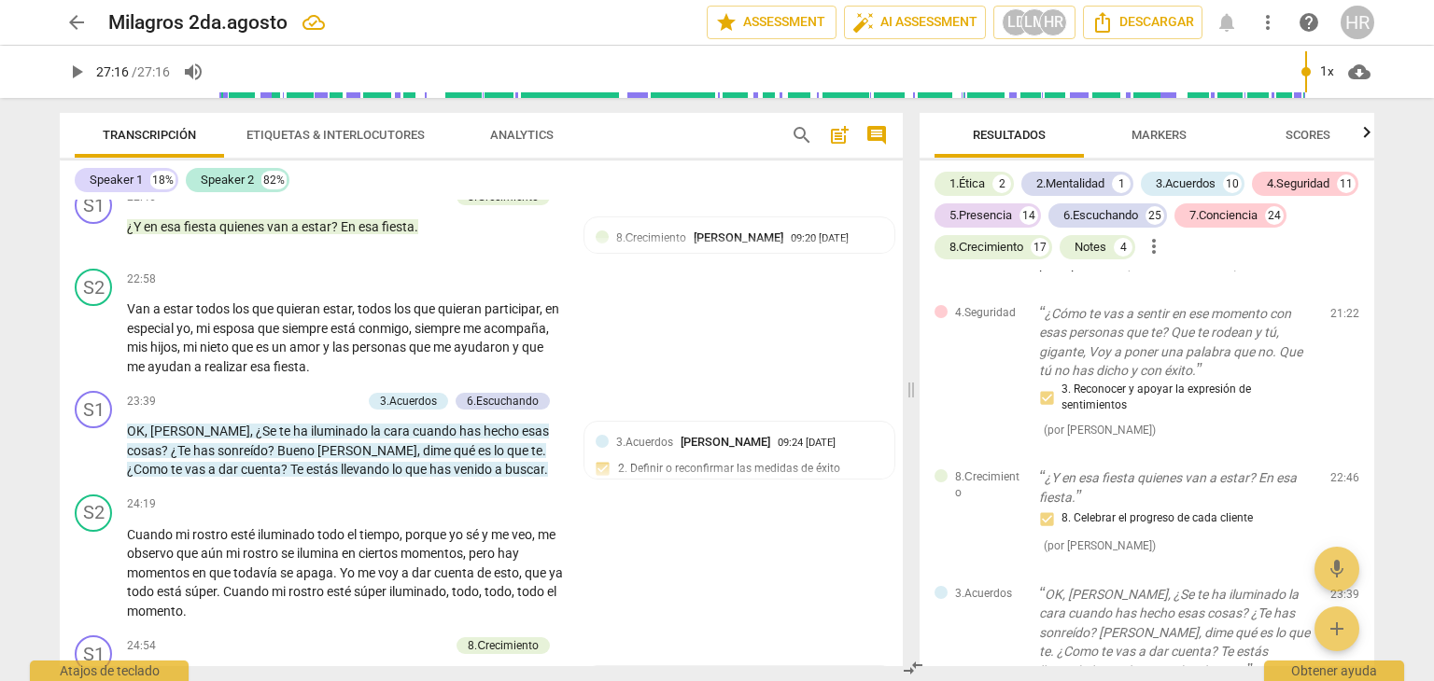
scroll to position [5422, 0]
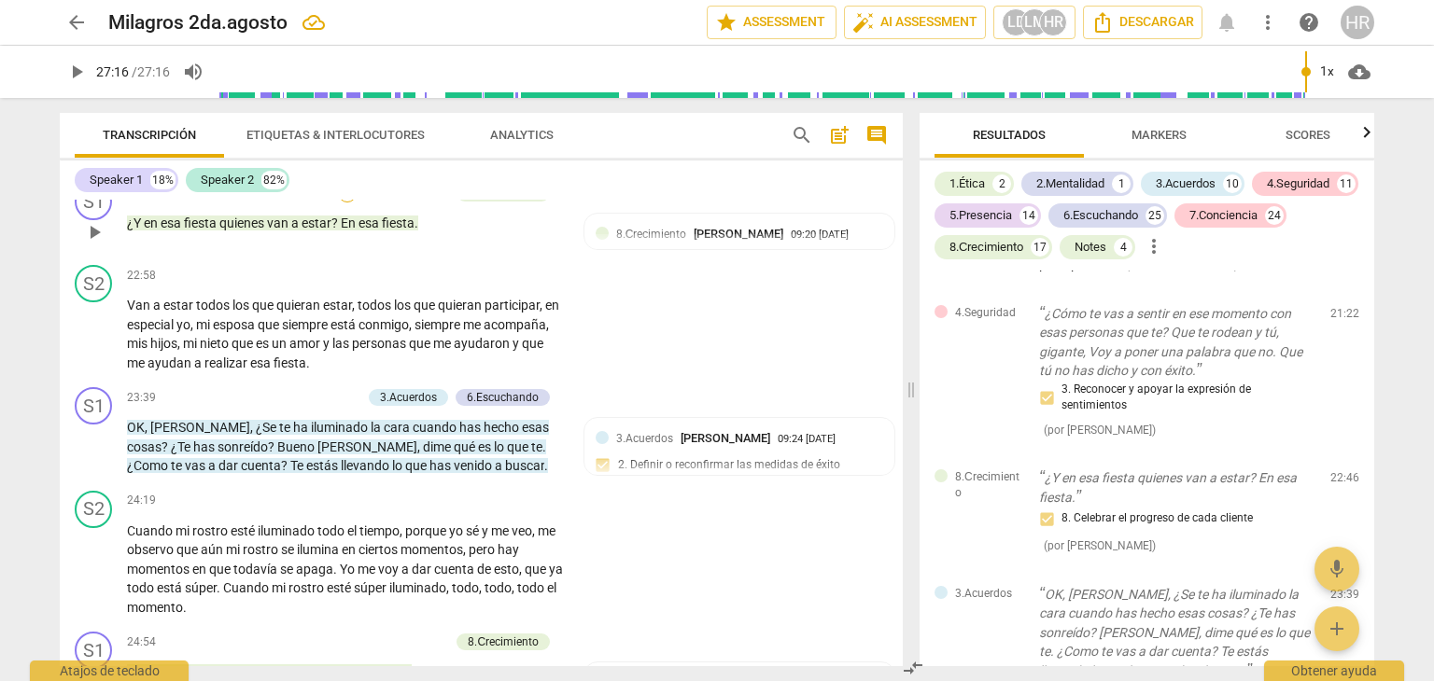
click at [346, 203] on div "+" at bounding box center [347, 193] width 19 height 19
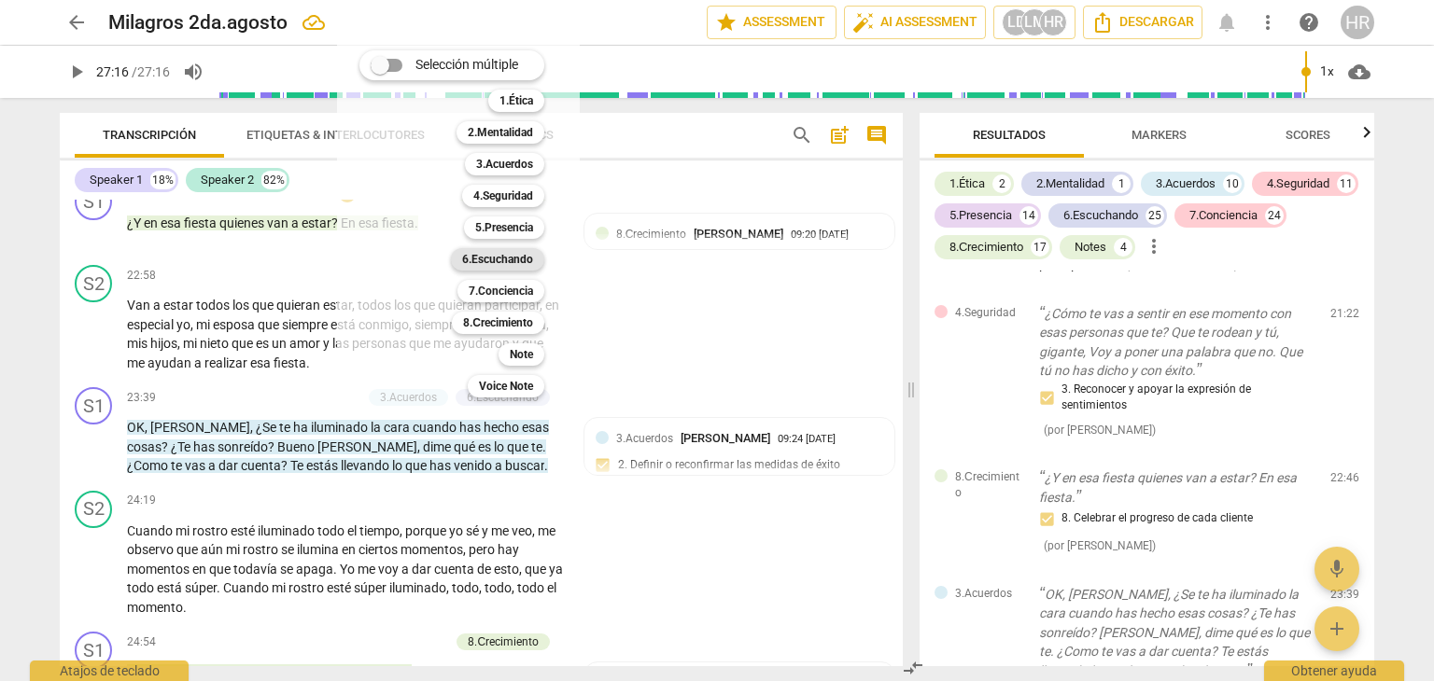
click at [504, 259] on b "6.Escuchando" at bounding box center [497, 259] width 71 height 22
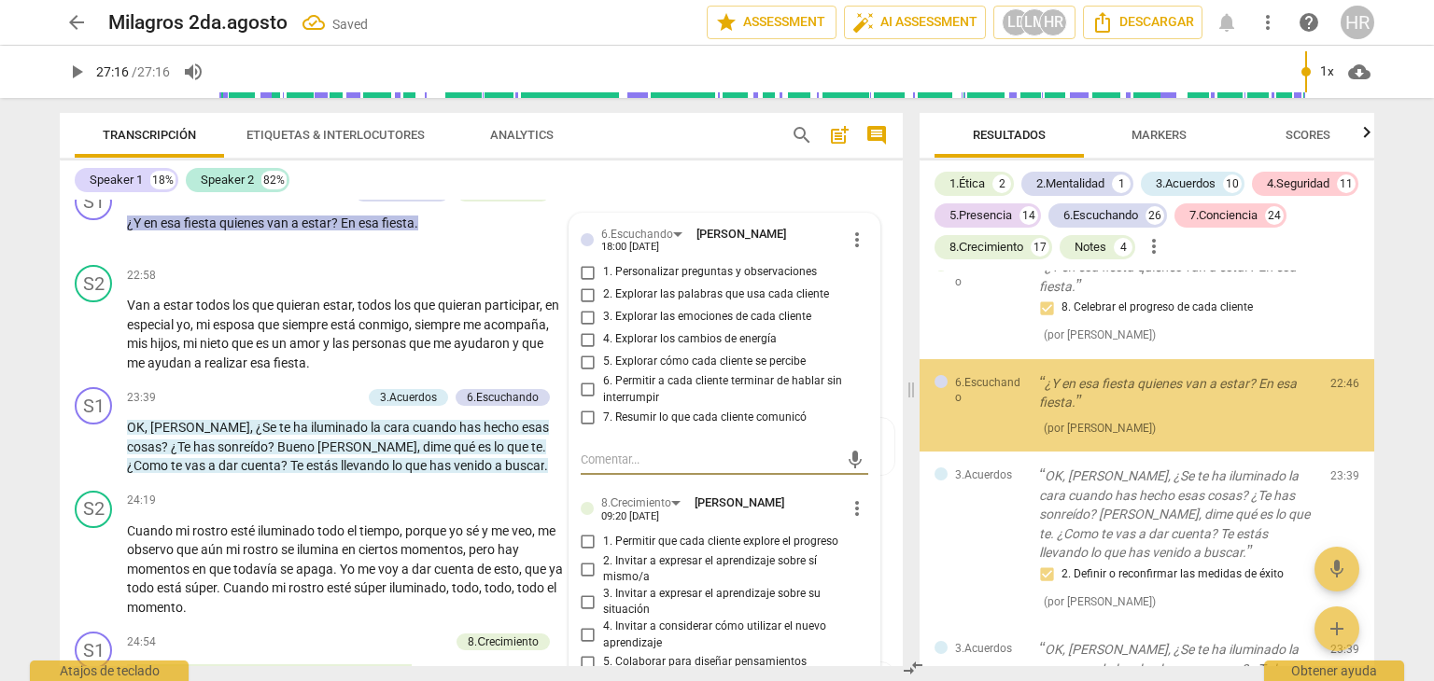
scroll to position [16149, 0]
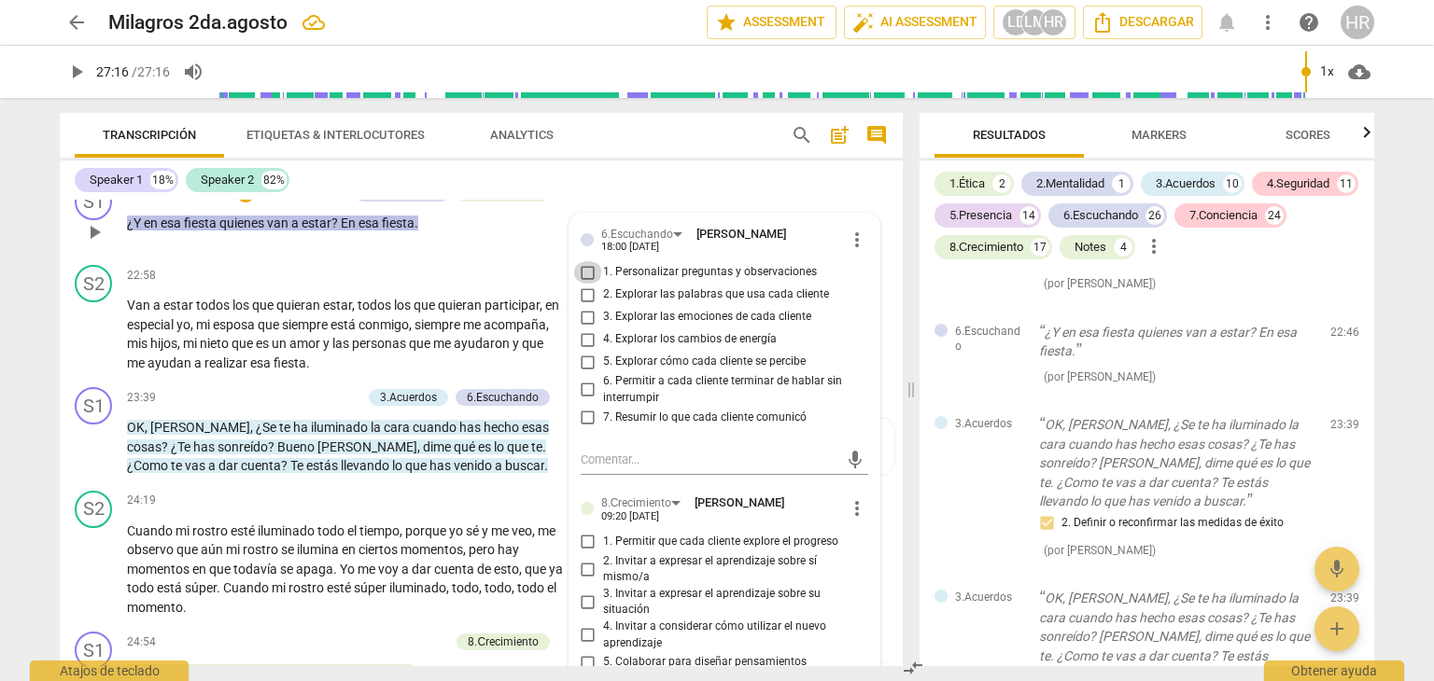
click at [586, 284] on input "1. Personalizar preguntas y observaciones" at bounding box center [588, 272] width 30 height 22
checkbox input "true"
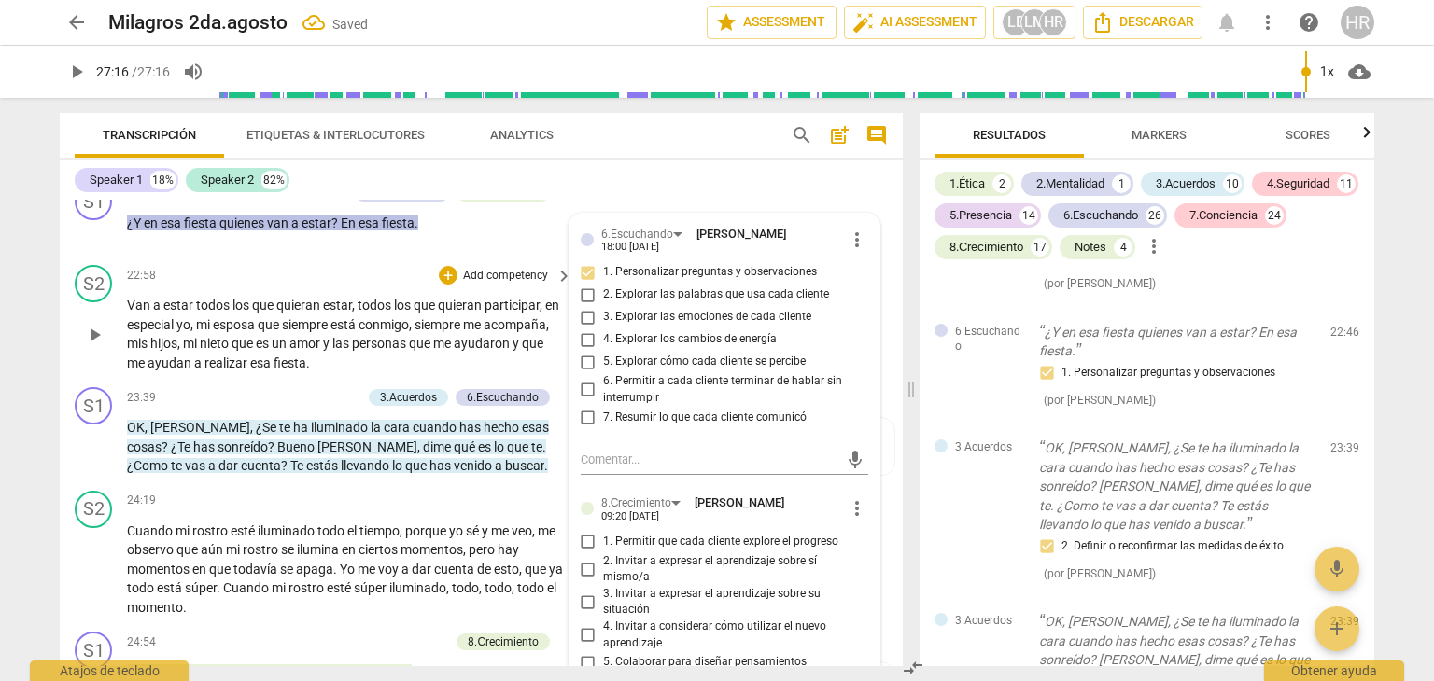
click at [556, 372] on p "Van a estar todos los que quieran estar , todos los que quieran participar , en…" at bounding box center [345, 334] width 436 height 77
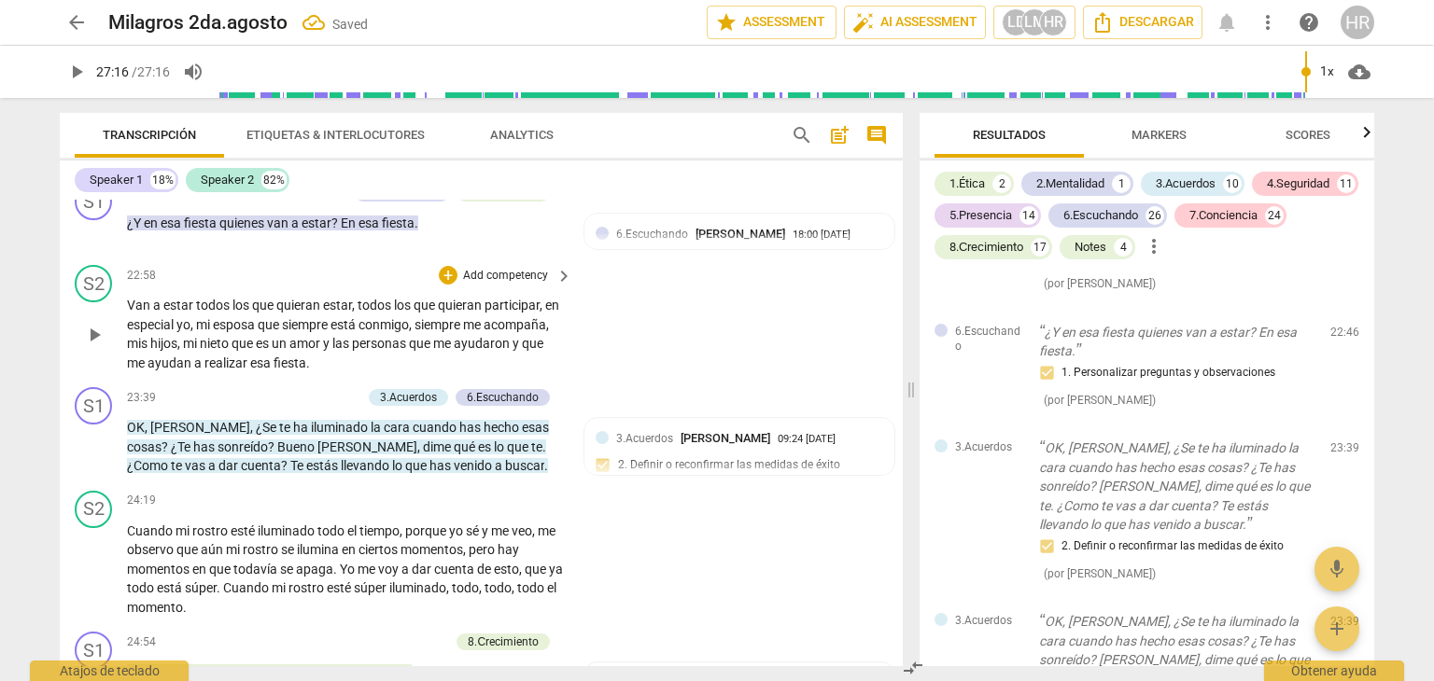
click at [556, 372] on p "Van a estar todos los que quieran estar , todos los que quieran participar , en…" at bounding box center [345, 334] width 436 height 77
click at [572, 380] on div "S2 play_arrow pause 22:58 + Add competency keyboard_arrow_right Van a estar tod…" at bounding box center [481, 319] width 843 height 122
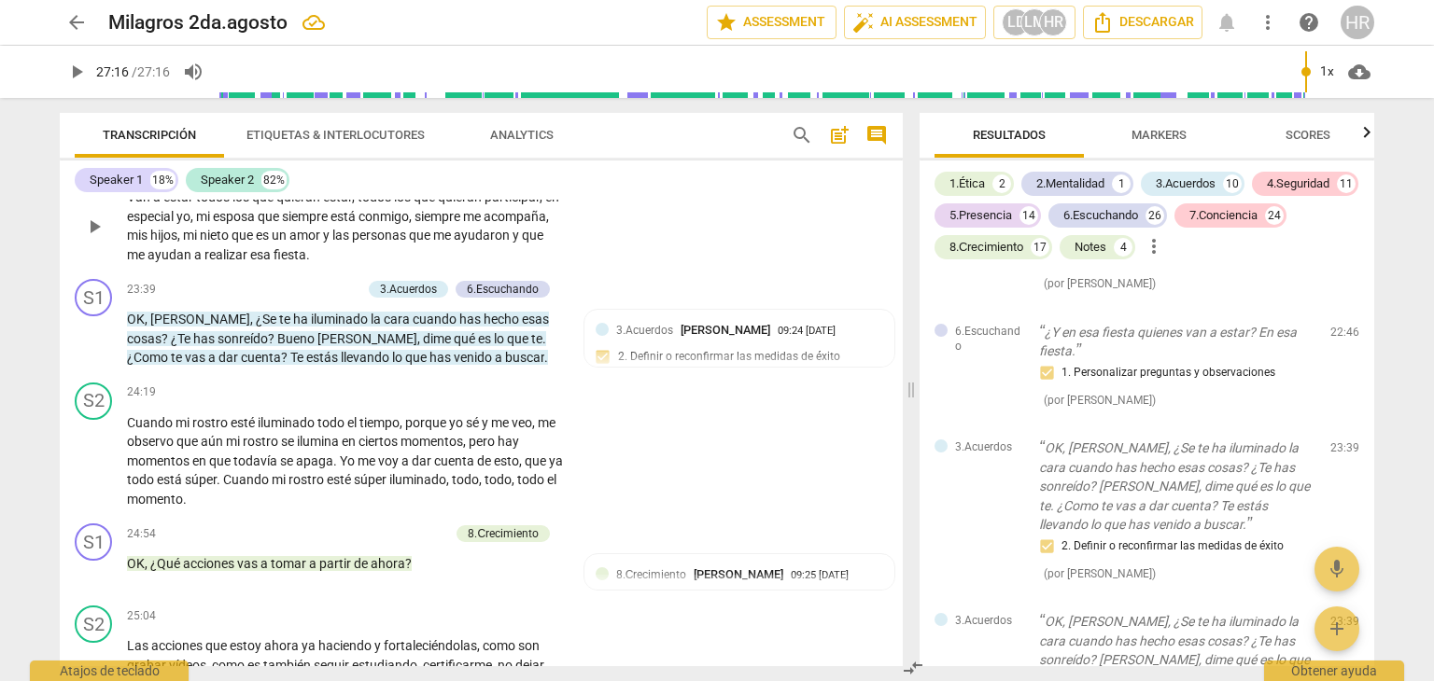
scroll to position [5534, 0]
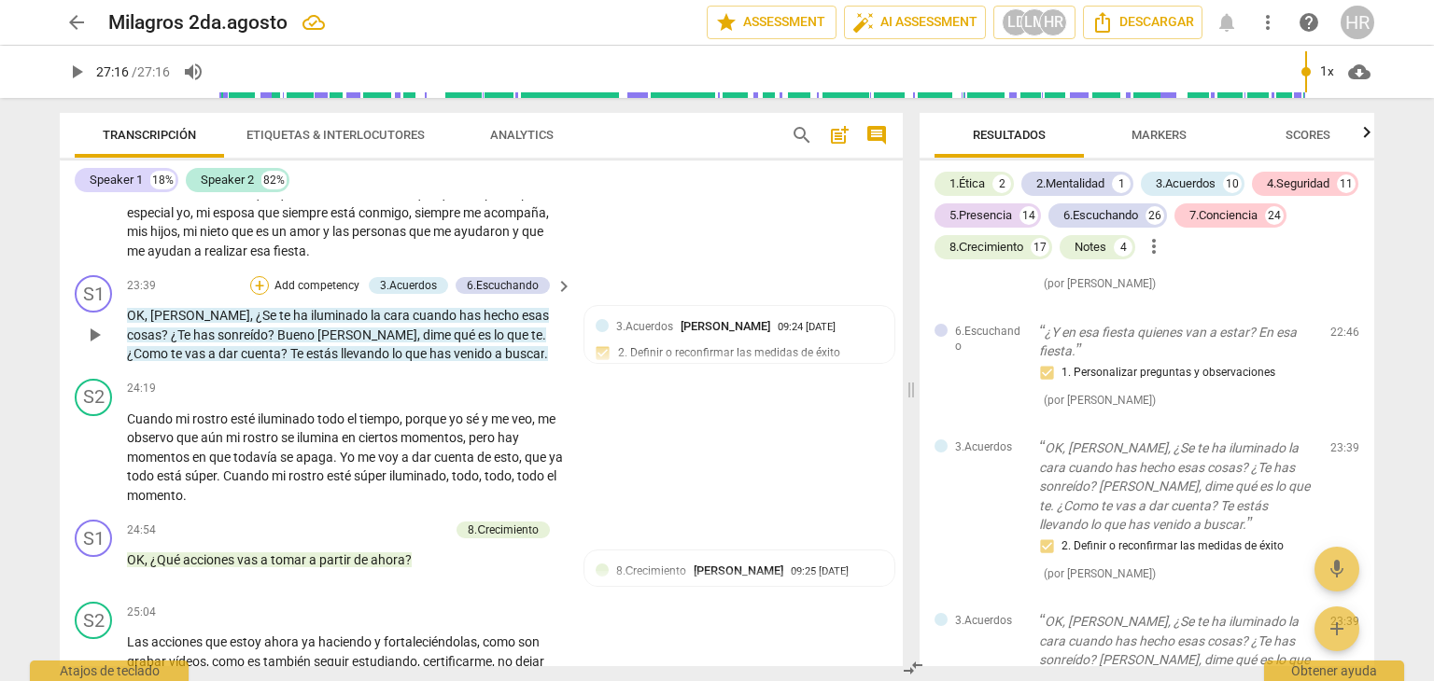
click at [258, 295] on div "+" at bounding box center [259, 285] width 19 height 19
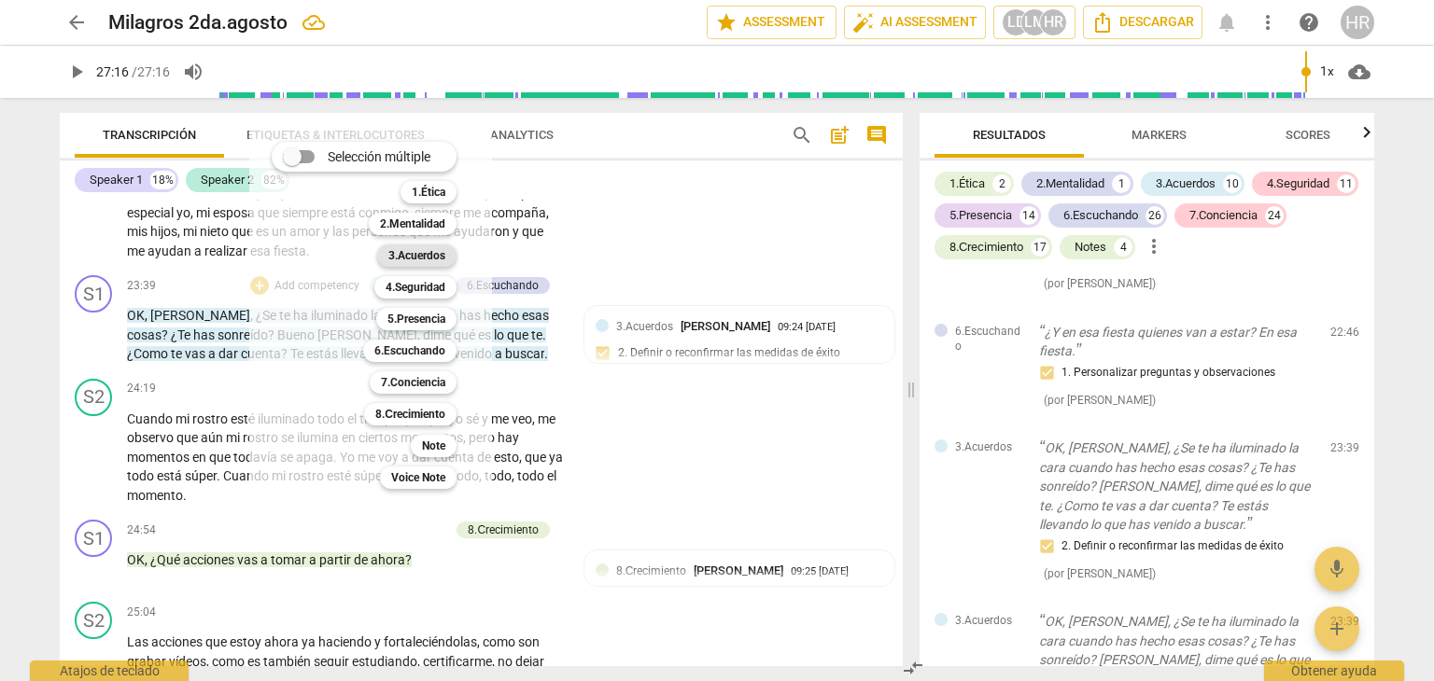
click at [426, 254] on b "3.Acuerdos" at bounding box center [416, 256] width 57 height 22
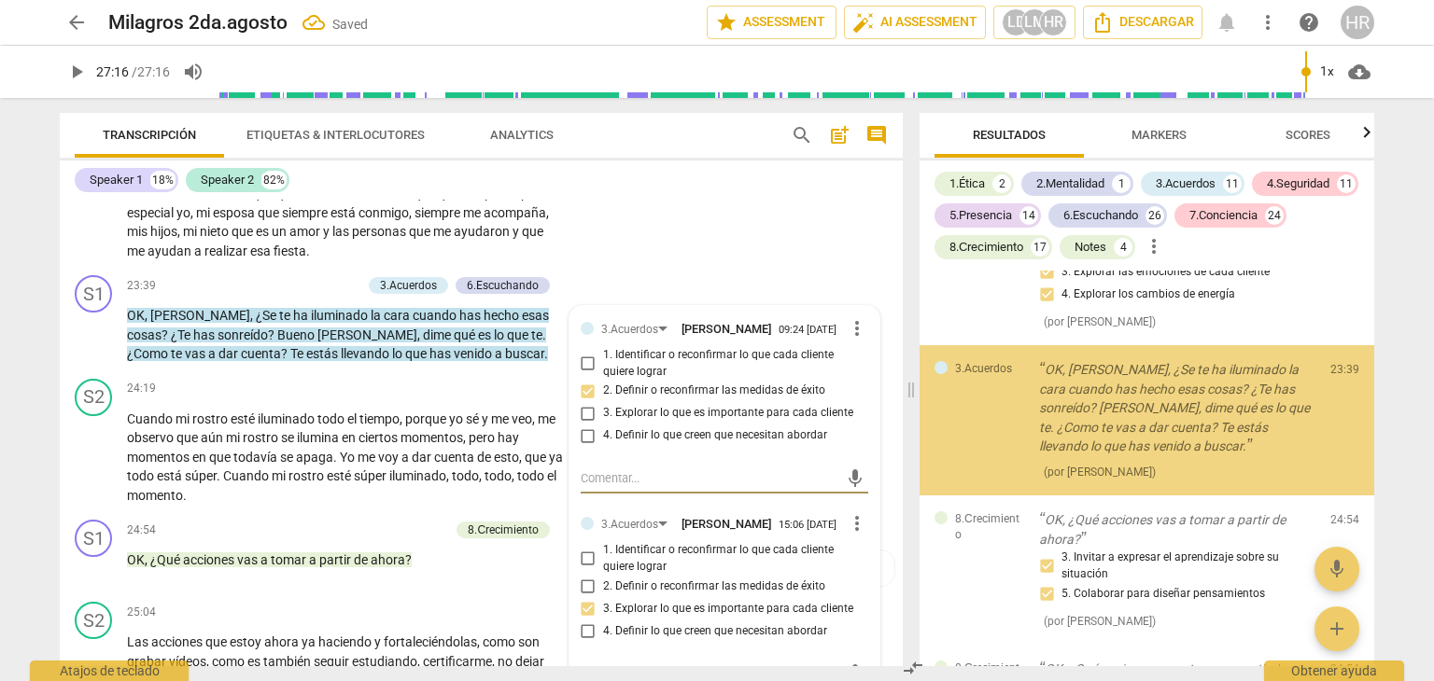
scroll to position [16848, 0]
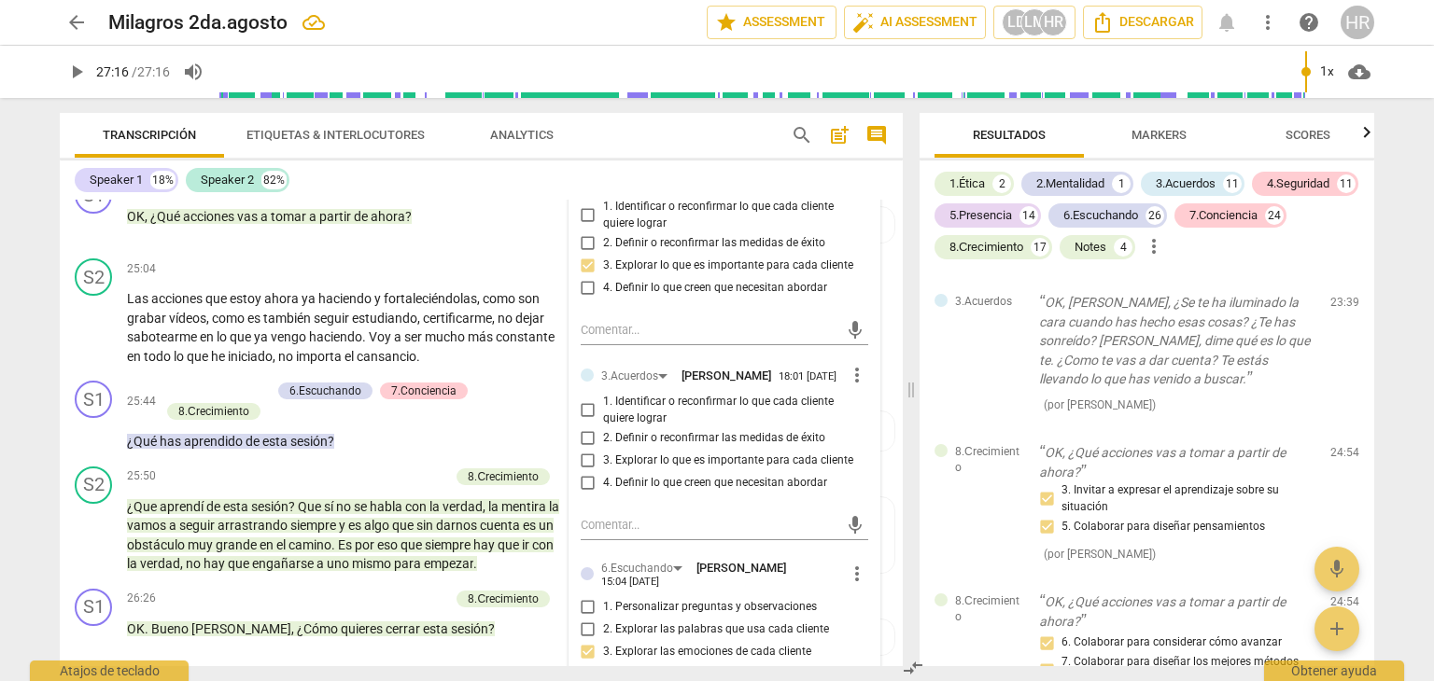
scroll to position [5907, 0]
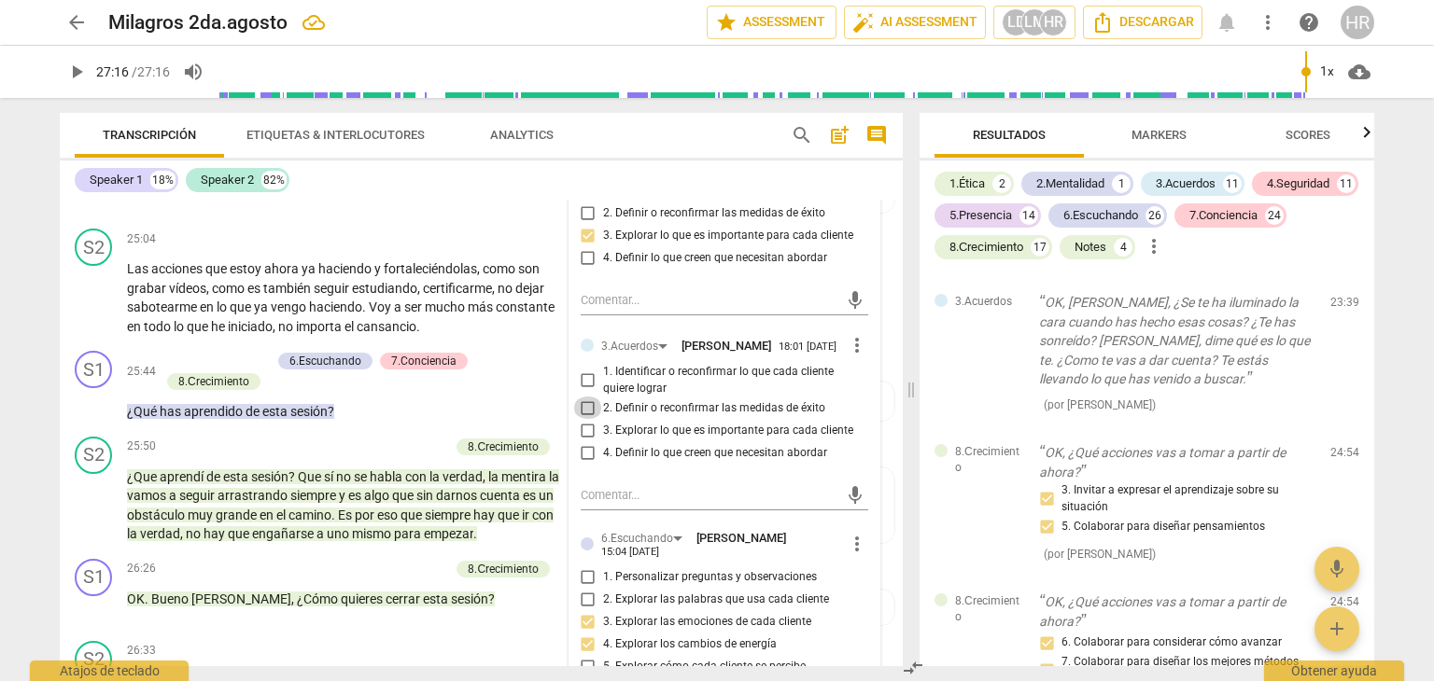
click at [586, 419] on input "2. Definir o reconfirmar las medidas de éxito" at bounding box center [588, 408] width 30 height 22
checkbox input "true"
click at [559, 383] on div "+ Add competency 6.Escuchando 7.Conciencia 8.Сrecimiento keyboard_arrow_right" at bounding box center [365, 371] width 418 height 41
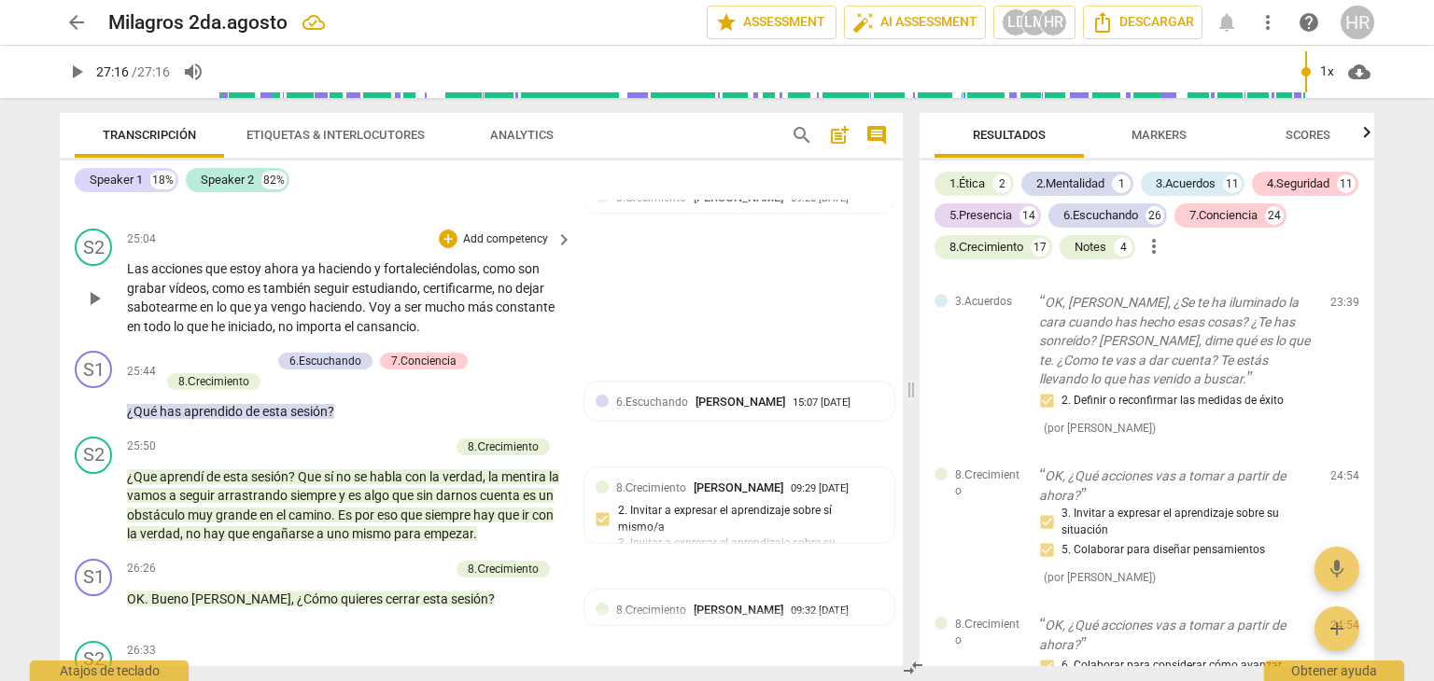
click at [584, 315] on div "S2 play_arrow pause 25:04 + Add competency keyboard_arrow_right Las acciones qu…" at bounding box center [481, 282] width 843 height 122
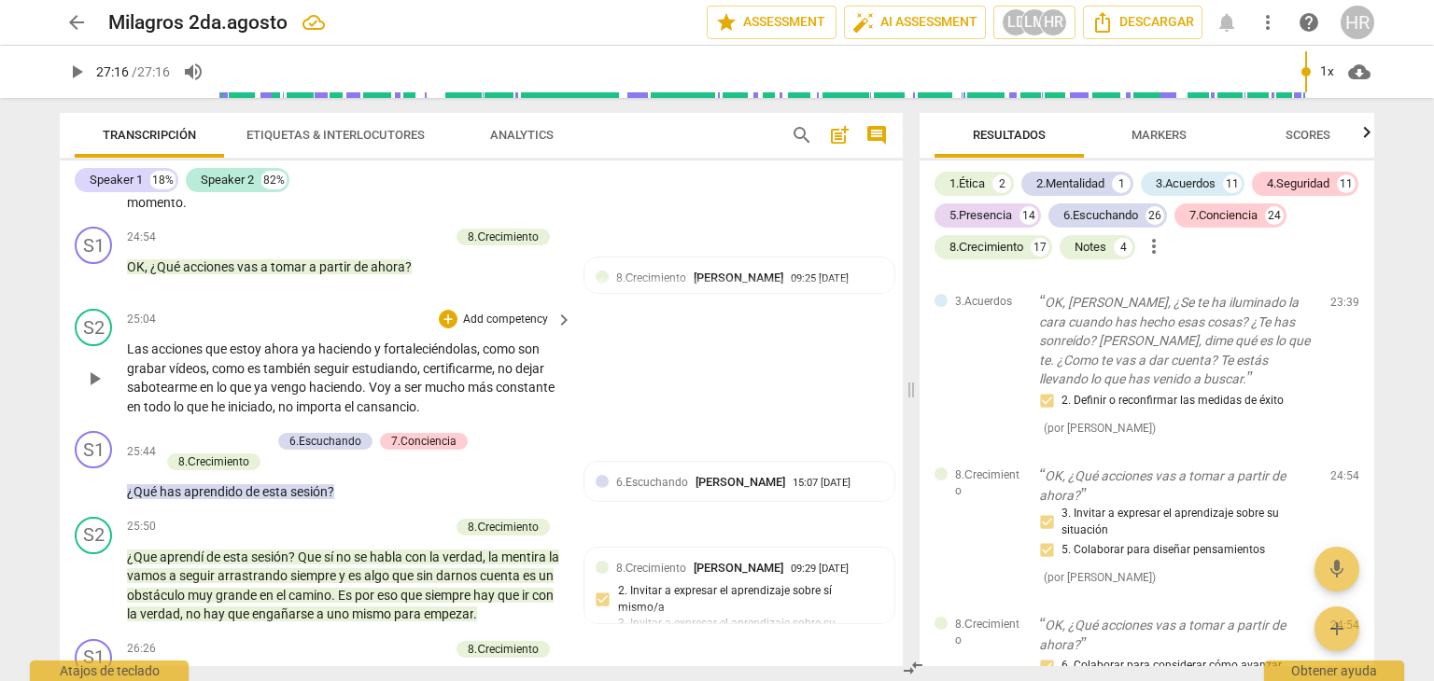
scroll to position [5795, 0]
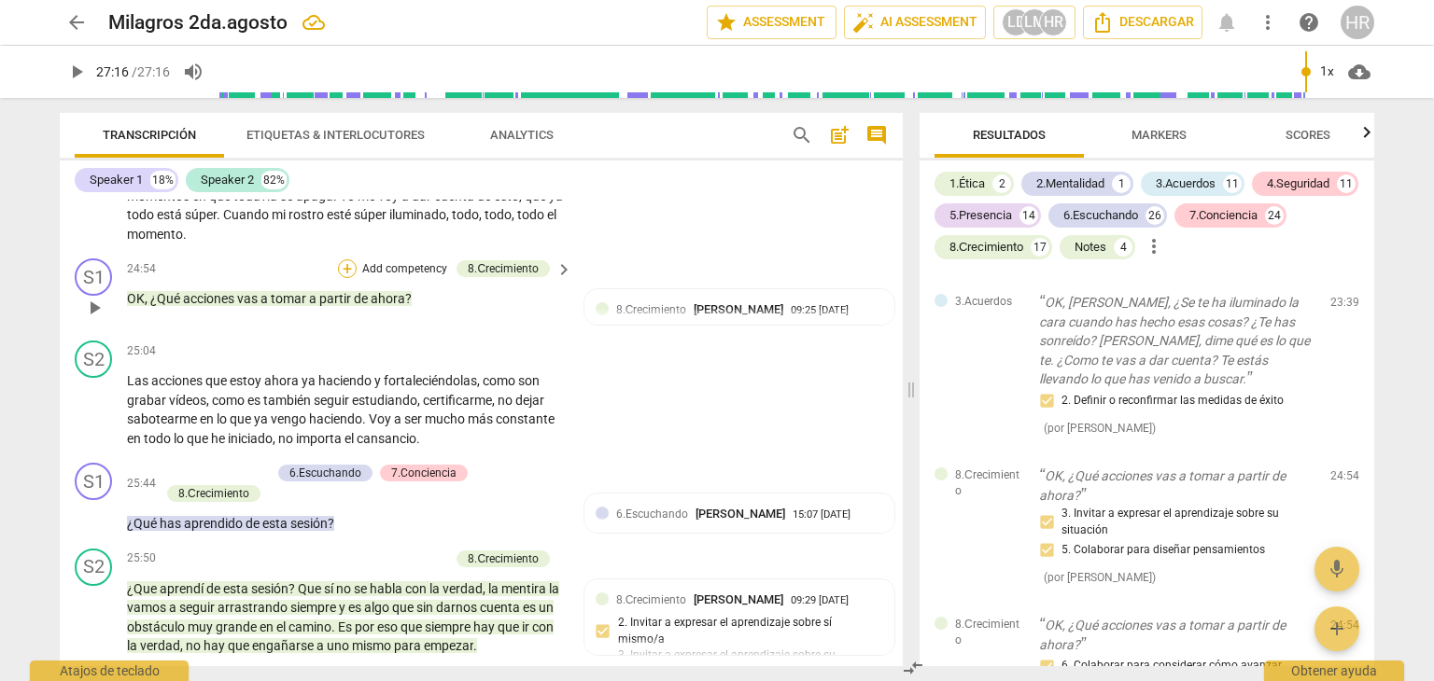
click at [344, 278] on div "+" at bounding box center [347, 269] width 19 height 19
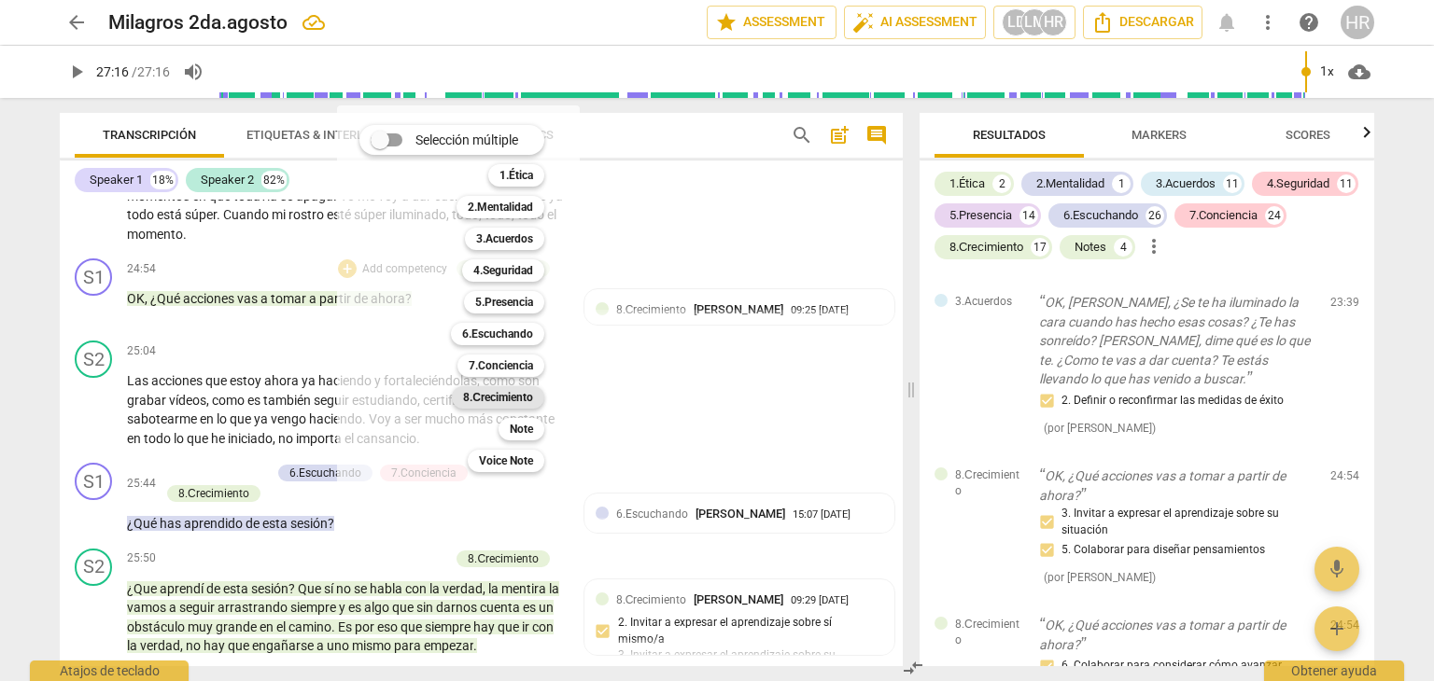
click at [516, 397] on b "8.Сrecimiento" at bounding box center [498, 397] width 70 height 22
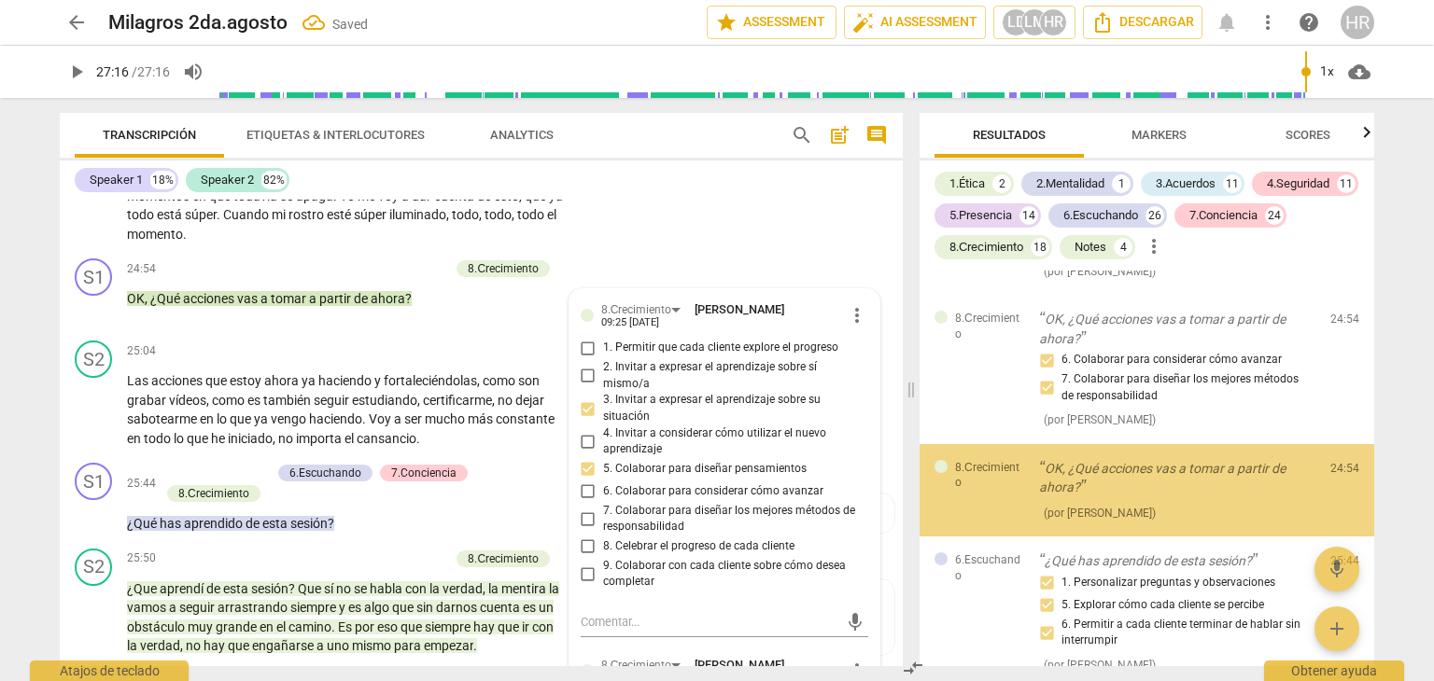
scroll to position [17290, 0]
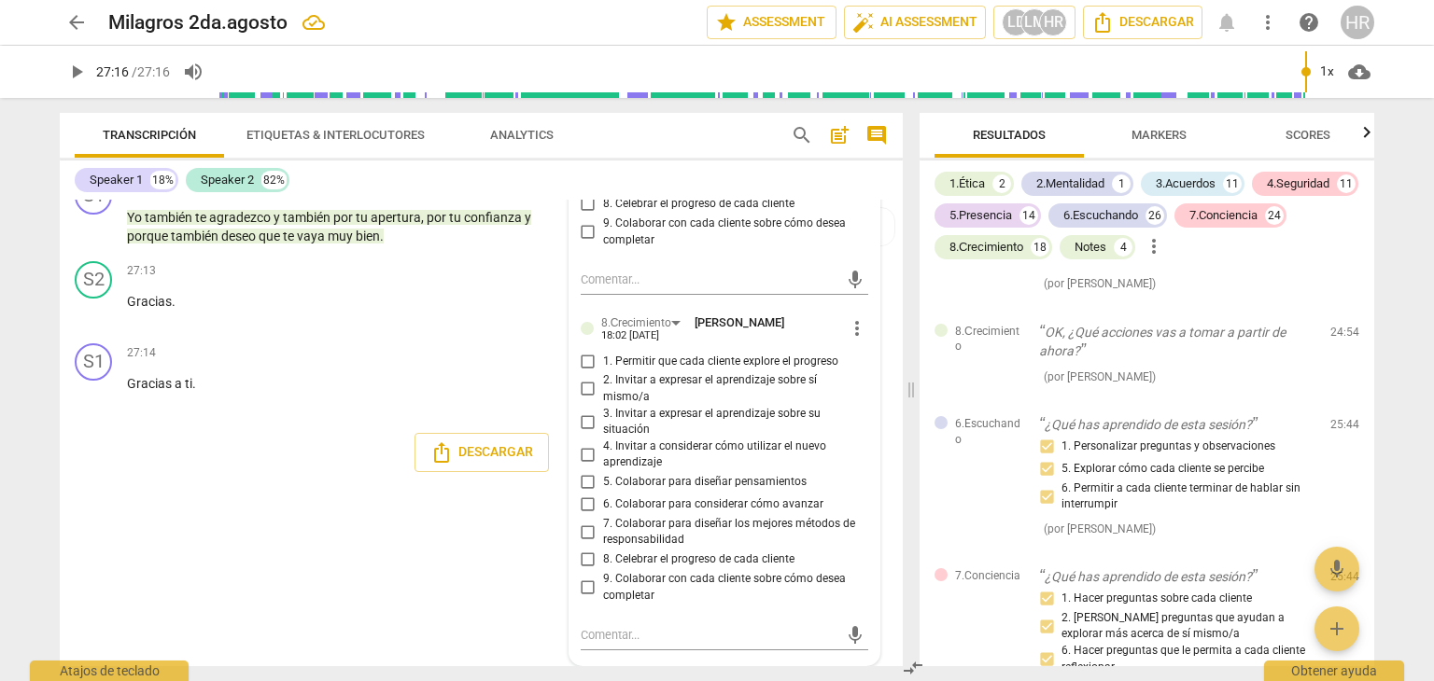
scroll to position [6505, 0]
click at [583, 543] on input "7. Colaborar para diseñar los mejores métodos de responsabilidad" at bounding box center [588, 532] width 30 height 22
checkbox input "true"
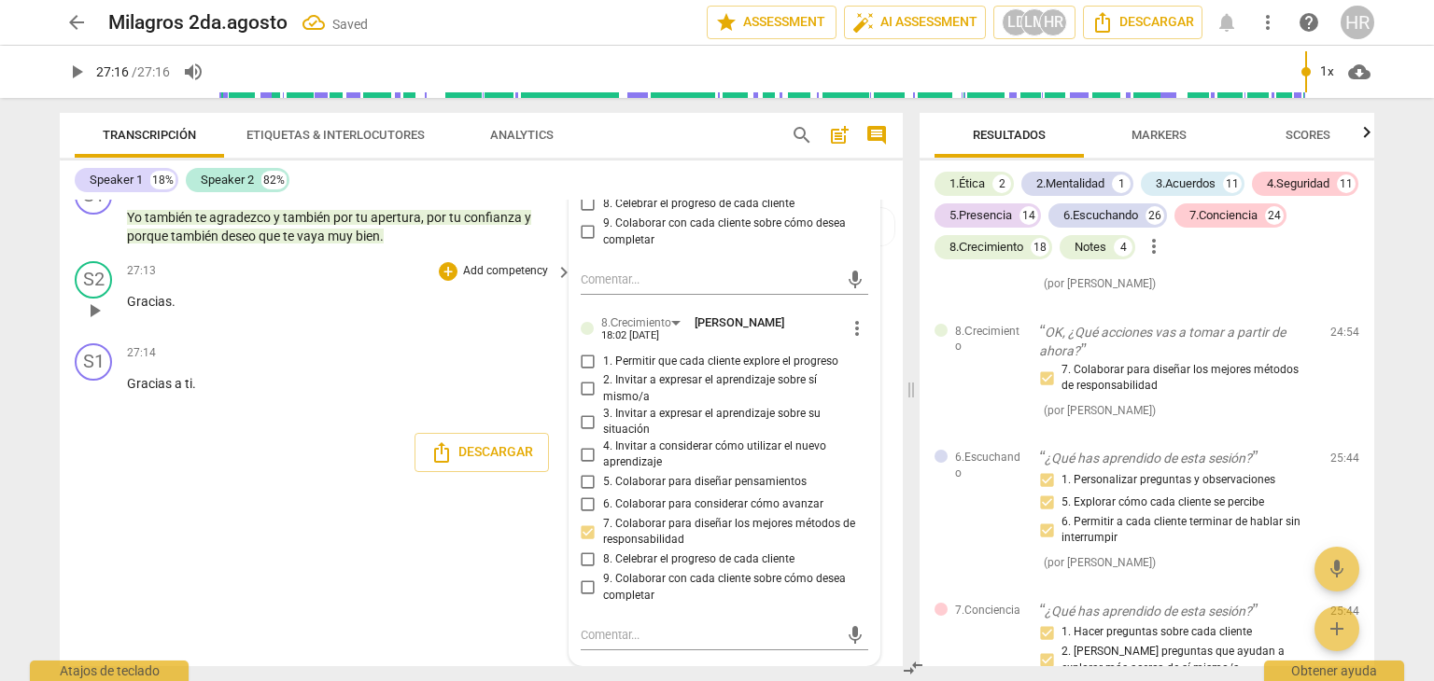
click at [562, 276] on div "S2 play_arrow pause 27:13 + Add competency keyboard_arrow_right Gracias ." at bounding box center [481, 295] width 843 height 82
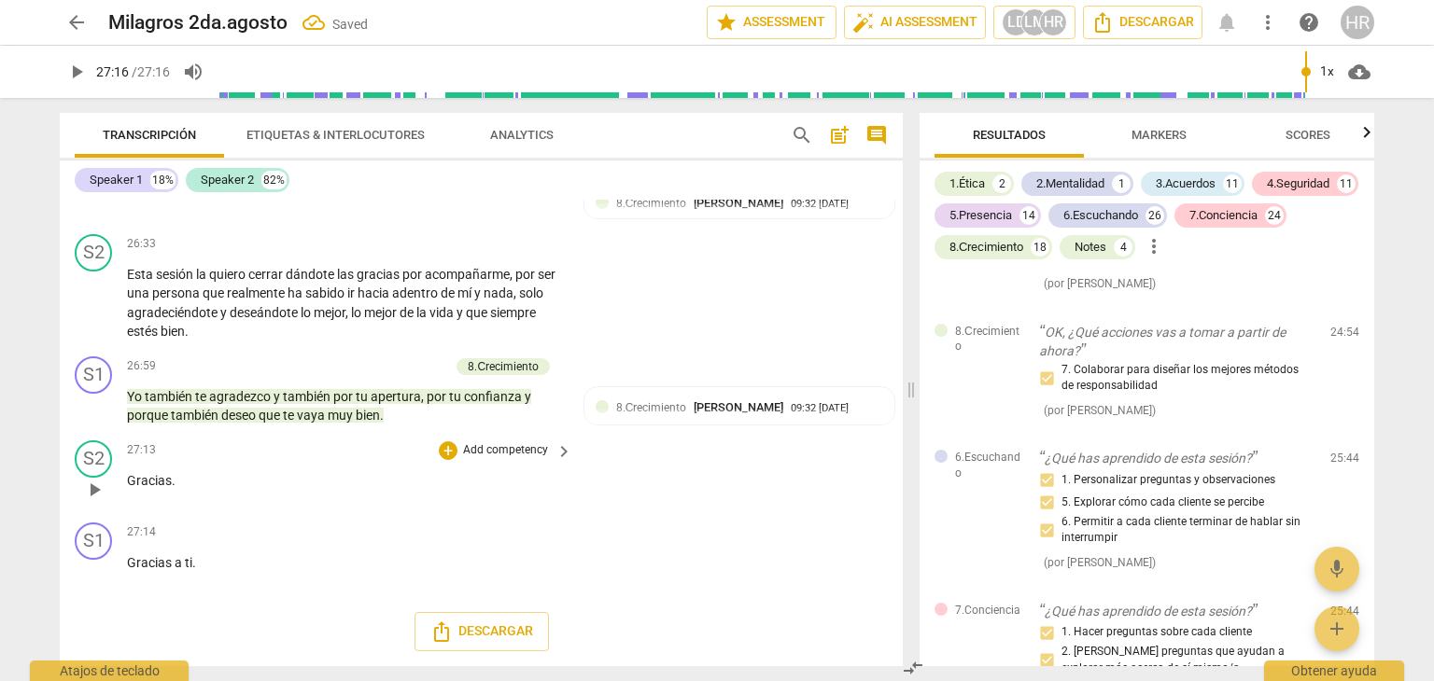
scroll to position [6340, 0]
click at [562, 276] on div "Esta sesión la quiero cerrar dándote las gracias por acompañarme , por ser una …" at bounding box center [350, 303] width 447 height 77
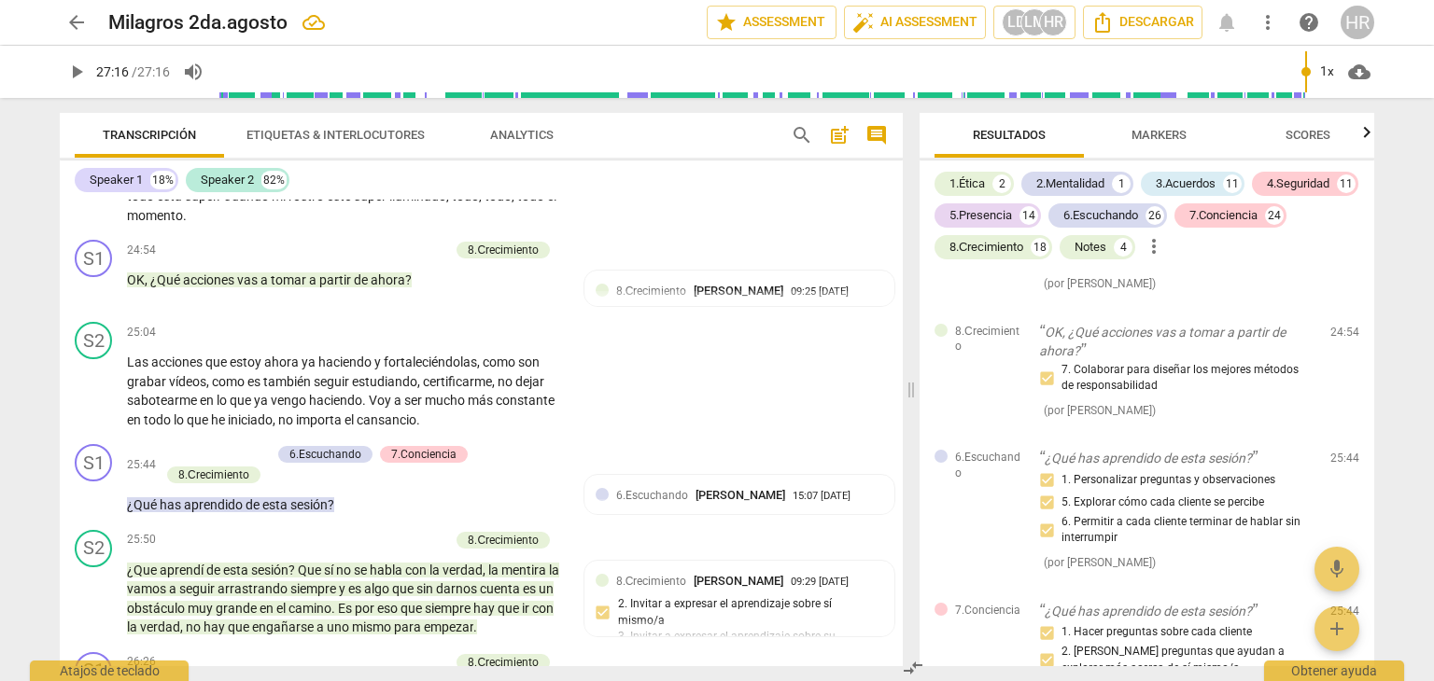
scroll to position [5780, 0]
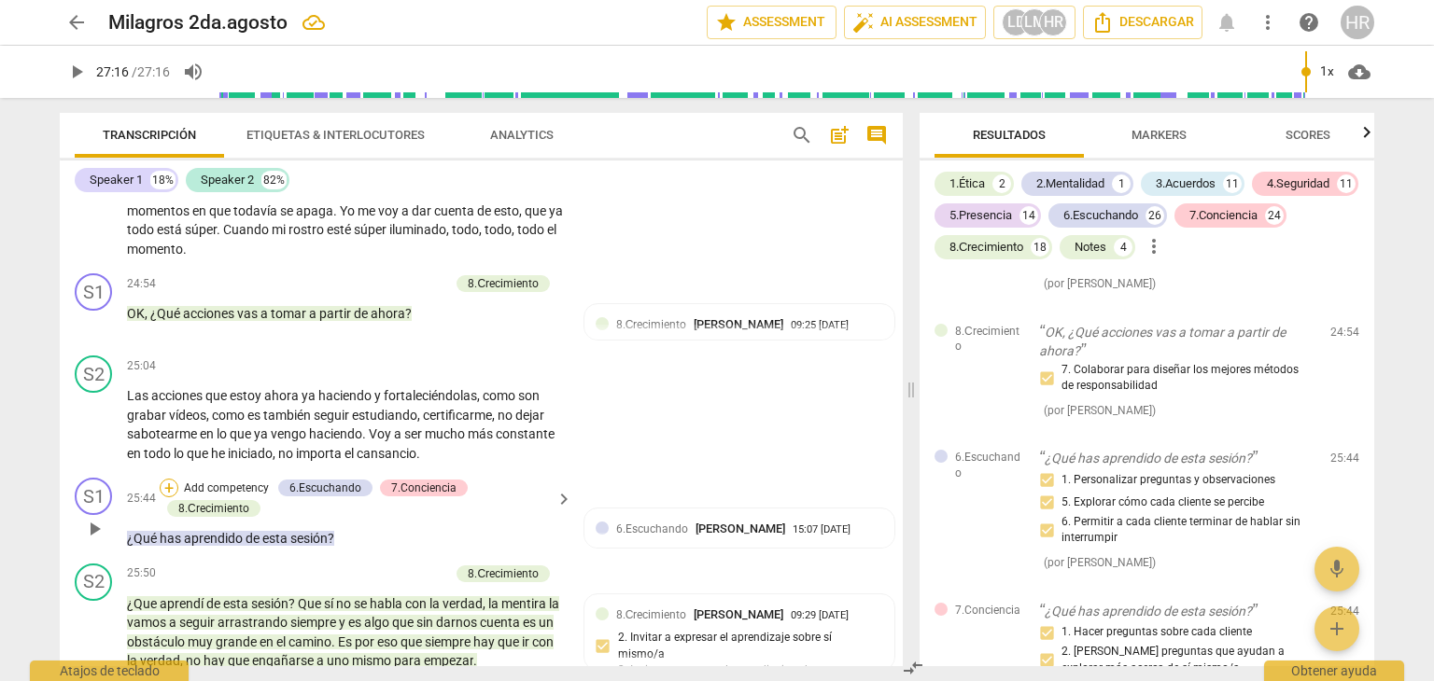
click at [166, 498] on div "+" at bounding box center [169, 488] width 19 height 19
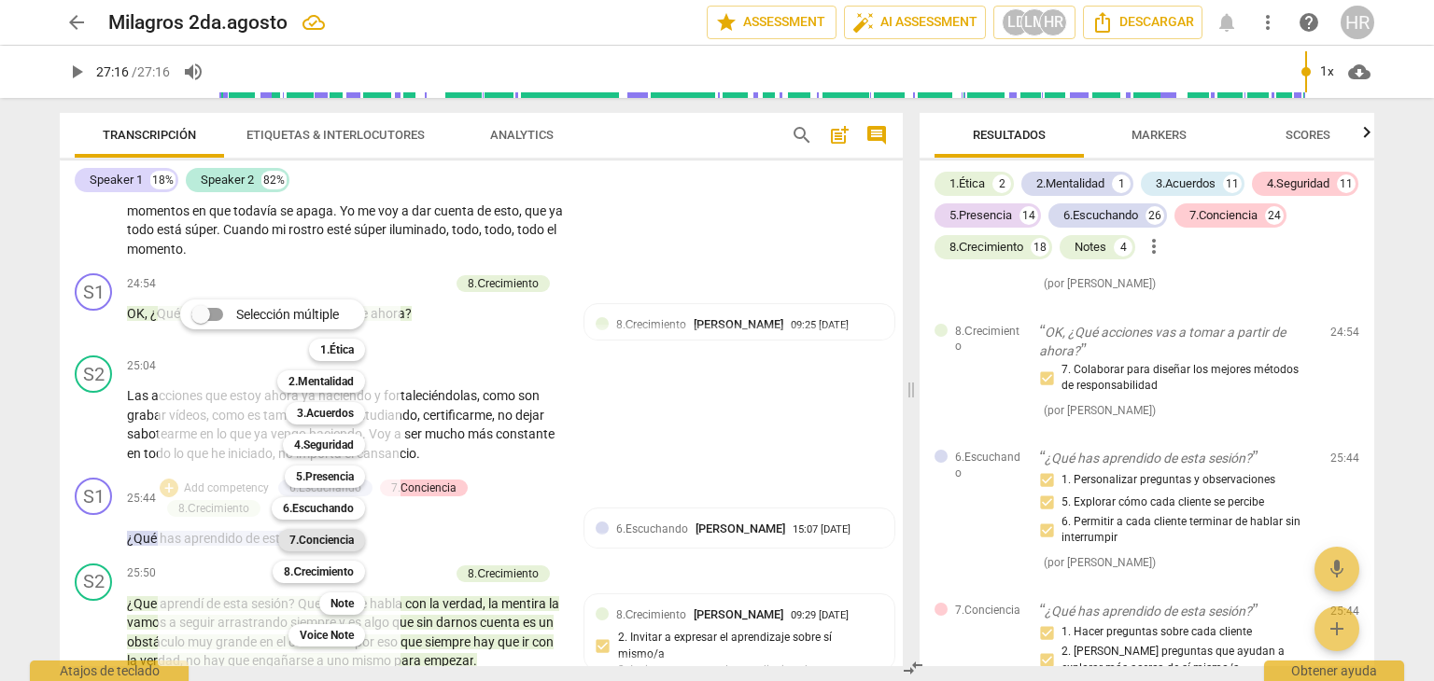
click at [336, 541] on b "7.Conciencia" at bounding box center [321, 540] width 64 height 22
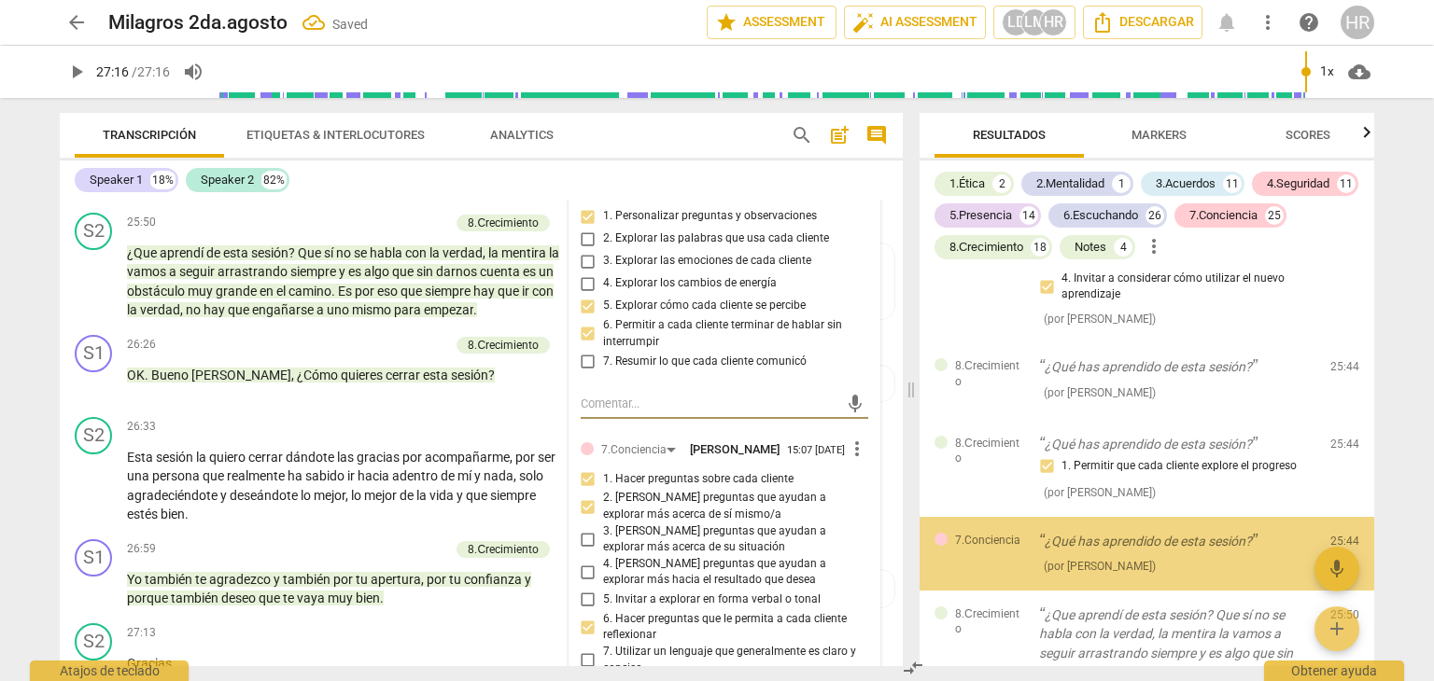
scroll to position [18069, 0]
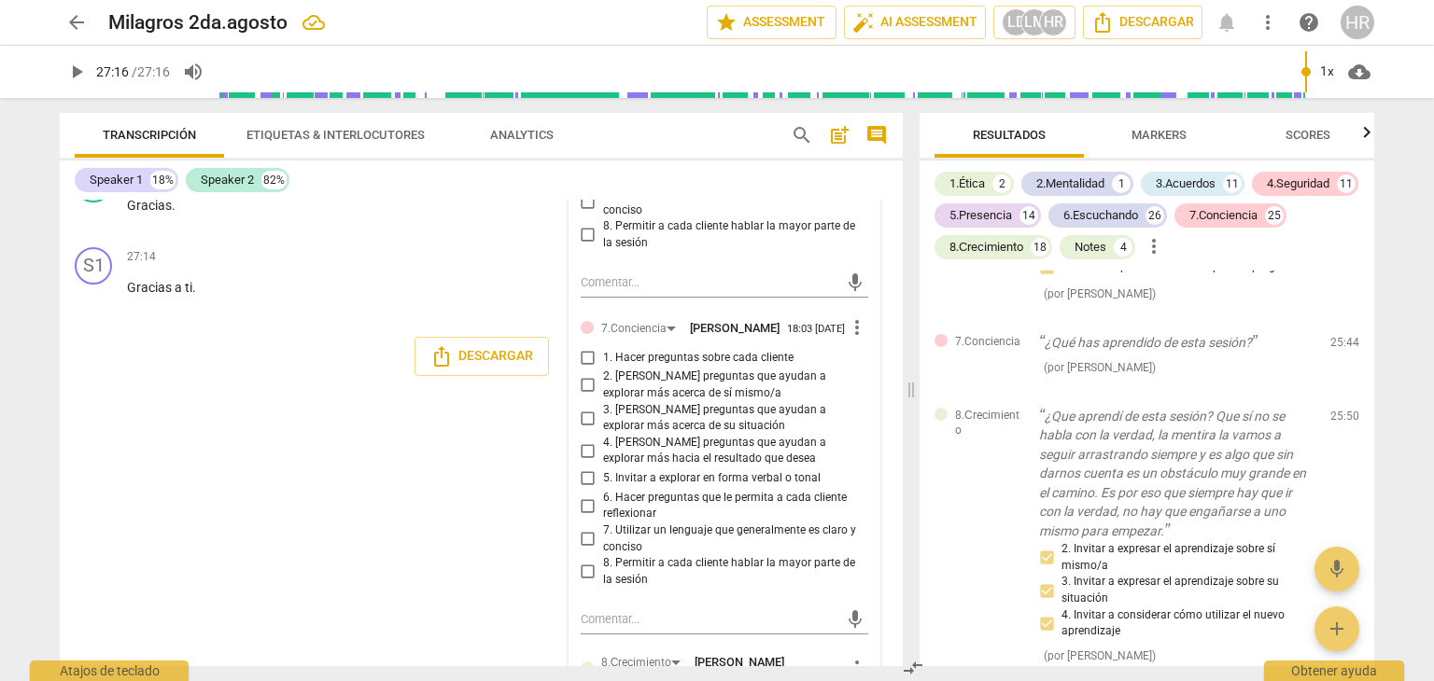
scroll to position [6617, 0]
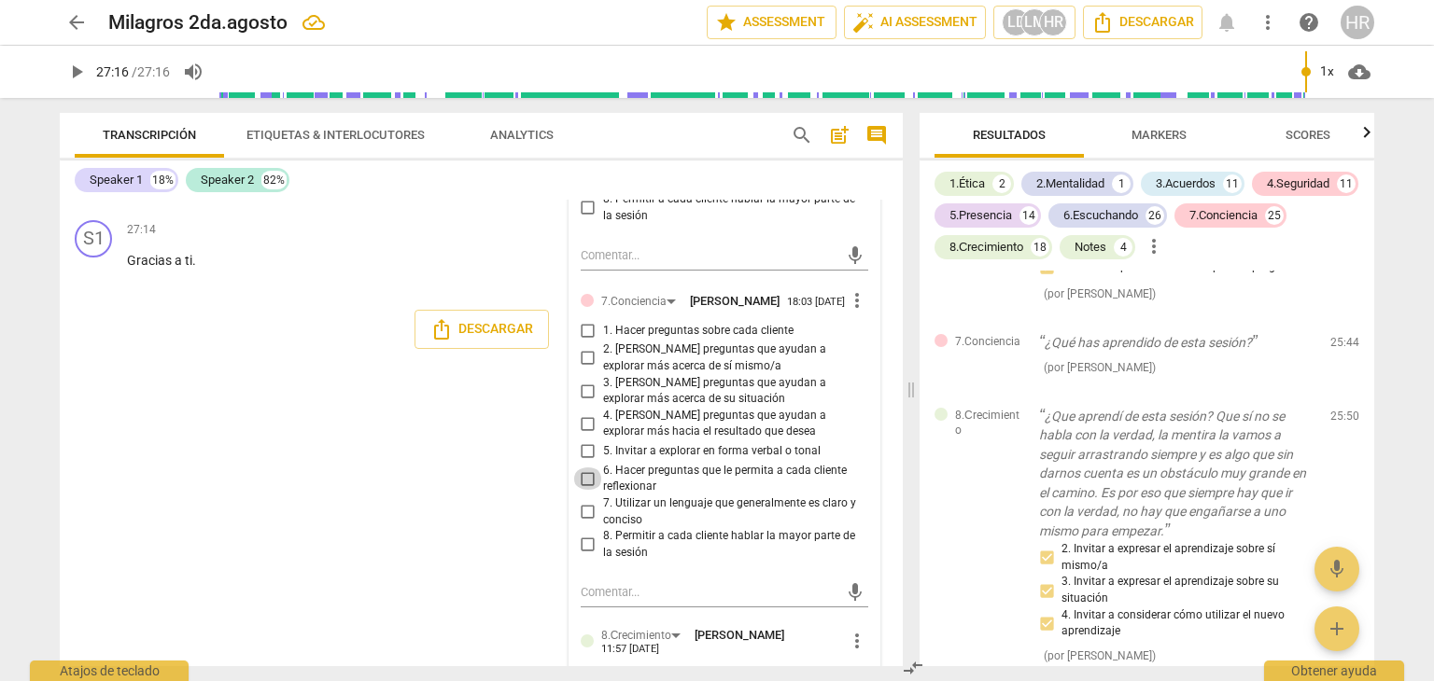
click at [583, 490] on input "6. Hacer preguntas que le permita a cada cliente reflexionar" at bounding box center [588, 479] width 30 height 22
checkbox input "true"
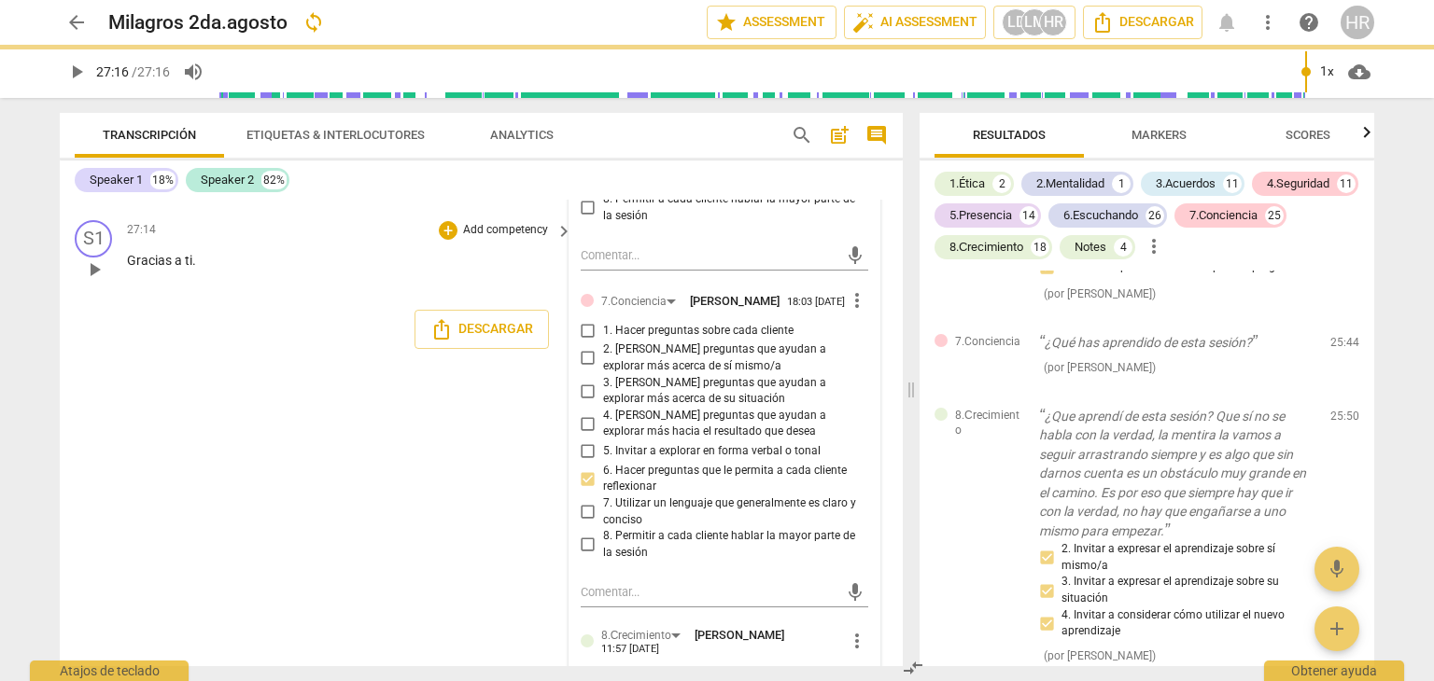
click at [555, 288] on div "27:14 + Add competency keyboard_arrow_right Gracias a ti ." at bounding box center [350, 253] width 447 height 67
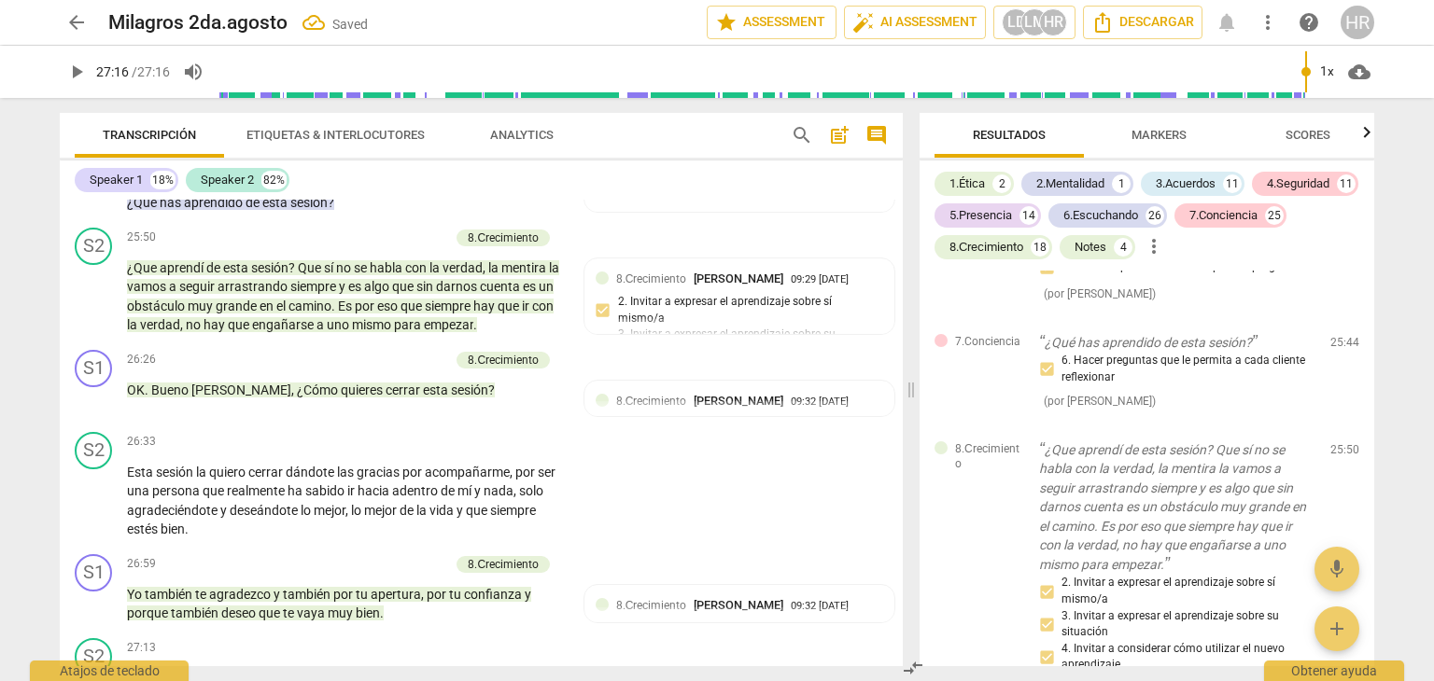
scroll to position [6079, 0]
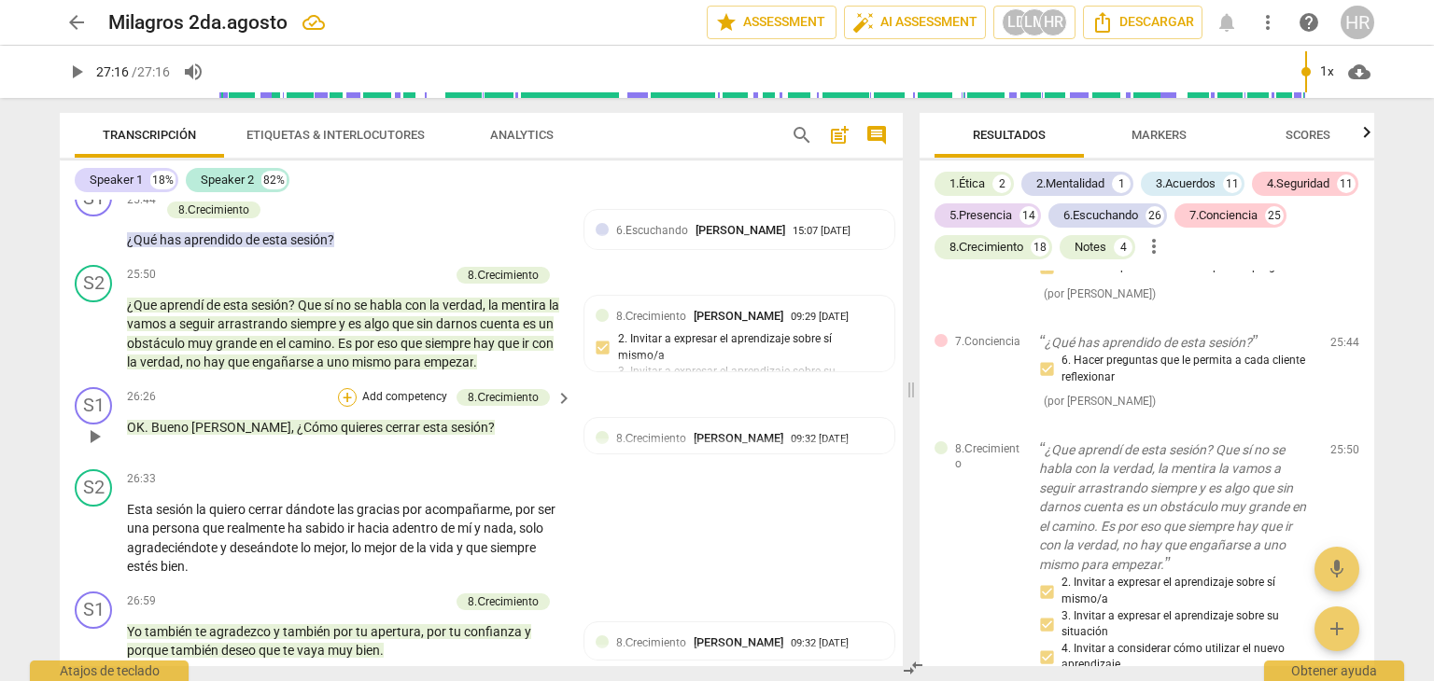
click at [345, 407] on div "+" at bounding box center [347, 397] width 19 height 19
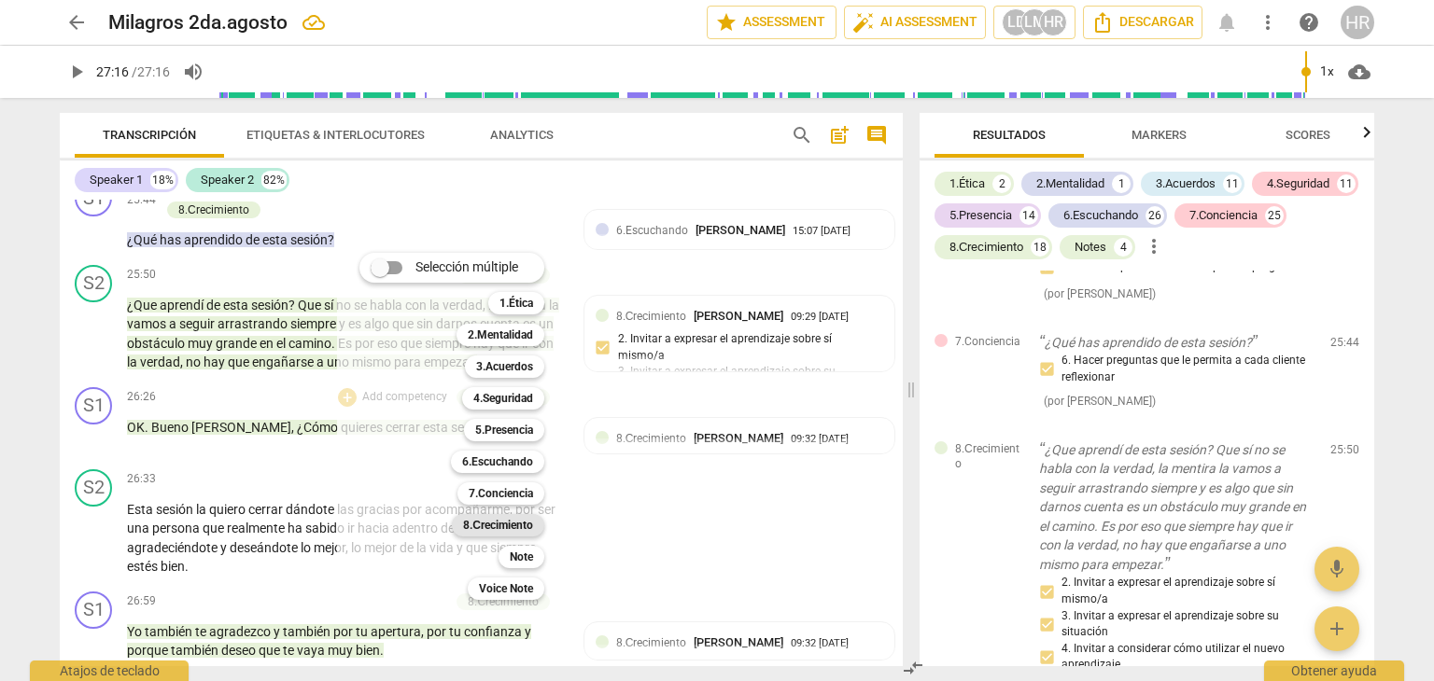
click at [500, 523] on b "8.Сrecimiento" at bounding box center [498, 525] width 70 height 22
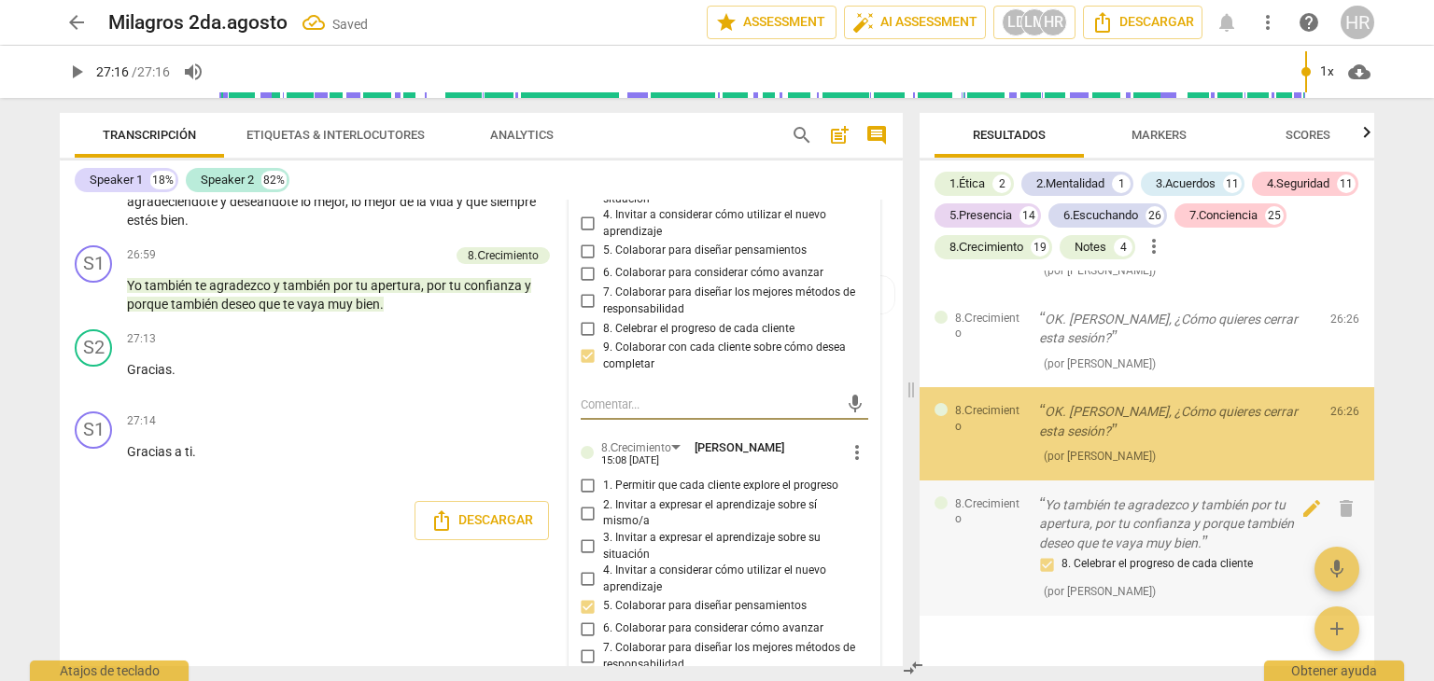
scroll to position [18843, 0]
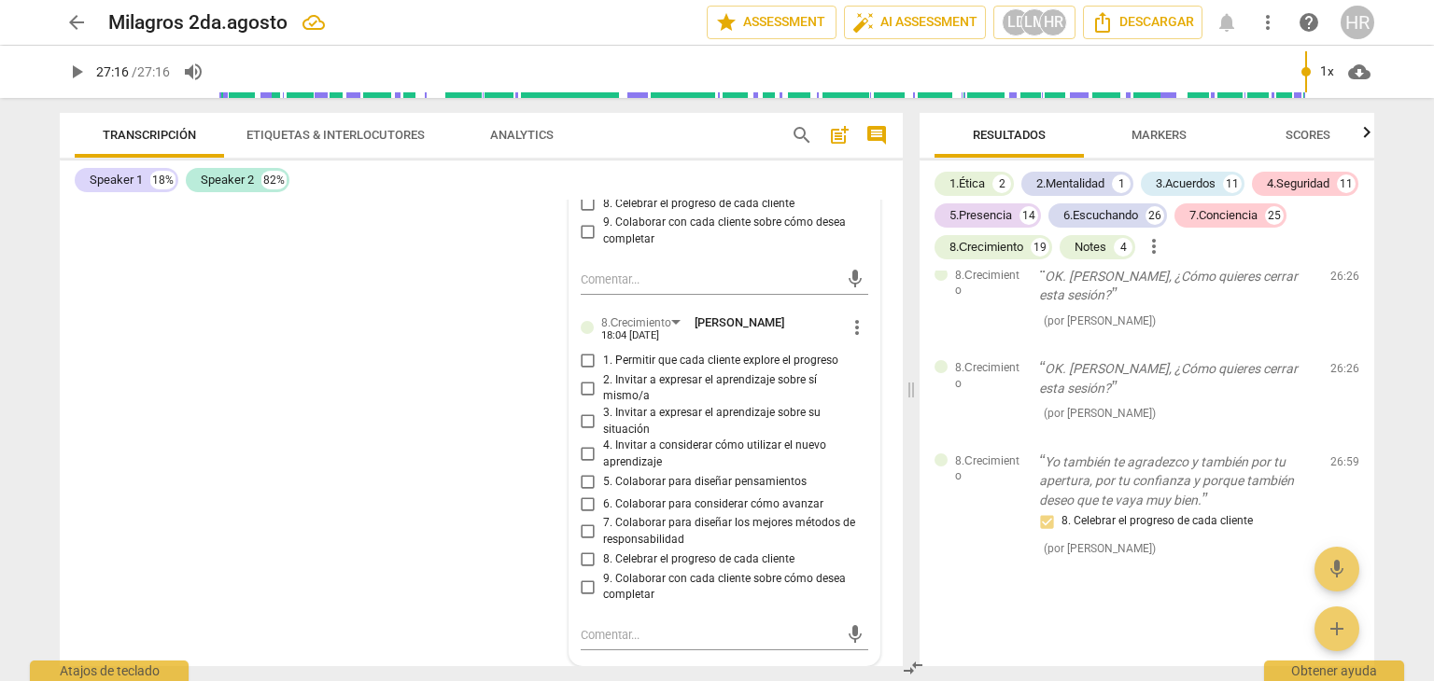
scroll to position [7291, 0]
click at [588, 589] on input "9. Colaborar con cada cliente sobre cómo desea completar" at bounding box center [588, 587] width 30 height 22
checkbox input "true"
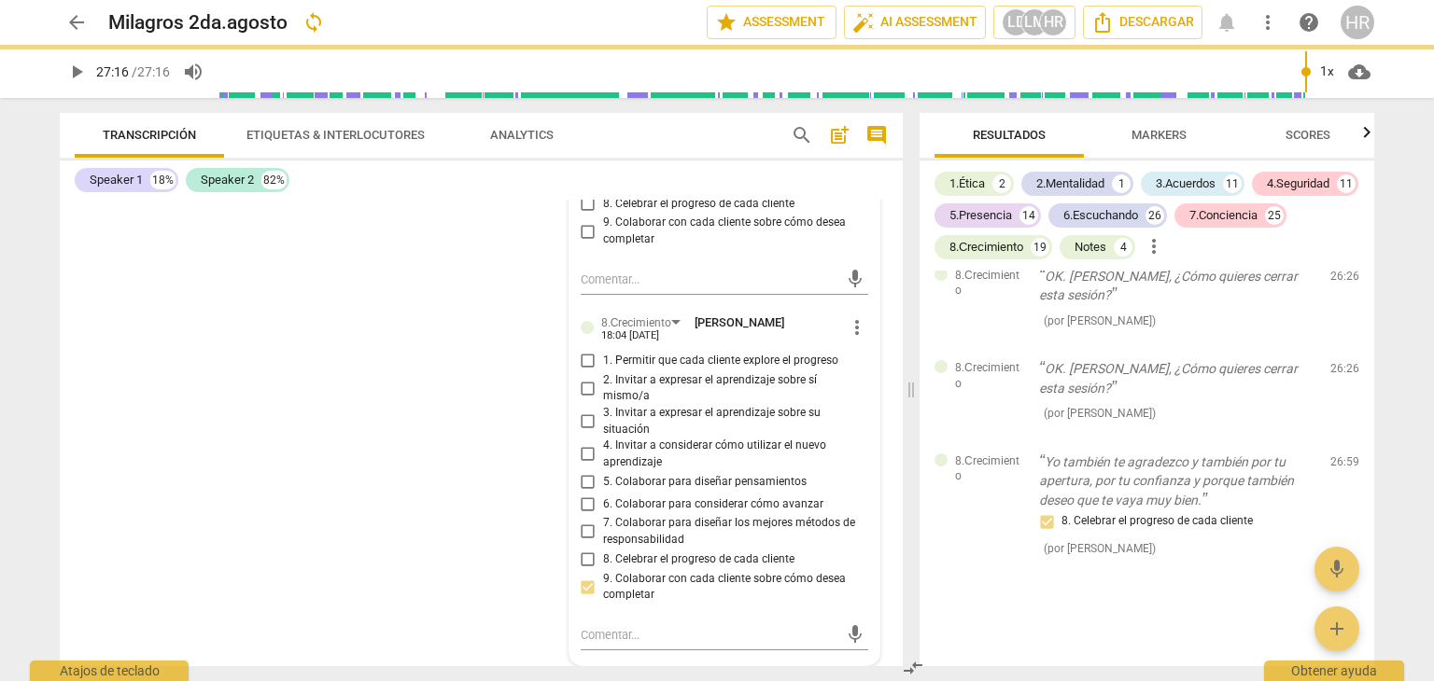
click at [557, 259] on div "S1 play_arrow pause 00:02 + Add competency 4.Seguridad keyboard_arrow_right ¿Ho…" at bounding box center [481, 433] width 843 height 467
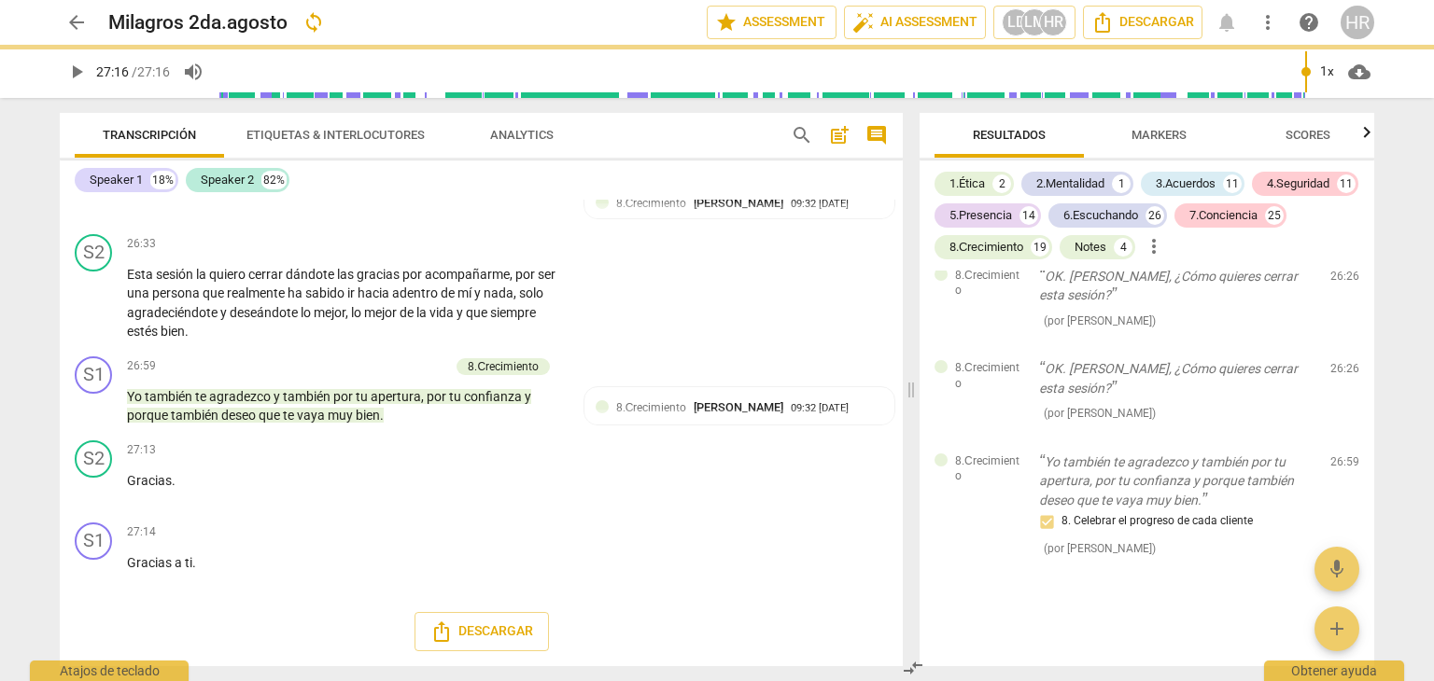
scroll to position [6340, 0]
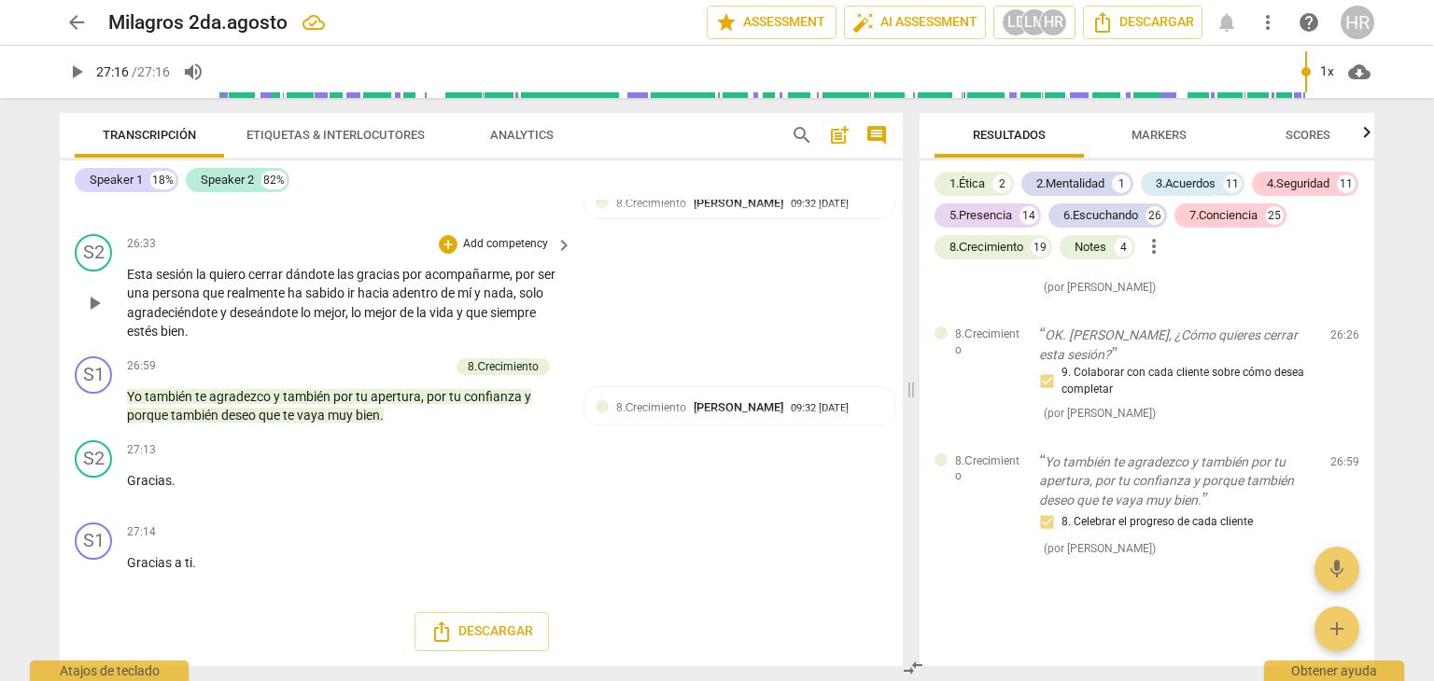
click at [586, 327] on div "S2 play_arrow pause 26:33 + Add competency keyboard_arrow_right Esta sesión la …" at bounding box center [481, 288] width 843 height 122
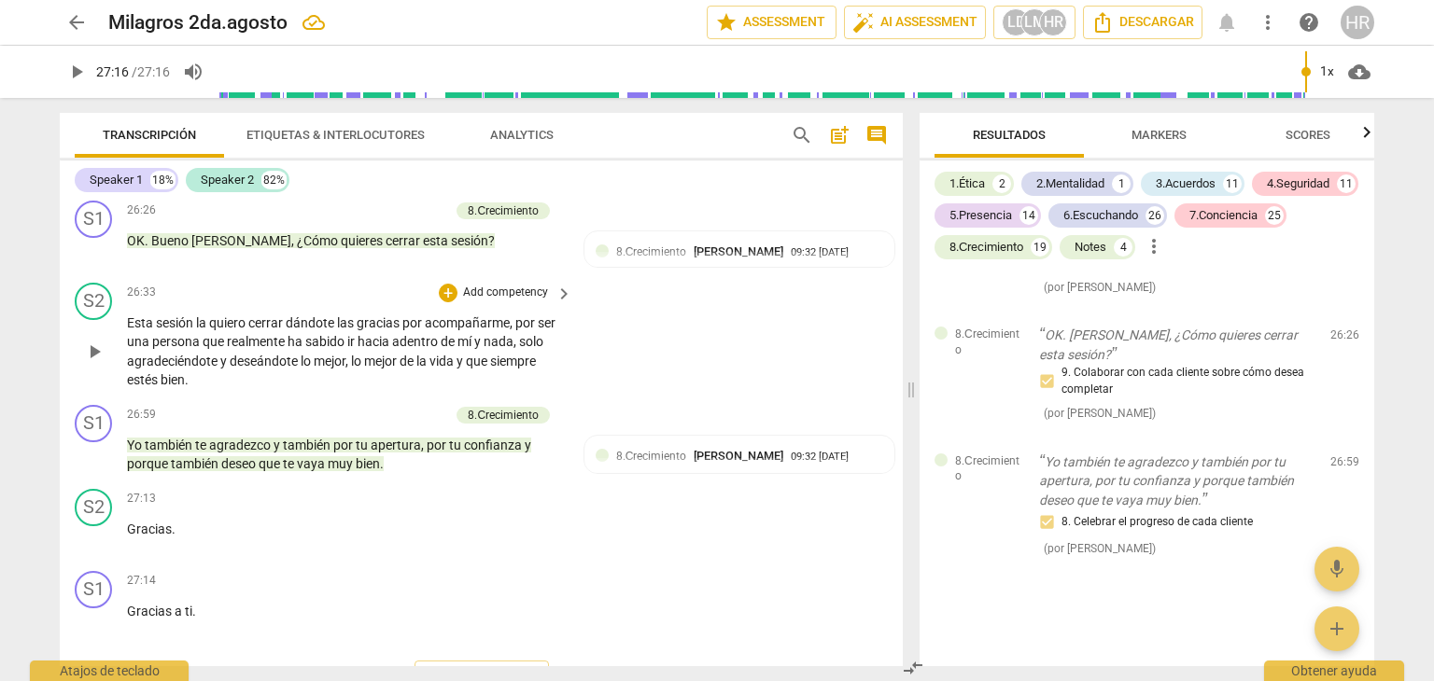
scroll to position [6228, 0]
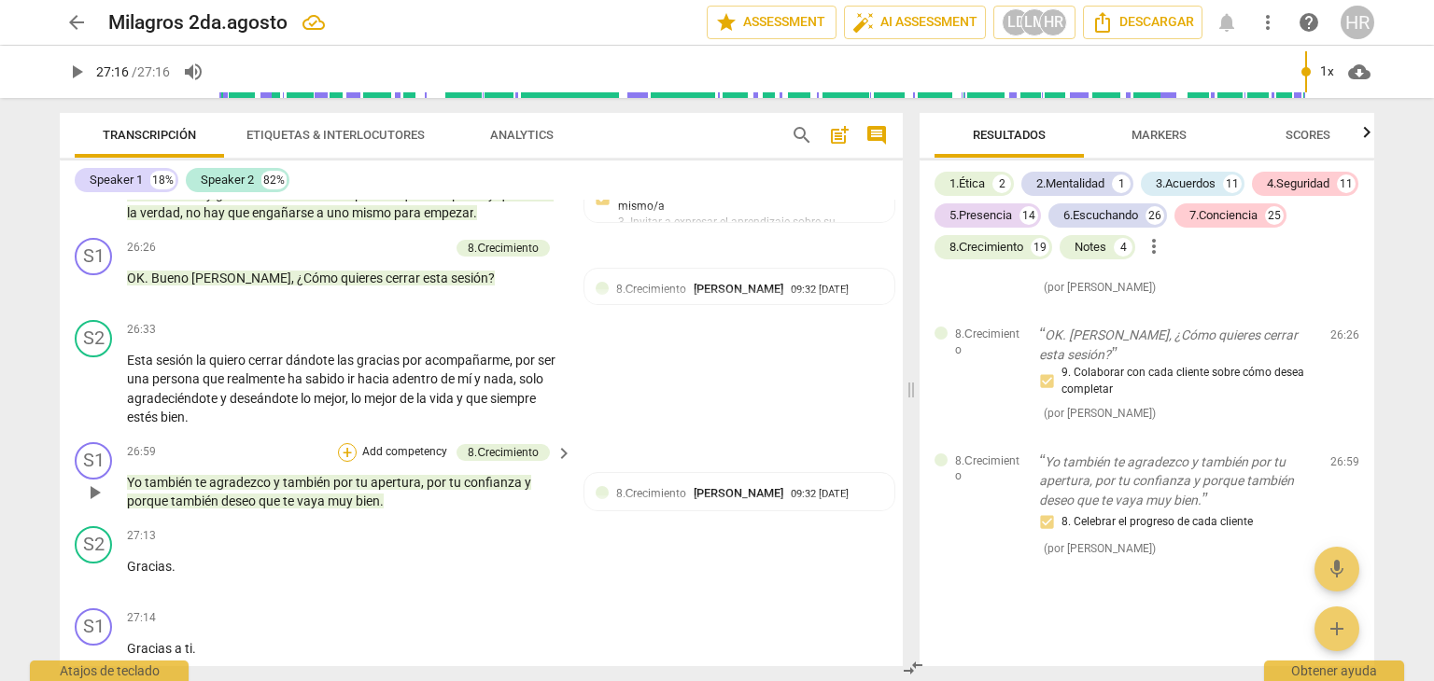
click at [344, 462] on div "+" at bounding box center [347, 452] width 19 height 19
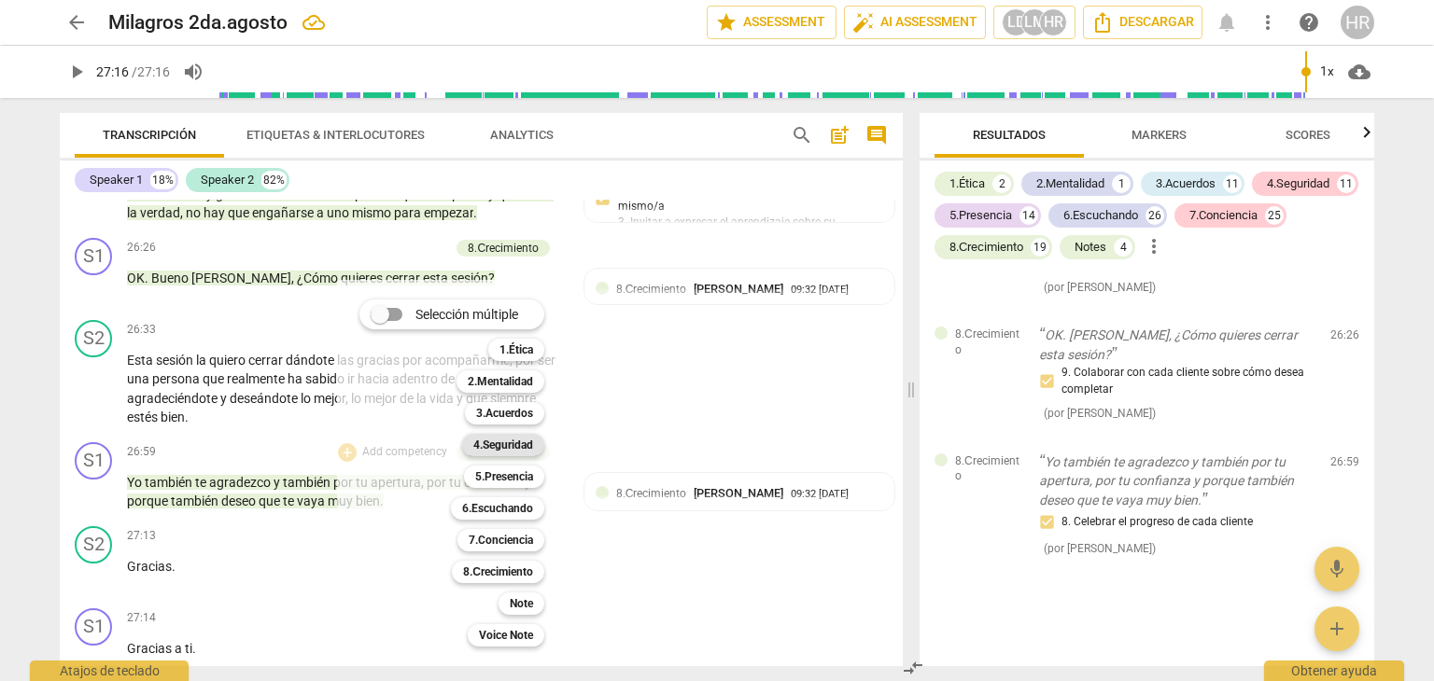
click at [509, 448] on b "4.Seguridad" at bounding box center [503, 445] width 60 height 22
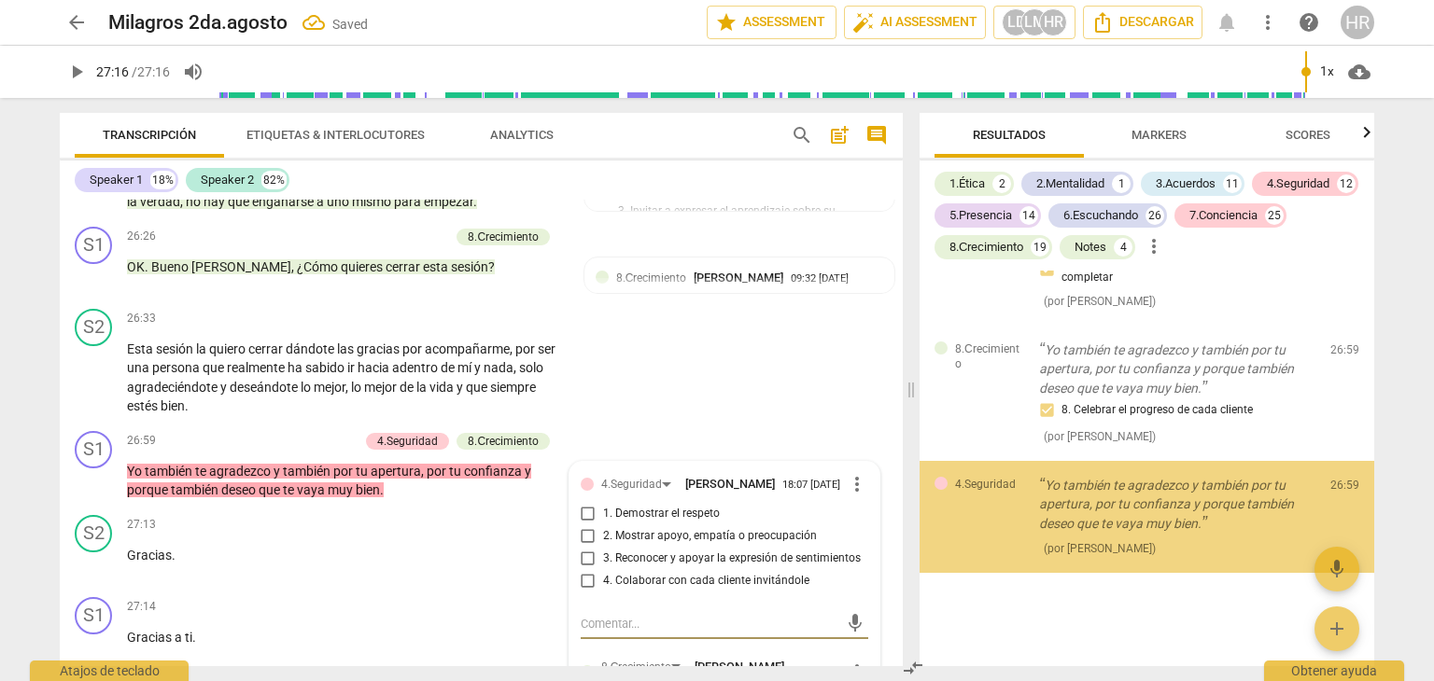
scroll to position [19066, 0]
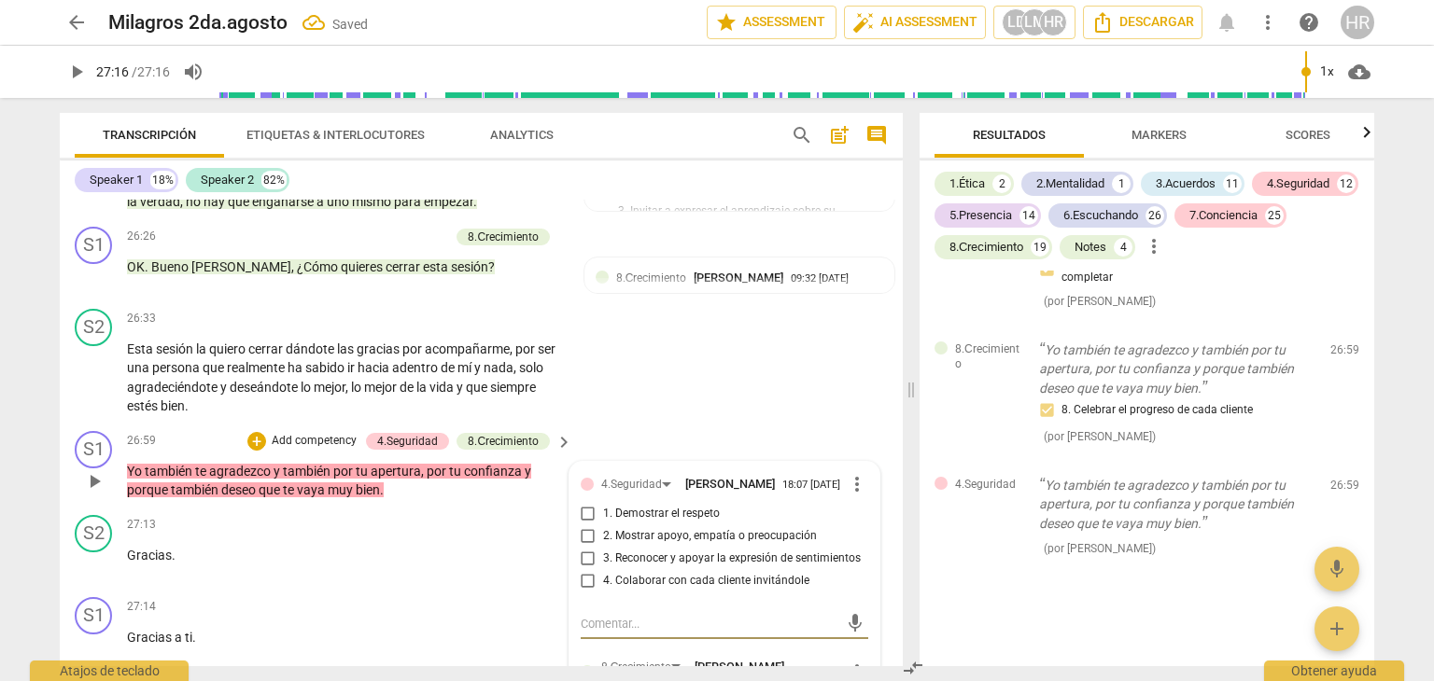
click at [585, 548] on input "2. Mostrar apoyo, empatía o preocupación" at bounding box center [588, 537] width 30 height 22
checkbox input "true"
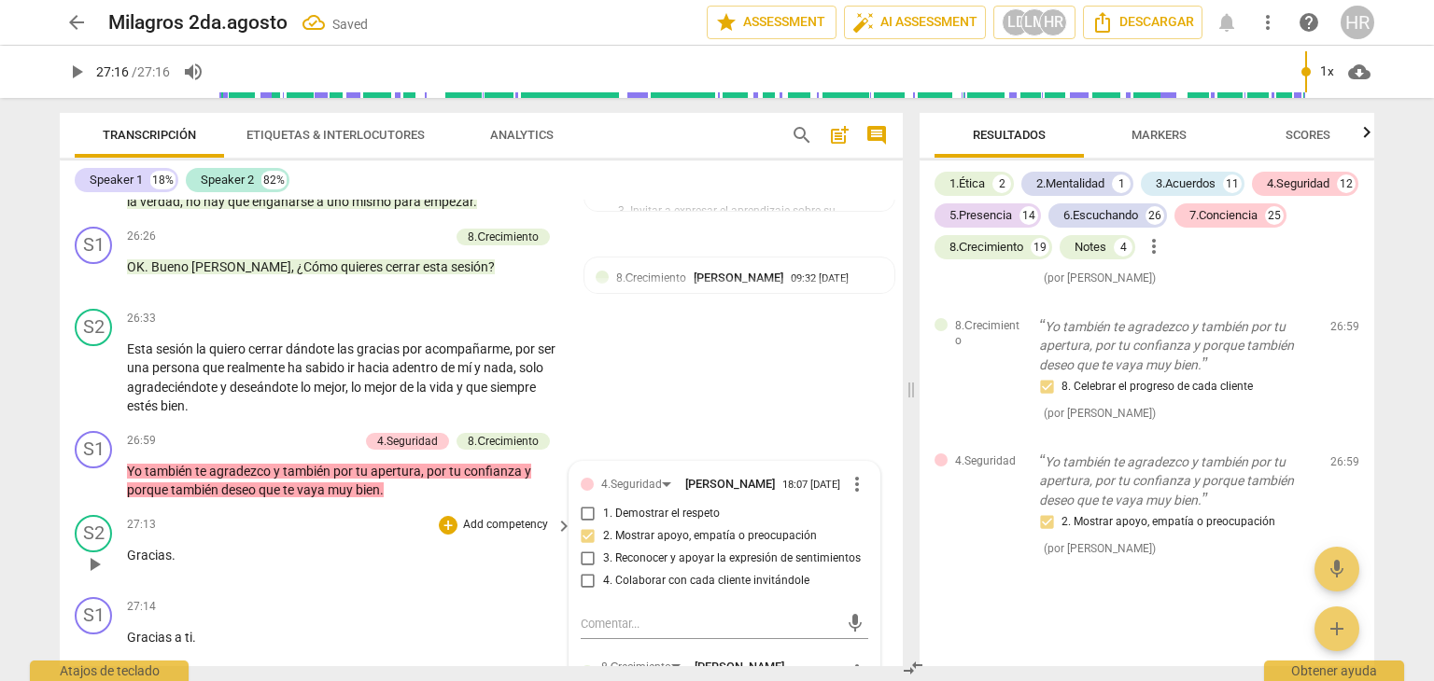
click at [563, 566] on div "Gracias ." at bounding box center [350, 556] width 447 height 20
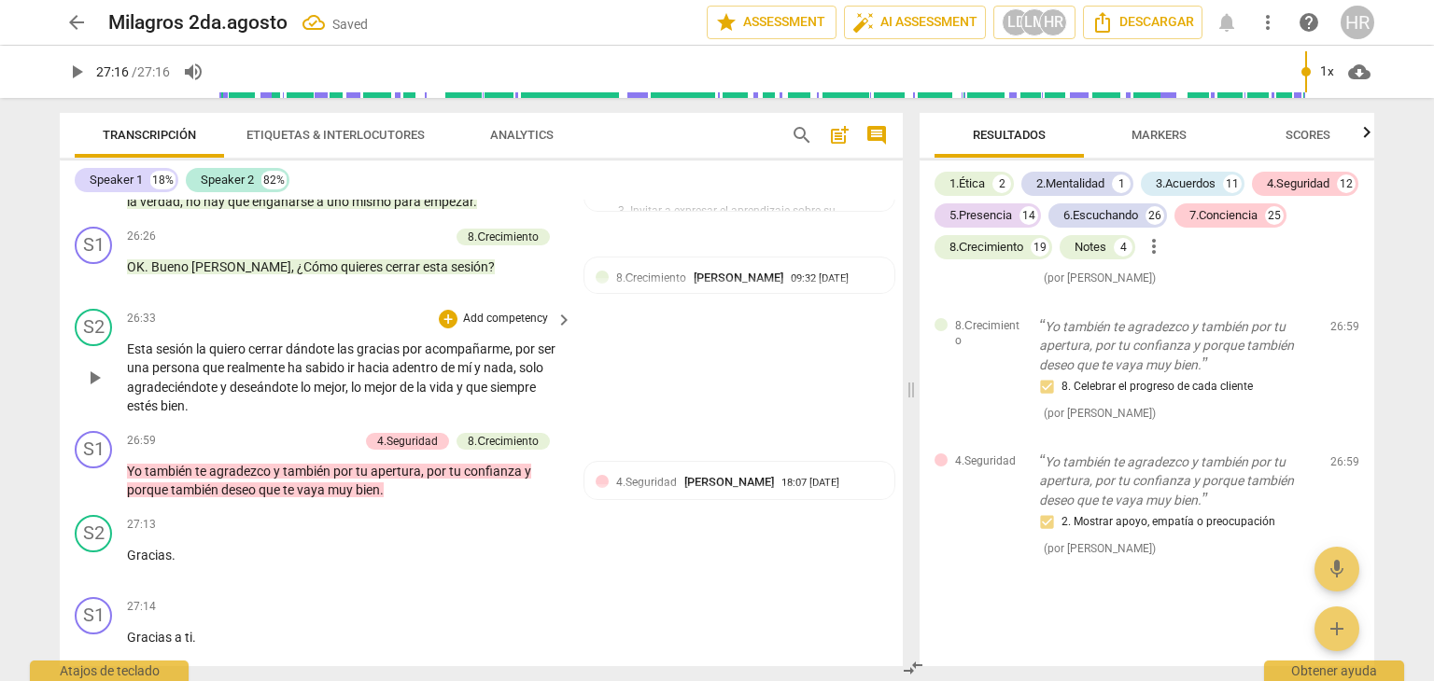
click at [608, 424] on div "S2 play_arrow pause 26:33 + Add competency keyboard_arrow_right Esta sesión la …" at bounding box center [481, 363] width 843 height 122
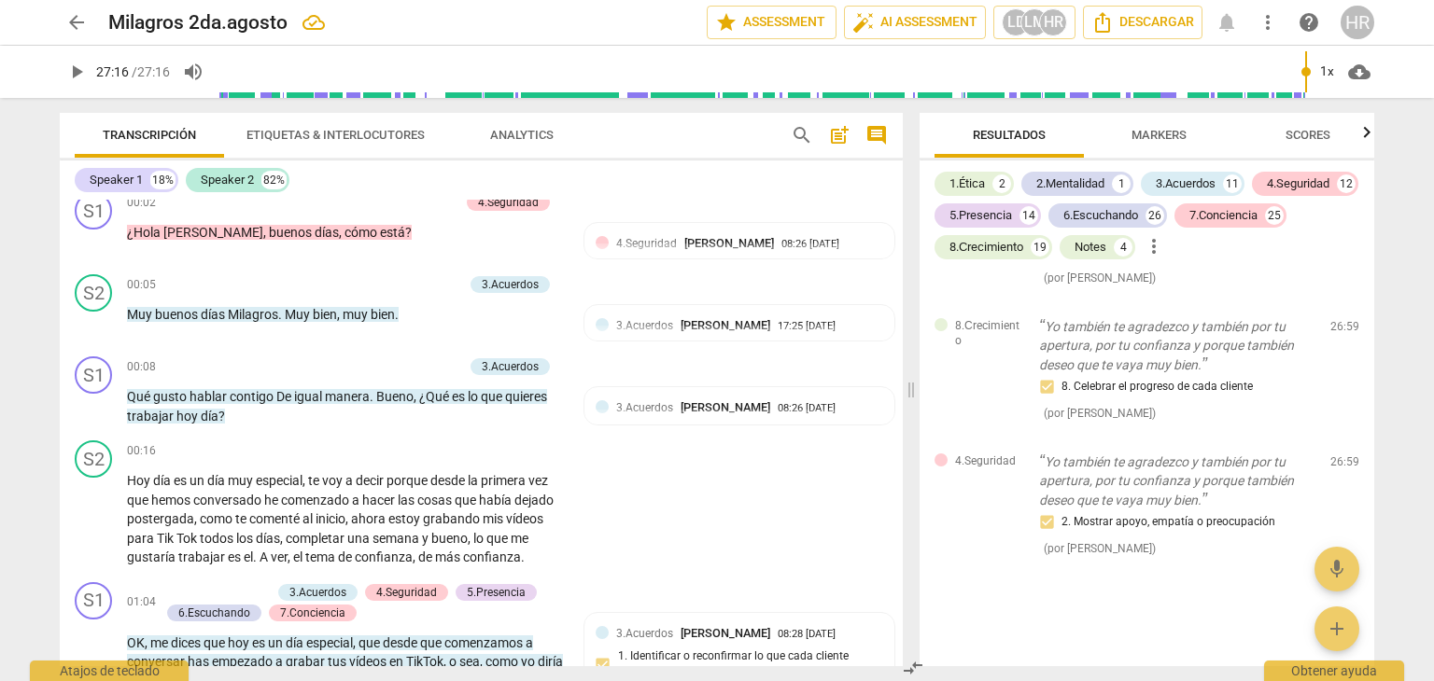
scroll to position [0, 0]
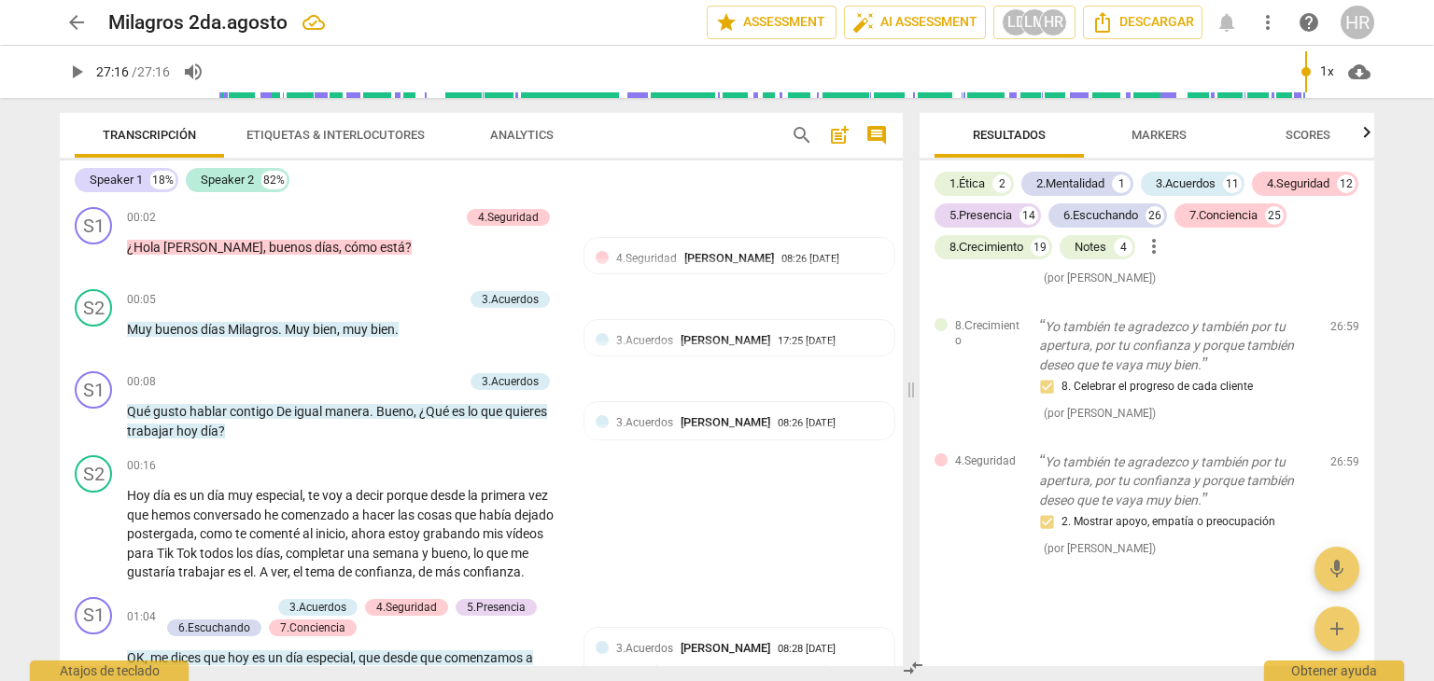
type input "1636"
click at [355, 217] on div "+" at bounding box center [357, 217] width 19 height 19
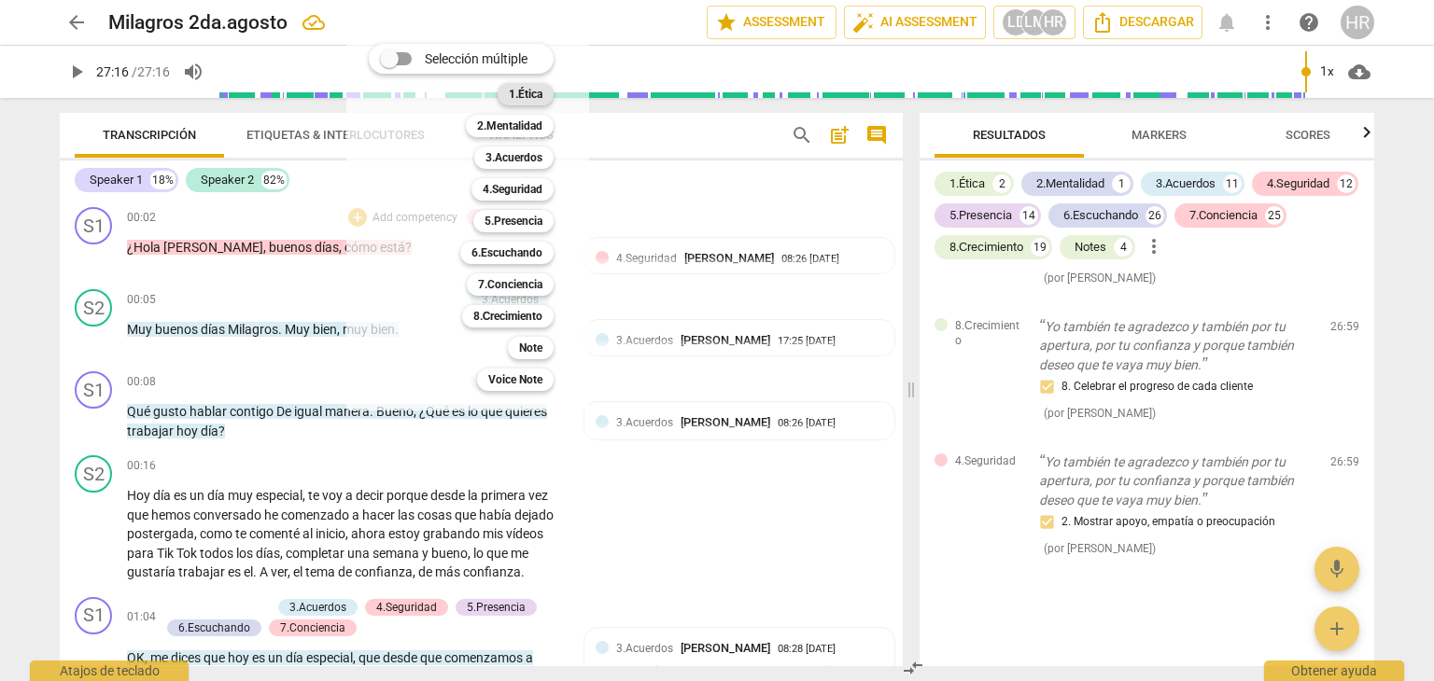
click at [529, 91] on b "1.Ética" at bounding box center [526, 94] width 34 height 22
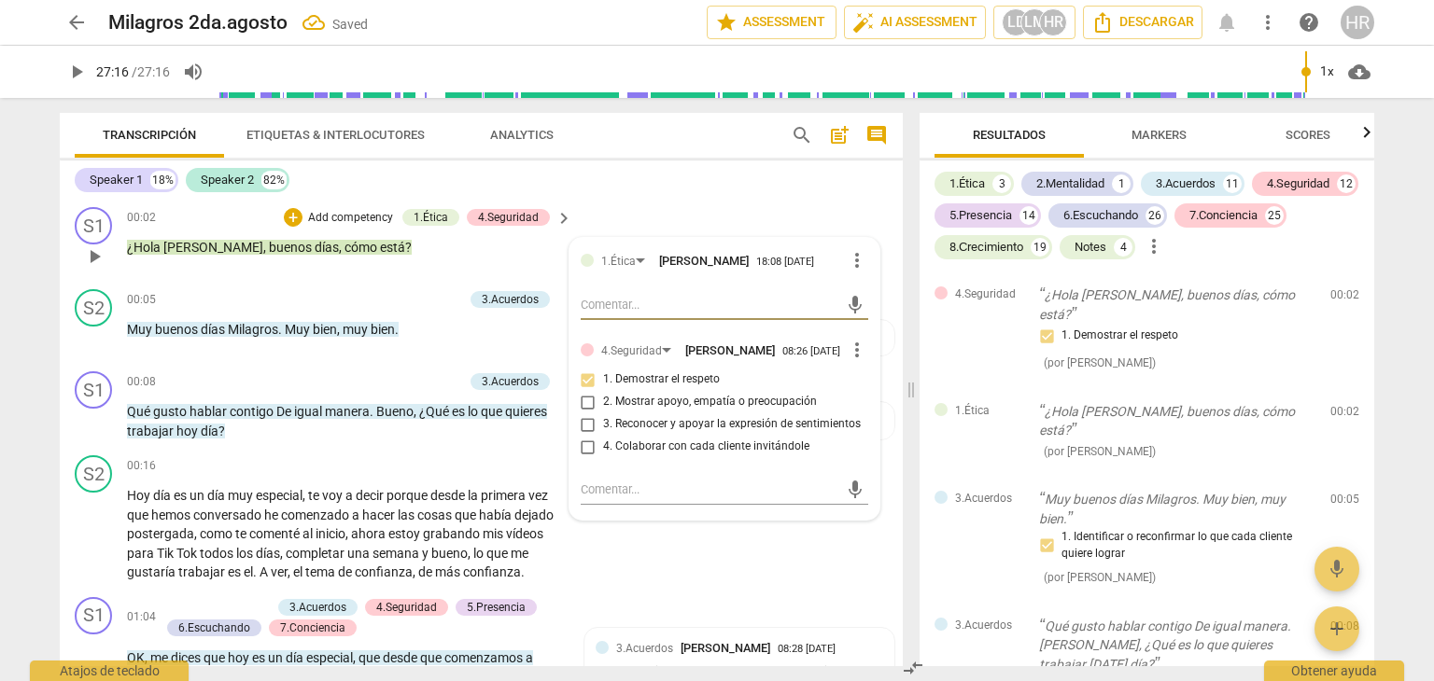
type textarea "p"
type textarea "pR"
type textarea "pRO"
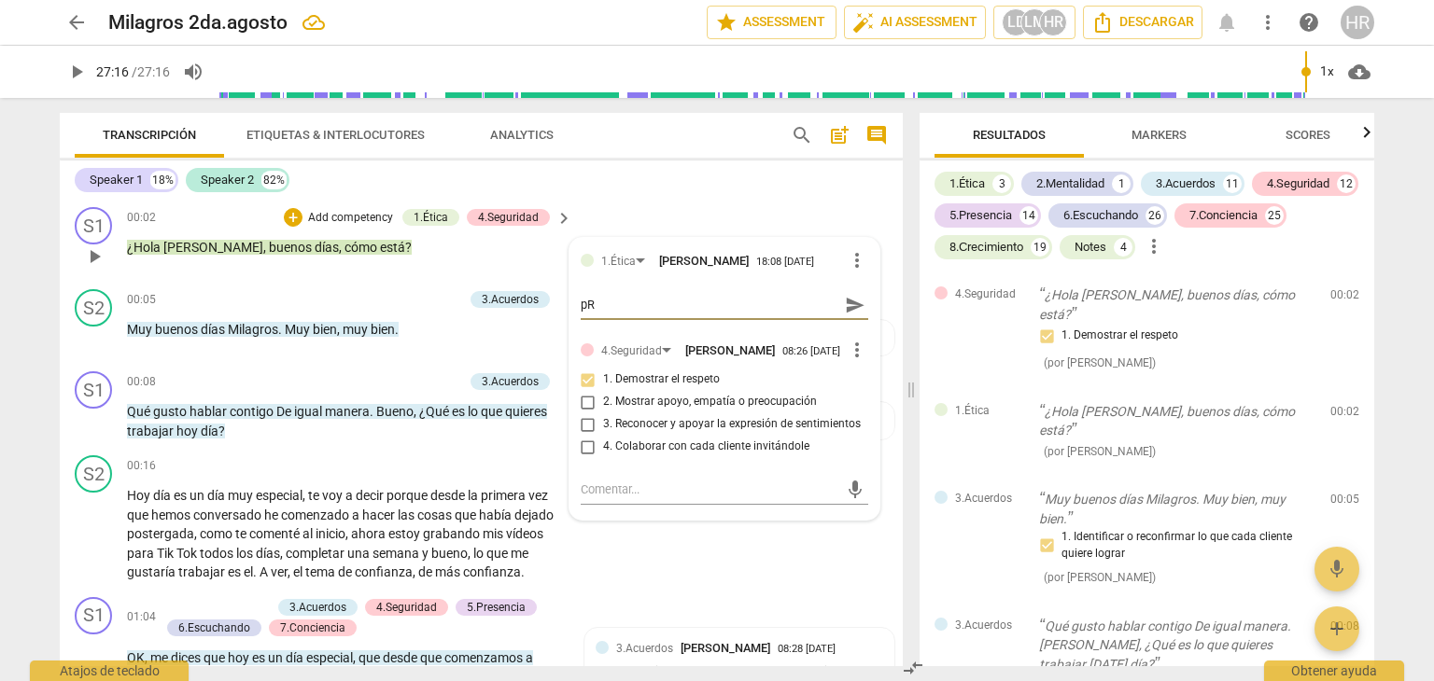
type textarea "pRO"
type textarea "pROF"
type textarea "pROFE"
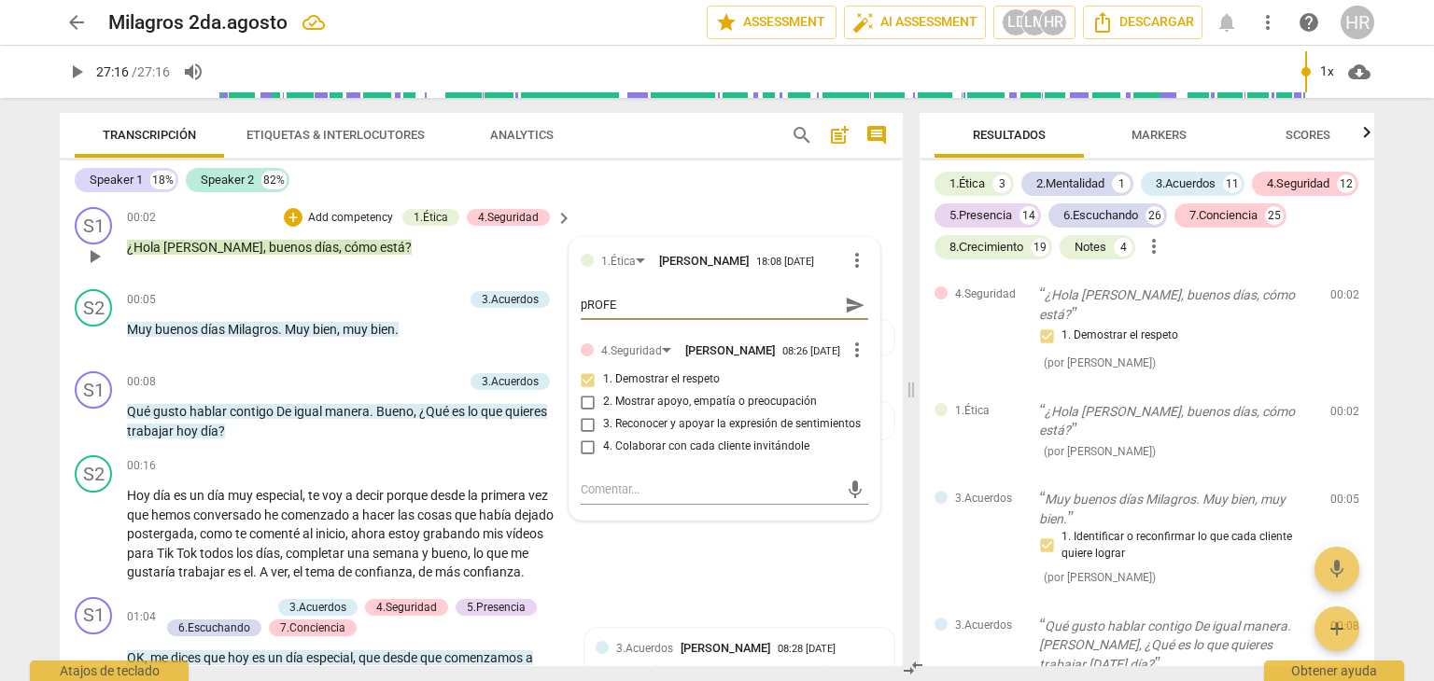
type textarea "pROFES"
type textarea "pROFESI"
type textarea "pROFESIO"
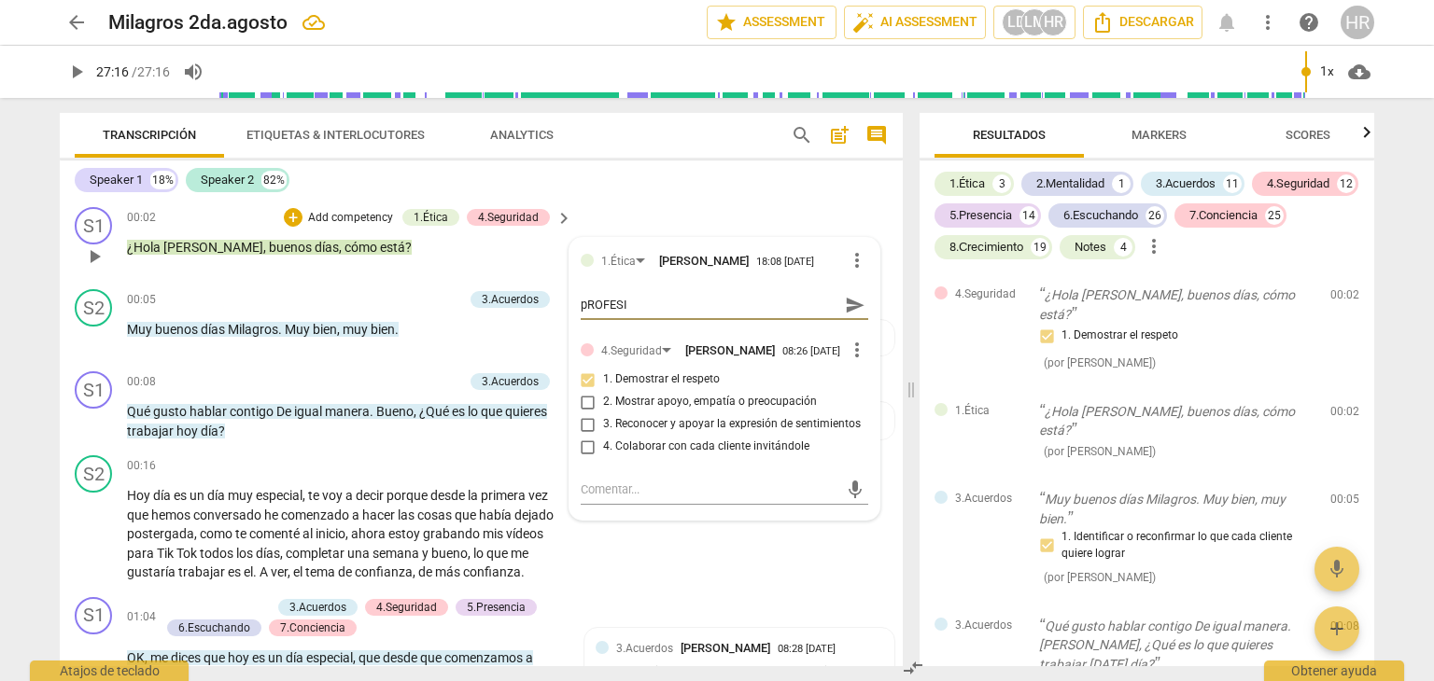
type textarea "pROFESIO"
type textarea "pROFESION"
type textarea "[DEMOGRAPHIC_DATA]"
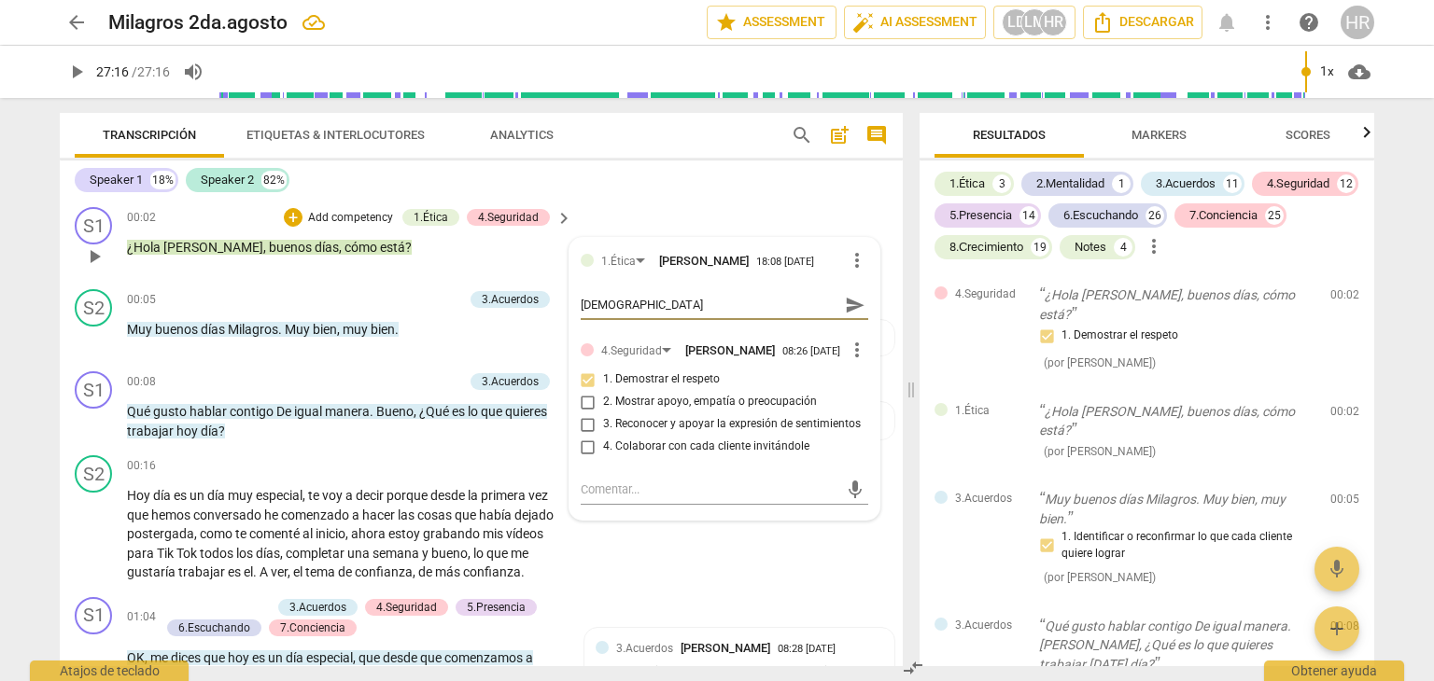
type textarea "[DEMOGRAPHIC_DATA]"
type textarea "pROFESIONALIS"
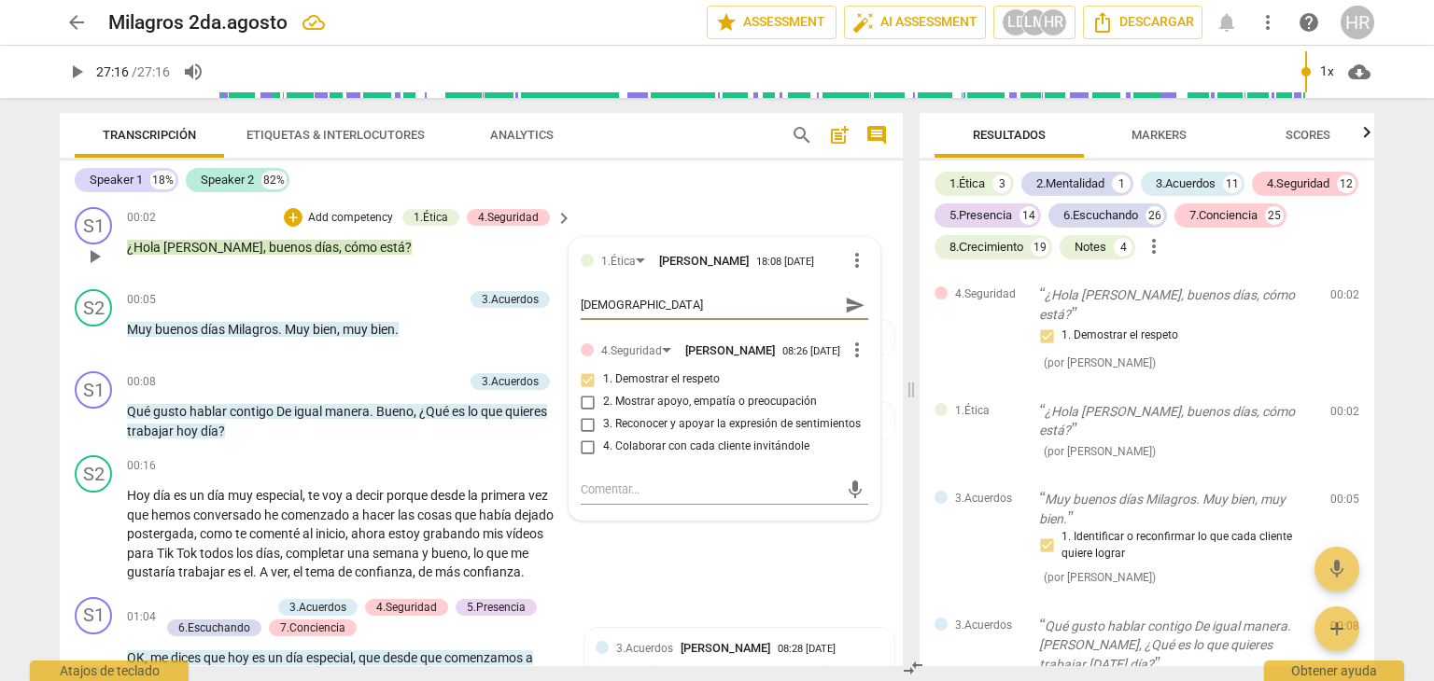
type textarea "pROFESIONALIS"
type textarea "[DEMOGRAPHIC_DATA]"
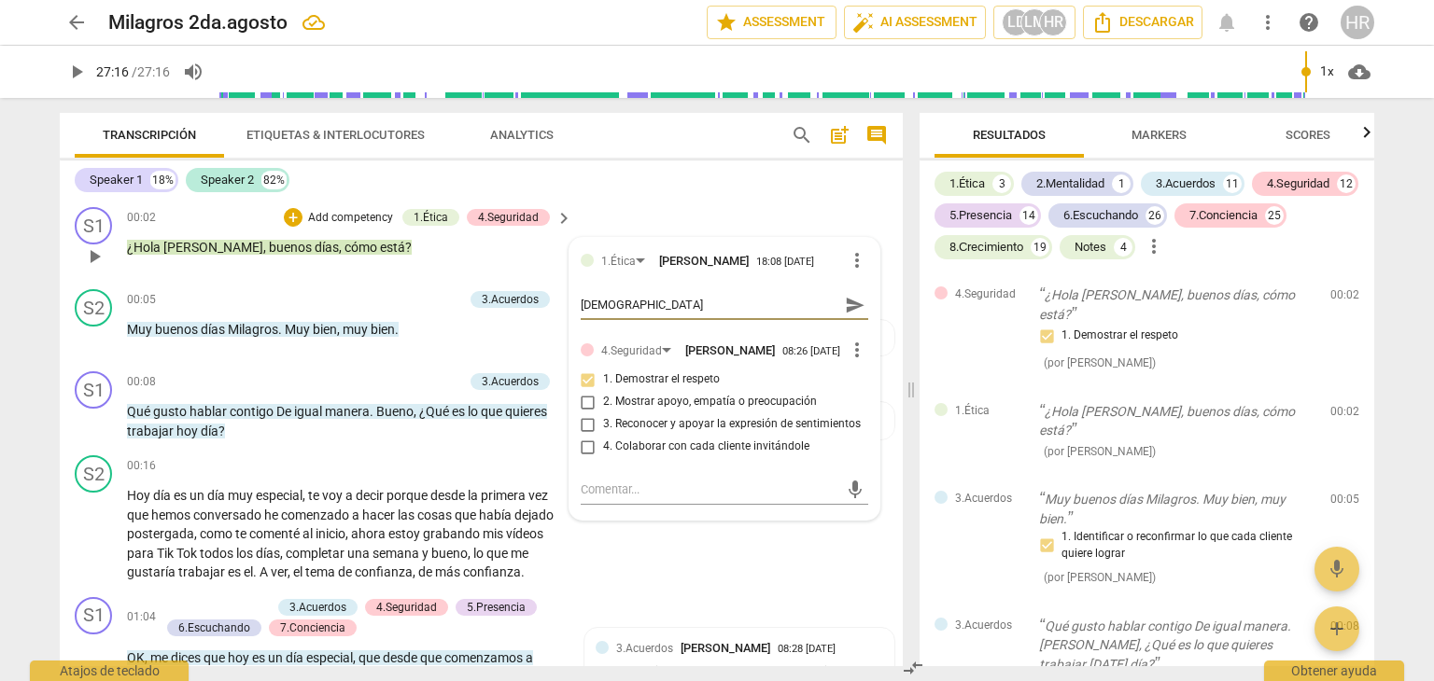
type textarea "[DEMOGRAPHIC_DATA]"
type textarea "pROFESIONALIS"
type textarea "[DEMOGRAPHIC_DATA]"
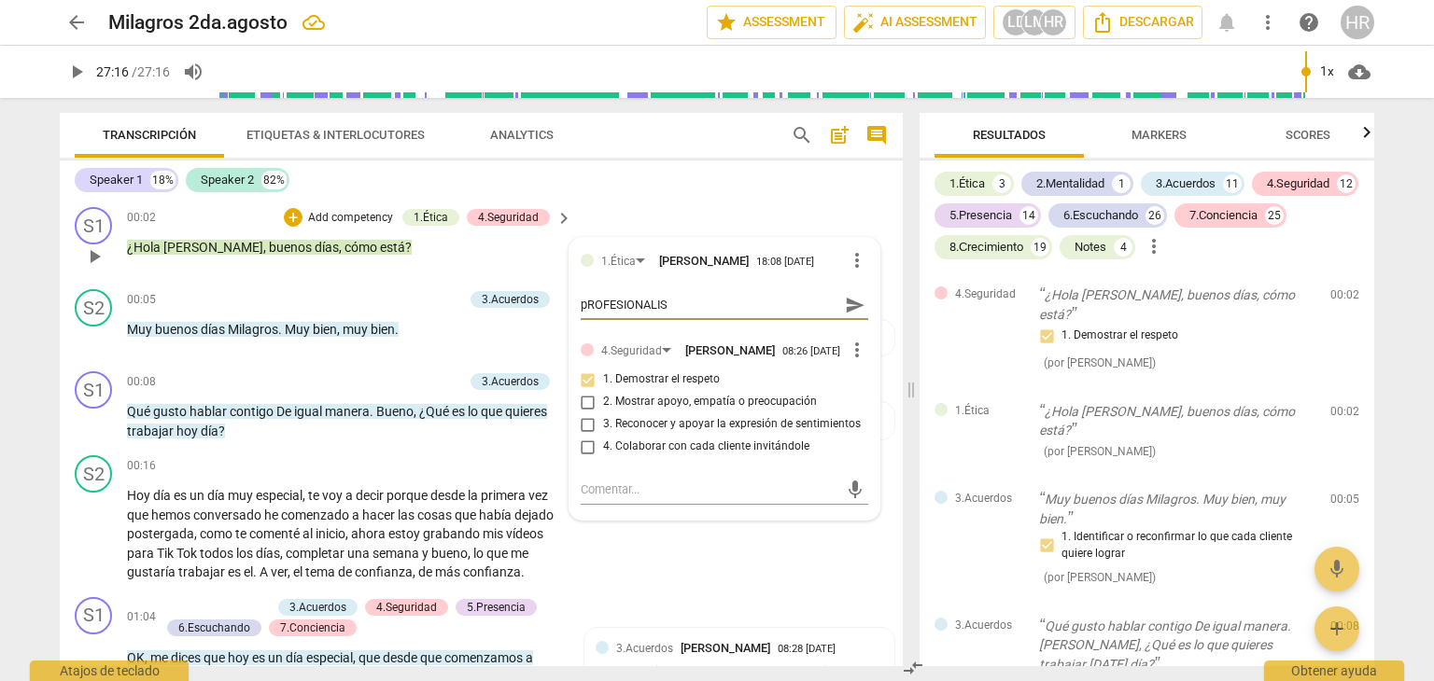
type textarea "[DEMOGRAPHIC_DATA]"
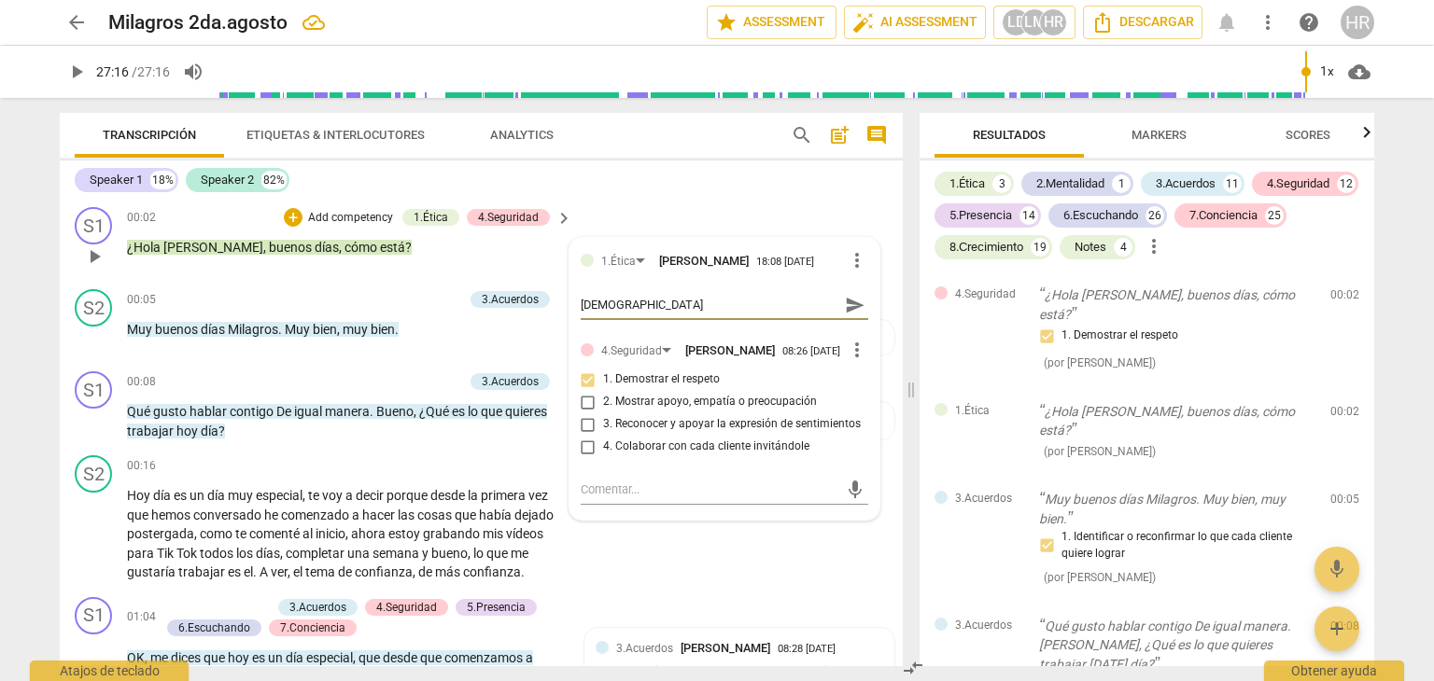
type textarea "pROFESION"
type textarea "pROFESIO"
type textarea "pROFESI"
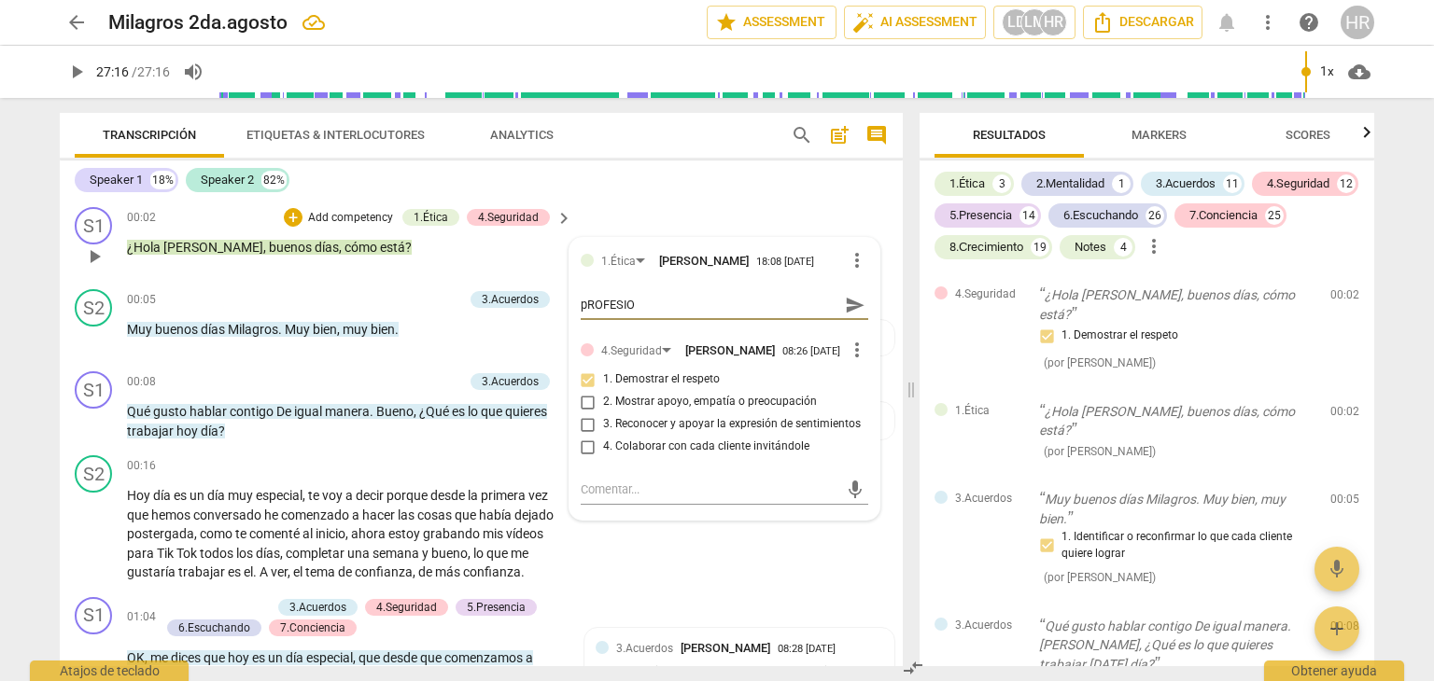
type textarea "pROFESI"
type textarea "pROFES"
type textarea "pROFE"
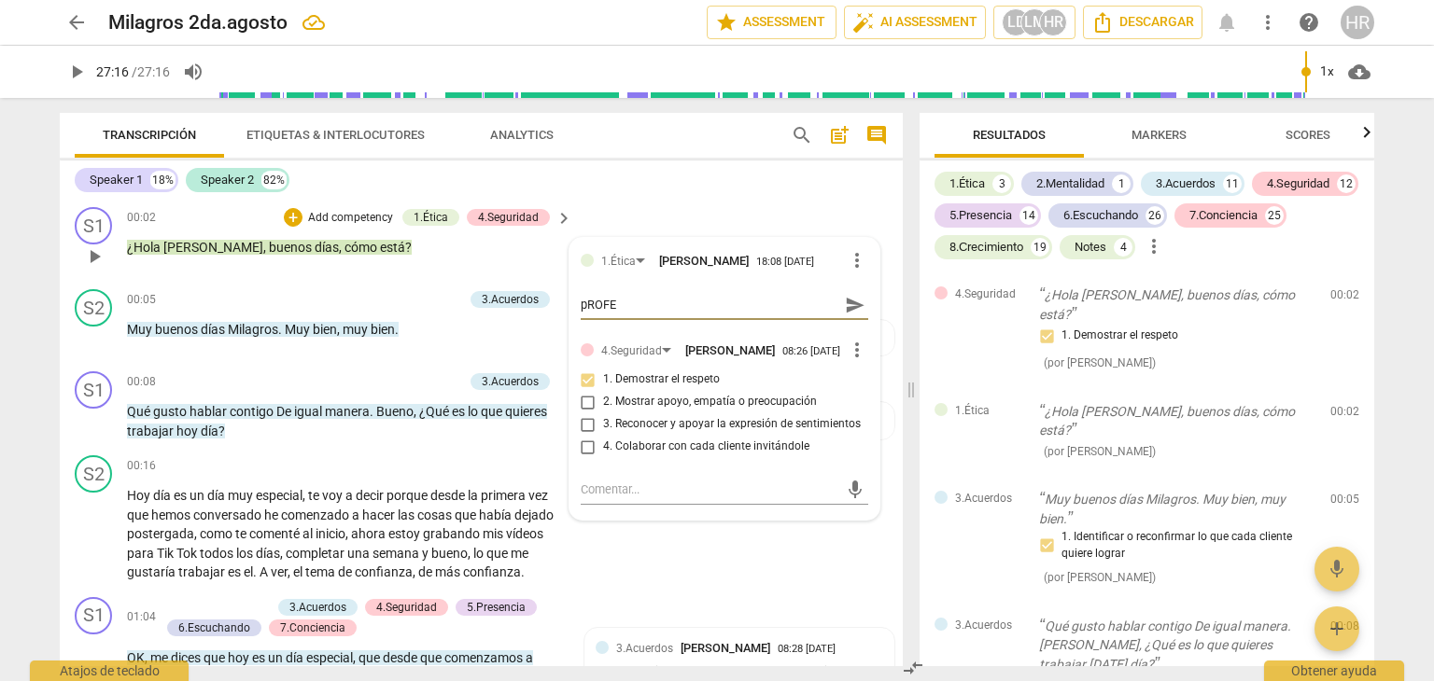
type textarea "pROF"
type textarea "pRO"
type textarea "pR"
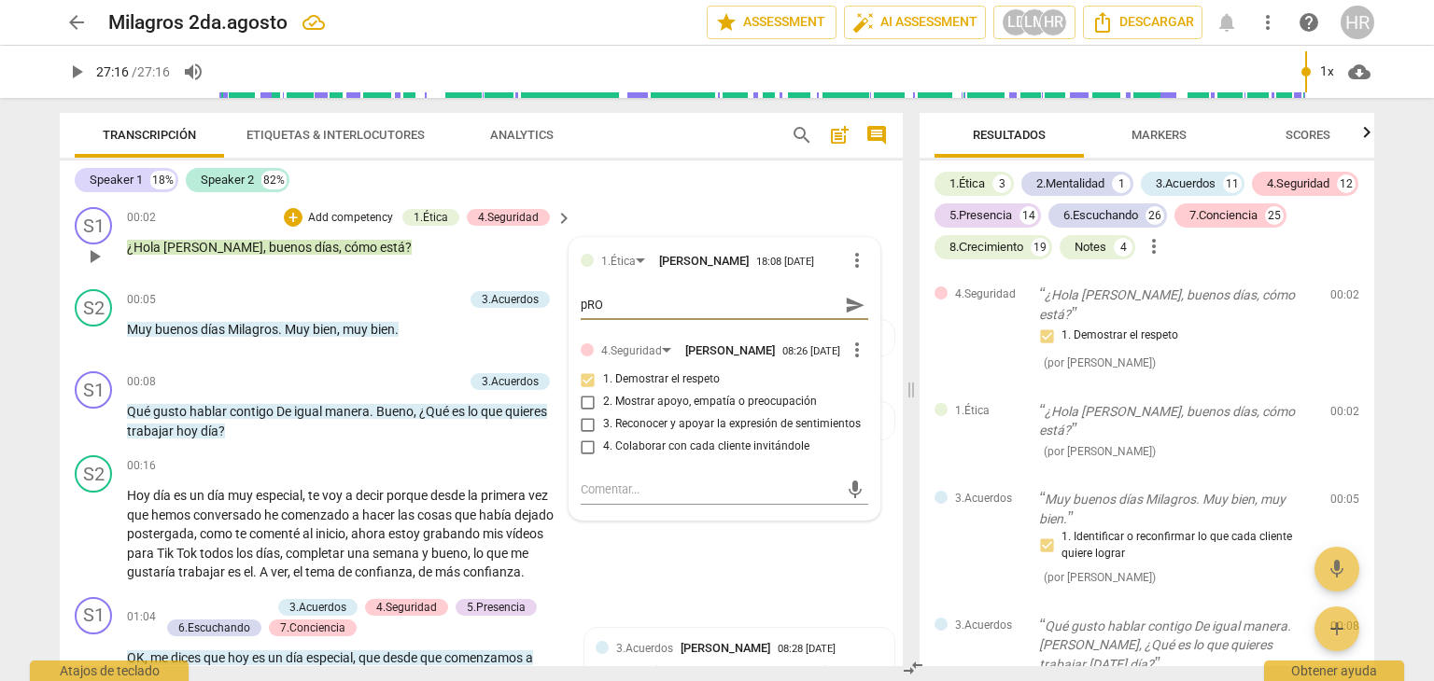
type textarea "pR"
type textarea "p"
type textarea "E"
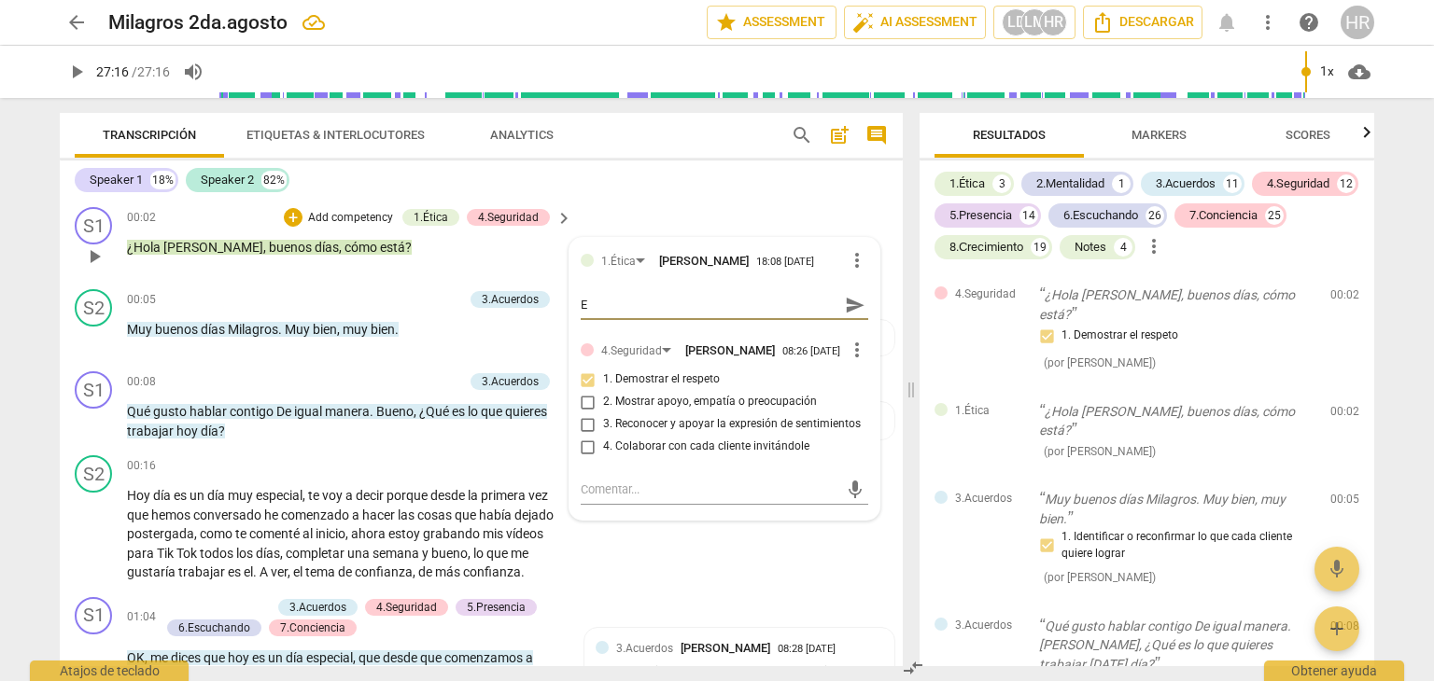
type textarea "Ef"
type textarea "Efe"
type textarea "Efec"
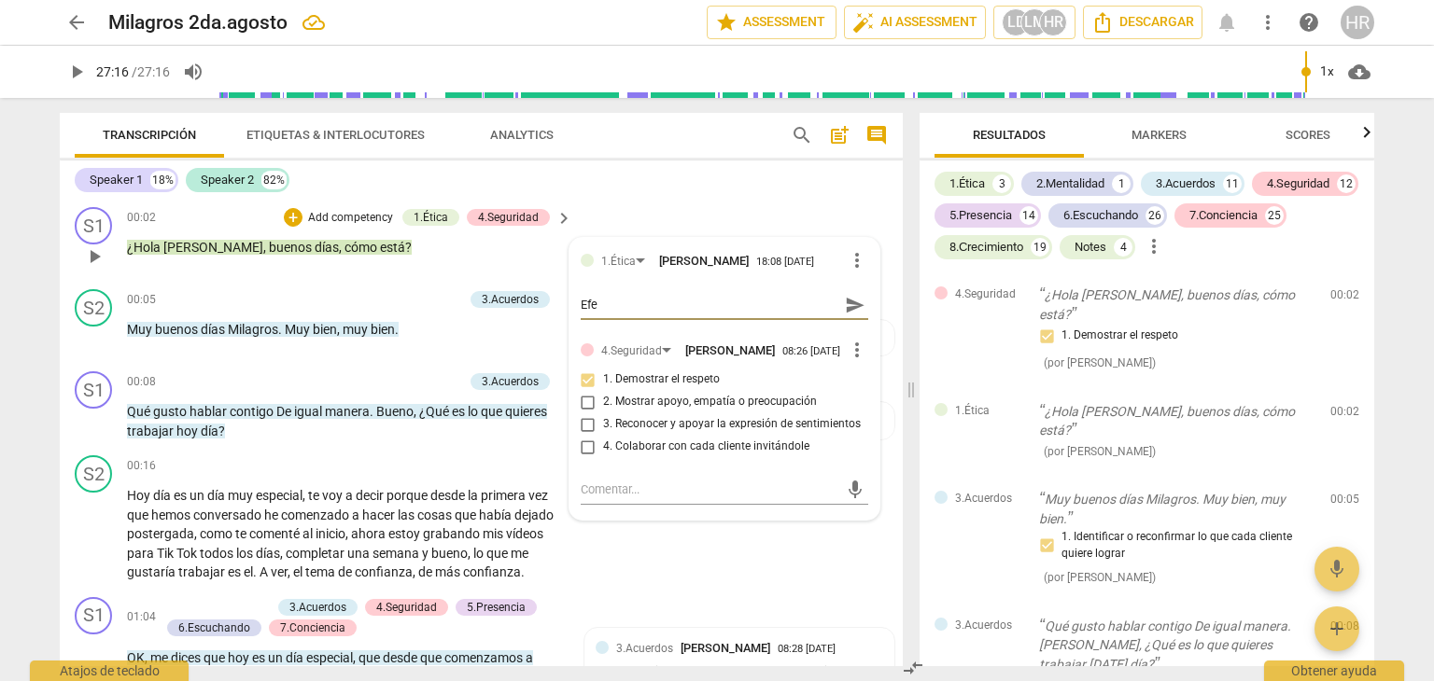
type textarea "Efec"
type textarea "Efect"
type textarea "Efecti"
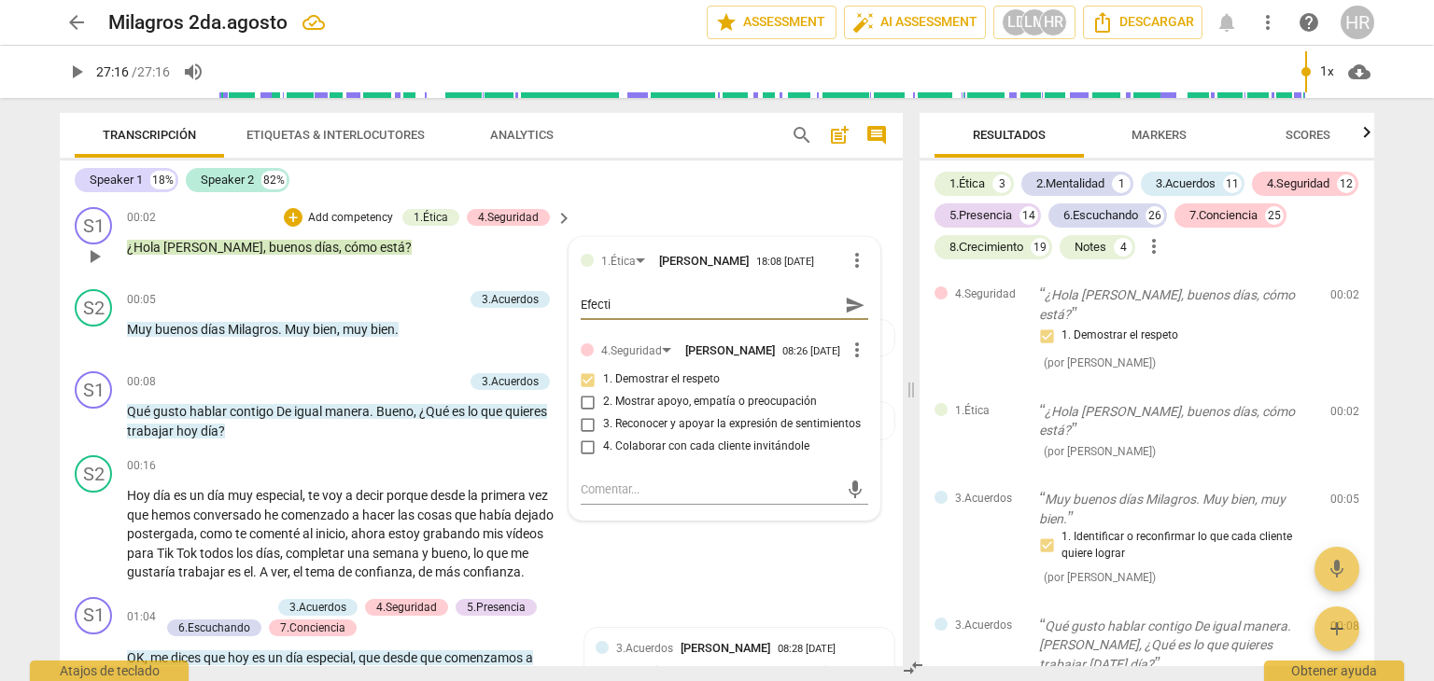
type textarea "Efectiv"
type textarea "Efectiva"
type textarea "Efectiva e"
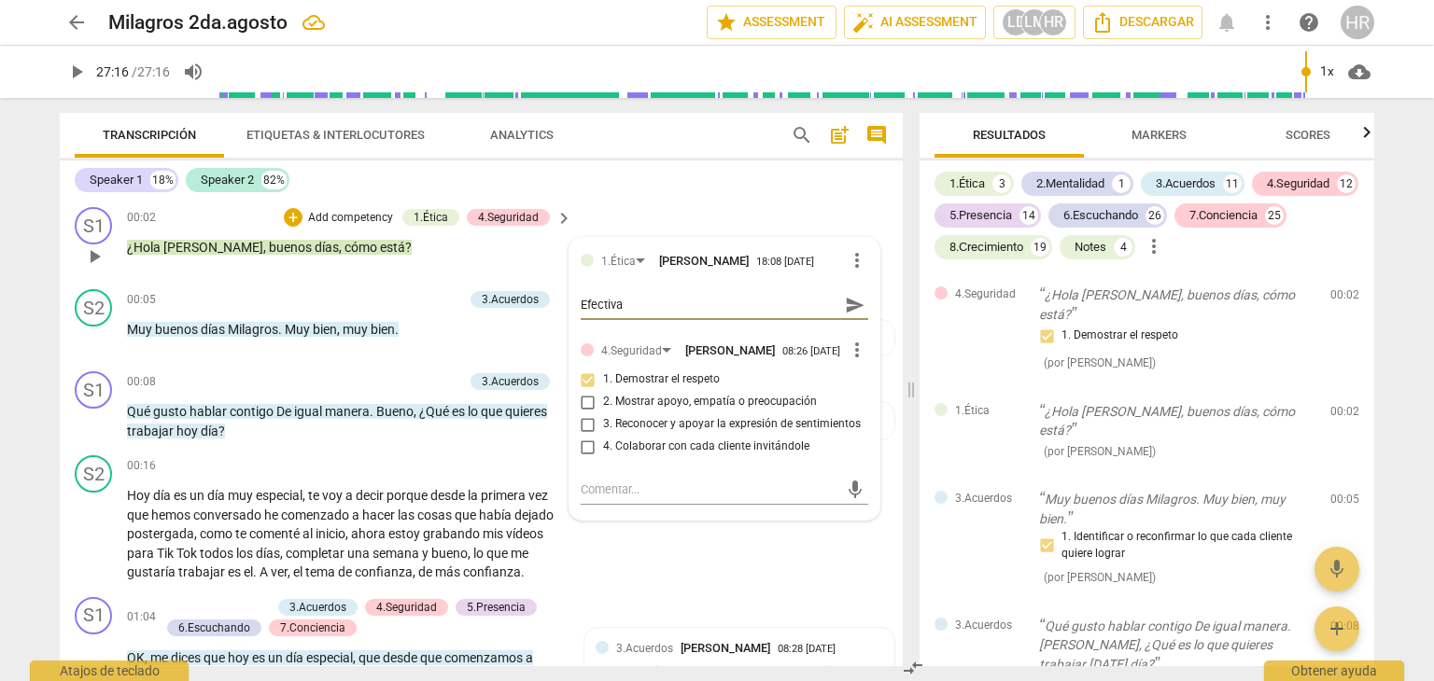
type textarea "Efectiva e"
type textarea "Efectiva en"
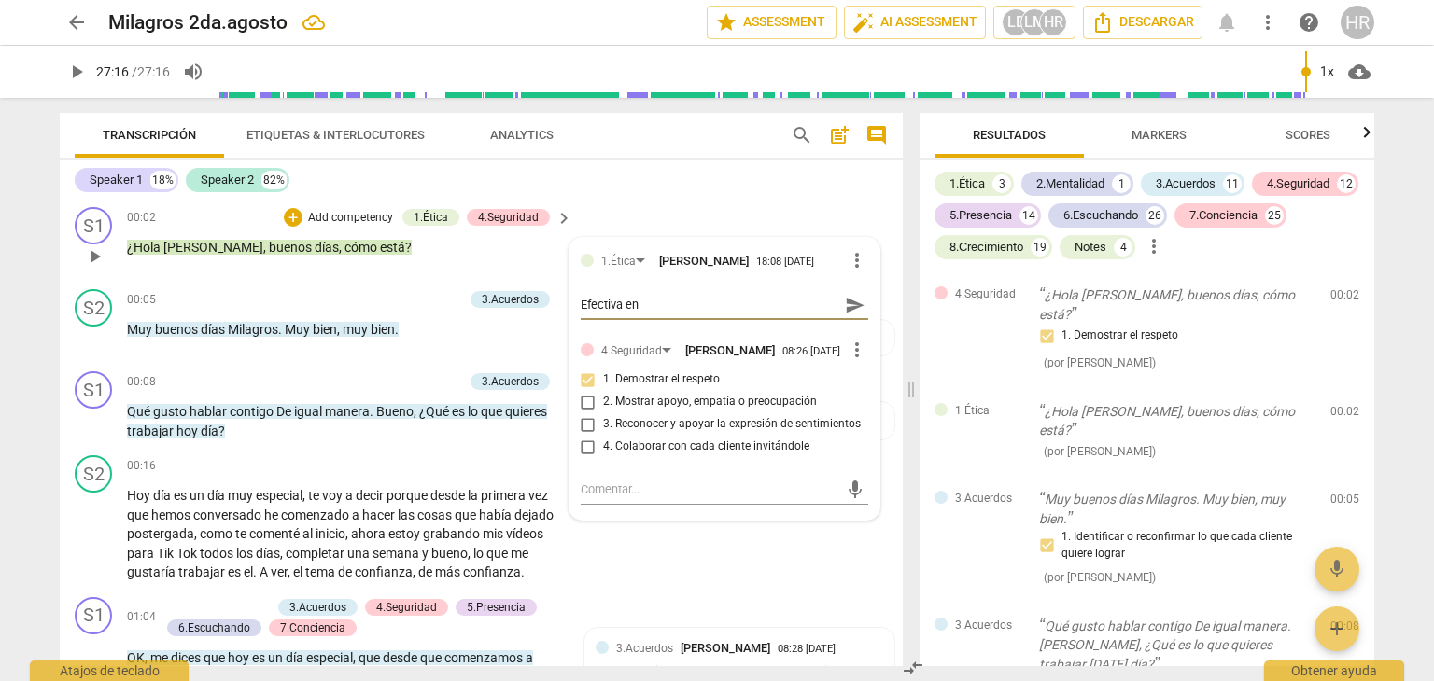
type textarea "Efectiva en V"
type textarea "Efectiva en Va"
type textarea "Efectiva en Val"
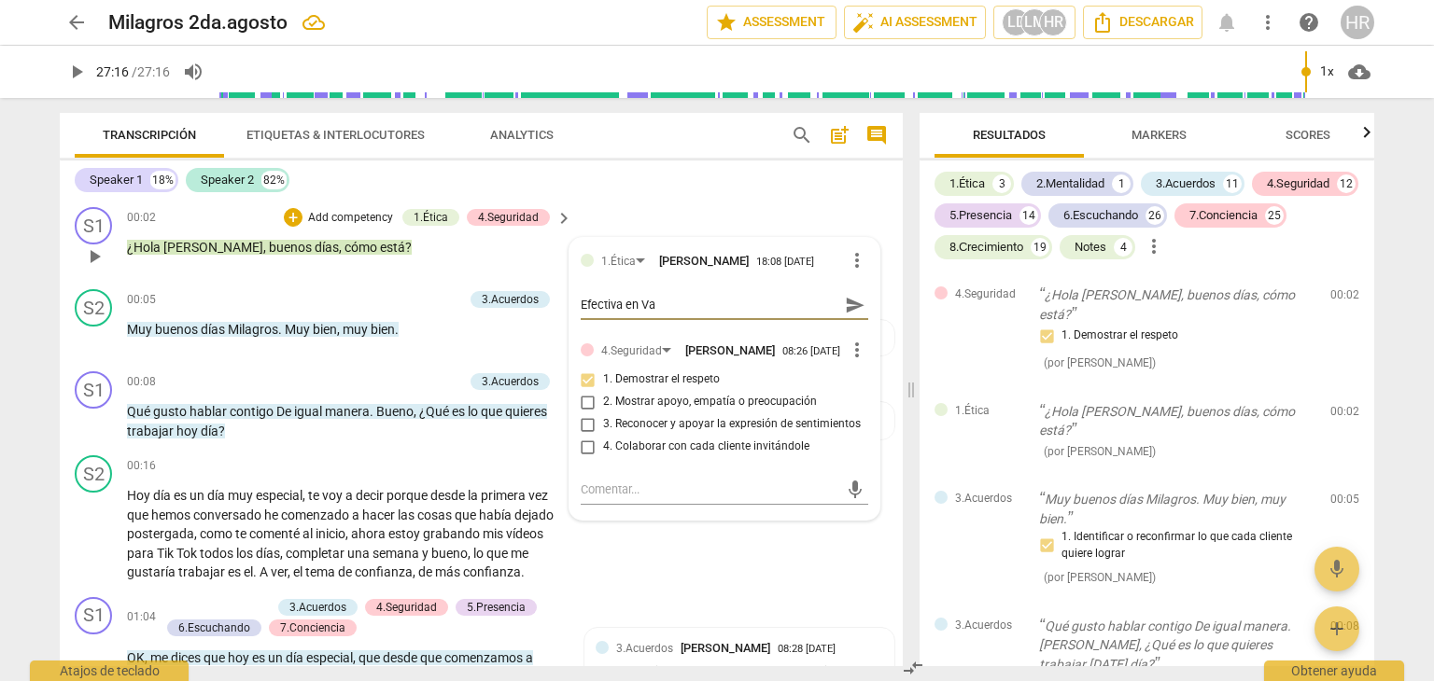
type textarea "Efectiva en Val"
type textarea "Efectiva en Valo"
type textarea "Efectiva en Valor"
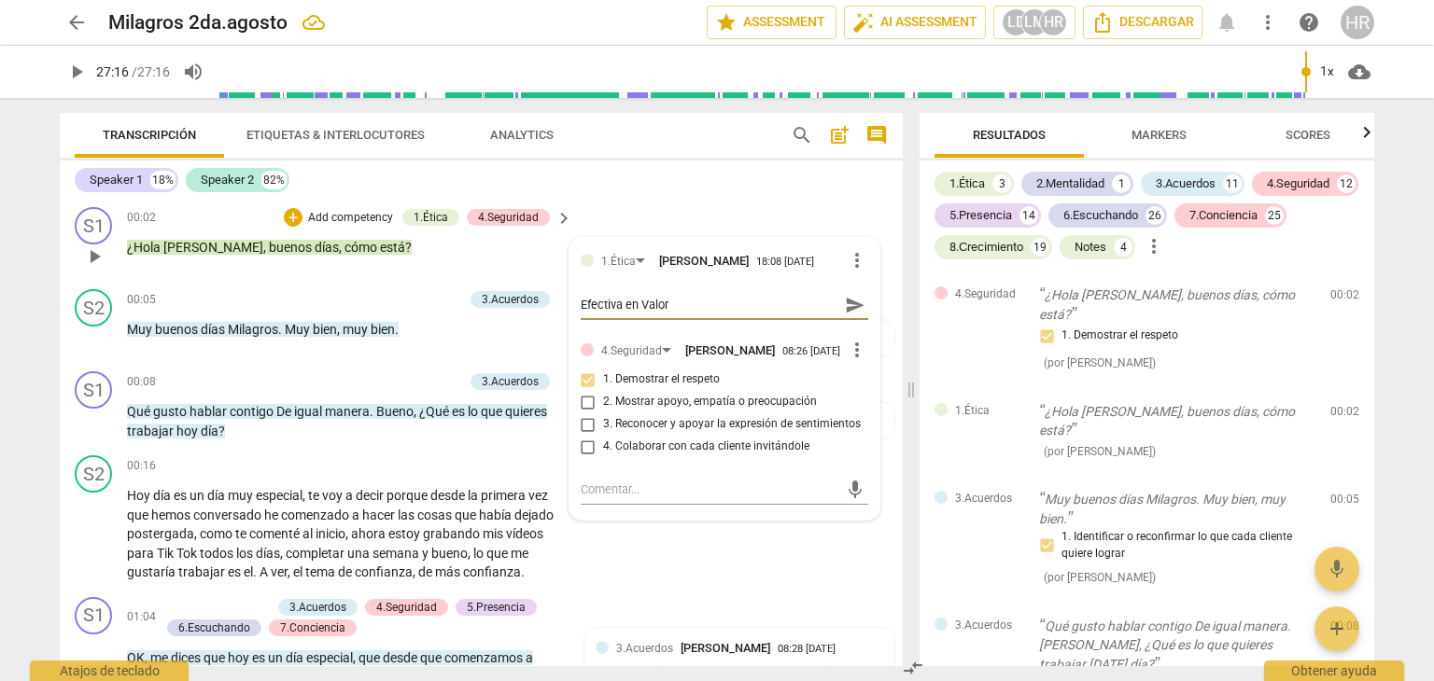
type textarea "Efectiva en [GEOGRAPHIC_DATA]"
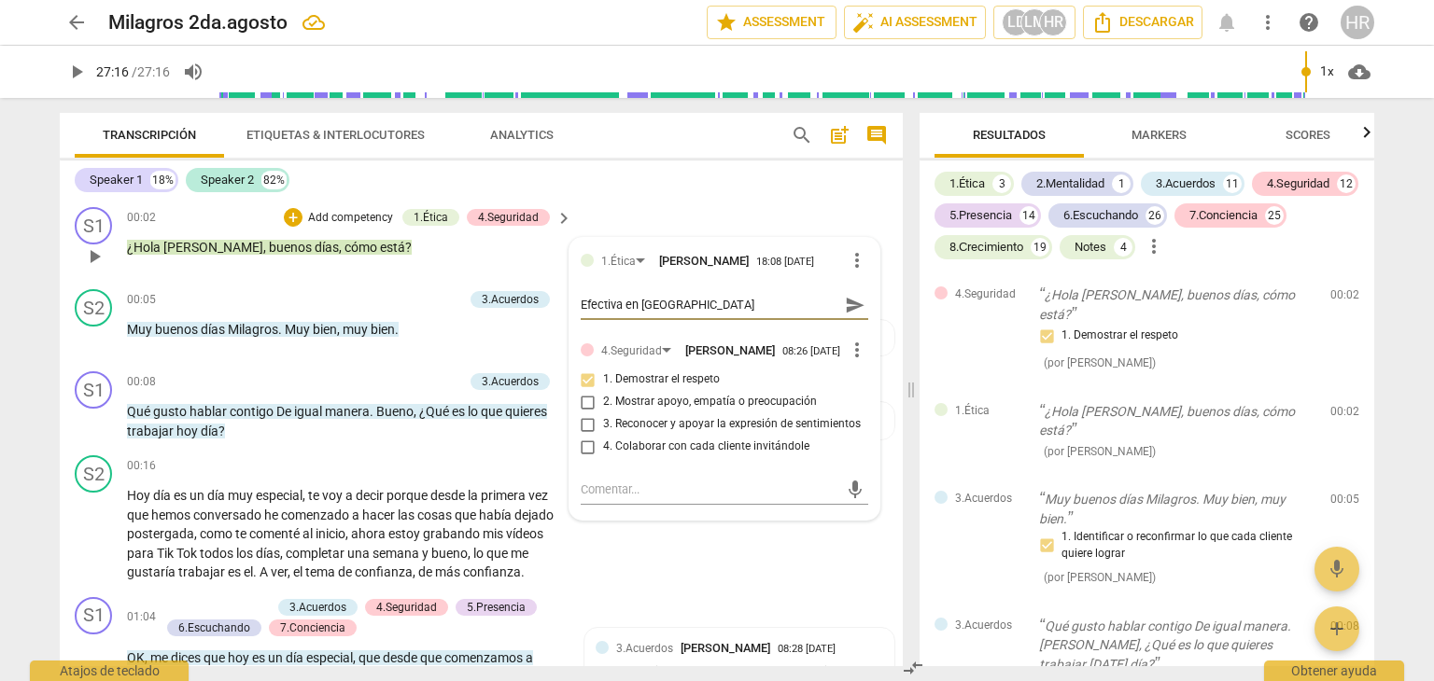
type textarea "Efectiva en [GEOGRAPHIC_DATA]"
type textarea "Efectiva en Valores d"
type textarea "Efectiva en [GEOGRAPHIC_DATA] de"
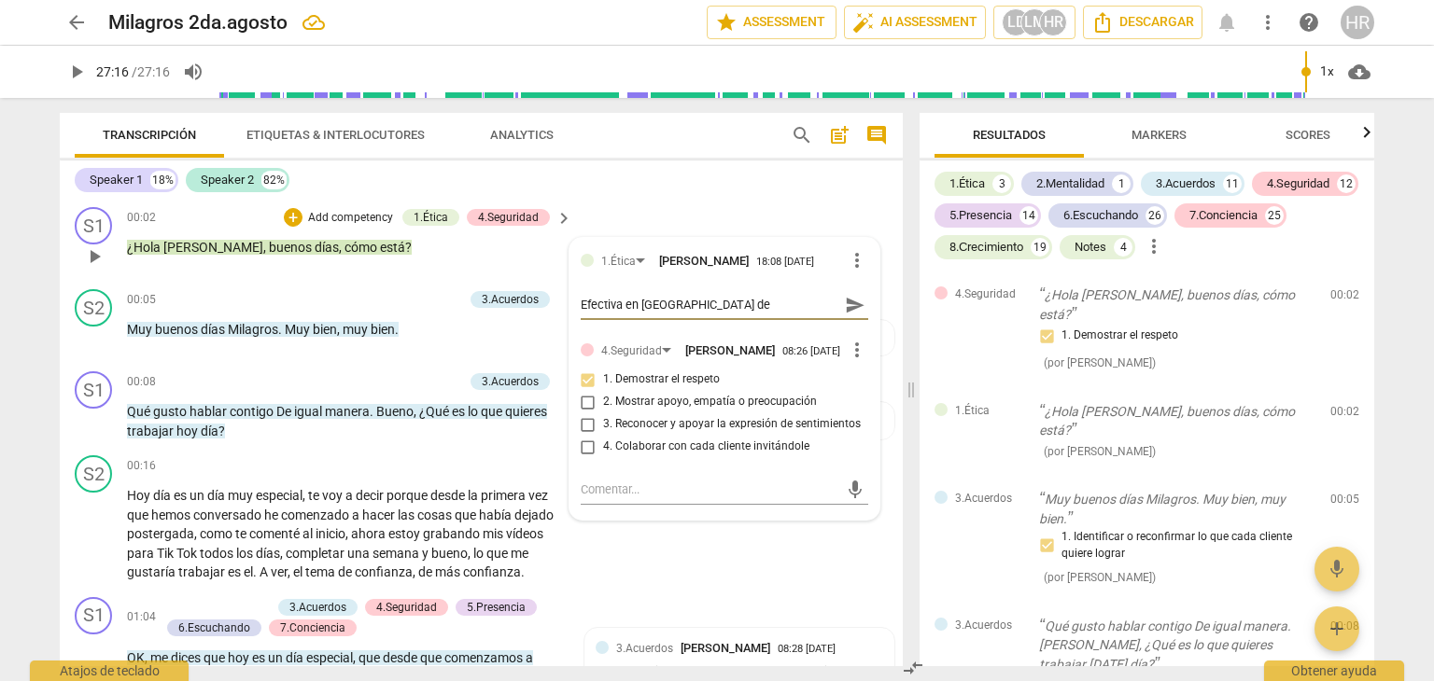
type textarea "Efectiva en [GEOGRAPHIC_DATA] de"
type textarea "Efectiva en Valores de P"
type textarea "Efectiva en Valores de Pr"
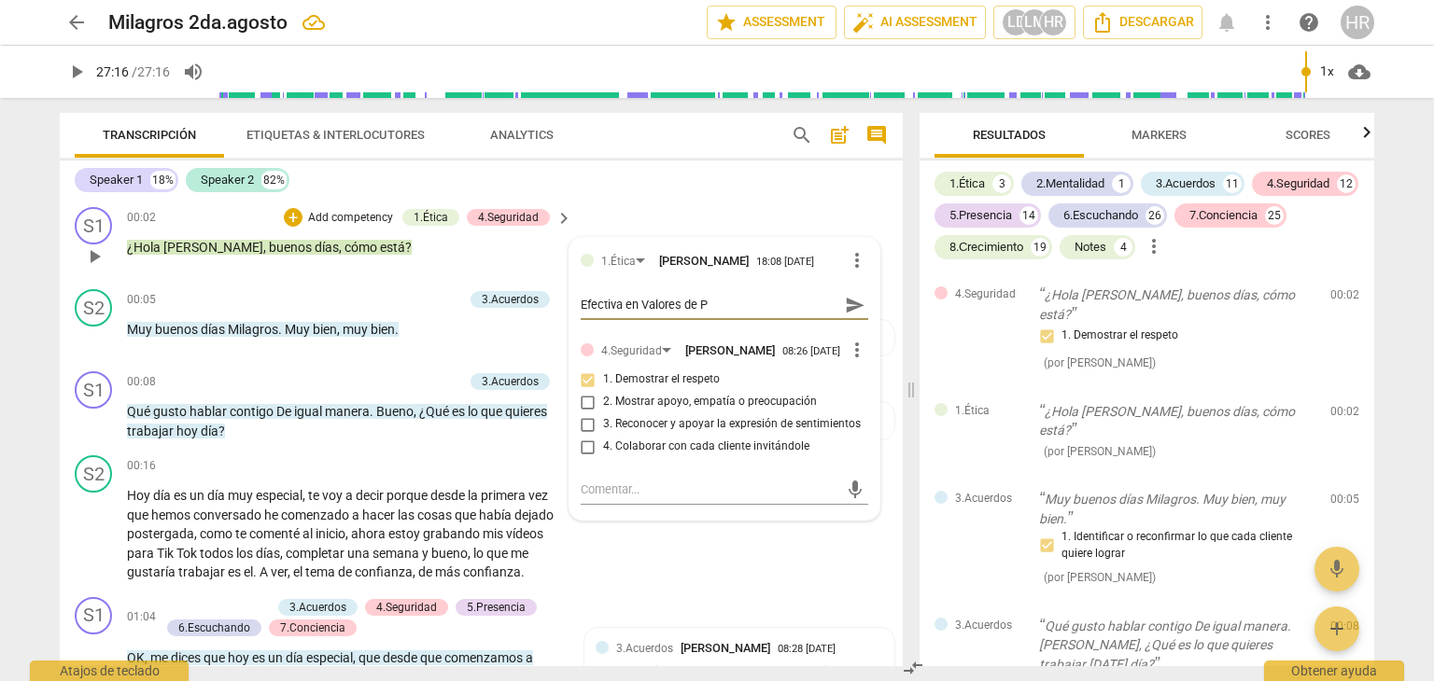
type textarea "Efectiva en Valores de Pr"
type textarea "Efectiva en Valores de Pro"
type textarea "Efectiva en Valores de Prof"
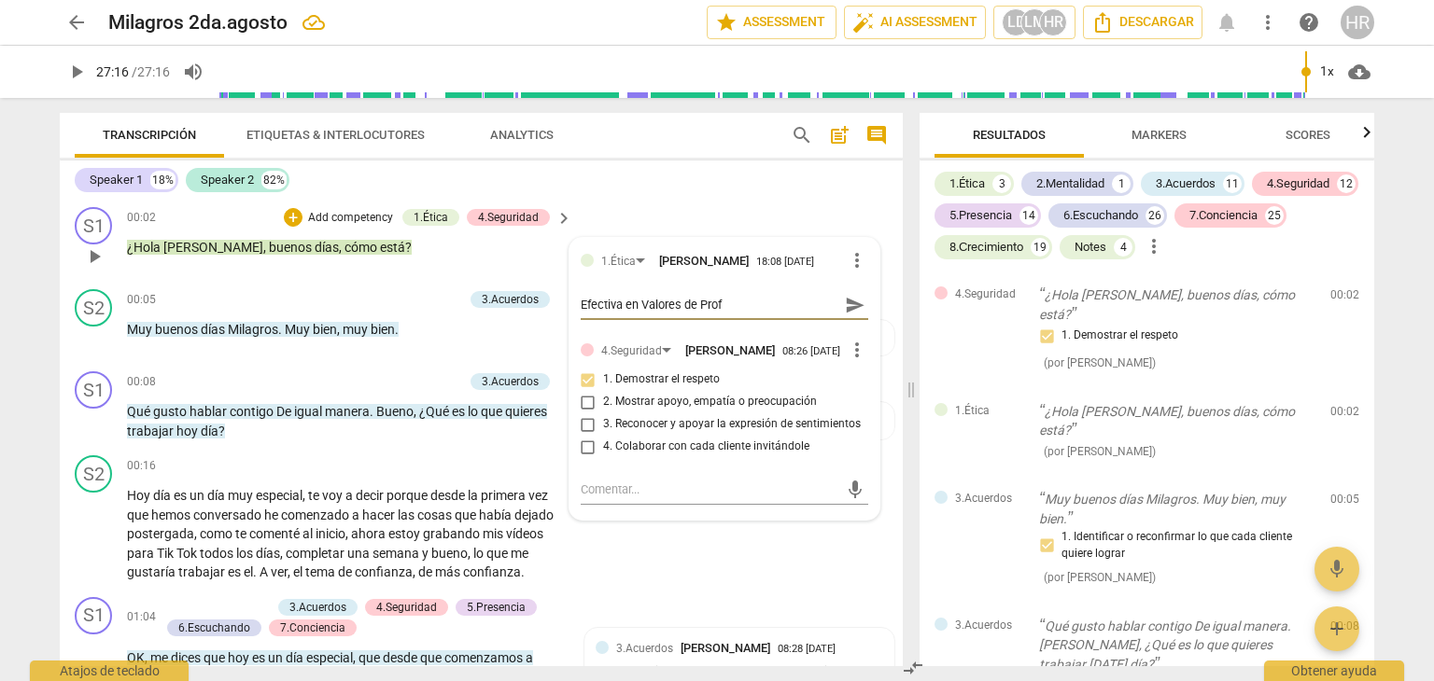
type textarea "Efectiva en Valores de Profe"
type textarea "Efectiva en Valores de Profes"
type textarea "Efectiva en Valores de Profesi"
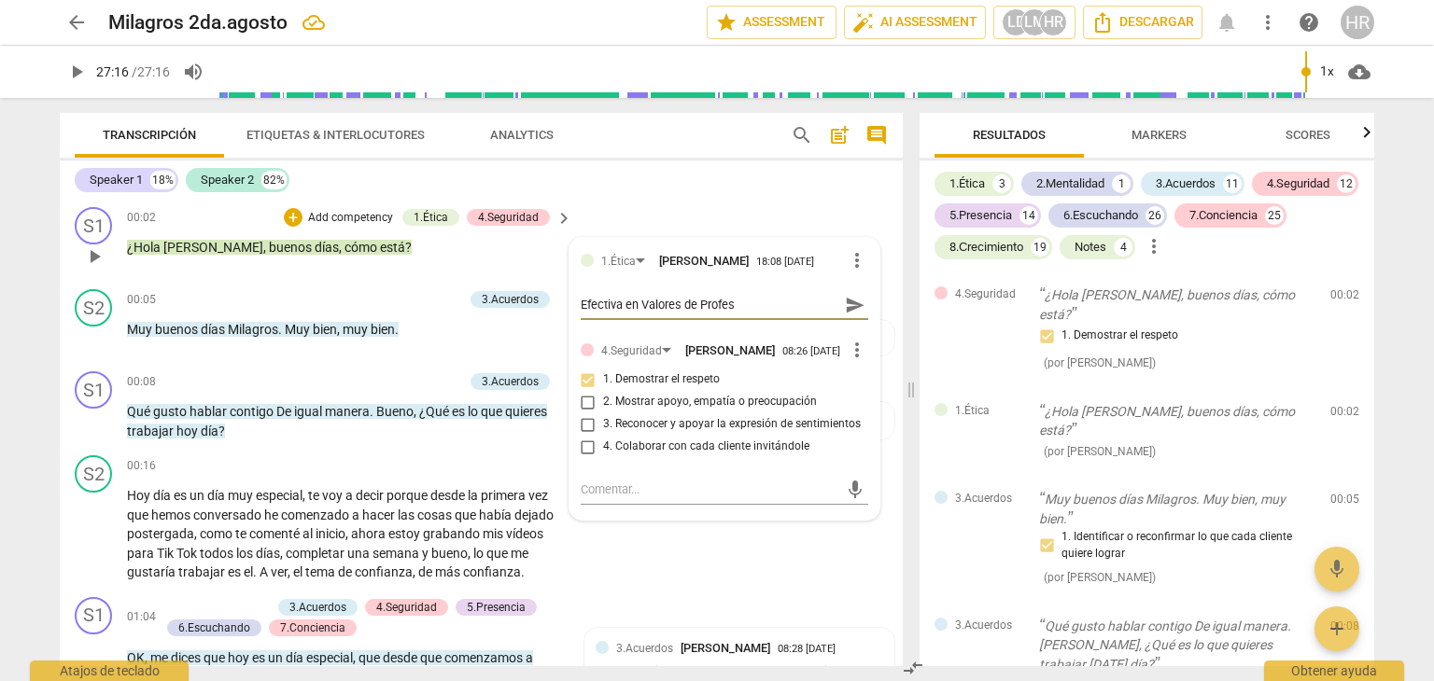
type textarea "Efectiva en Valores de Profesi"
type textarea "Efectiva en Valores de Profesio"
type textarea "Efectiva en Valores de Profesion"
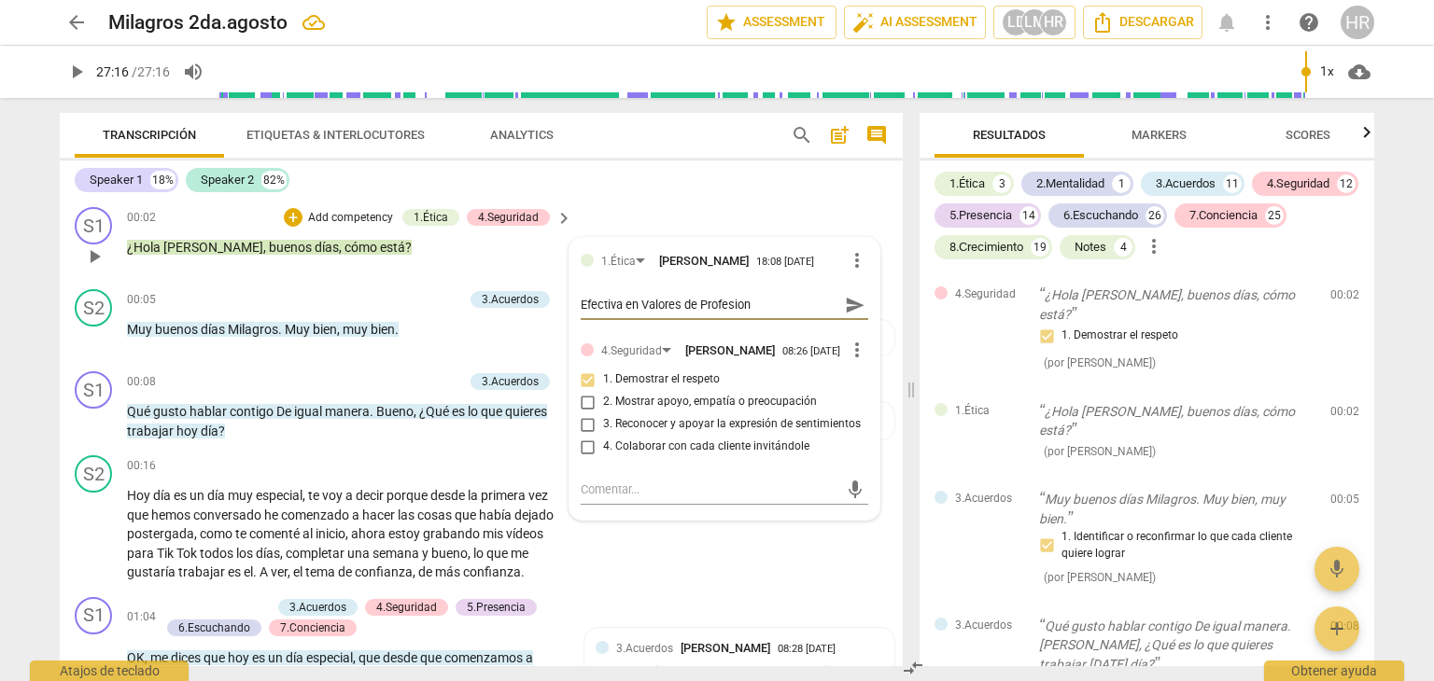
type textarea "Efectiva en Valores de Profesiona"
type textarea "Efectiva en Valores de Profesional"
type textarea "Efectiva en Valores de Profesionali"
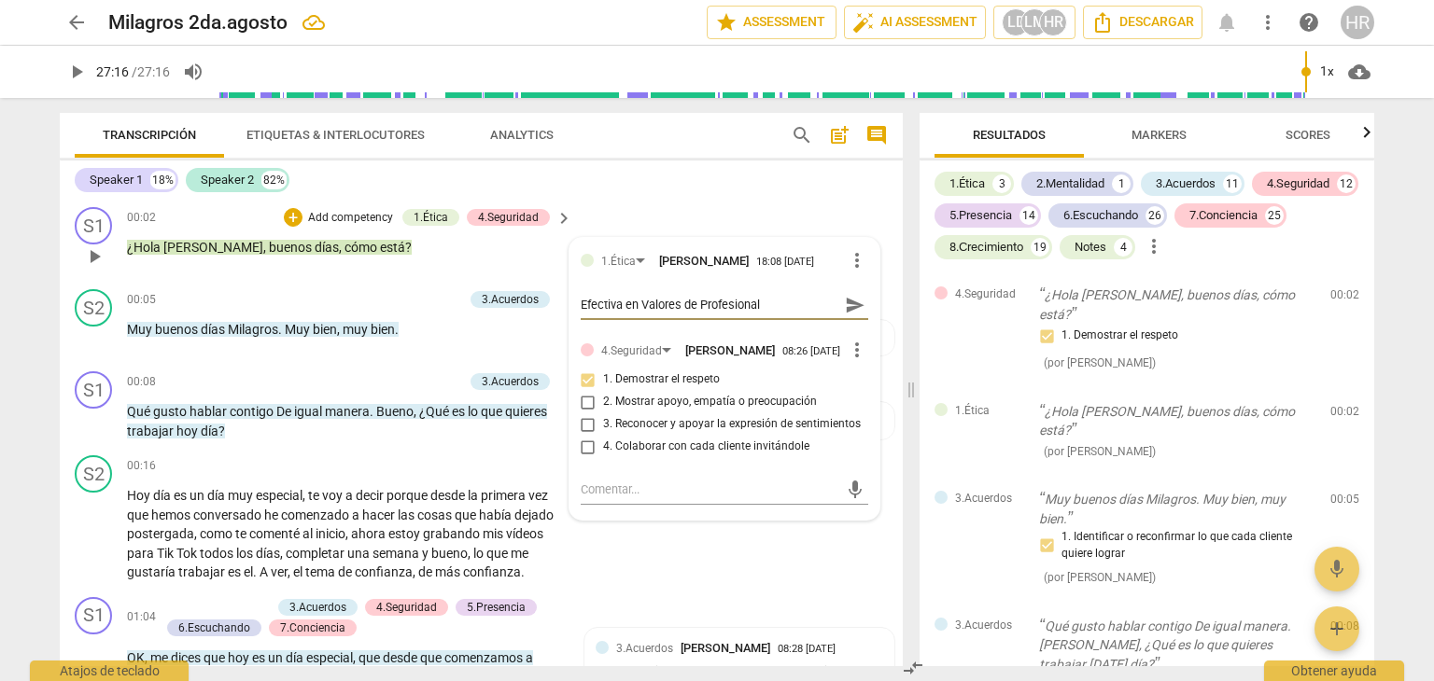
type textarea "Efectiva en Valores de Profesionali"
type textarea "Efectiva en Valores de Profesionalis"
type textarea "Efectiva en Valores de Profesionalism"
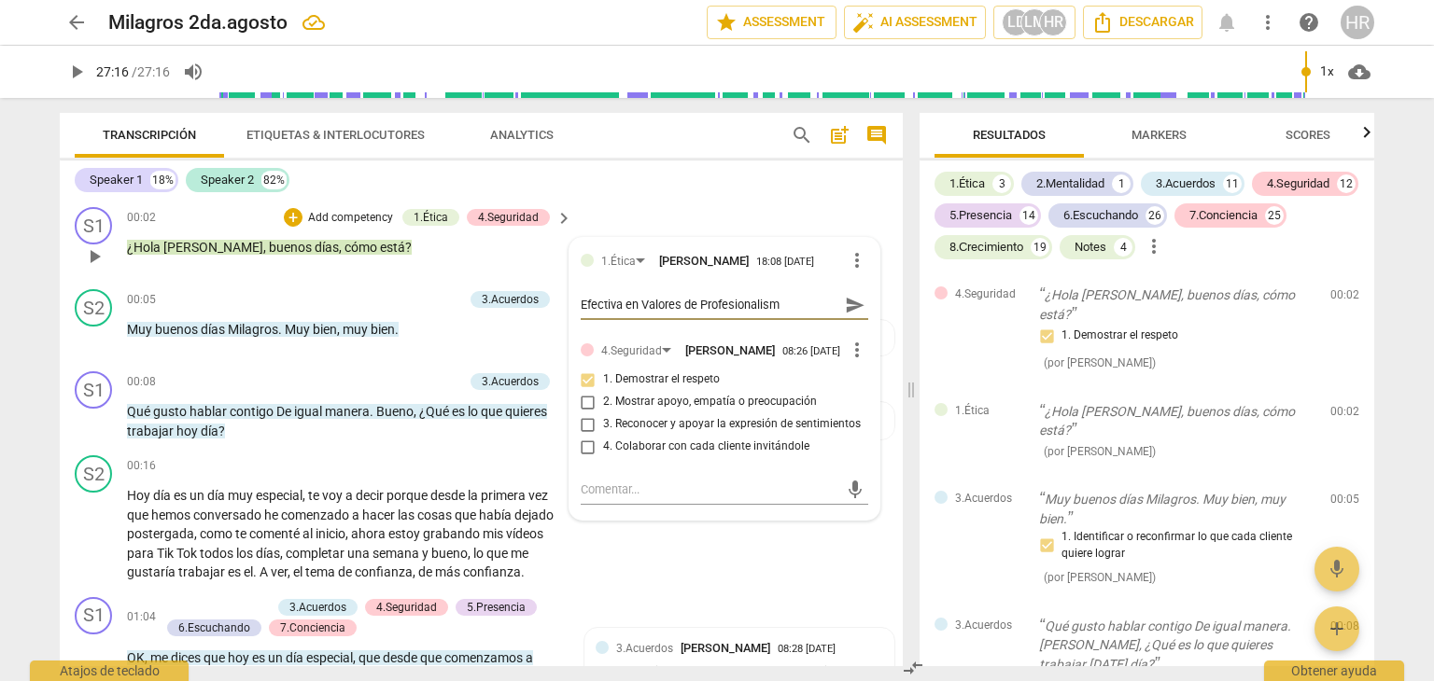
type textarea "Efectiva en Valores de Profesionalismo"
type textarea "Efectiva en Valores de Profesionalismo,"
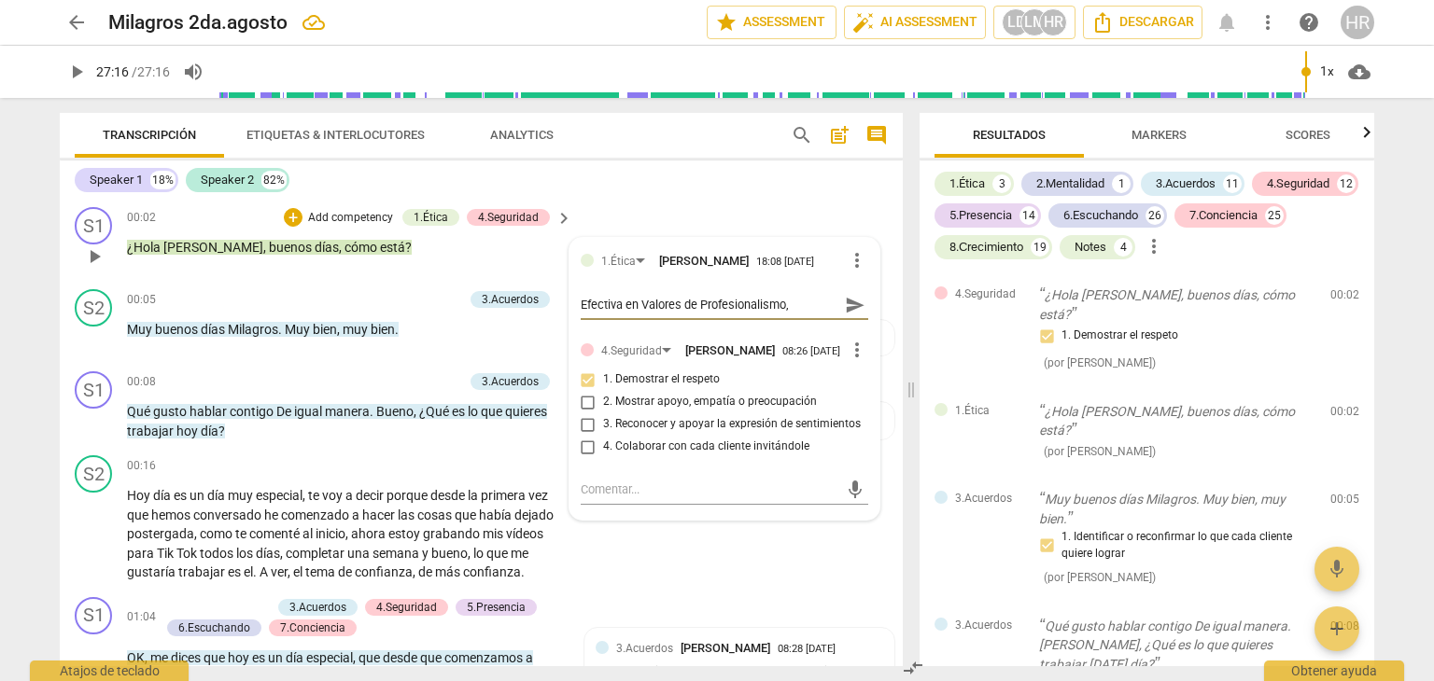
type textarea "Efectiva en Valores de Profesionalismo, C"
type textarea "Efectiva en Valores de Profesionalismo, Co"
type textarea "Efectiva en Valores de Profesionalismo, Col"
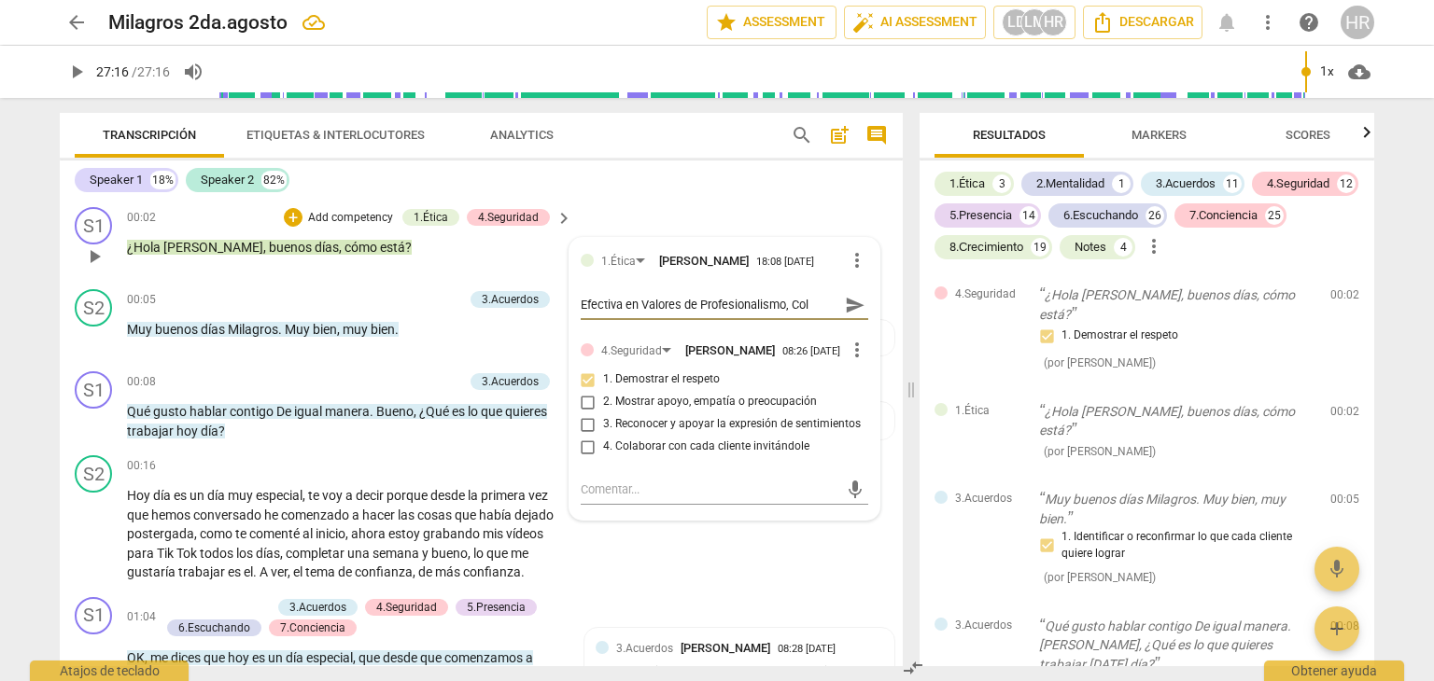
type textarea "Efectiva en Valores de Profesionalismo, Cola"
type textarea "Efectiva en Valores de Profesionalismo, Colab"
type textarea "Efectiva en Valores de Profesionalismo, Colabo"
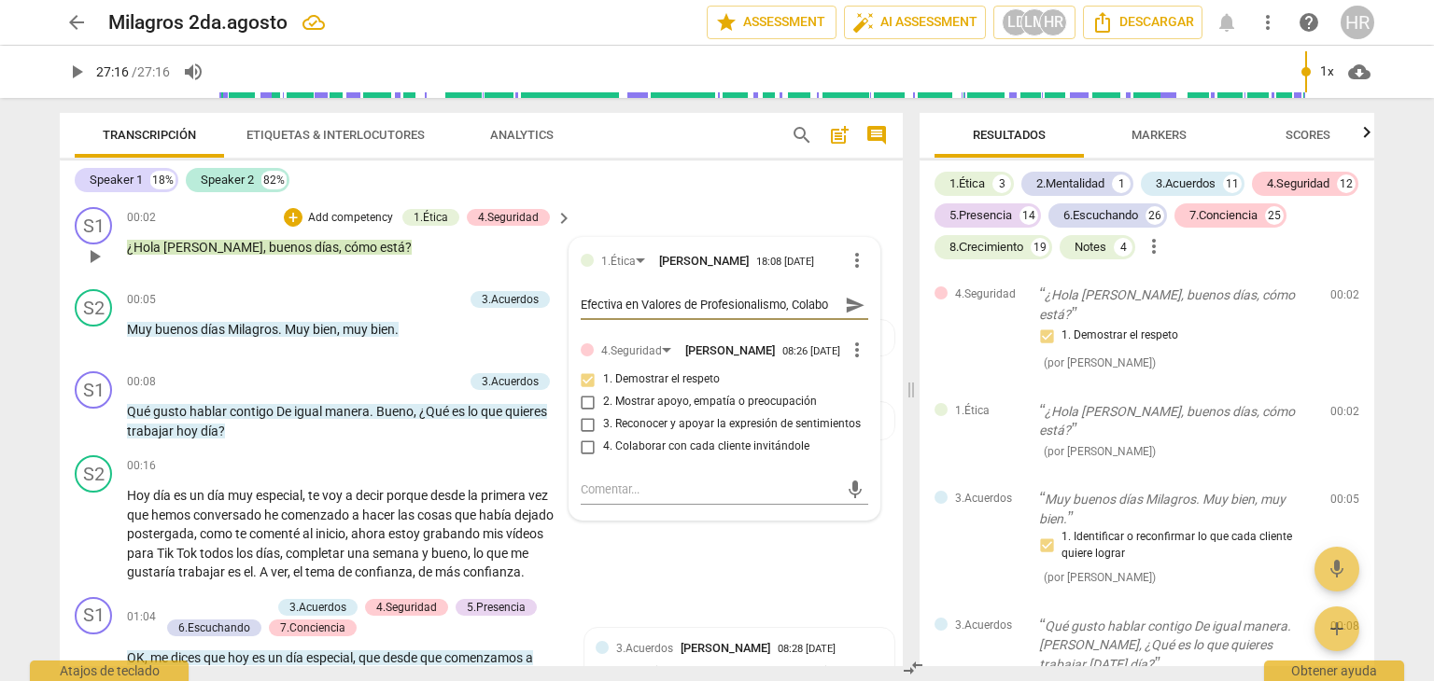
type textarea "Efectiva en Valores de Profesionalismo, Colabor"
type textarea "Efectiva en Valores de Profesionalismo, Colabora"
type textarea "Efectiva en Valores de Profesionalismo, Colaborac"
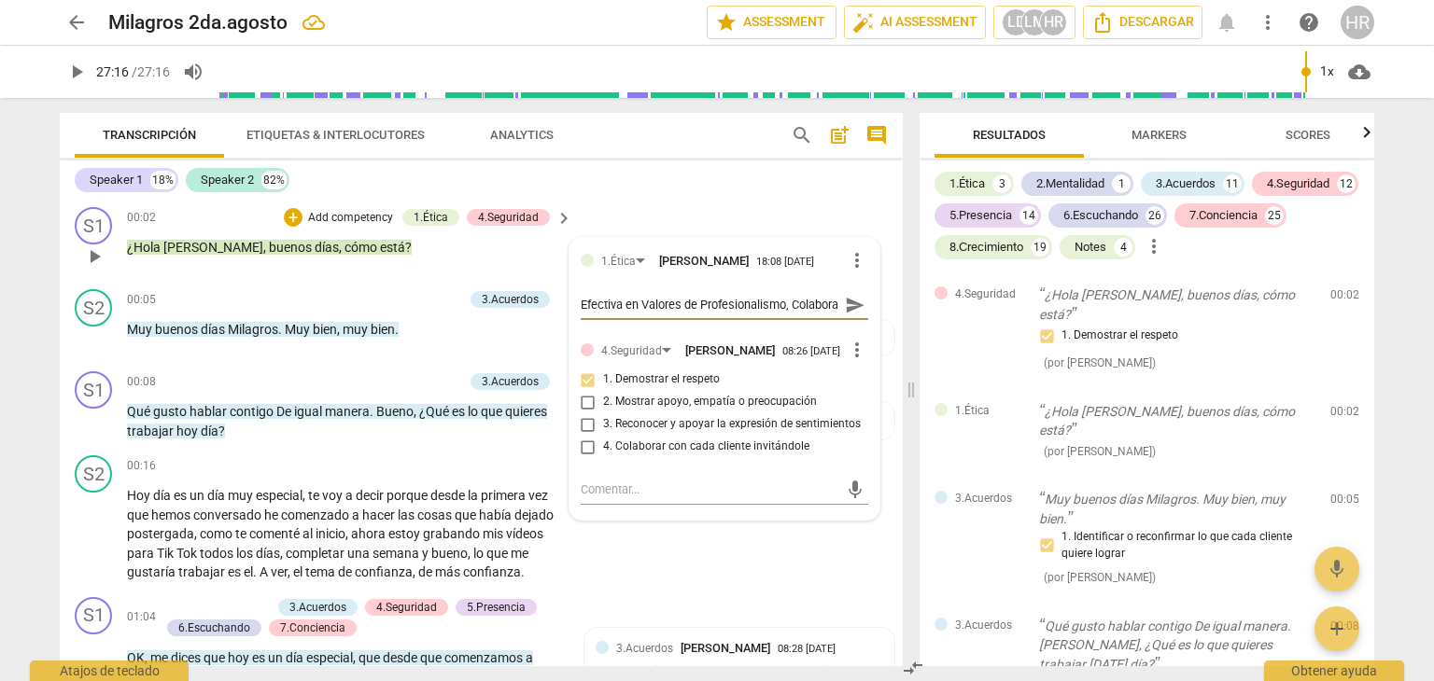
type textarea "Efectiva en Valores de Profesionalismo, Colaborac"
type textarea "Efectiva en Valores de Profesionalismo, Colaboraci"
type textarea "Efectiva en Valores de Profesionalismo, Colaboració"
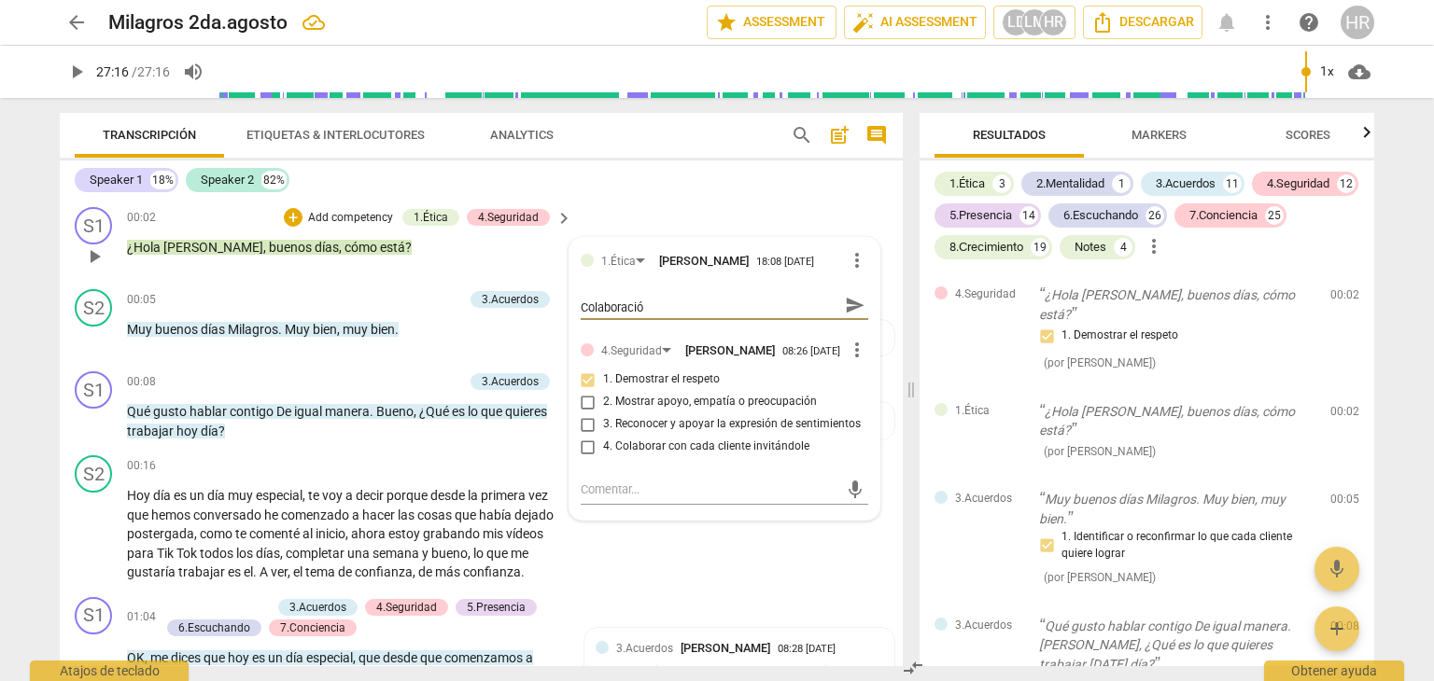
type textarea "Efectiva en Valores de Profesionalismo, Colaboración"
type textarea "Efectiva en Valores de Profesionalismo, Colaboración,"
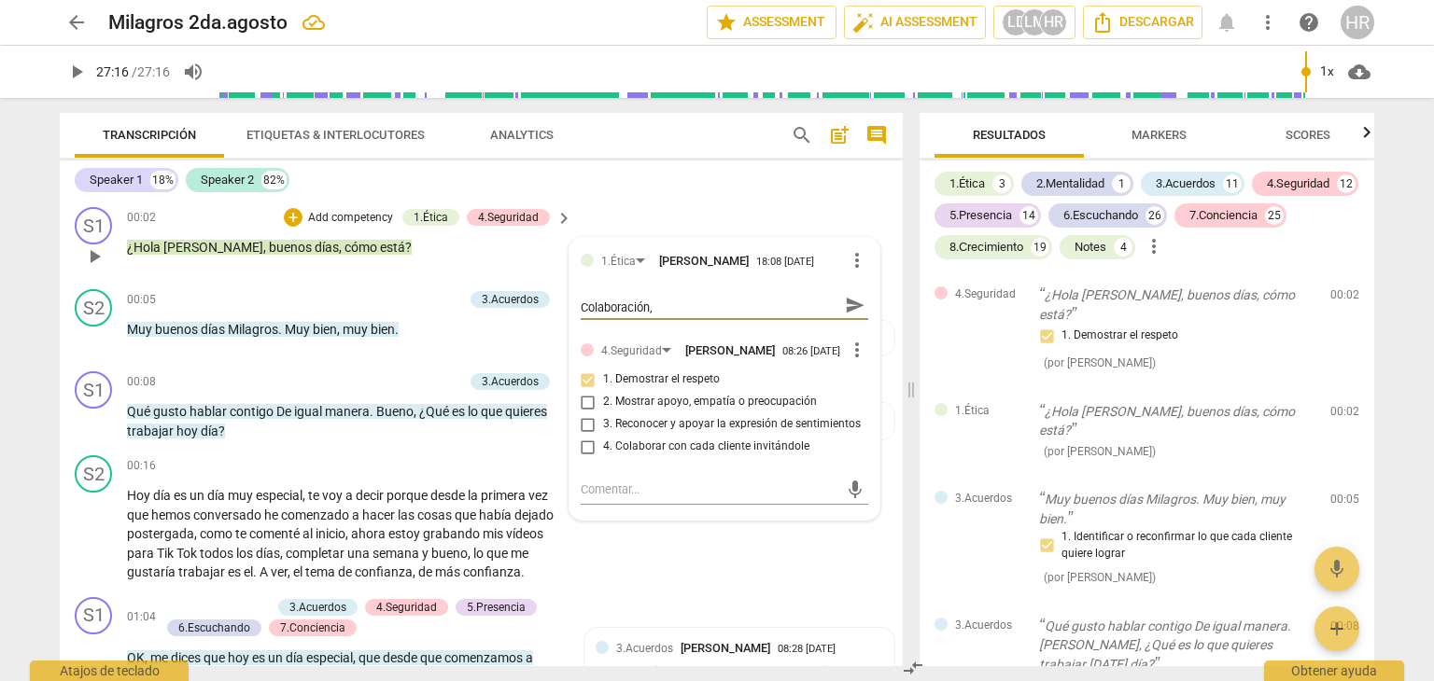
type textarea "Efectiva en Valores de Profesionalismo, Colaboración,"
type textarea "Efectiva en Valores de Profesionalismo, Colaboración, s"
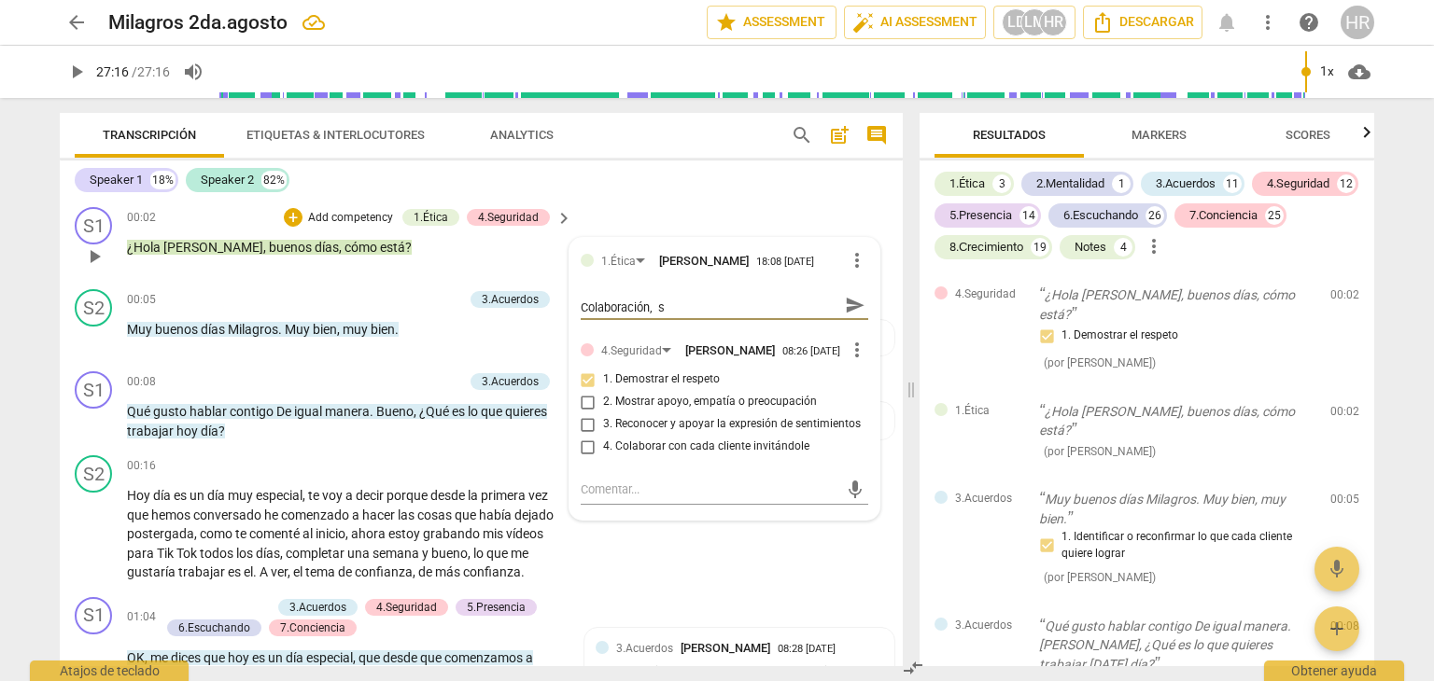
scroll to position [0, 0]
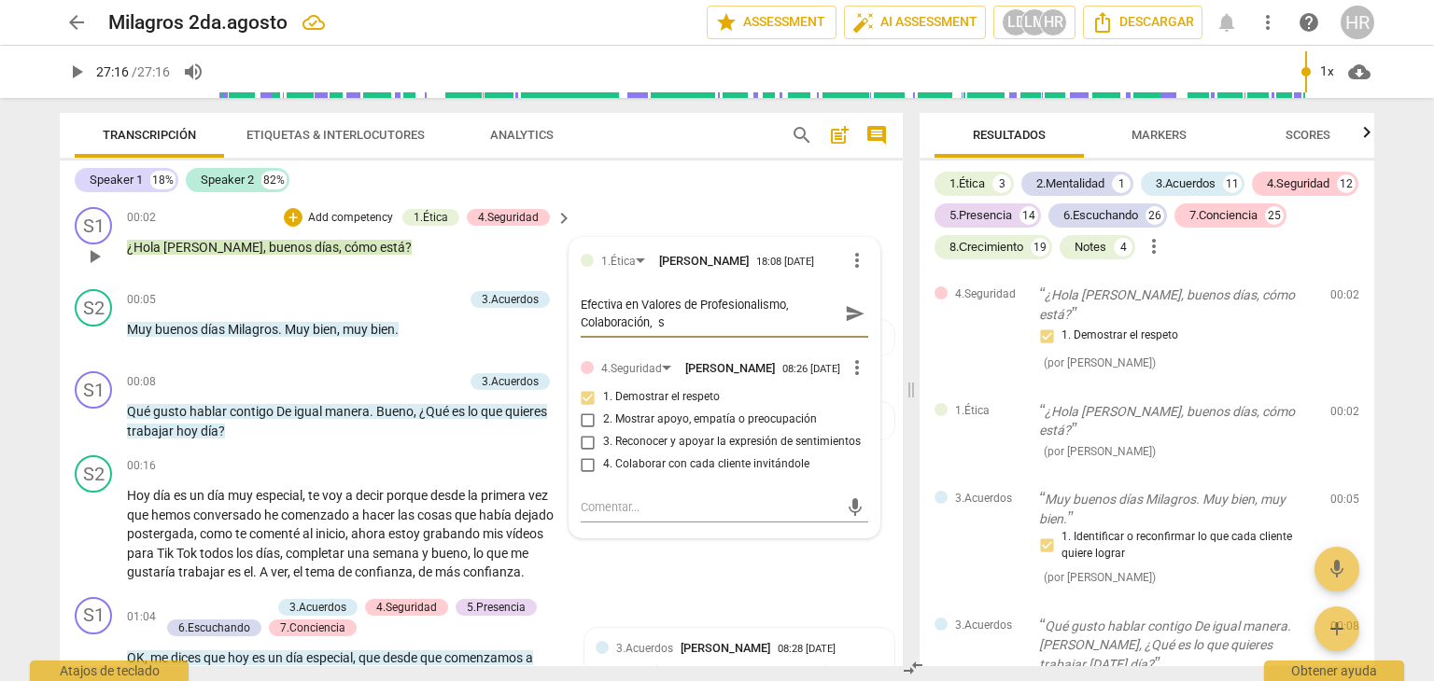
type textarea "Efectiva en Valores de Profesionalismo, Colaboración, se"
type textarea "Efectiva en Valores de Profesionalismo, Colaboración, se c"
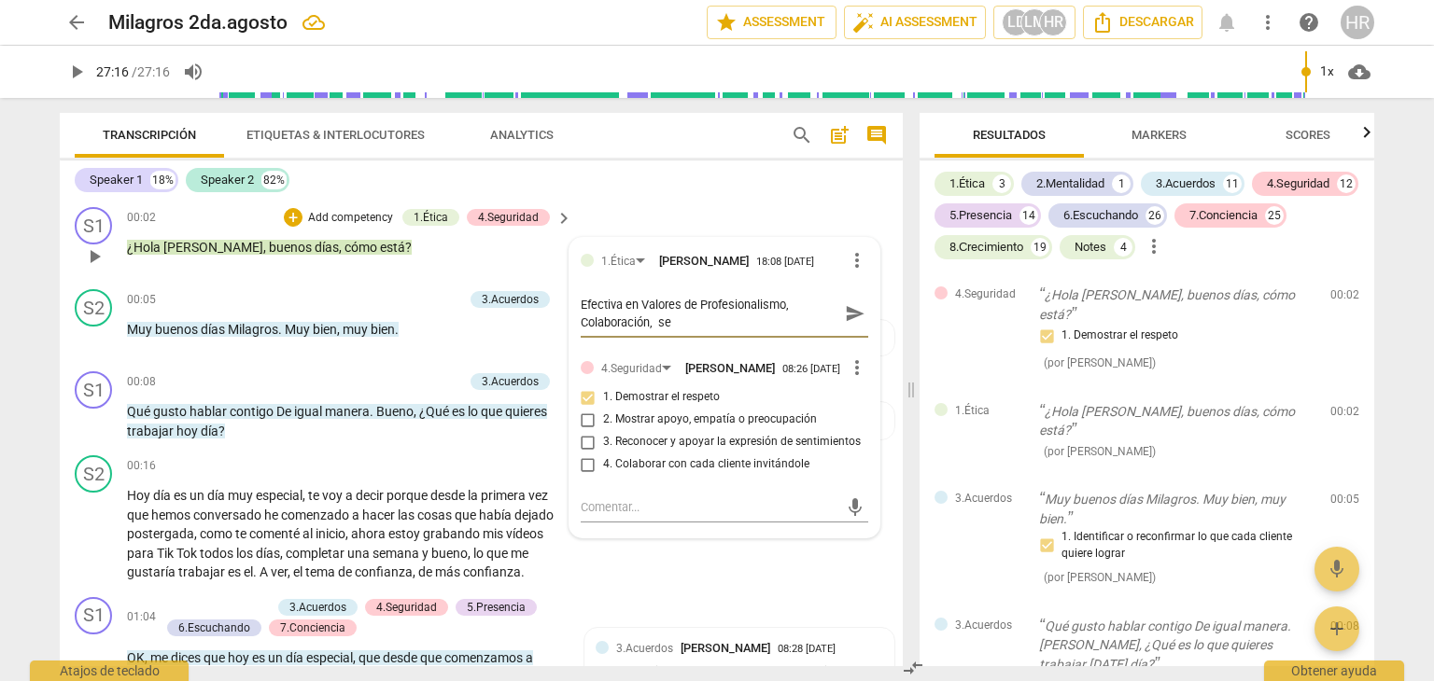
type textarea "Efectiva en Valores de Profesionalismo, Colaboración, se c"
type textarea "Efectiva en Valores de Profesionalismo, Colaboración, se ci"
type textarea "Efectiva en Valores de Profesionalismo, Colaboración, se ciñ"
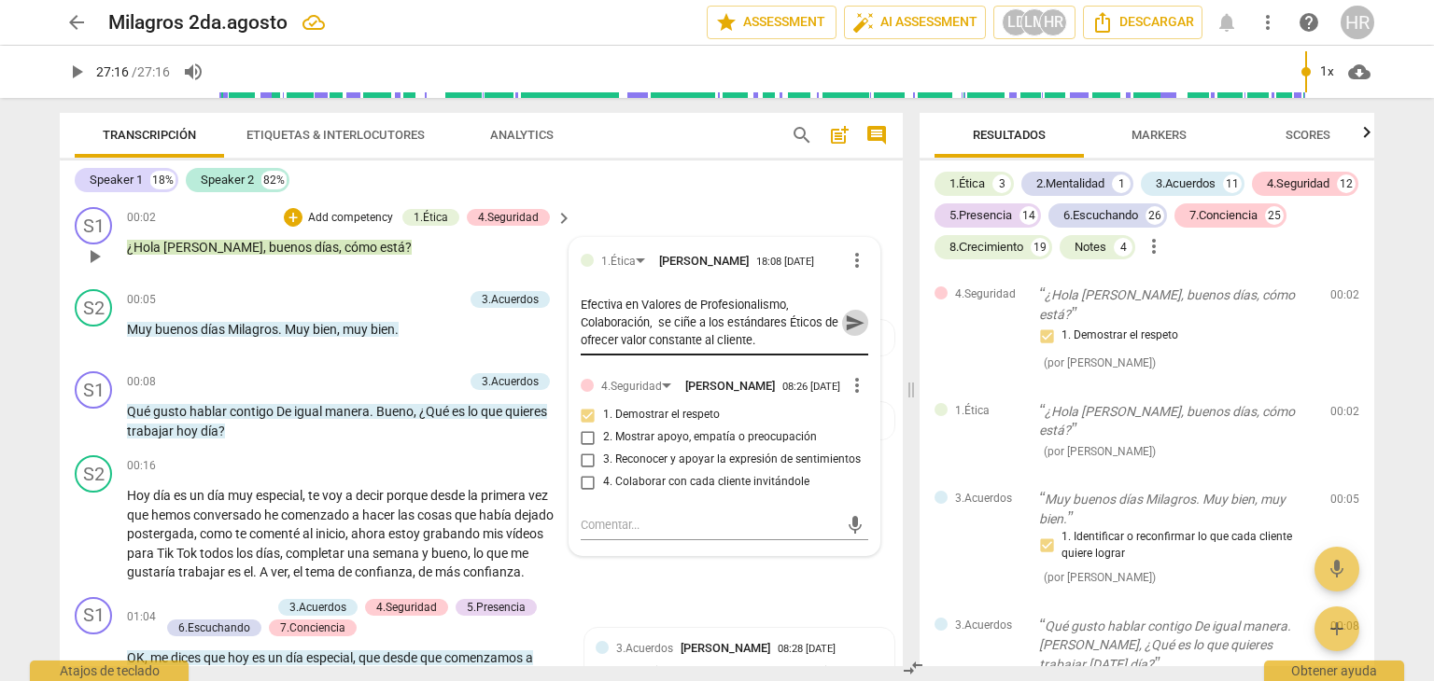
click at [849, 329] on span "send" at bounding box center [855, 323] width 21 height 21
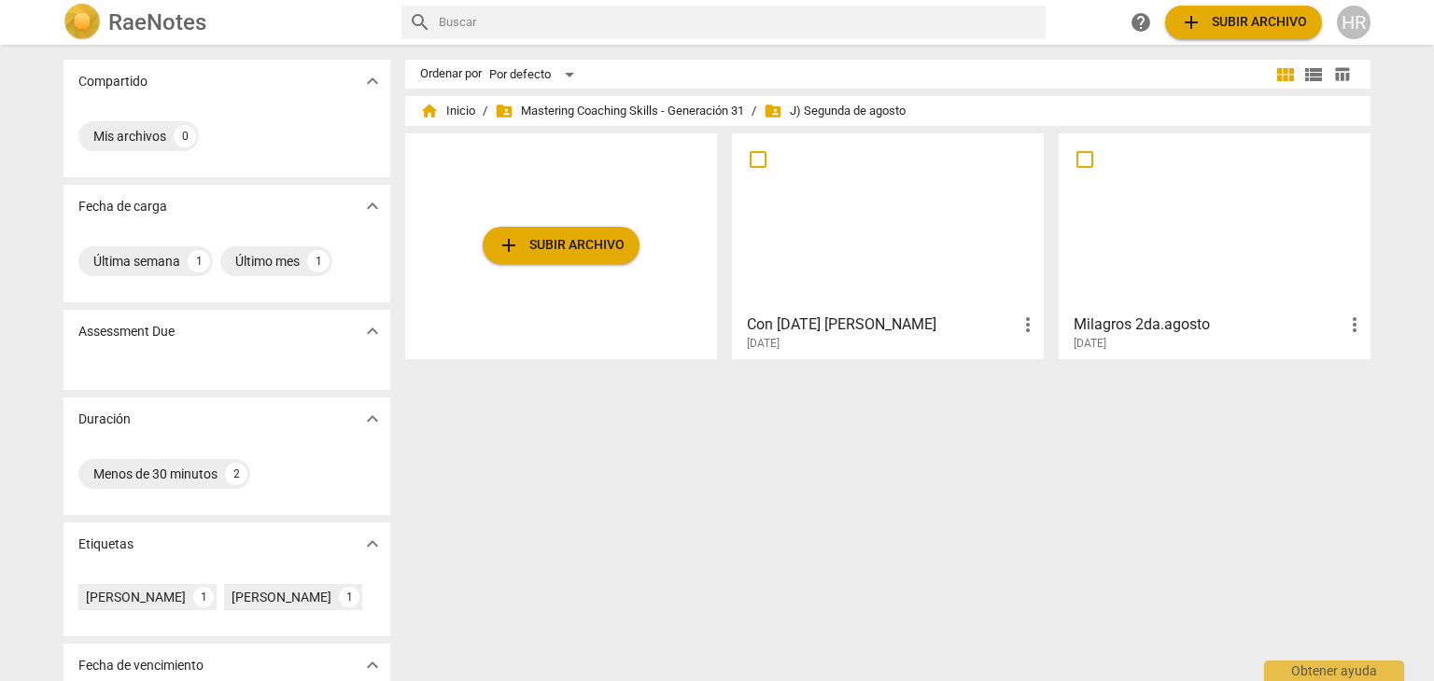
click at [331, 173] on div "Mis archivos 0" at bounding box center [226, 140] width 327 height 75
click at [587, 105] on span "folder_shared Mastering Coaching Skills - Generación 31" at bounding box center [619, 111] width 249 height 19
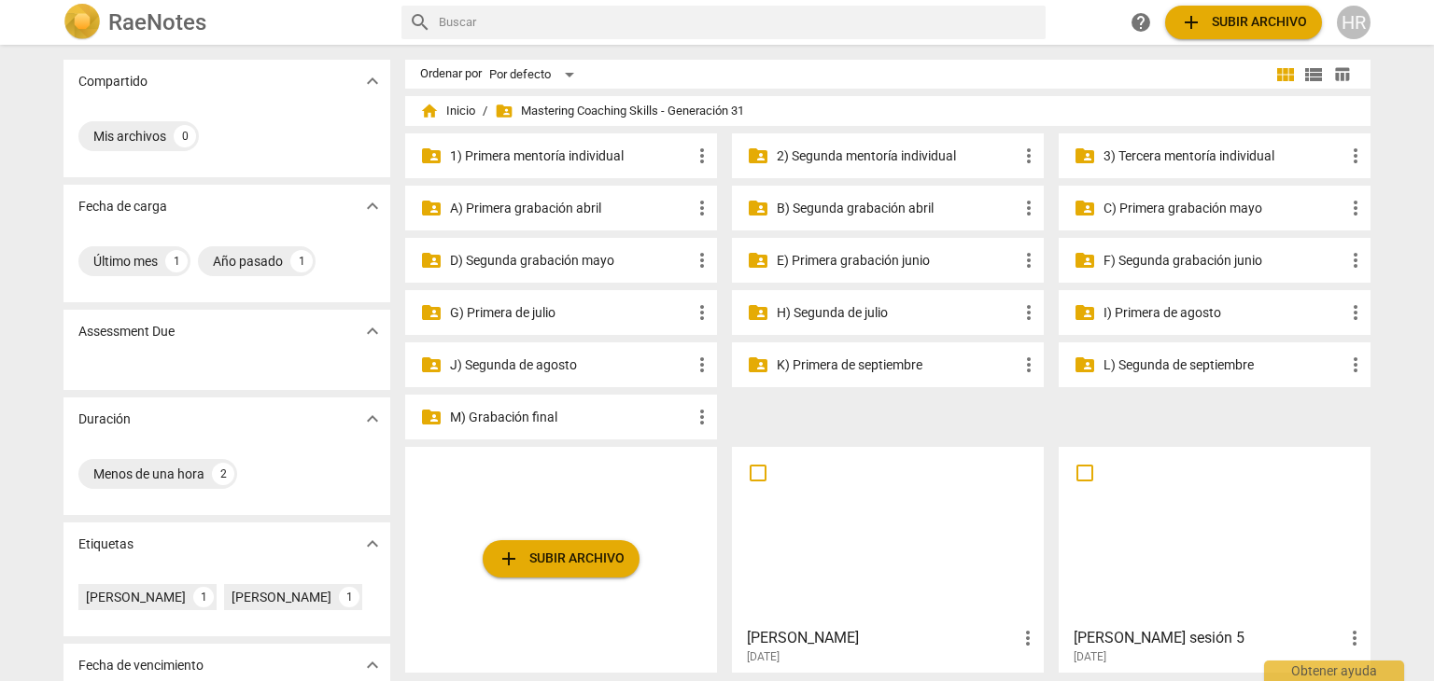
click at [853, 312] on p "H) Segunda de julio" at bounding box center [897, 313] width 241 height 20
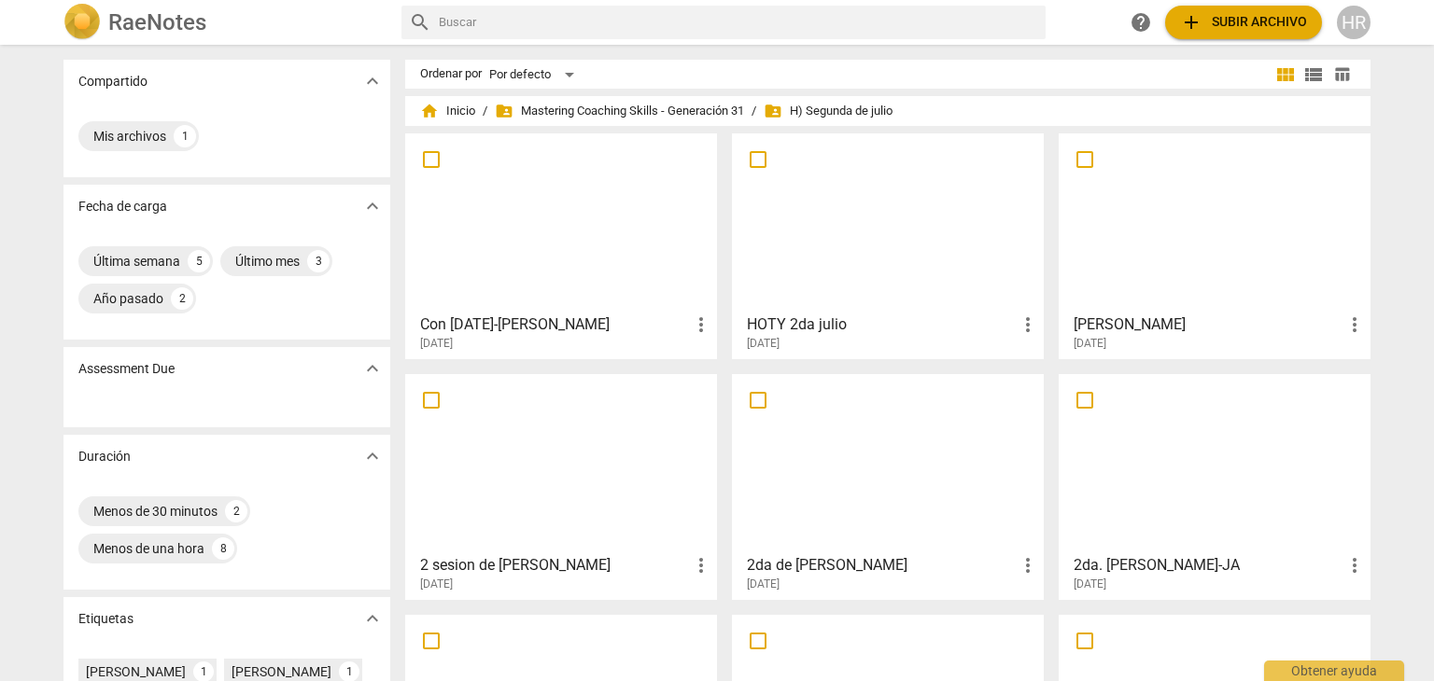
click at [565, 322] on h3 "Con [DATE]-[PERSON_NAME]" at bounding box center [555, 325] width 270 height 22
